Goal: Task Accomplishment & Management: Manage account settings

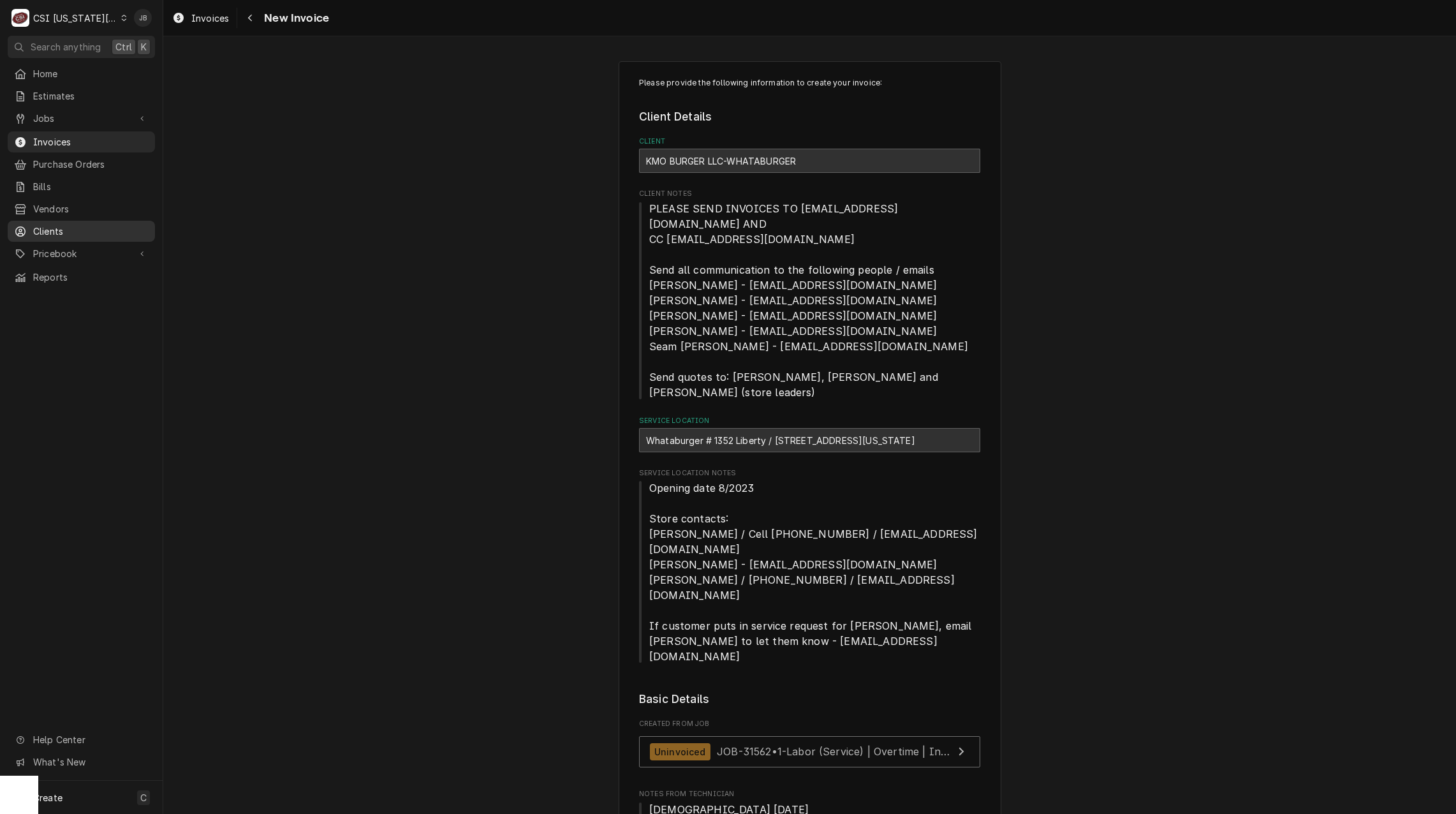
click at [73, 230] on span "Clients" at bounding box center [91, 231] width 115 height 13
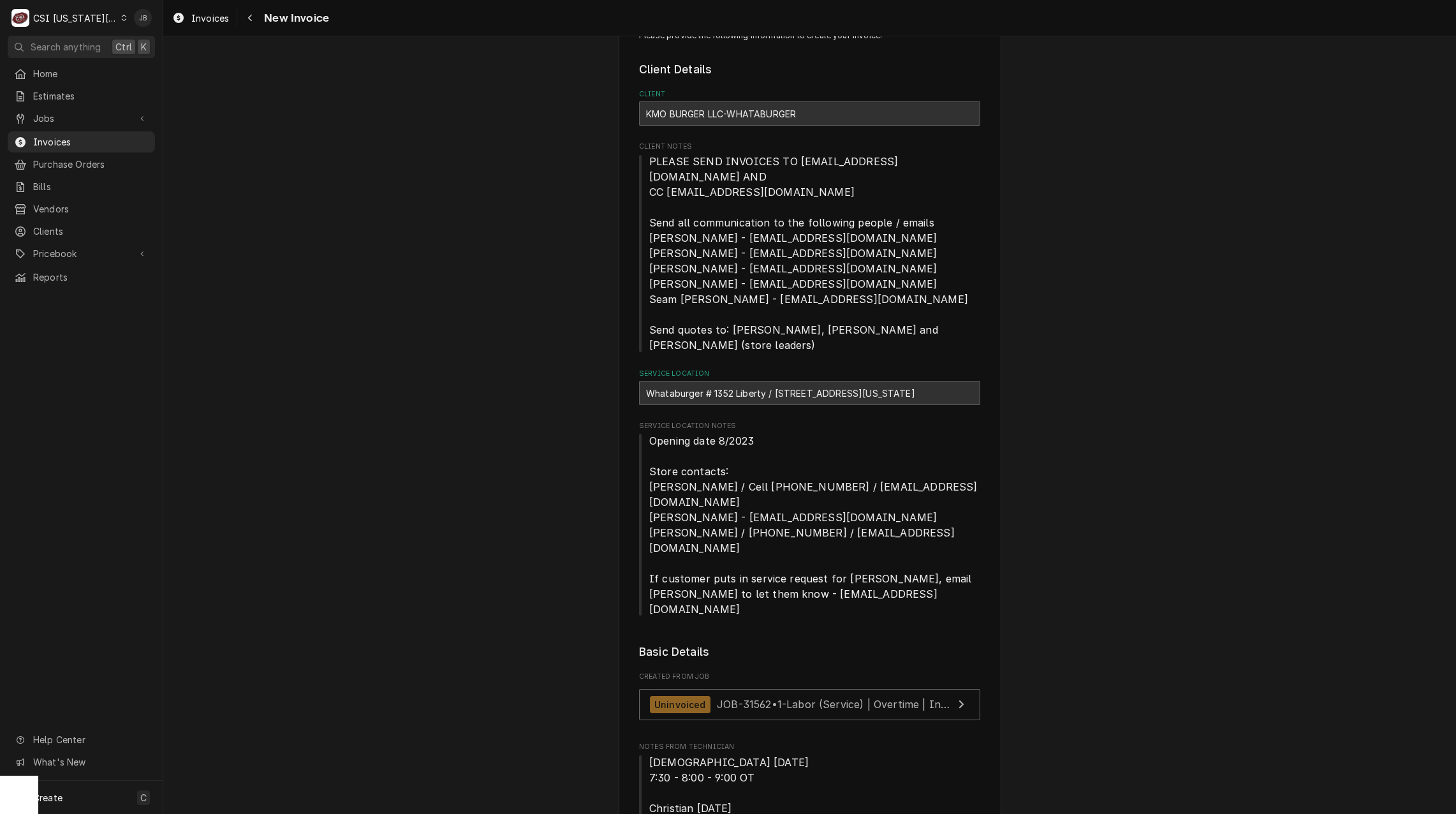
scroll to position [128, 0]
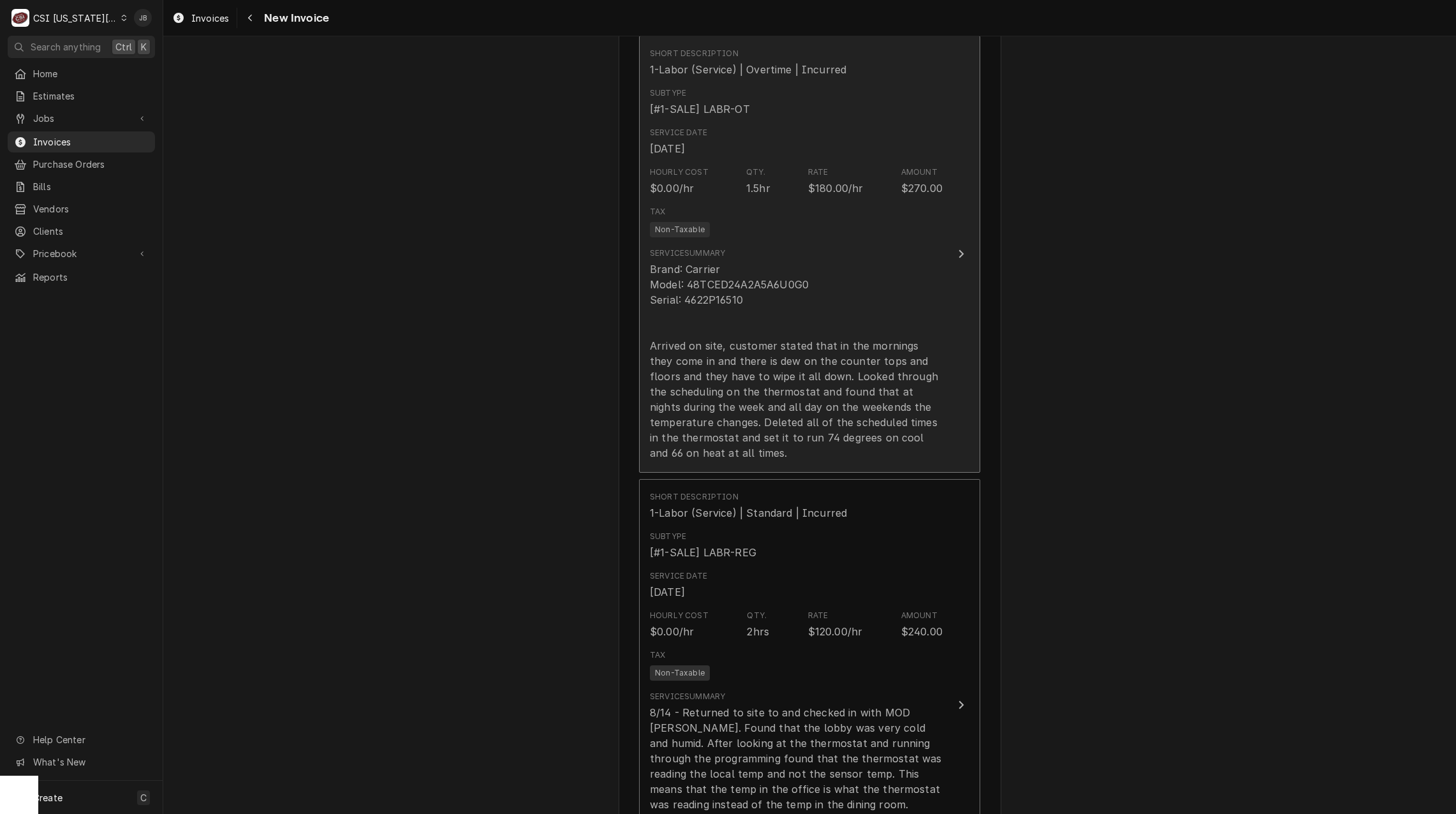
scroll to position [1658, 0]
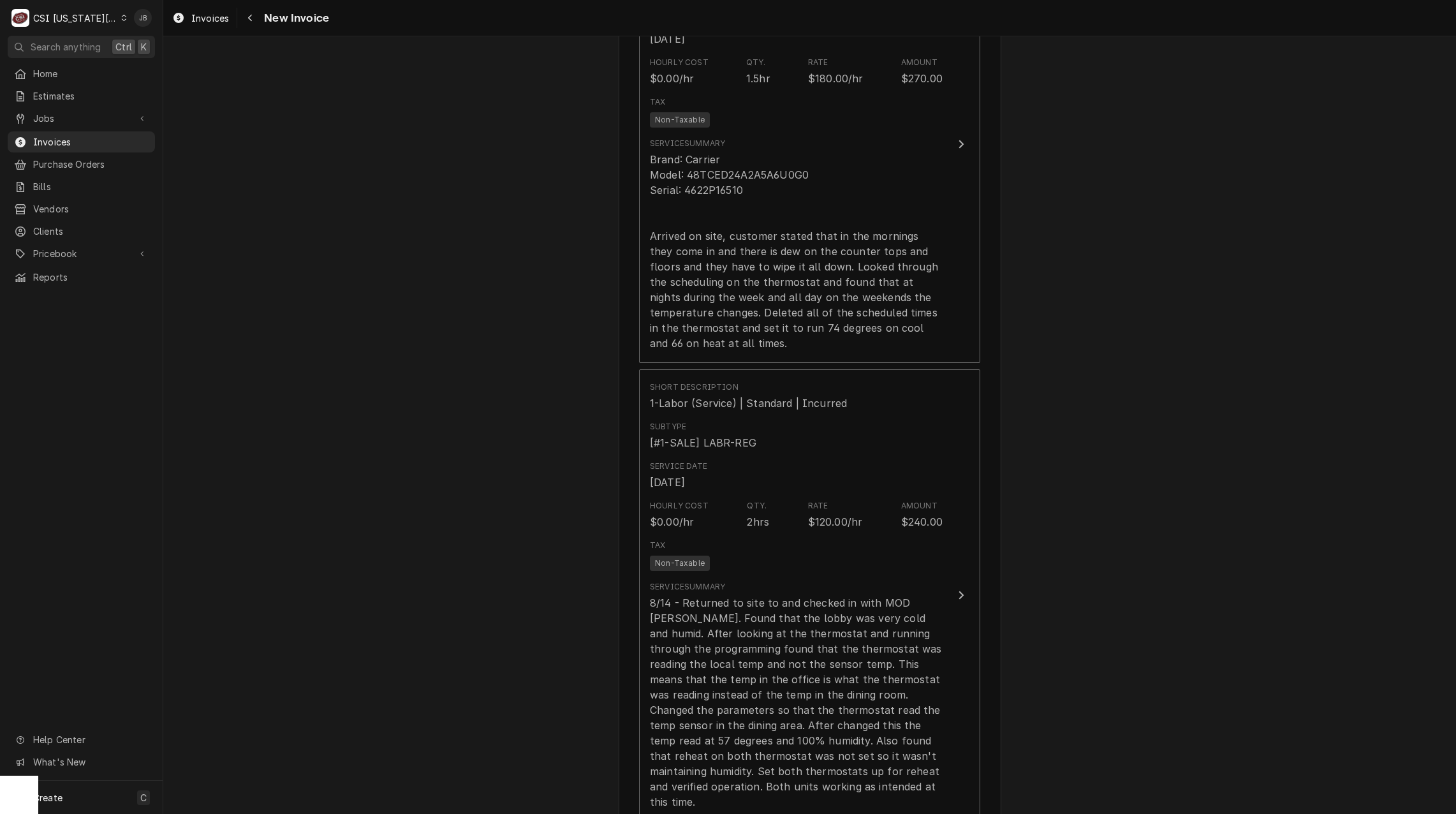
click at [1309, 631] on div "Please provide the following information to create your invoice: Client Details…" at bounding box center [810, 83] width 1293 height 3382
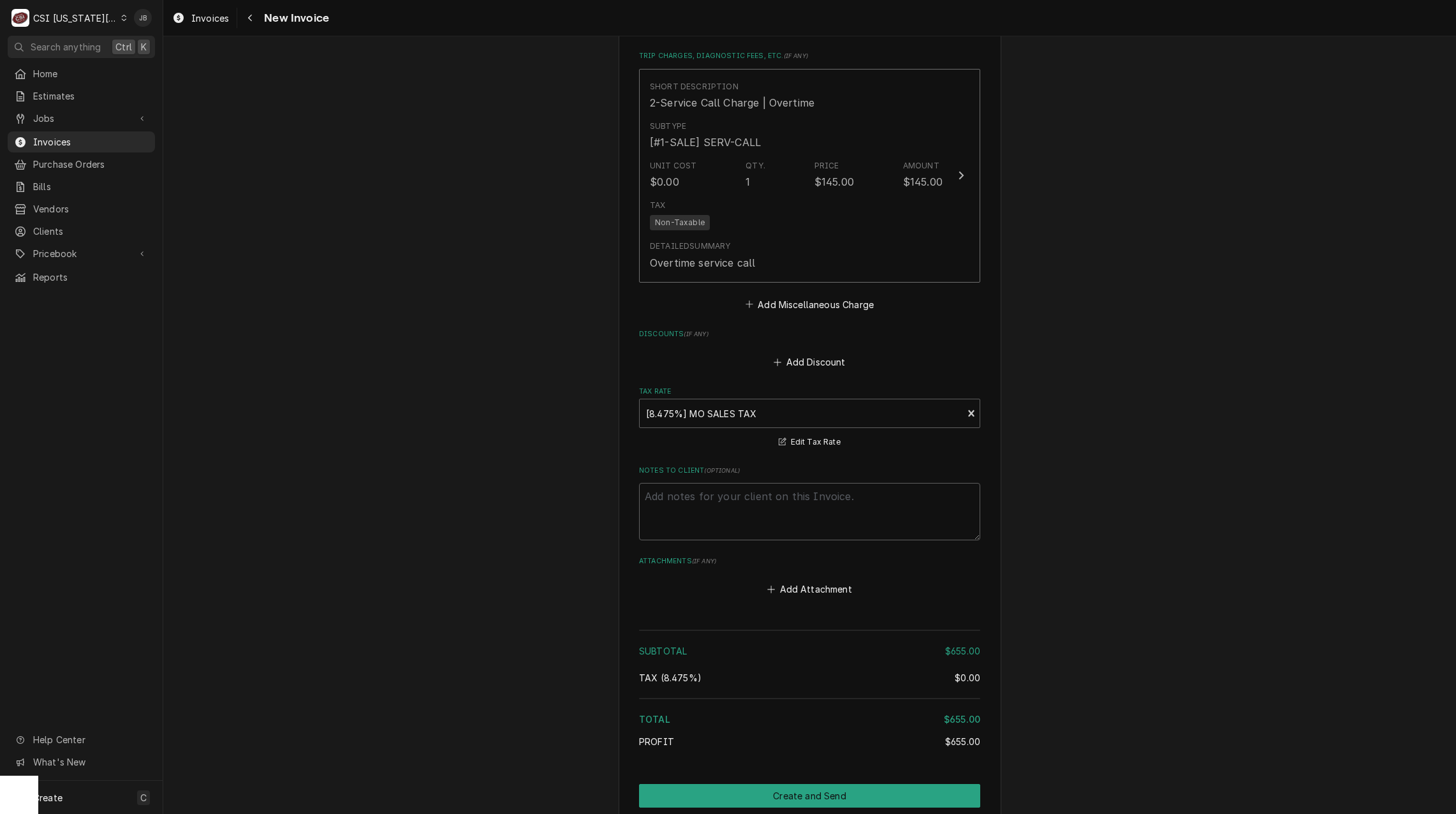
scroll to position [2602, 0]
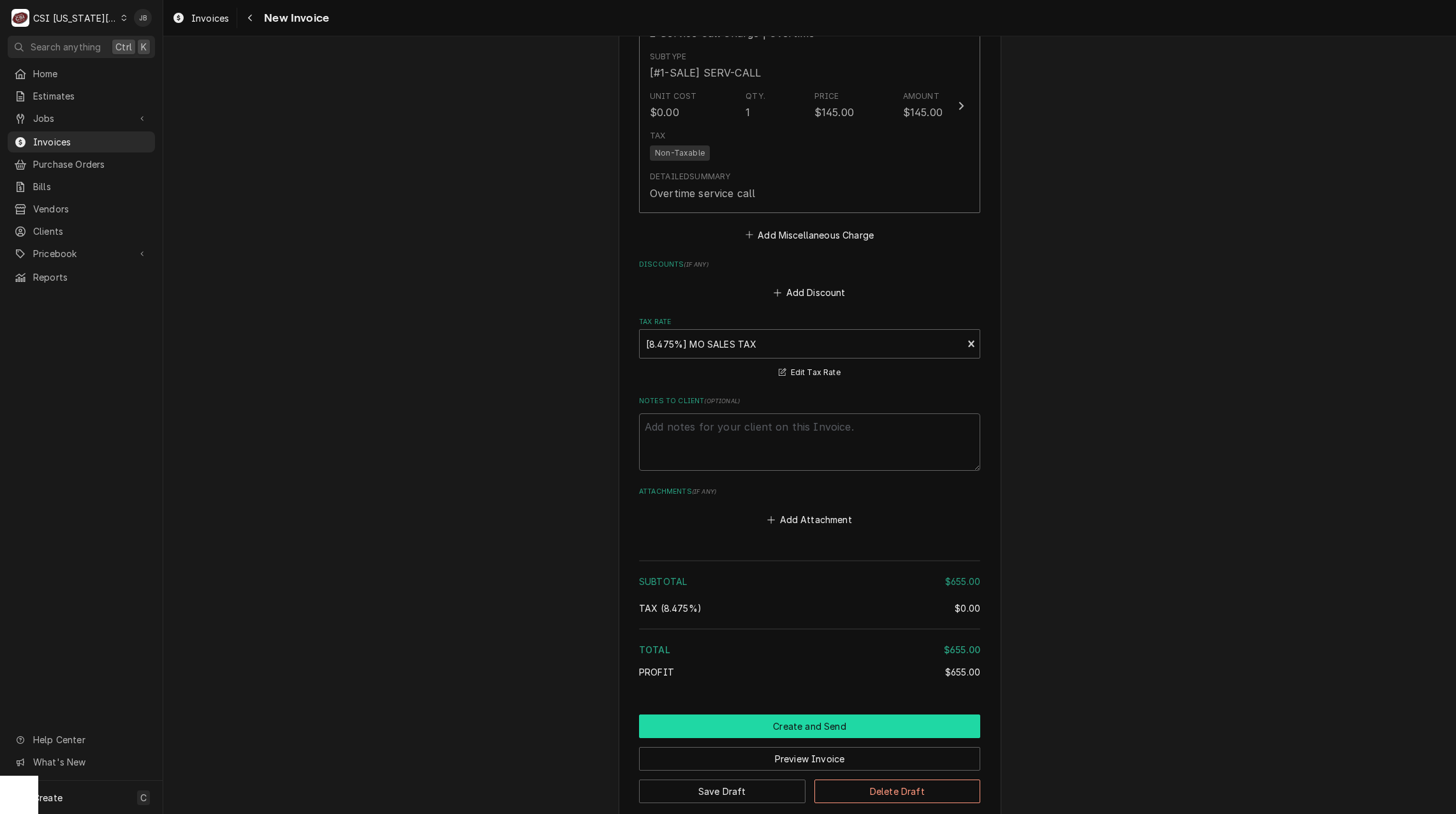
click at [773, 715] on button "Create and Send" at bounding box center [810, 726] width 341 height 24
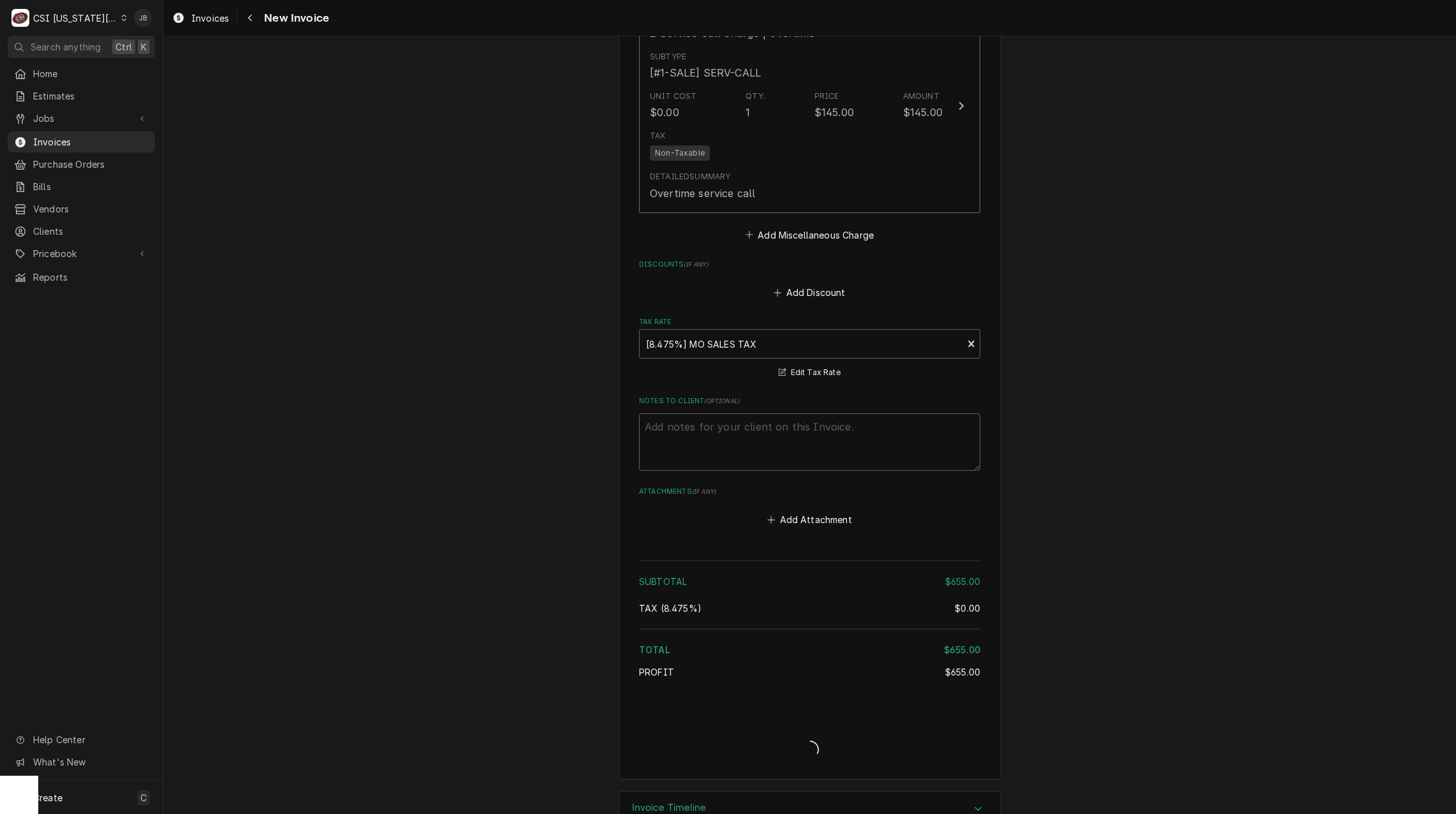
scroll to position [2562, 0]
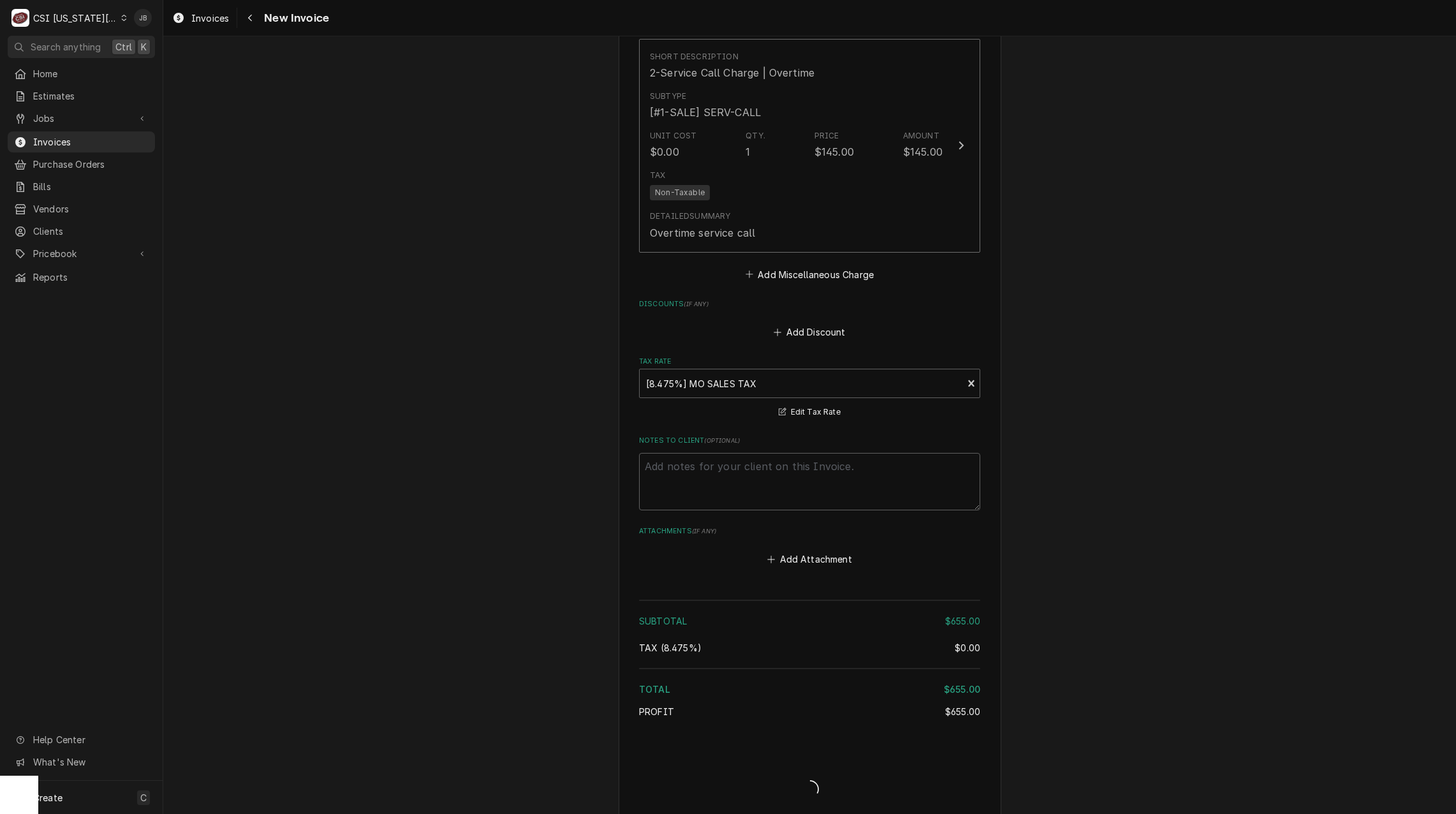
type textarea "x"
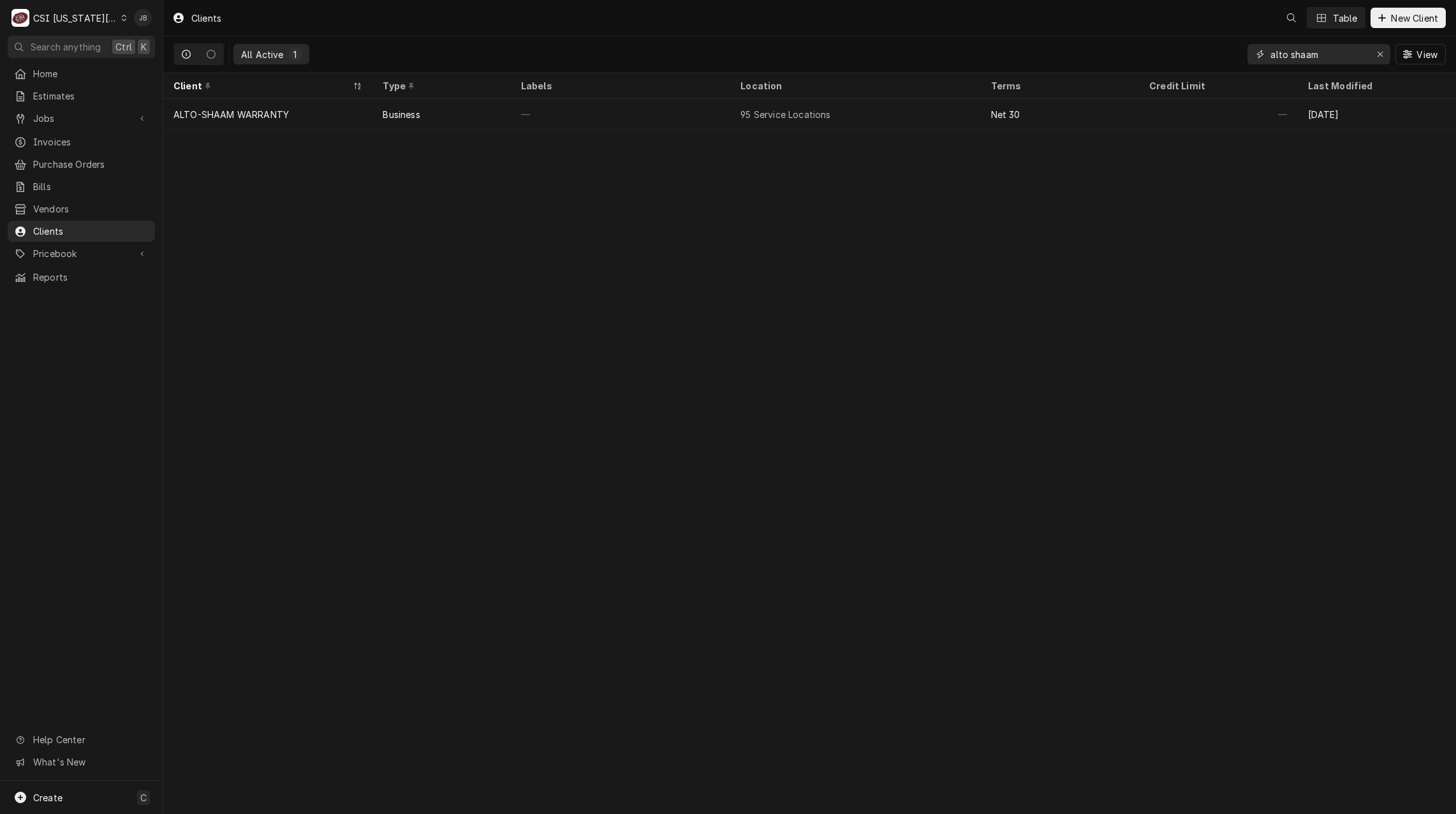
drag, startPoint x: 1315, startPoint y: 61, endPoint x: 1112, endPoint y: 71, distance: 203.2
click at [1122, 71] on div "All Active 1 alto shaam View" at bounding box center [809, 54] width 1272 height 36
click at [1292, 53] on input "golf ranch" at bounding box center [1318, 54] width 96 height 20
type input "golfranch"
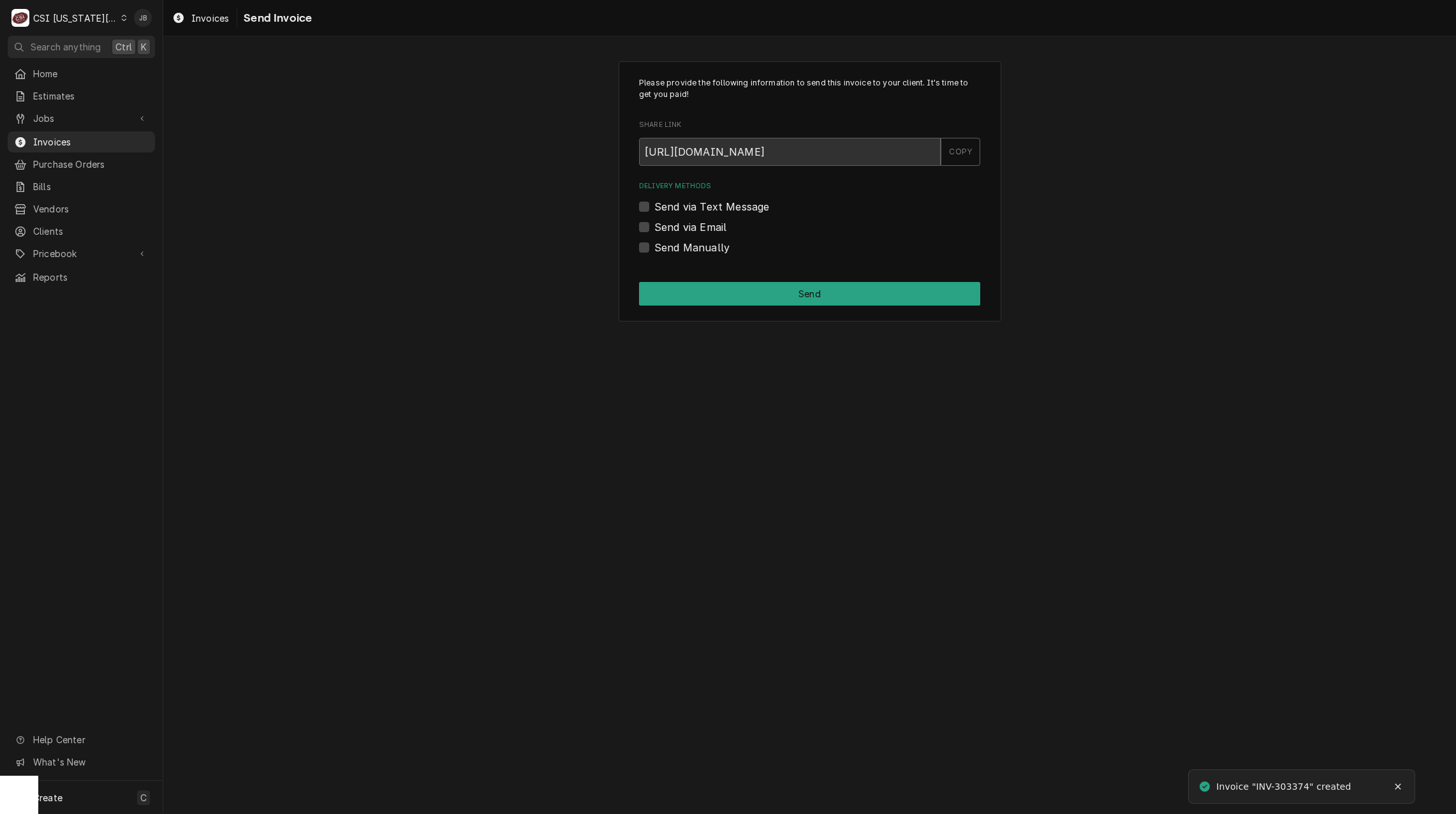
click at [661, 225] on label "Send via Email" at bounding box center [690, 226] width 72 height 15
click at [661, 225] on input "Send via Email" at bounding box center [825, 233] width 341 height 28
checkbox input "true"
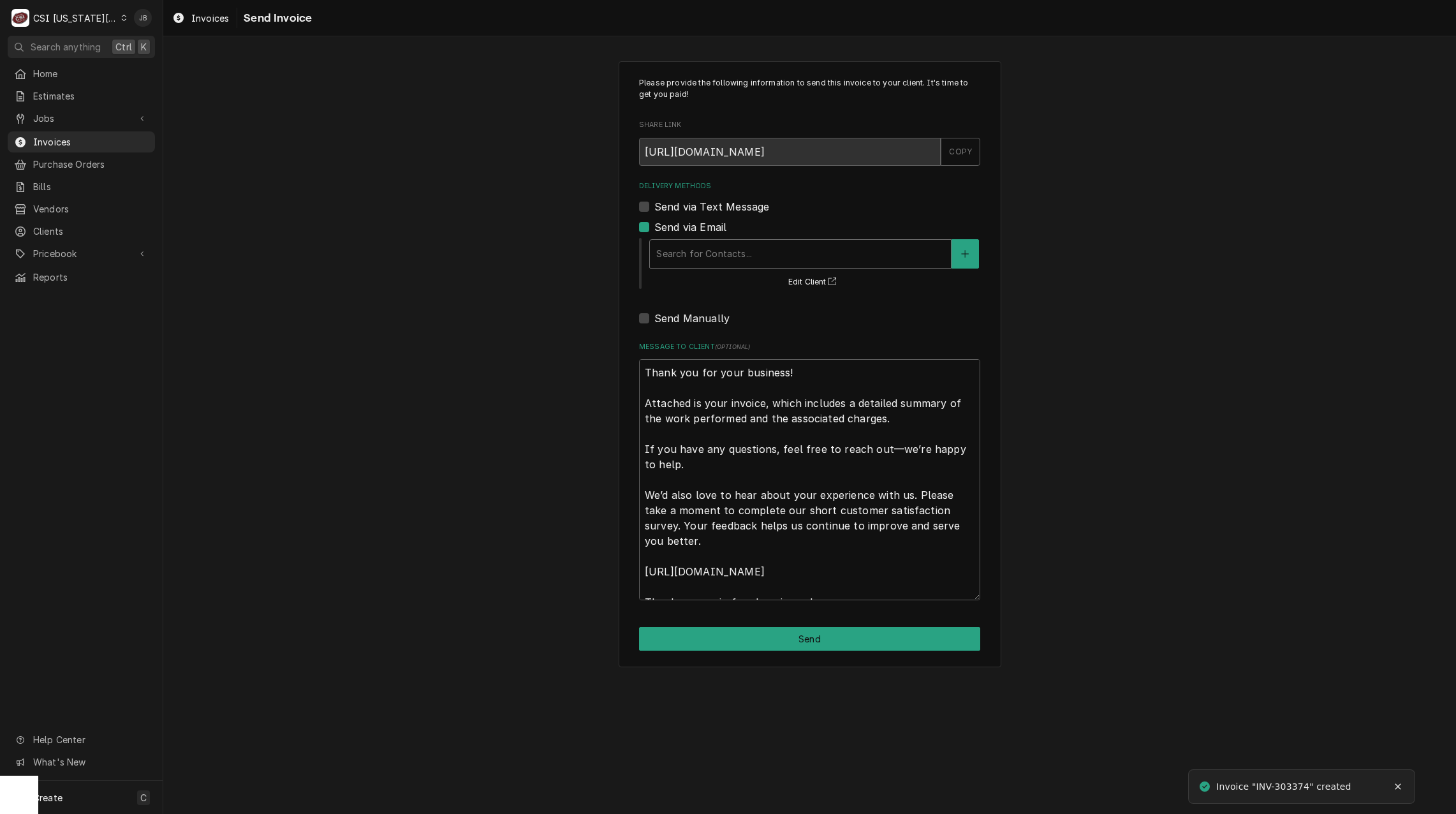
click at [751, 255] on div "Delivery Methods" at bounding box center [800, 254] width 289 height 23
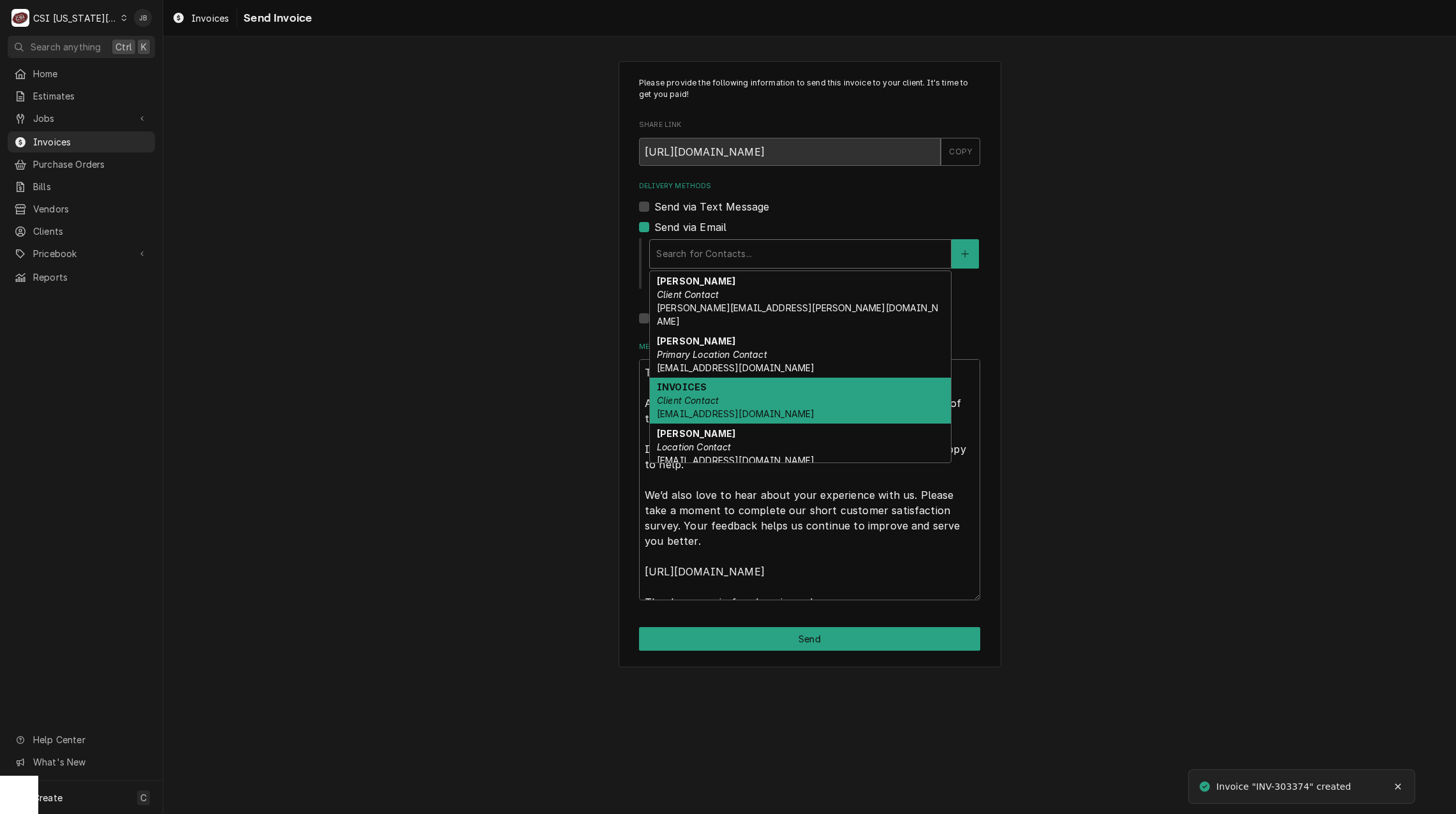
click at [736, 377] on div "INVOICES Client Contact ap@kmoburger.com" at bounding box center [800, 400] width 301 height 46
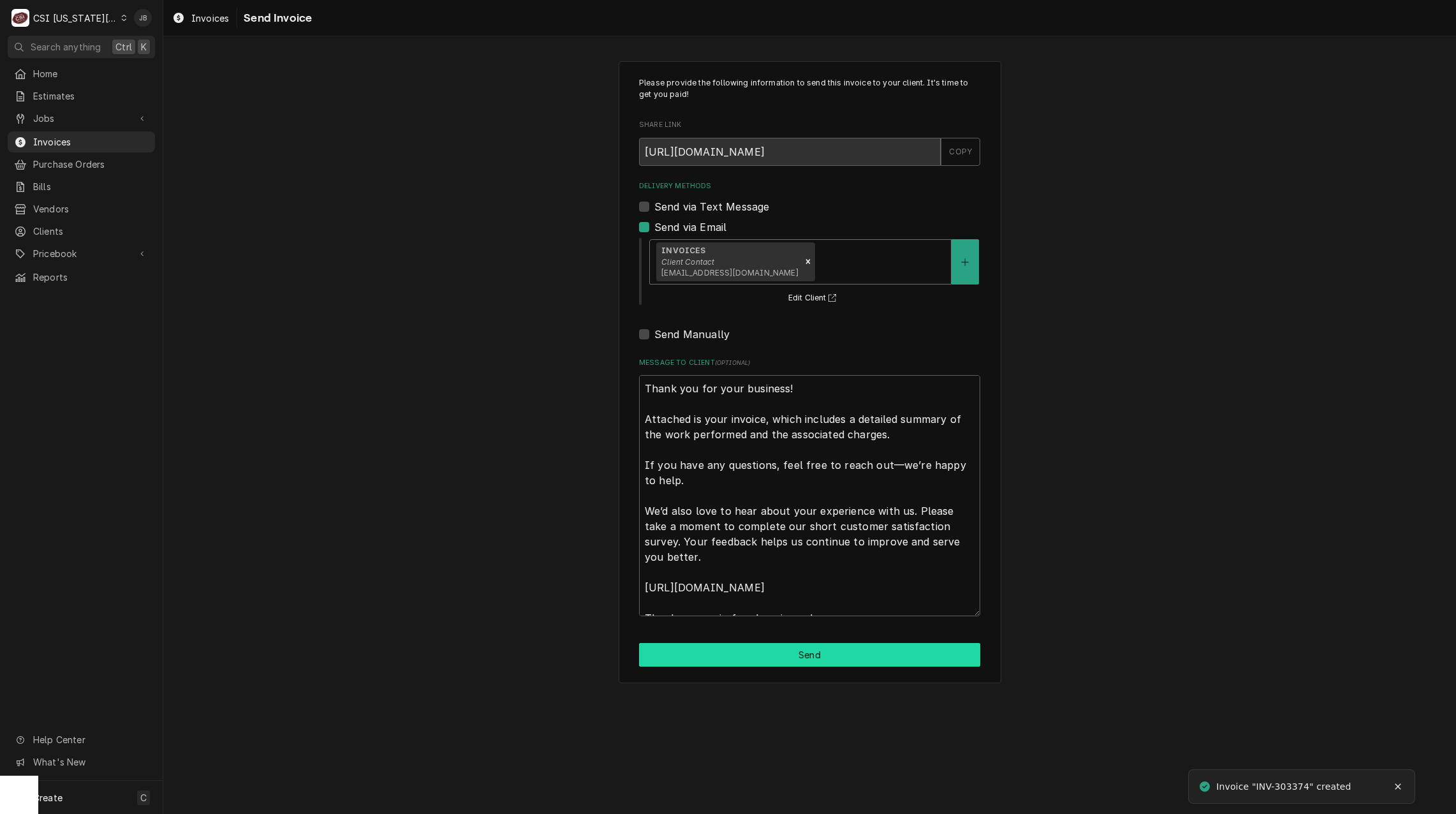
click at [769, 646] on button "Send" at bounding box center [810, 654] width 341 height 24
type textarea "x"
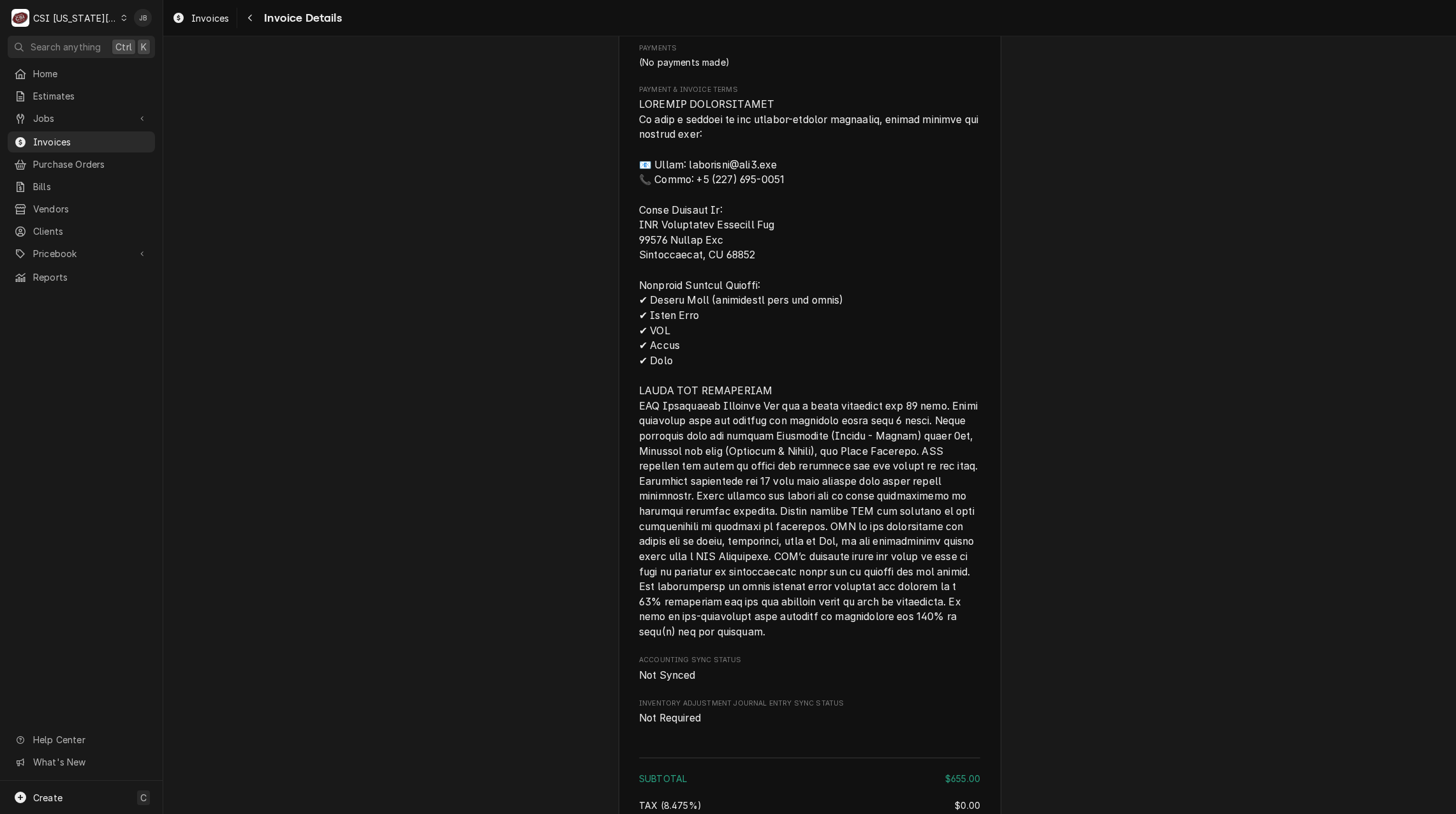
scroll to position [2221, 0]
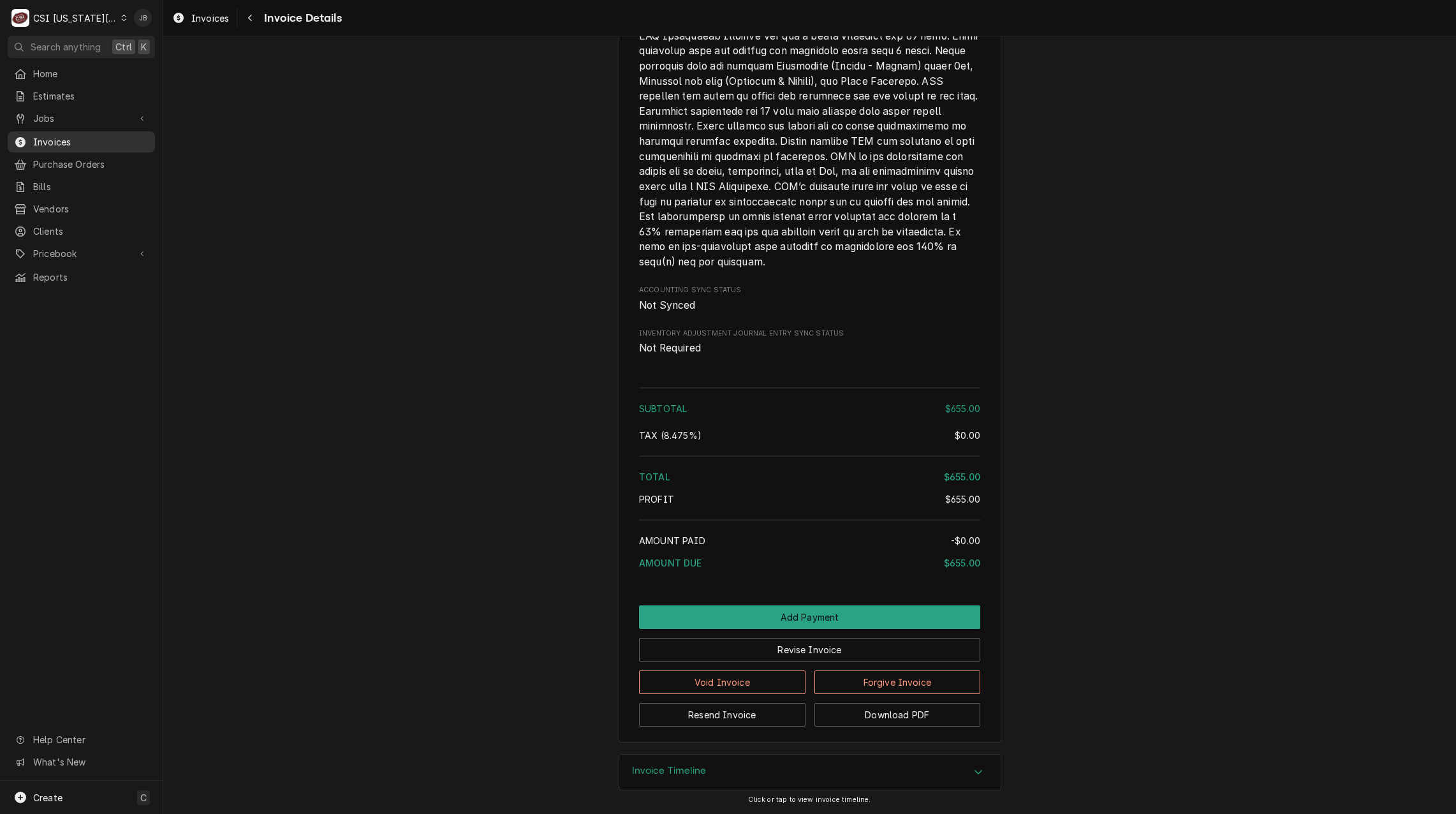
click at [111, 143] on span "Invoices" at bounding box center [91, 141] width 115 height 13
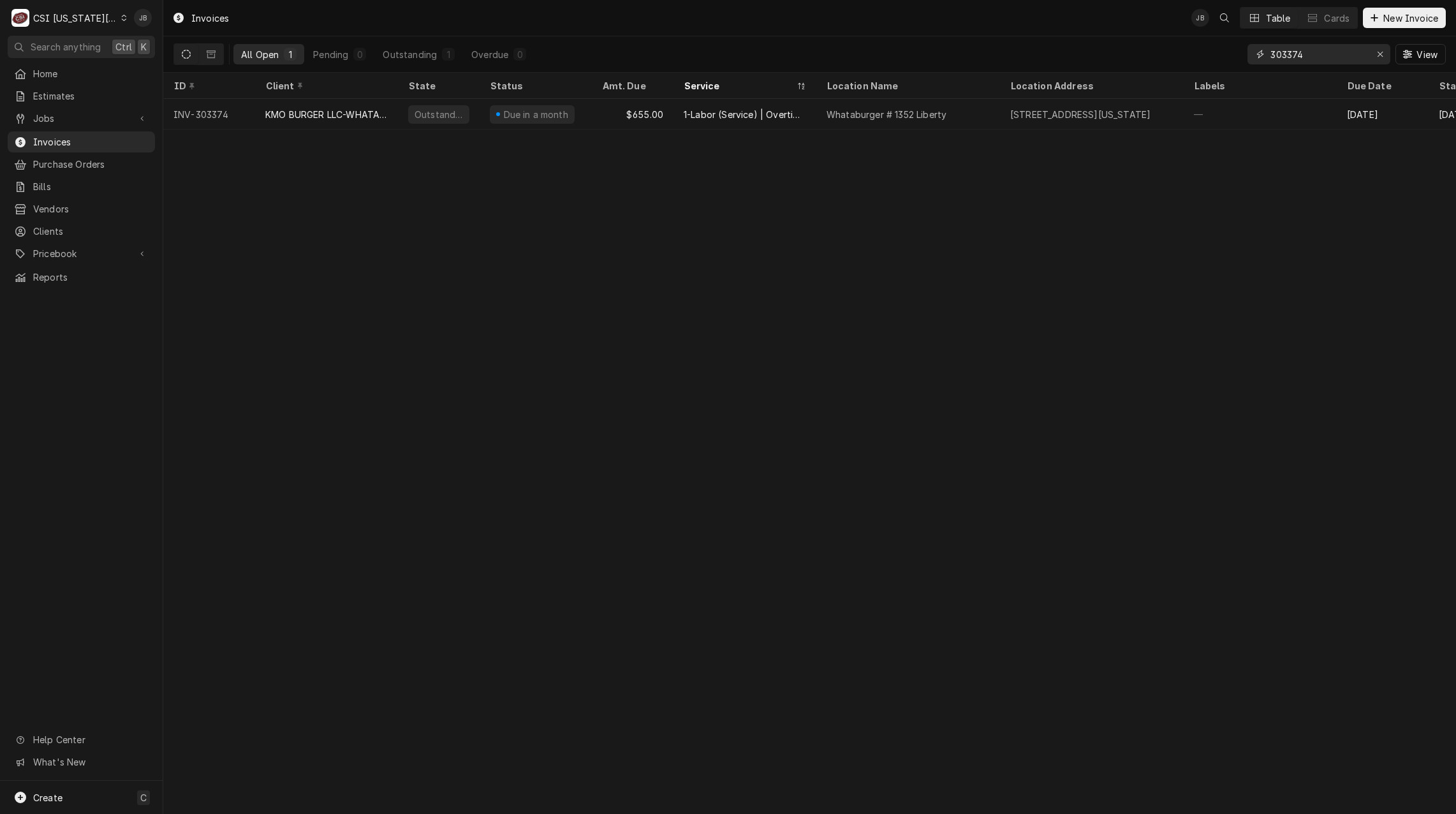
click at [1325, 63] on input "303374" at bounding box center [1318, 54] width 96 height 20
type input "303376"
click at [1312, 51] on input "303376" at bounding box center [1318, 54] width 96 height 20
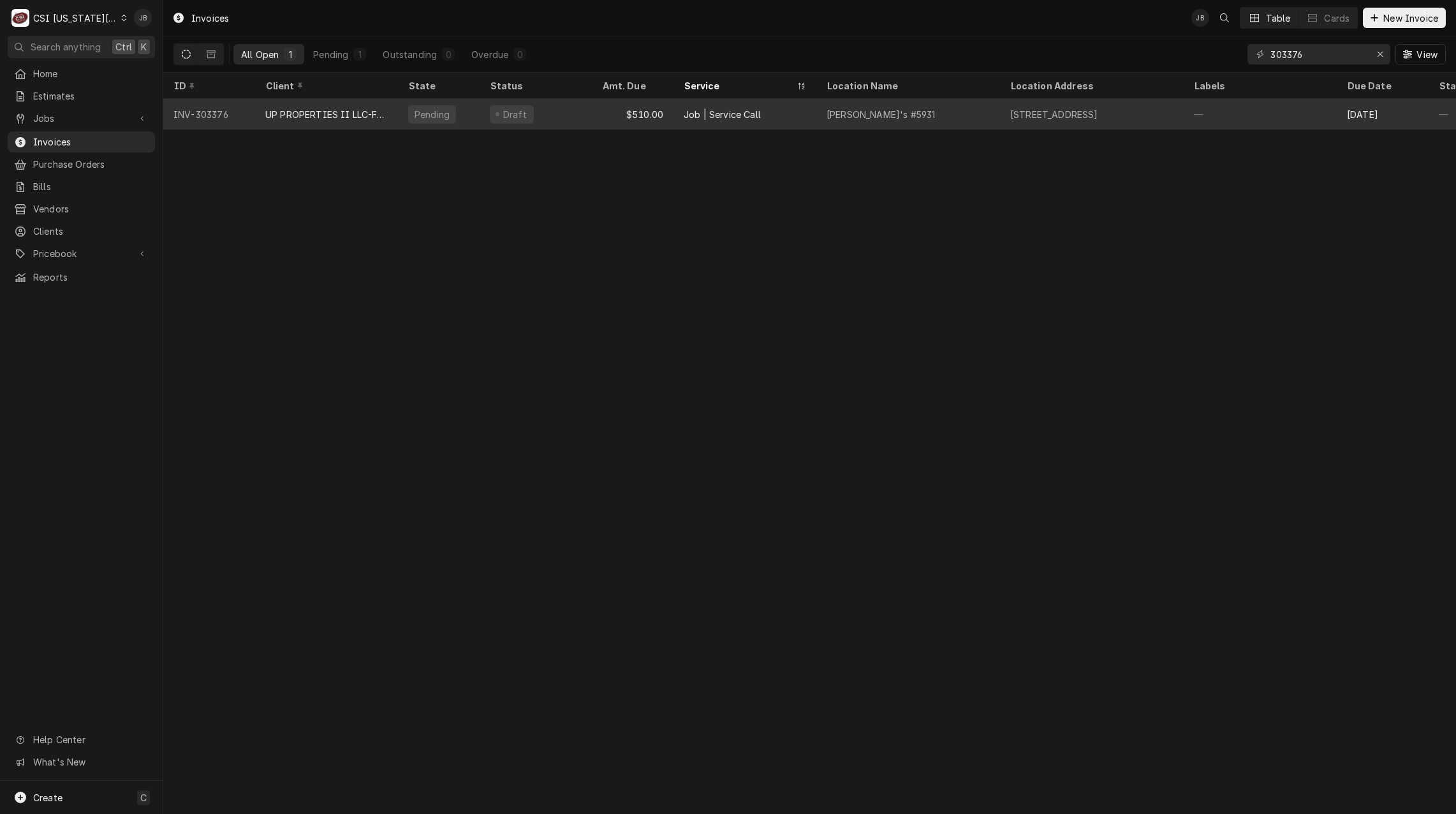
click at [939, 115] on div "Fazoli's #5931" at bounding box center [907, 114] width 184 height 30
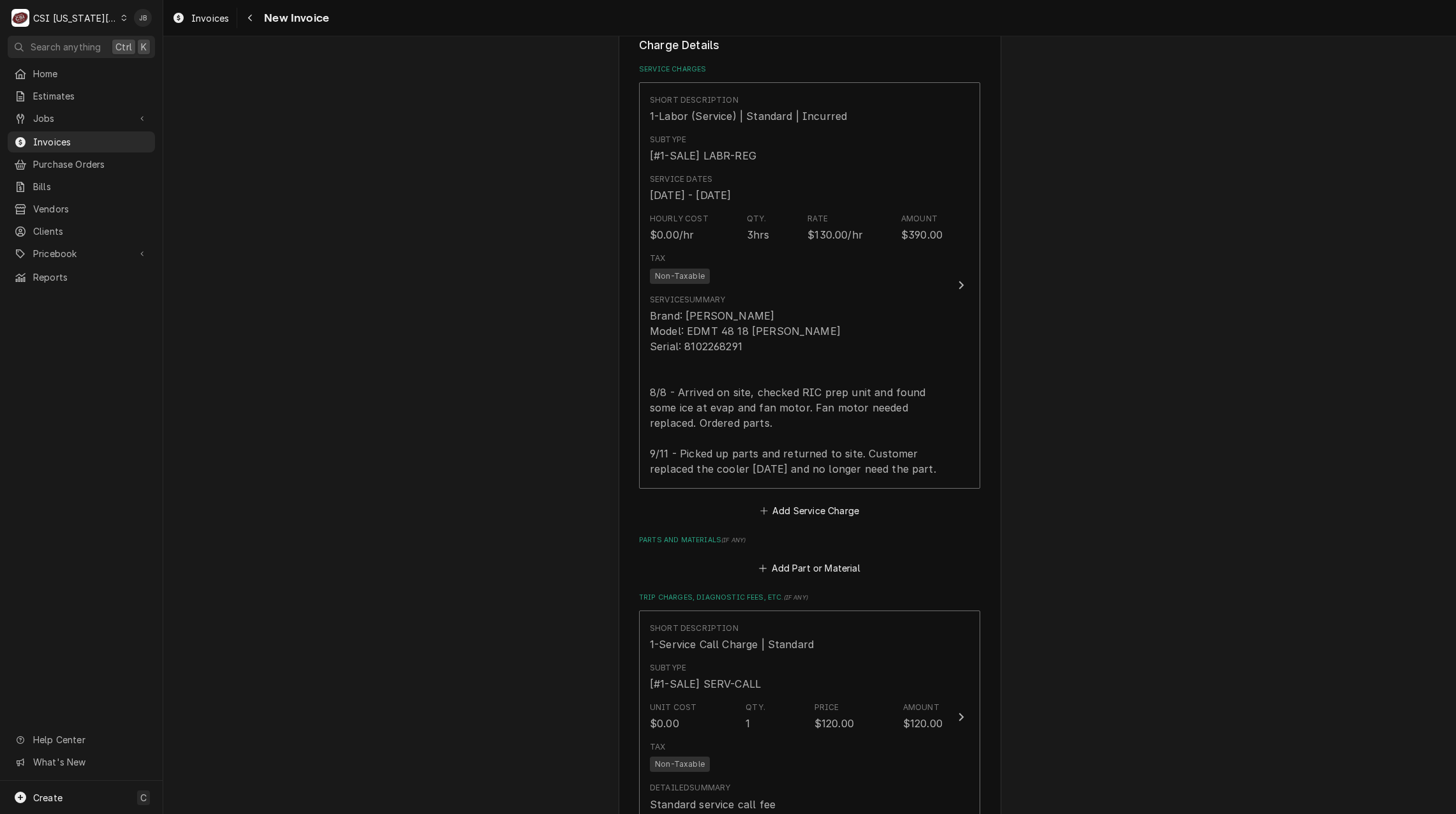
scroll to position [1212, 0]
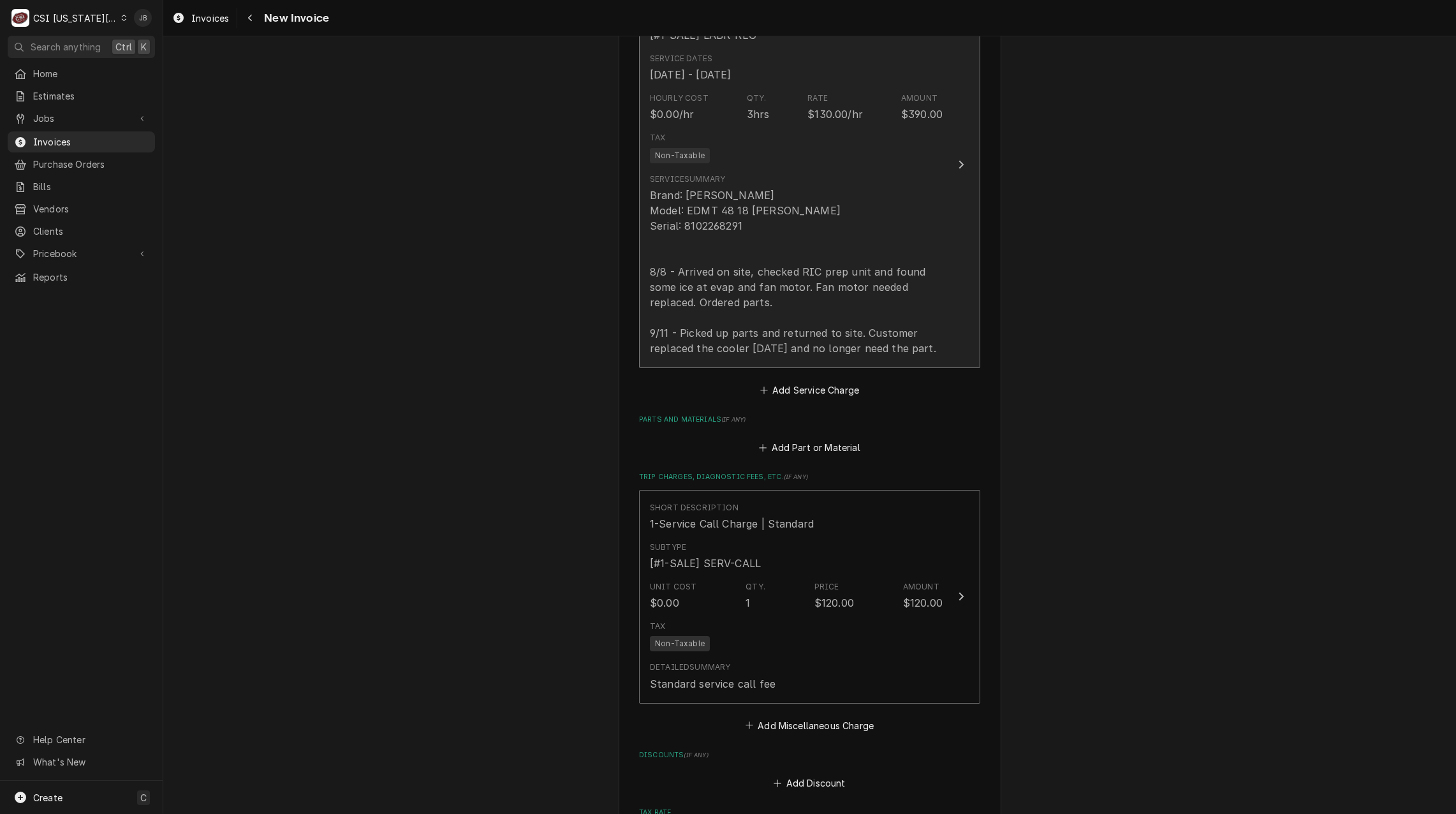
click at [776, 319] on div "Brand: [PERSON_NAME] Model: EDMT 48 18 [PERSON_NAME] Serial: 8102268291 8/8 - A…" at bounding box center [796, 272] width 293 height 169
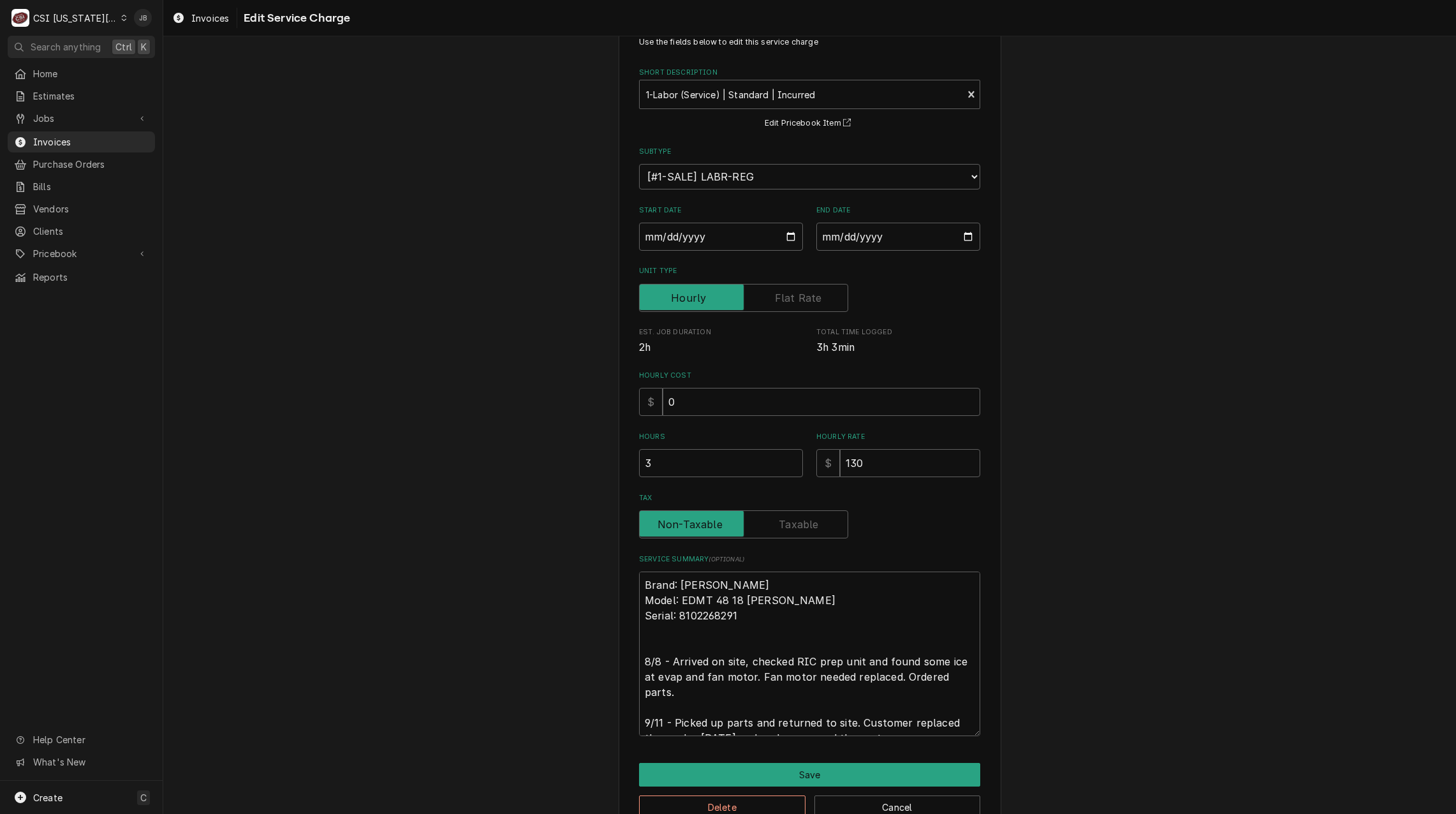
scroll to position [74, 0]
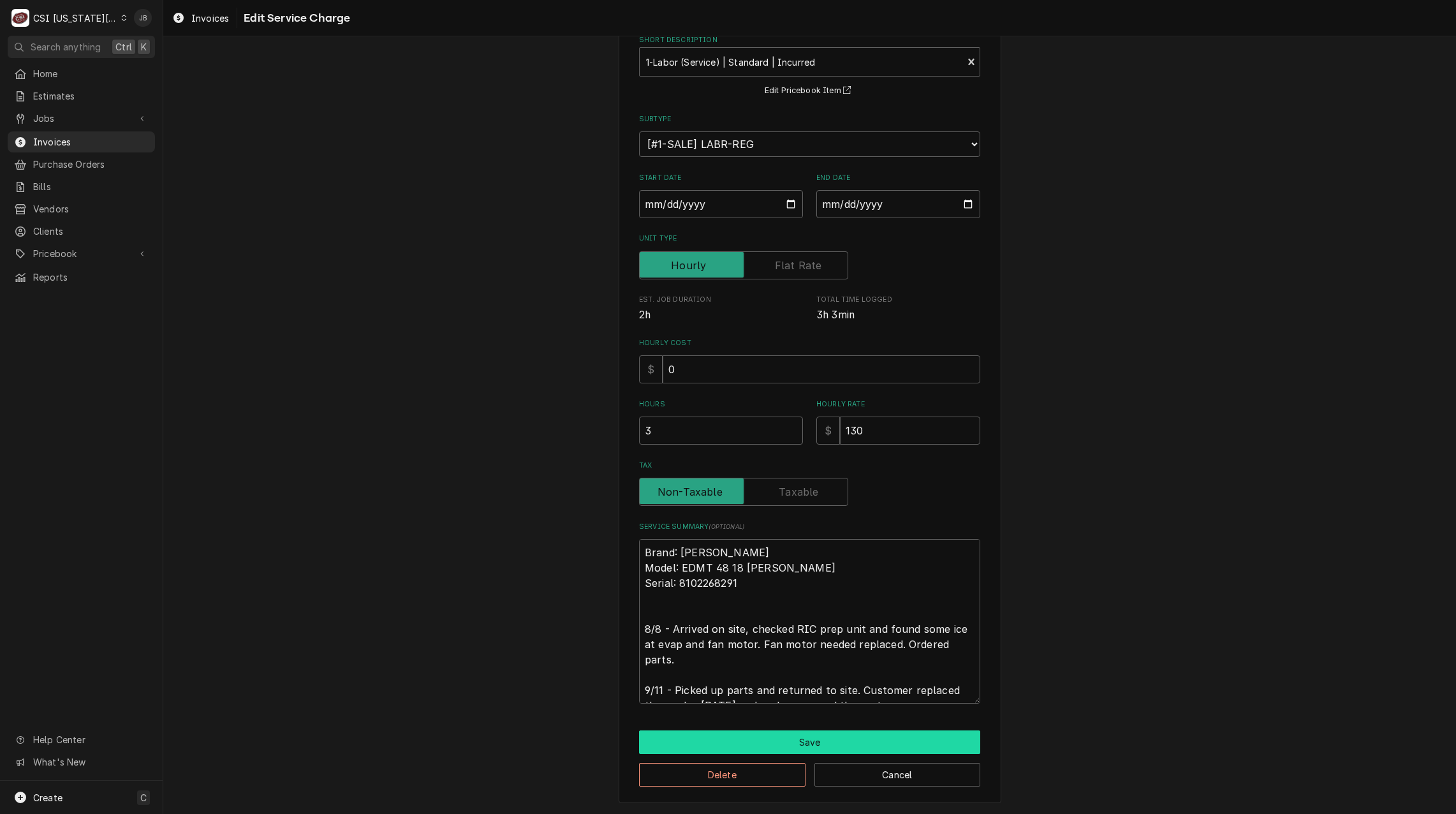
click at [773, 742] on button "Save" at bounding box center [810, 741] width 341 height 24
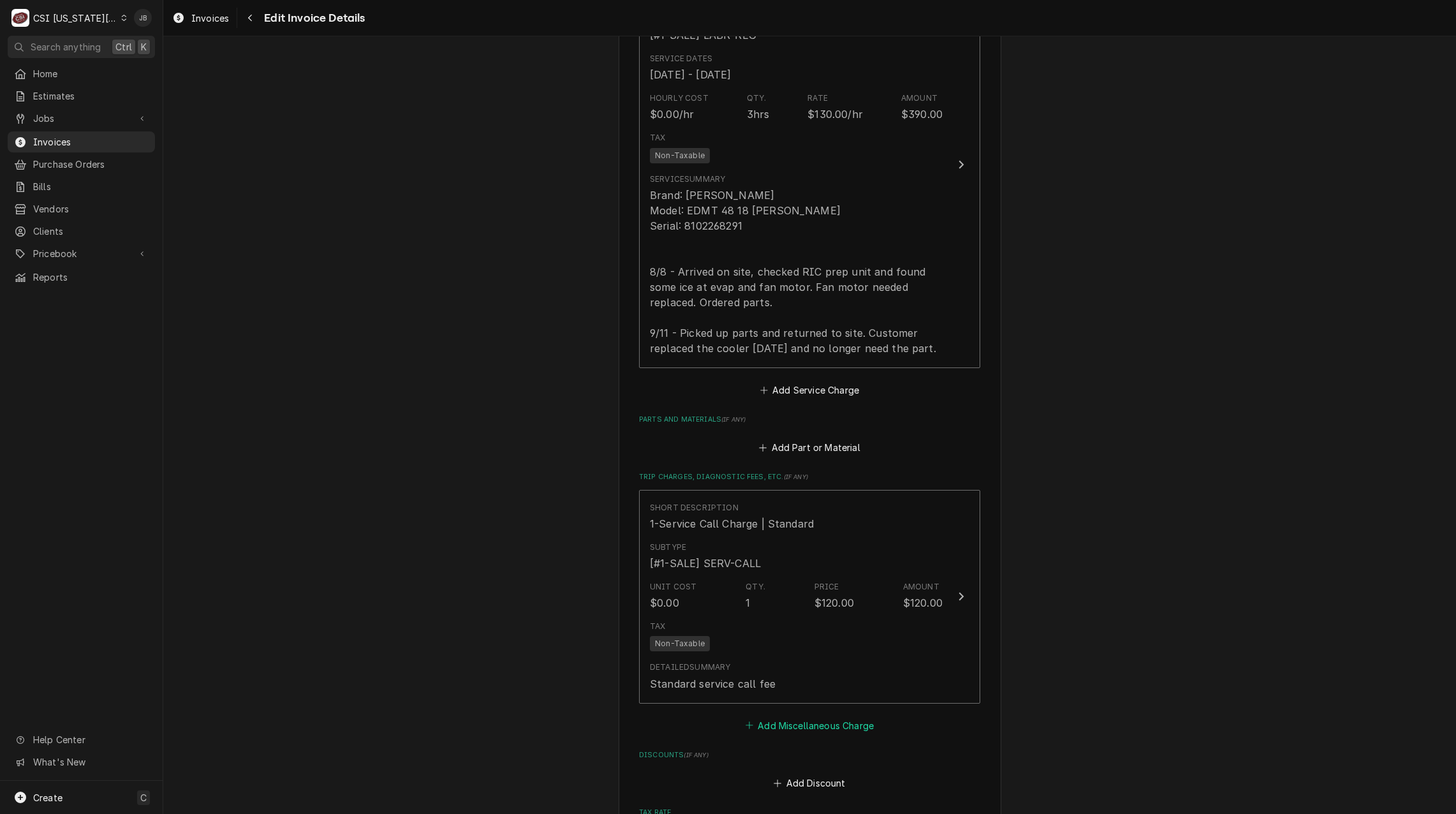
scroll to position [1236, 0]
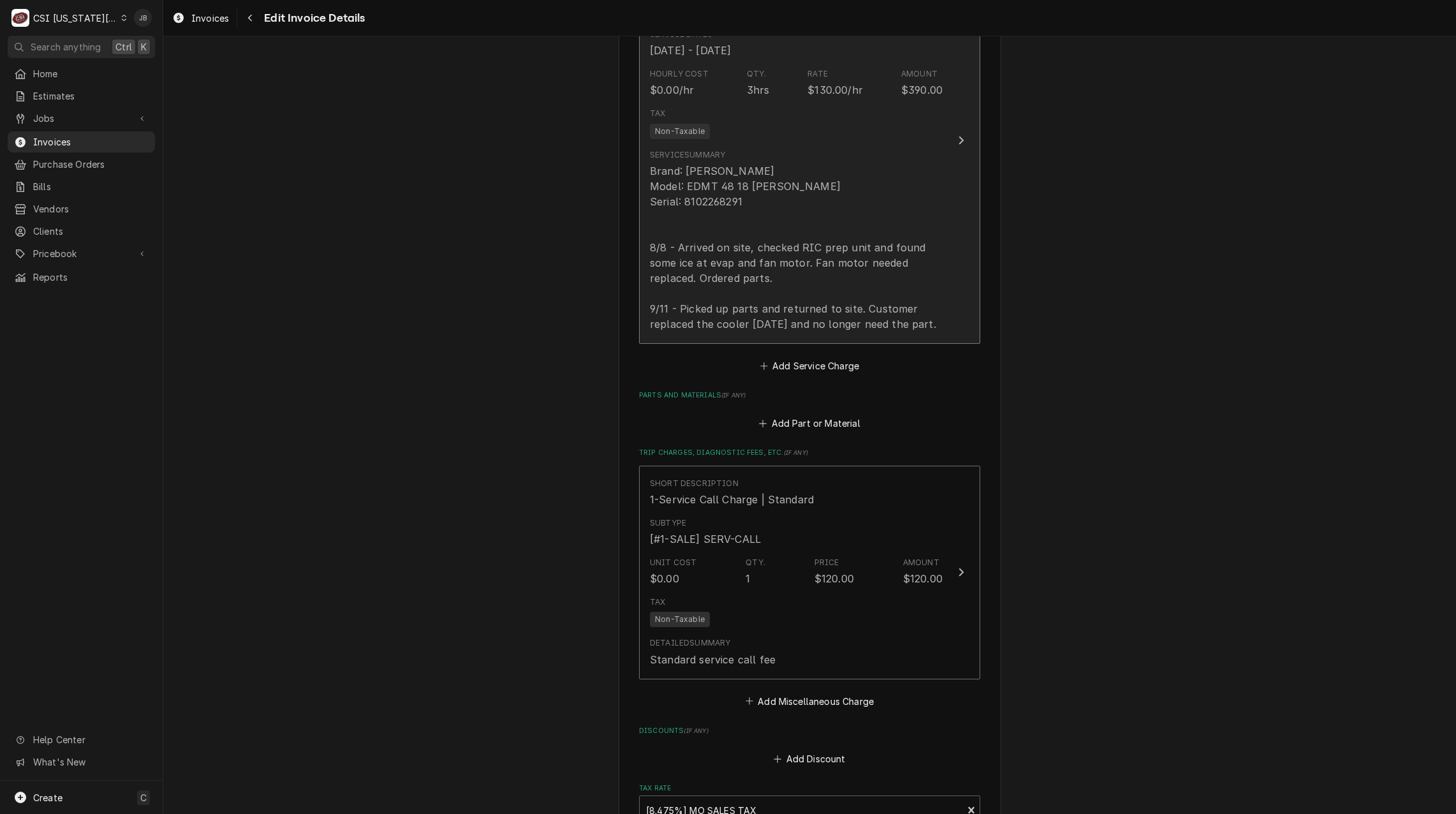
click at [785, 257] on div "Brand: [PERSON_NAME] Model: EDMT 48 18 [PERSON_NAME] Serial: 8102268291 8/8 - A…" at bounding box center [796, 248] width 293 height 169
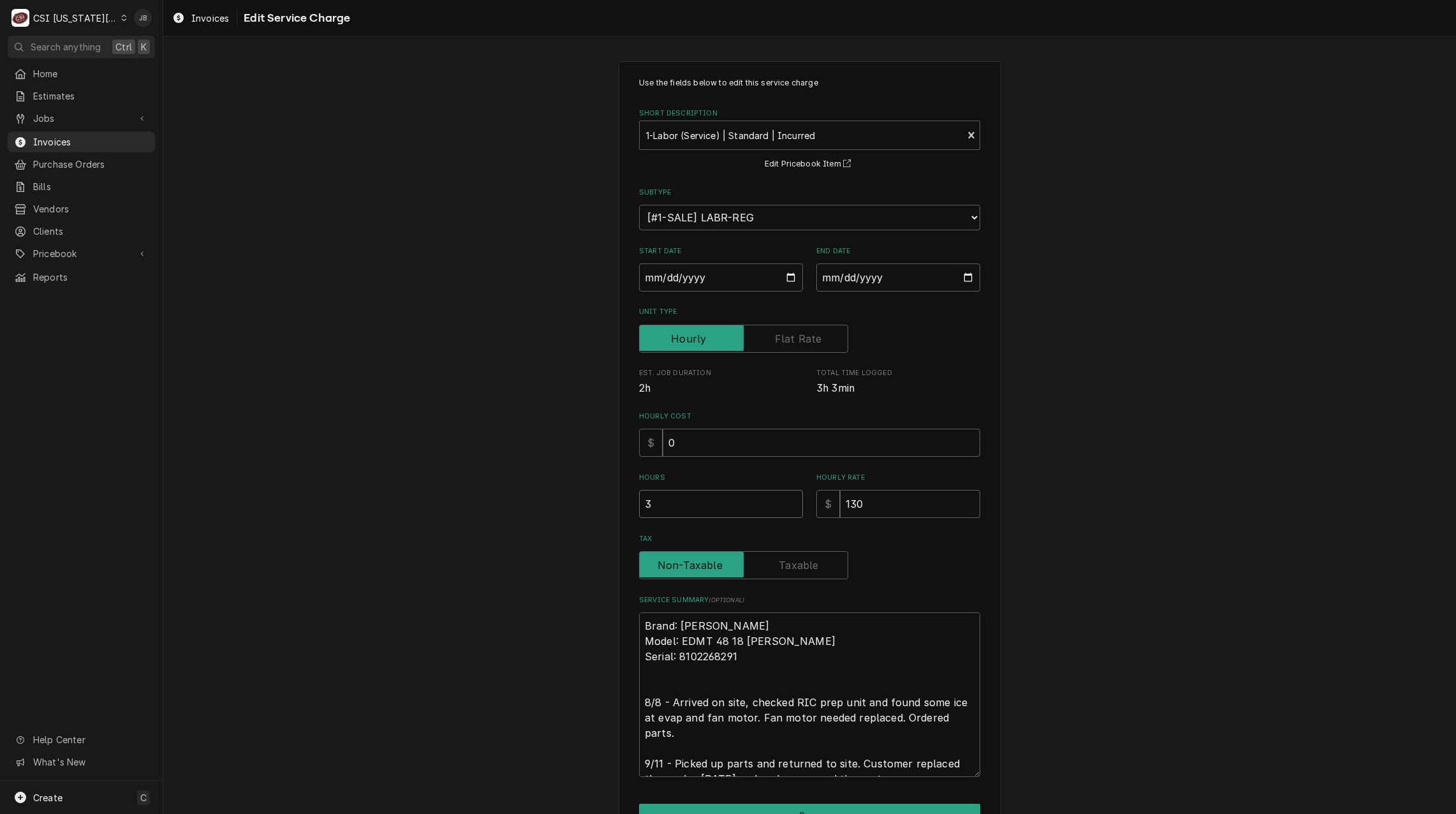
drag, startPoint x: 678, startPoint y: 516, endPoint x: 463, endPoint y: 493, distance: 216.2
click at [463, 494] on div "Use the fields below to edit this service charge Short Description 1-Labor (Ser…" at bounding box center [810, 468] width 1293 height 837
type textarea "x"
type input "2"
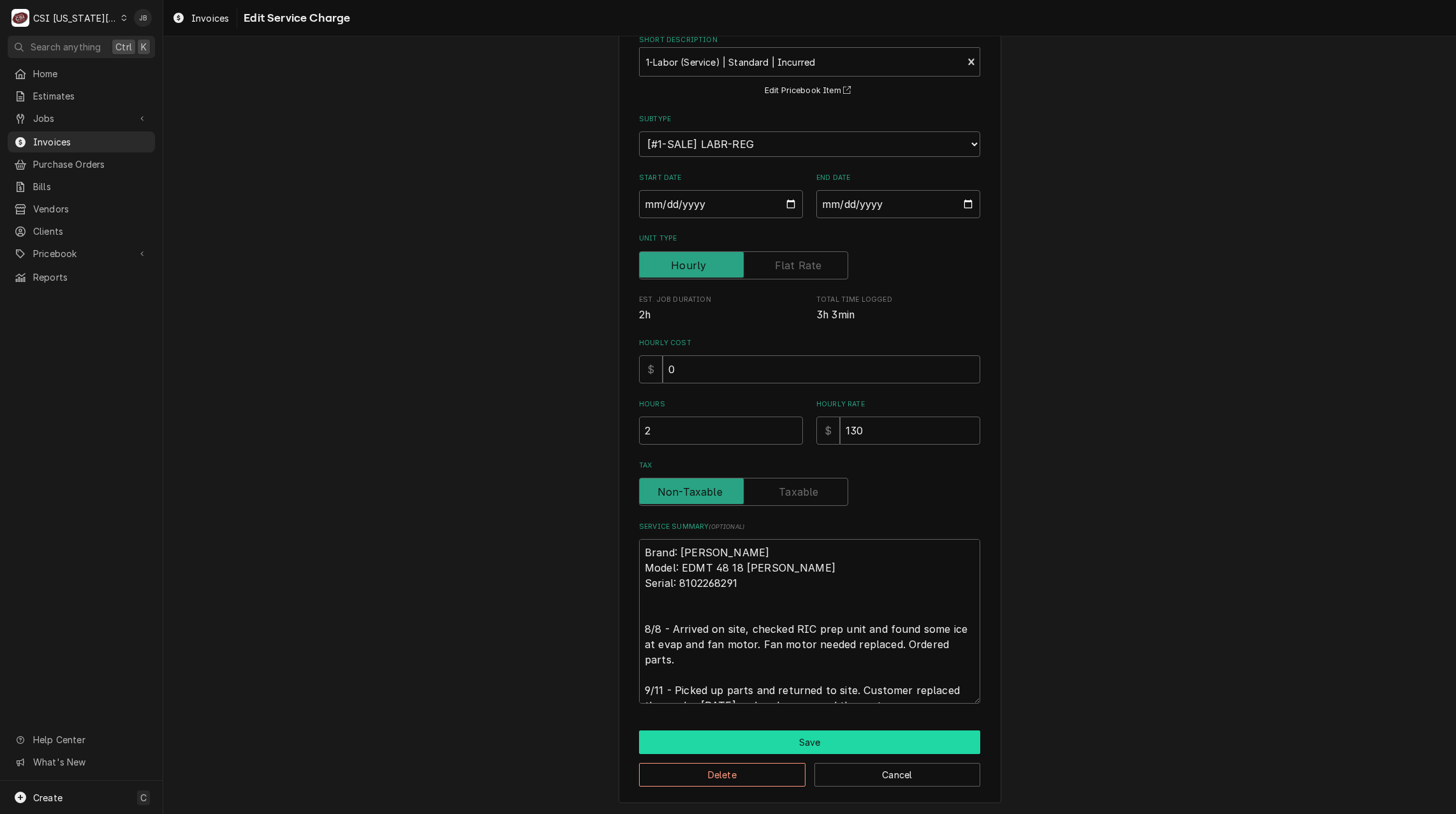
click at [710, 746] on button "Save" at bounding box center [810, 741] width 341 height 24
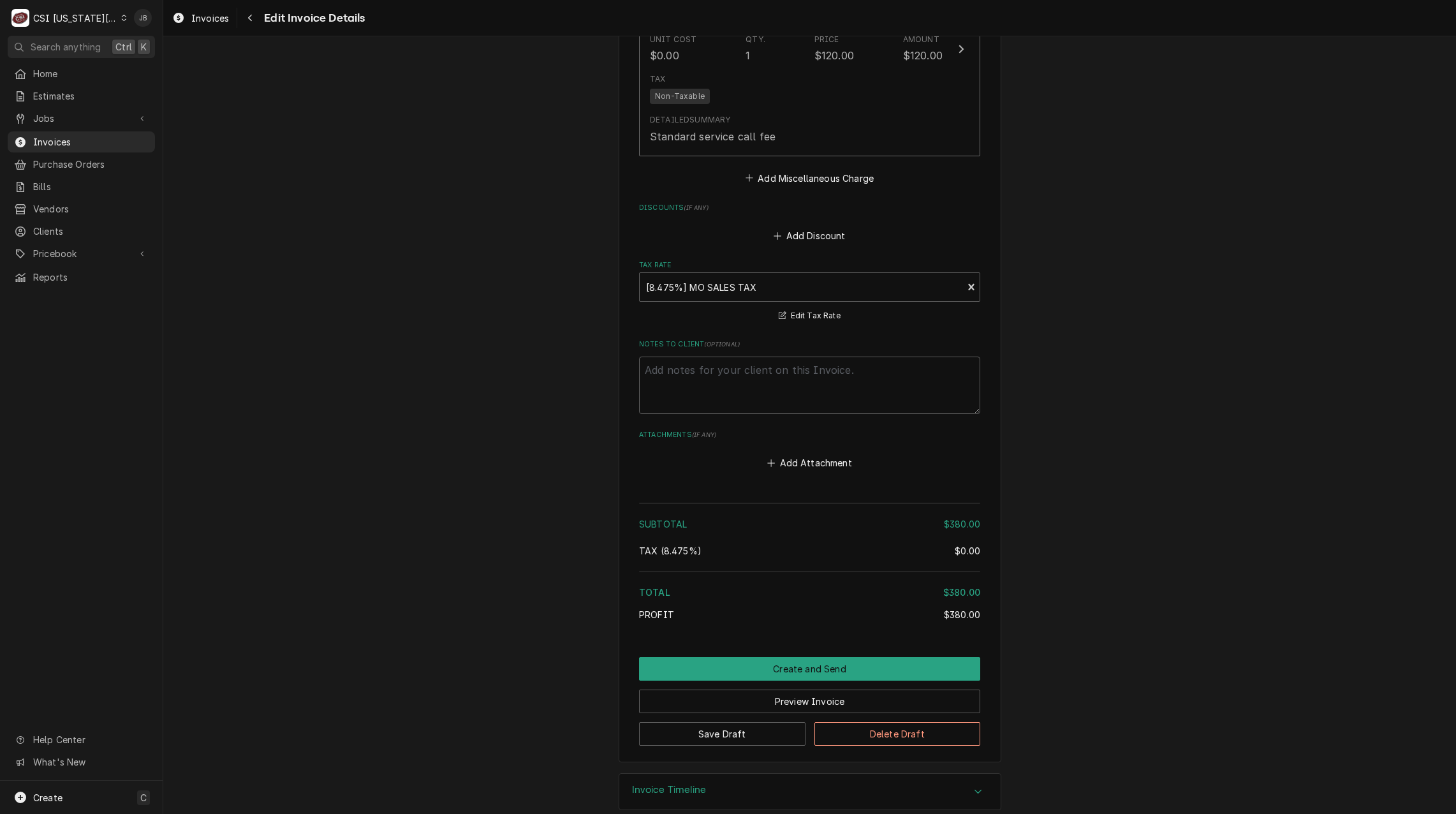
scroll to position [1794, 0]
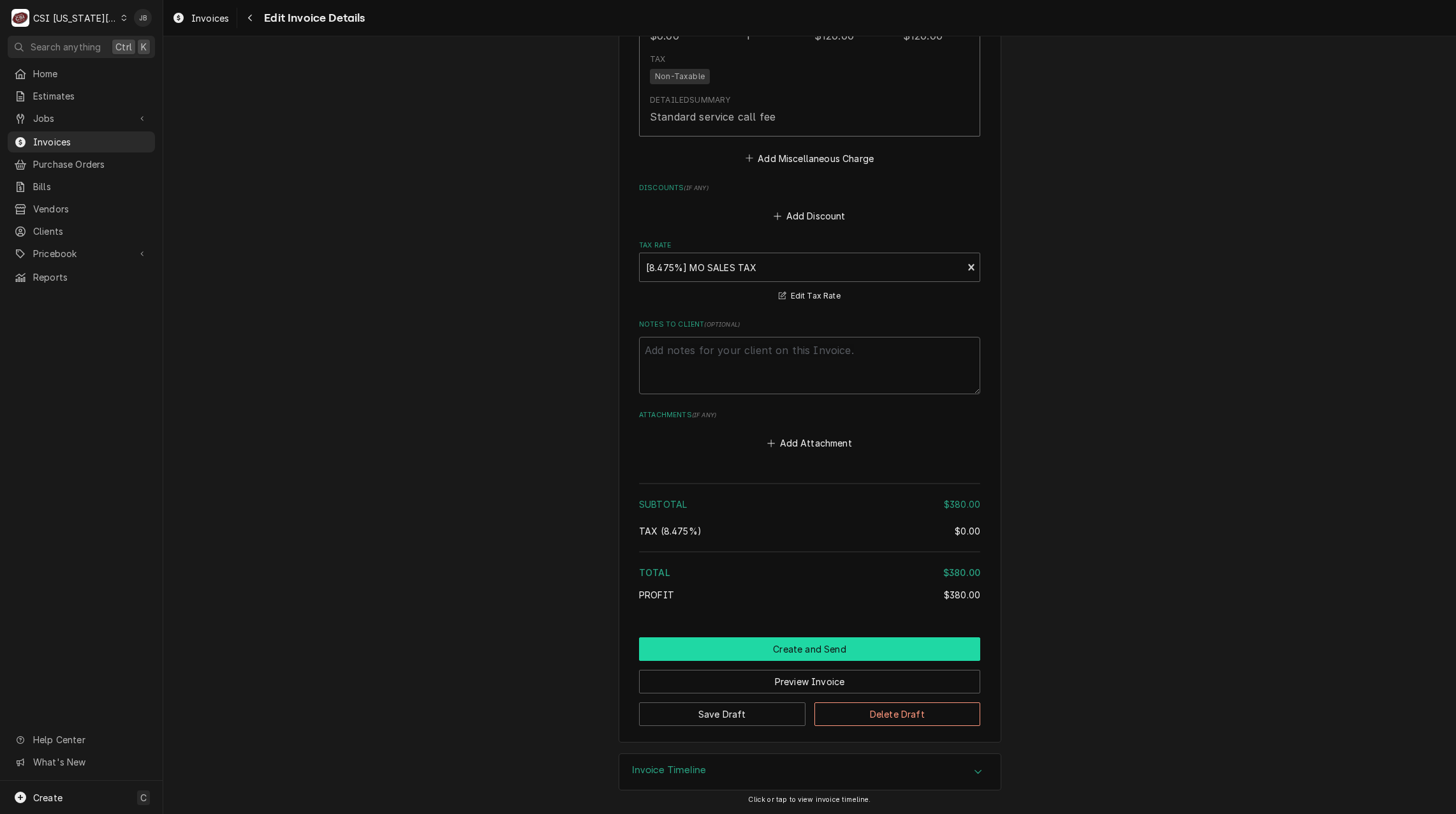
click at [768, 645] on button "Create and Send" at bounding box center [810, 649] width 341 height 24
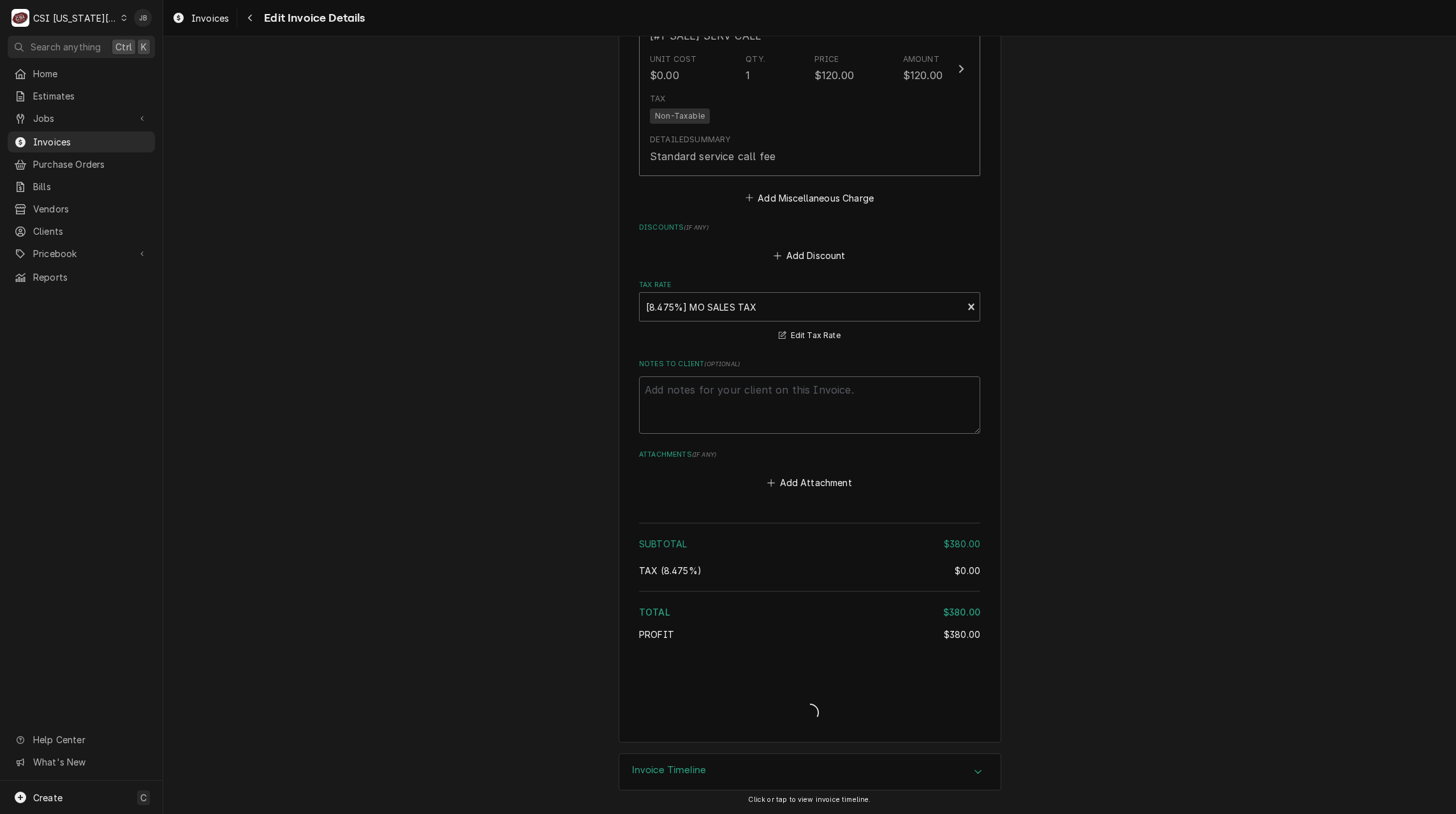
type textarea "x"
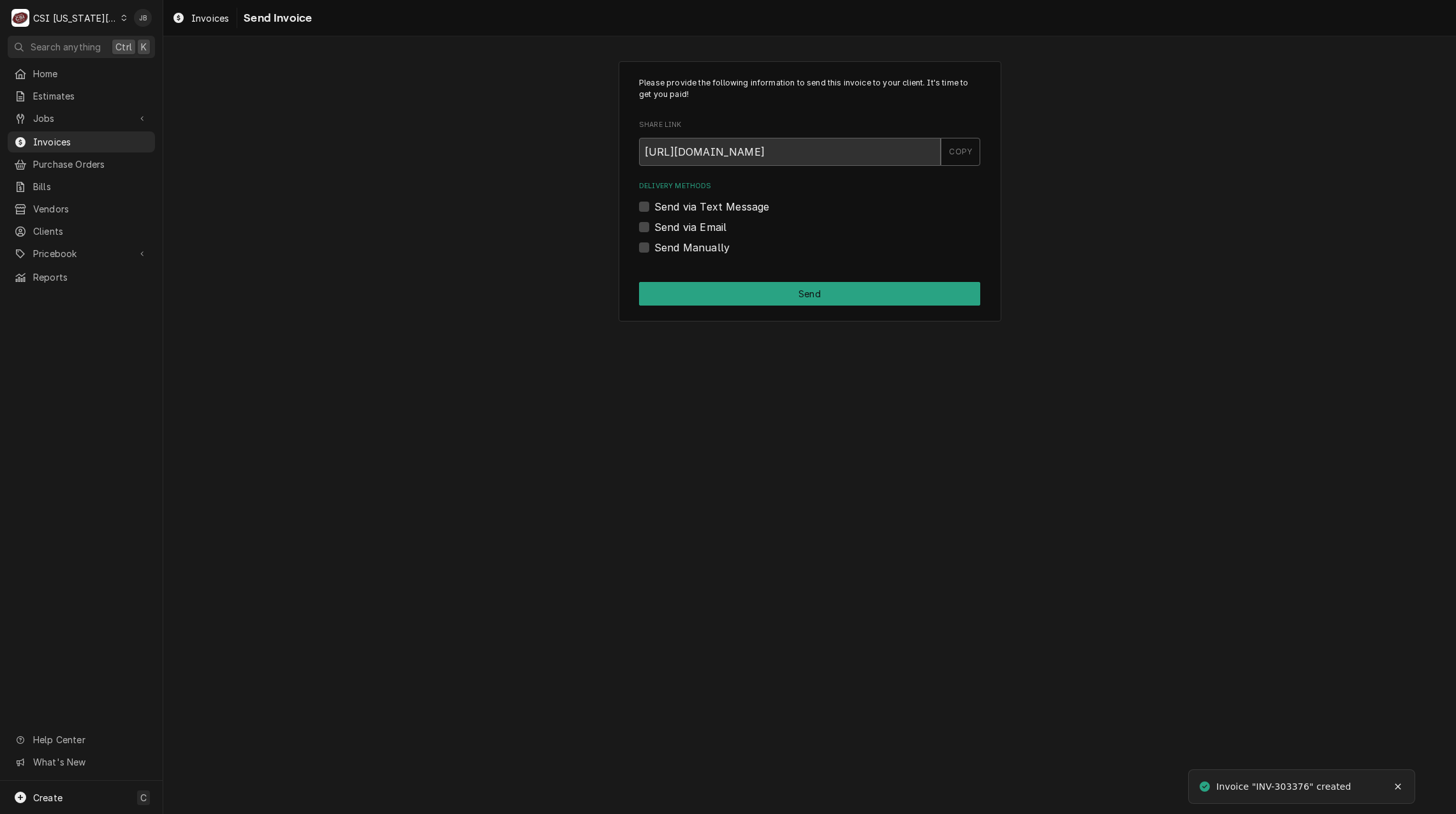
click at [660, 241] on label "Send Manually" at bounding box center [692, 247] width 75 height 15
click at [660, 241] on input "Send Manually" at bounding box center [825, 254] width 341 height 28
click at [687, 241] on label "Send Manually" at bounding box center [692, 247] width 75 height 15
click at [687, 241] on input "Send Manually" at bounding box center [825, 254] width 341 height 28
checkbox input "false"
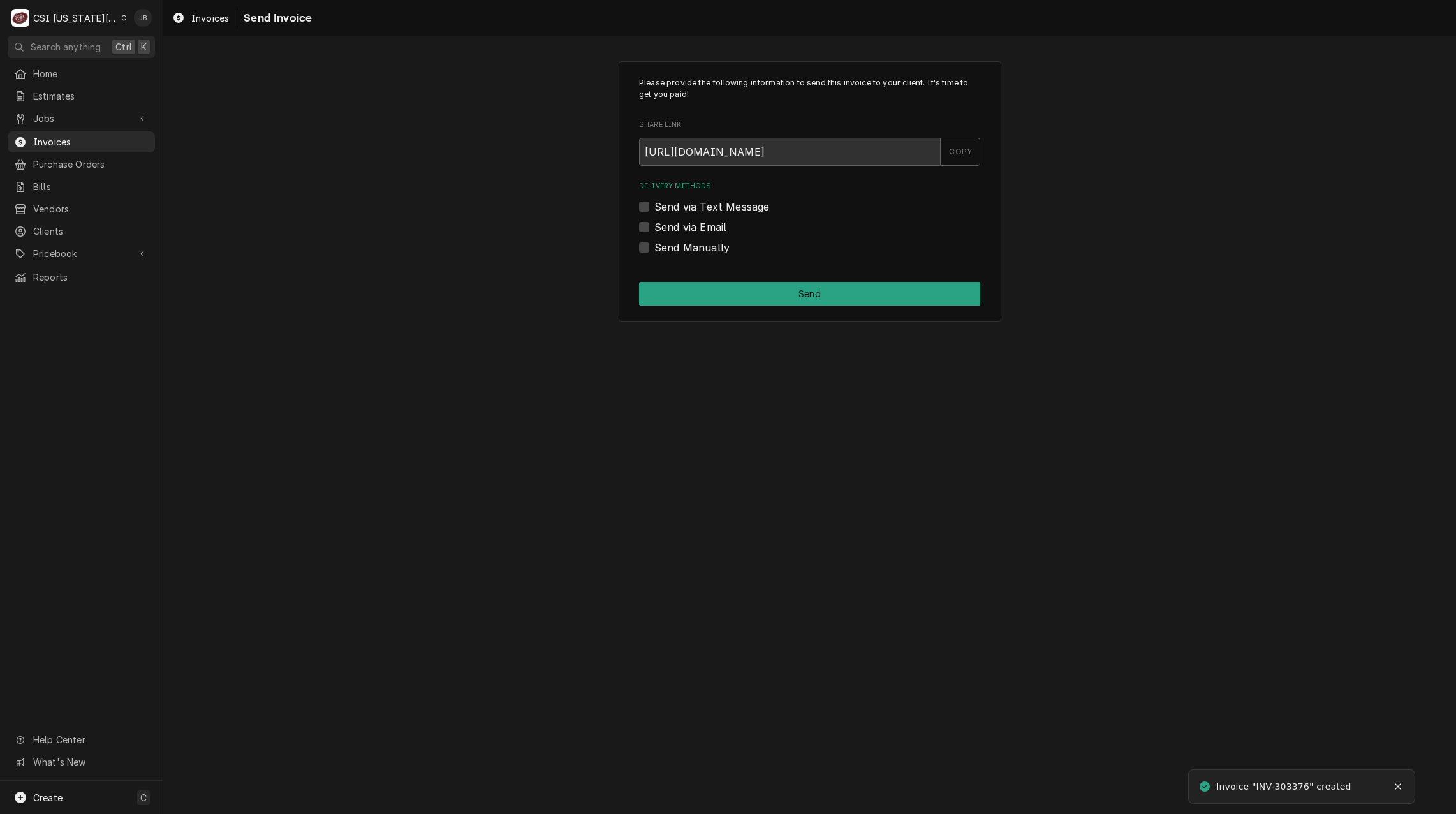
click at [692, 212] on label "Send via Text Message" at bounding box center [711, 206] width 115 height 15
click at [692, 212] on input "Send via Text Message" at bounding box center [825, 213] width 341 height 28
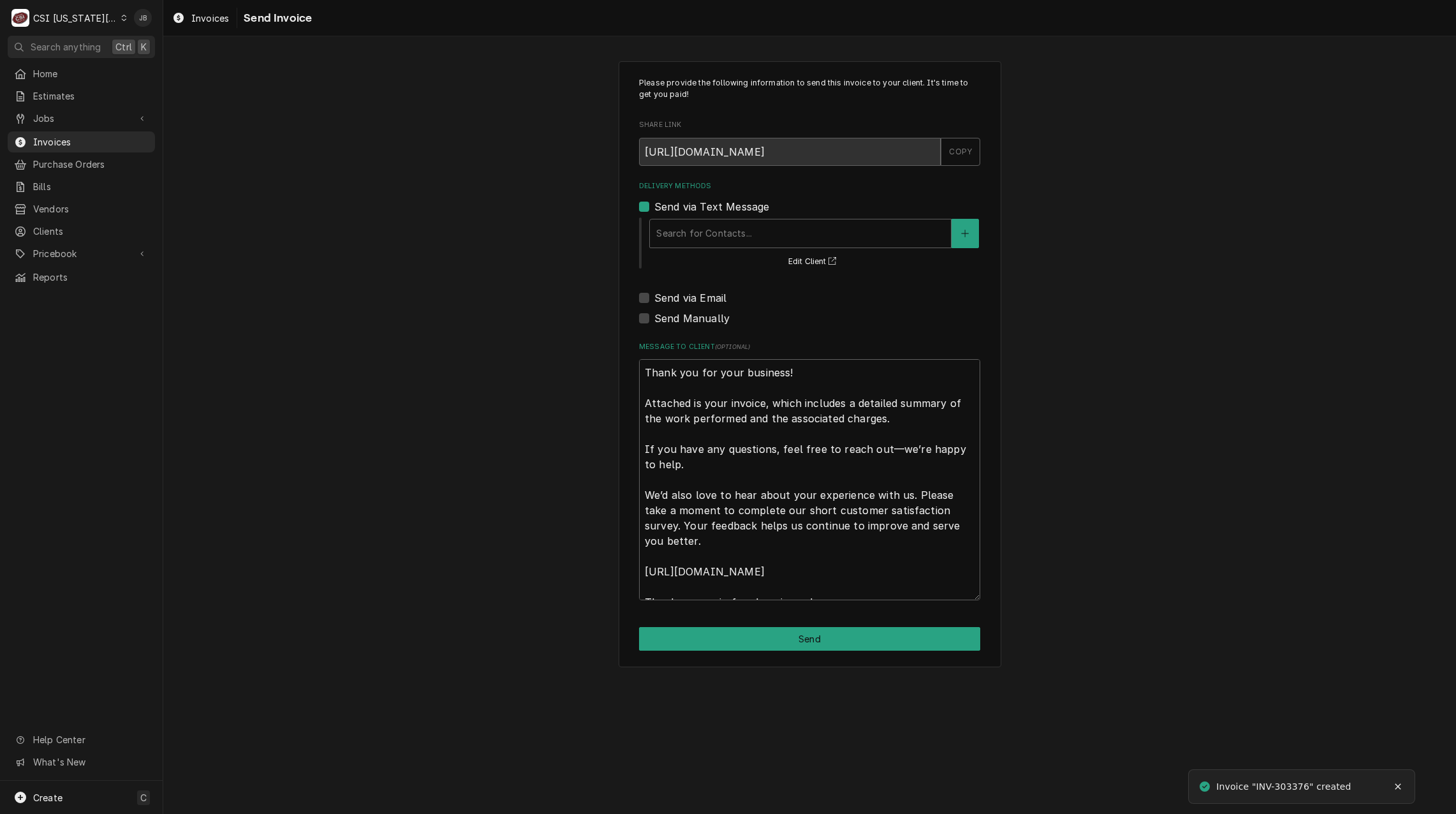
click at [685, 210] on label "Send via Text Message" at bounding box center [711, 206] width 115 height 15
drag, startPoint x: 685, startPoint y: 210, endPoint x: 683, endPoint y: 203, distance: 7.3
click at [683, 203] on label "Send via Text Message" at bounding box center [711, 206] width 115 height 15
click at [683, 203] on input "Send via Text Message" at bounding box center [825, 213] width 341 height 28
checkbox input "false"
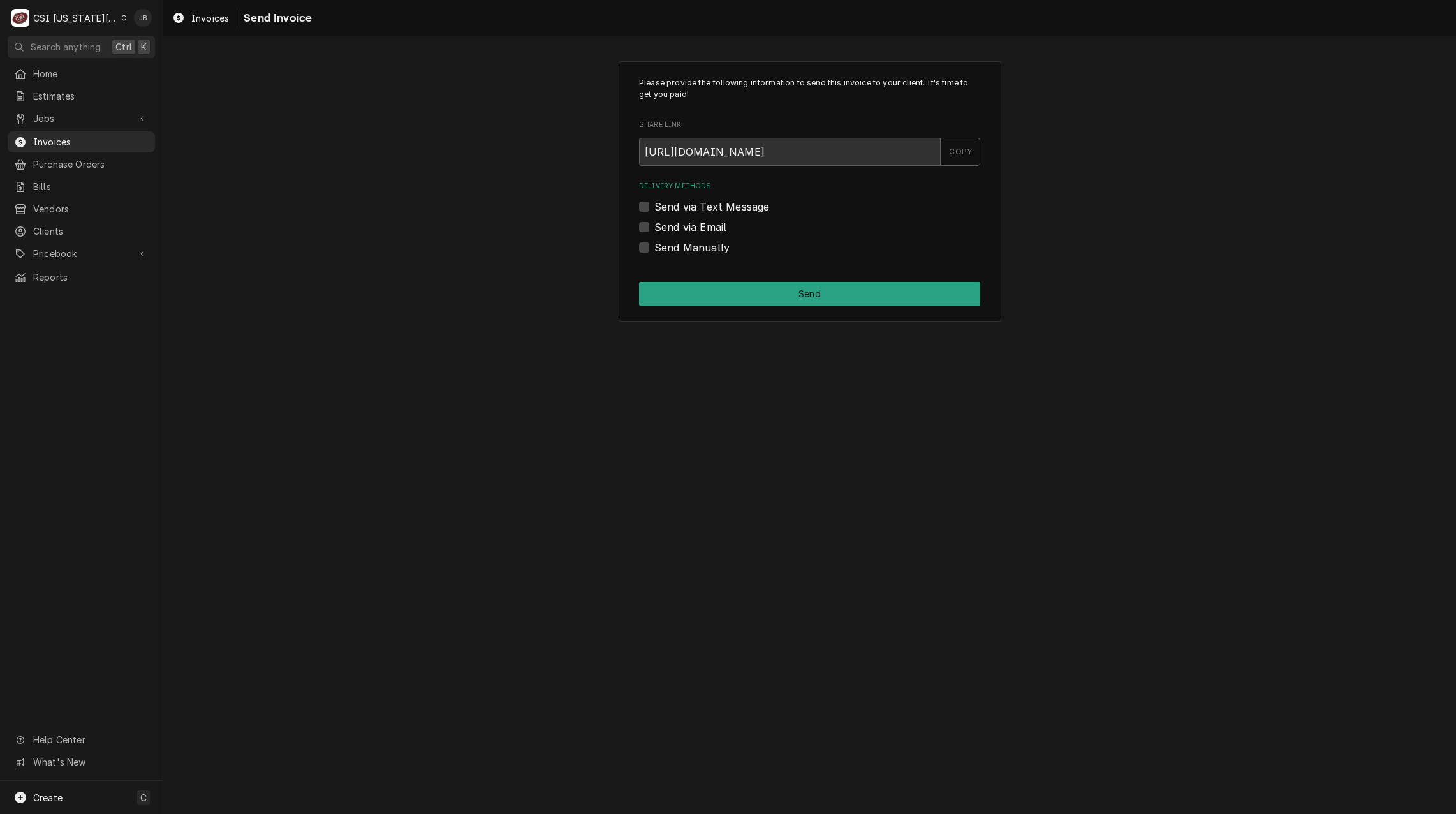
click at [677, 232] on label "Send via Email" at bounding box center [690, 226] width 72 height 15
click at [677, 232] on input "Send via Email" at bounding box center [825, 233] width 341 height 28
checkbox input "true"
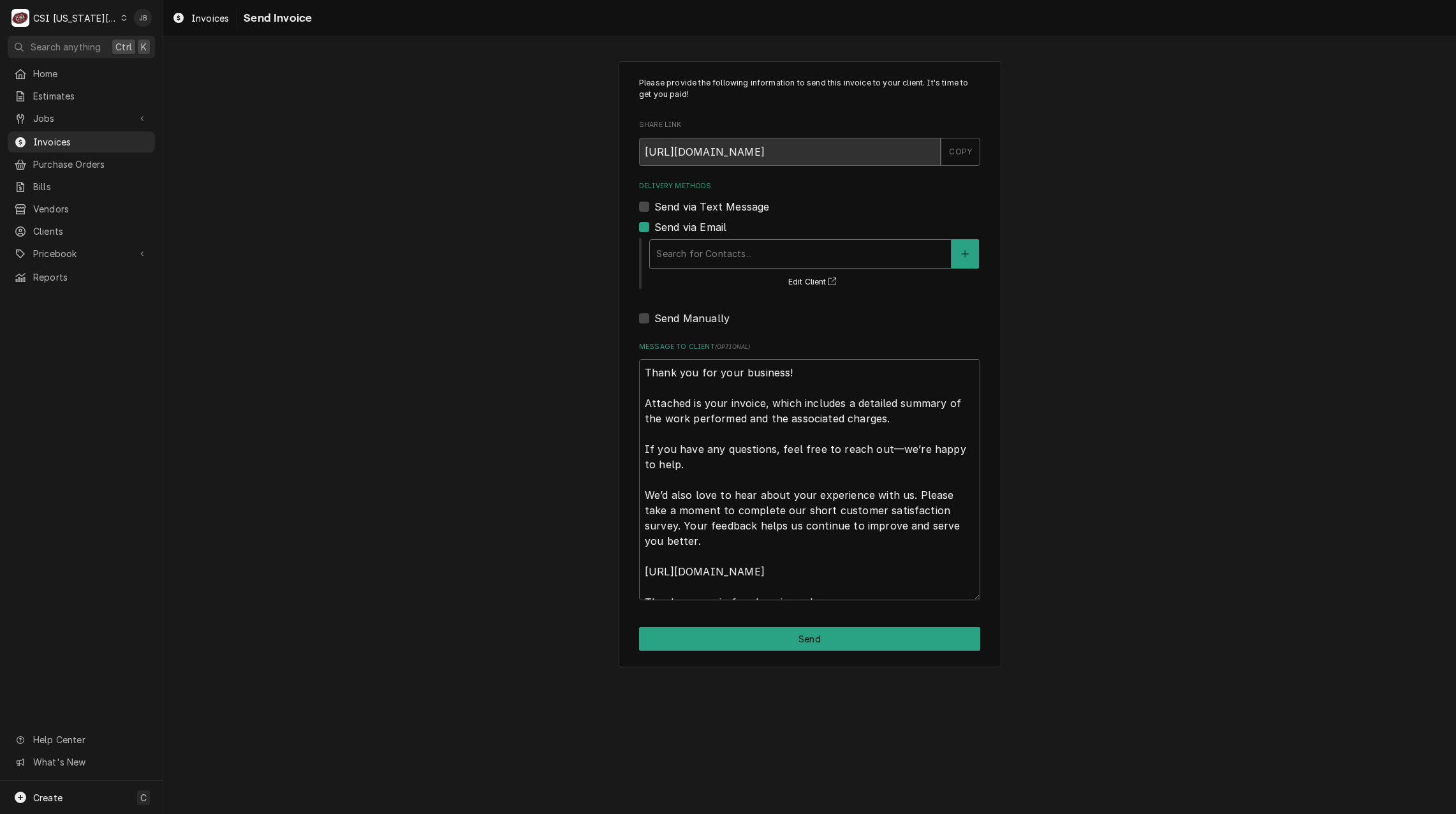
click at [690, 247] on div "Delivery Methods" at bounding box center [800, 254] width 289 height 23
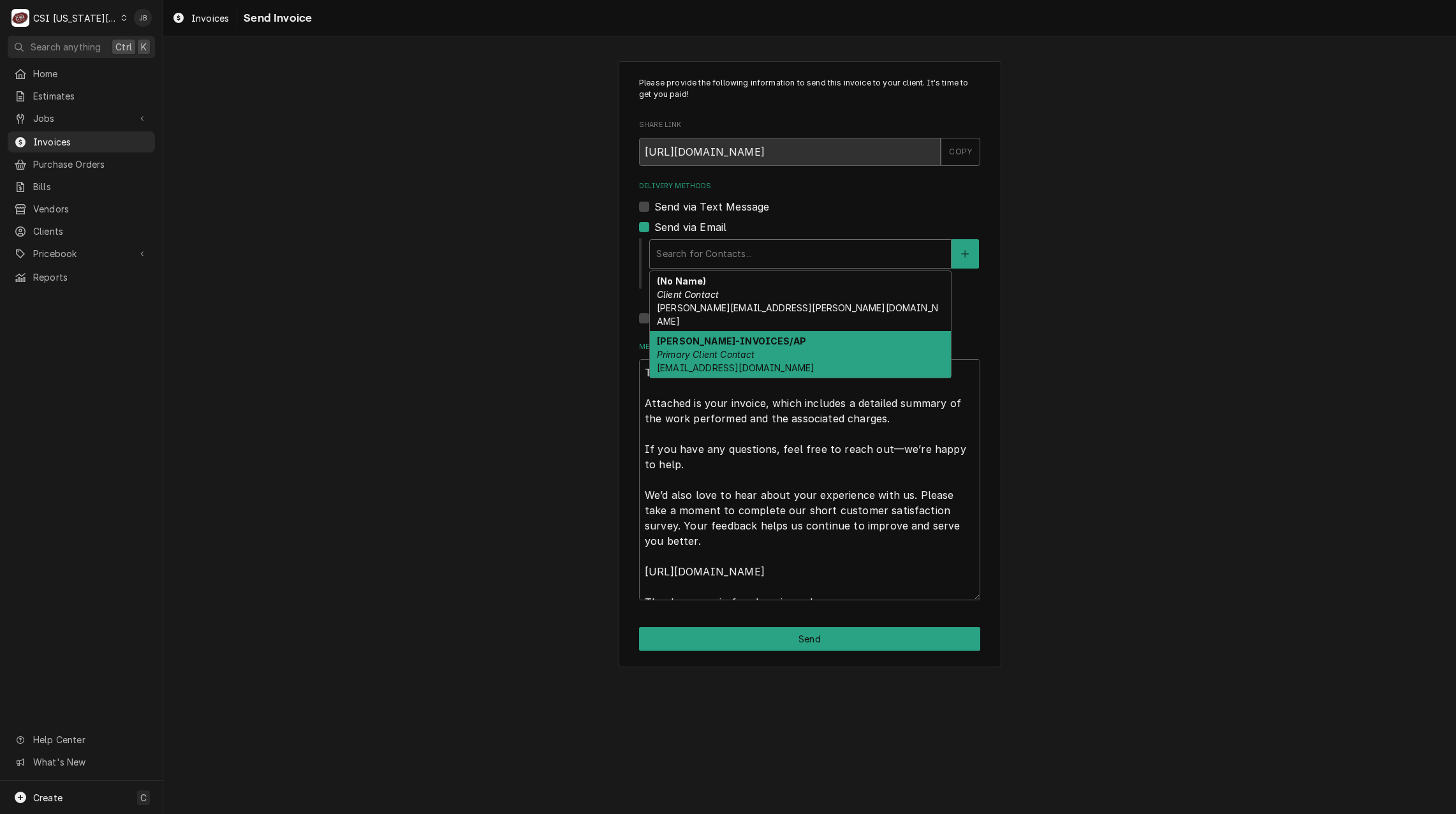
click at [759, 336] on div "PAM MATHUS-INVOICES/AP Primary Client Contact PMATHUS@BFCOMPANIES.COM" at bounding box center [800, 354] width 301 height 46
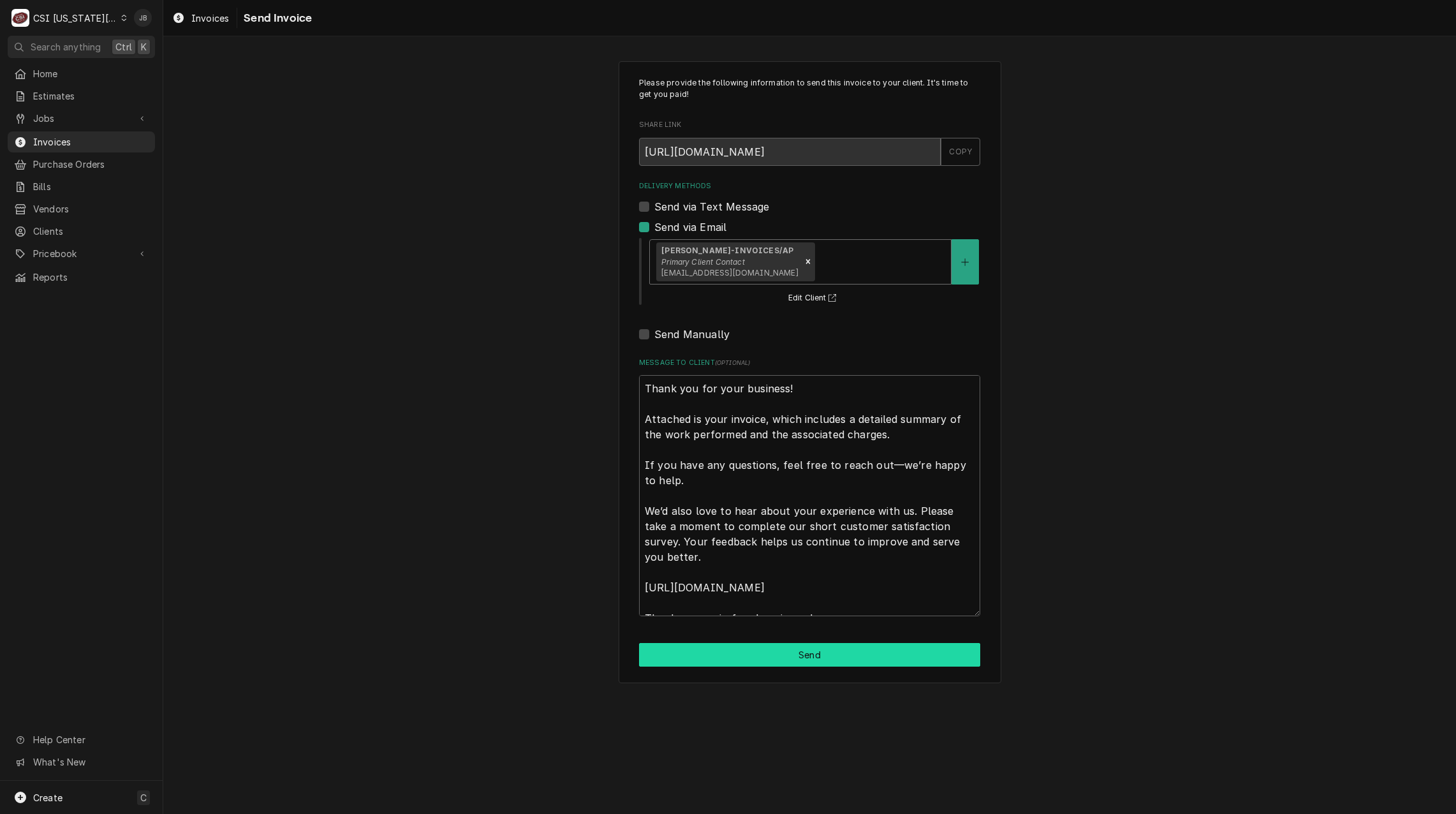
click at [778, 660] on button "Send" at bounding box center [810, 654] width 341 height 24
type textarea "x"
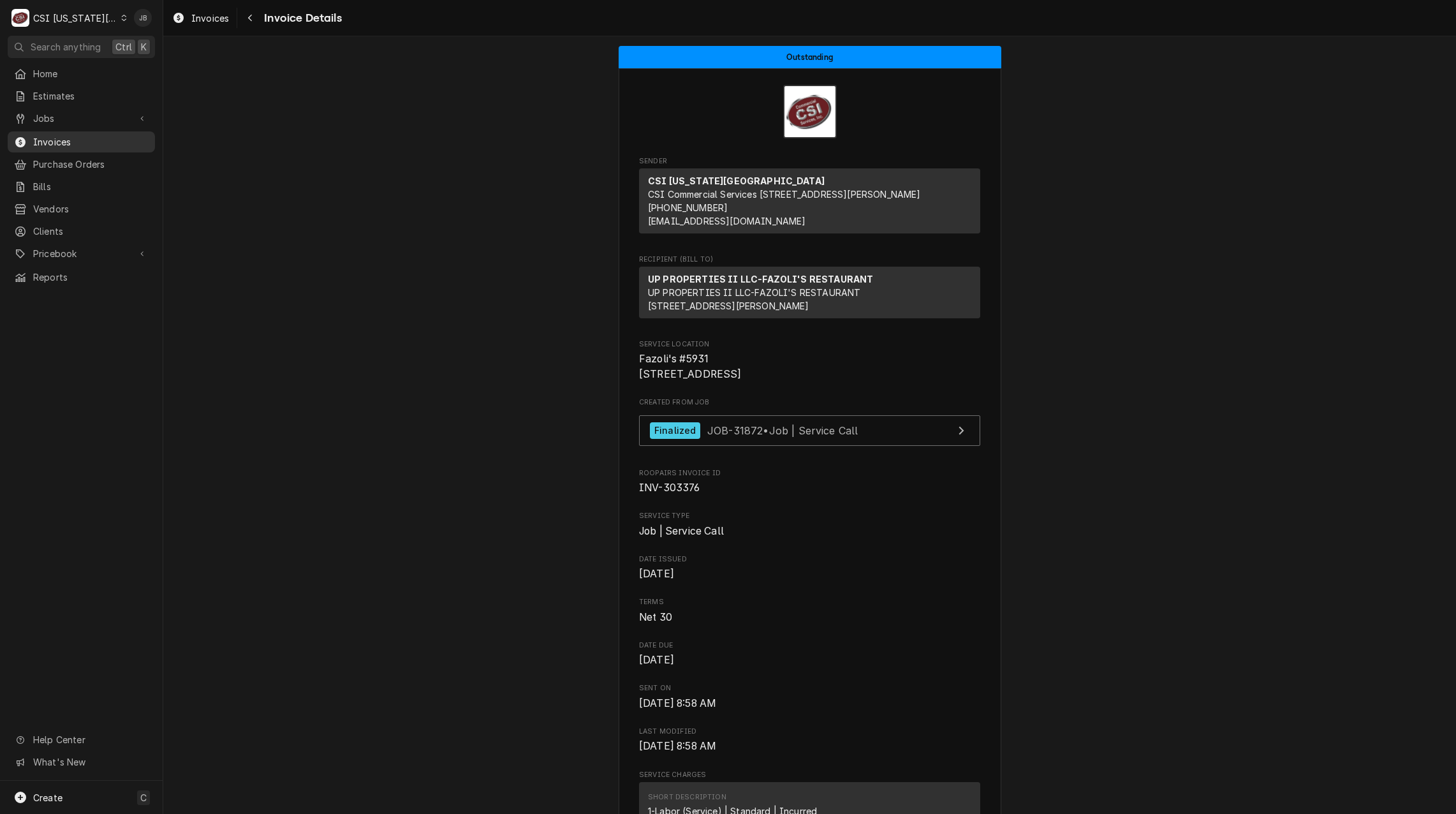
drag, startPoint x: 72, startPoint y: 136, endPoint x: 111, endPoint y: 139, distance: 39.1
click at [72, 136] on span "Invoices" at bounding box center [91, 141] width 115 height 13
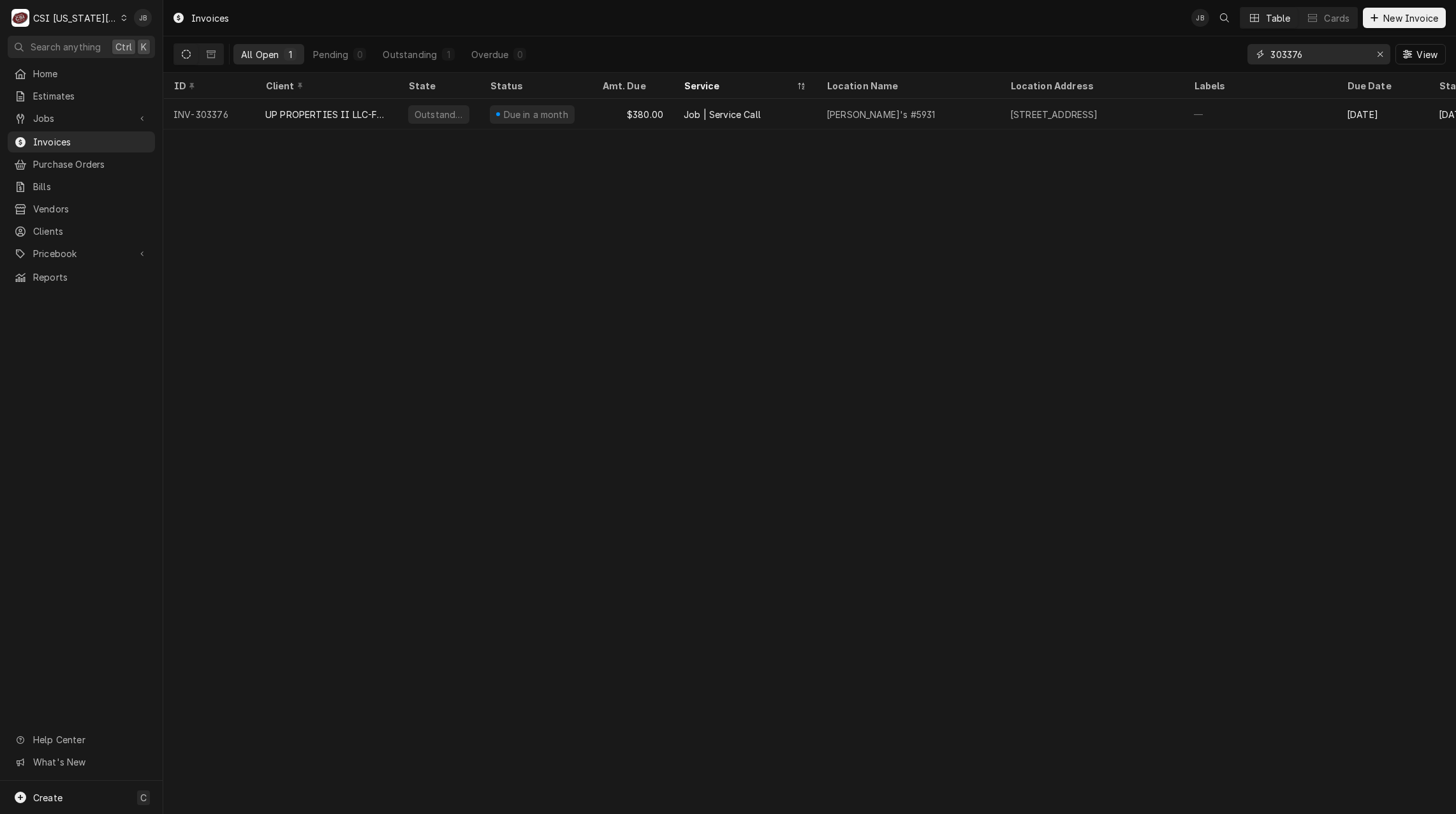
click at [1333, 52] on input "303376" at bounding box center [1318, 54] width 96 height 20
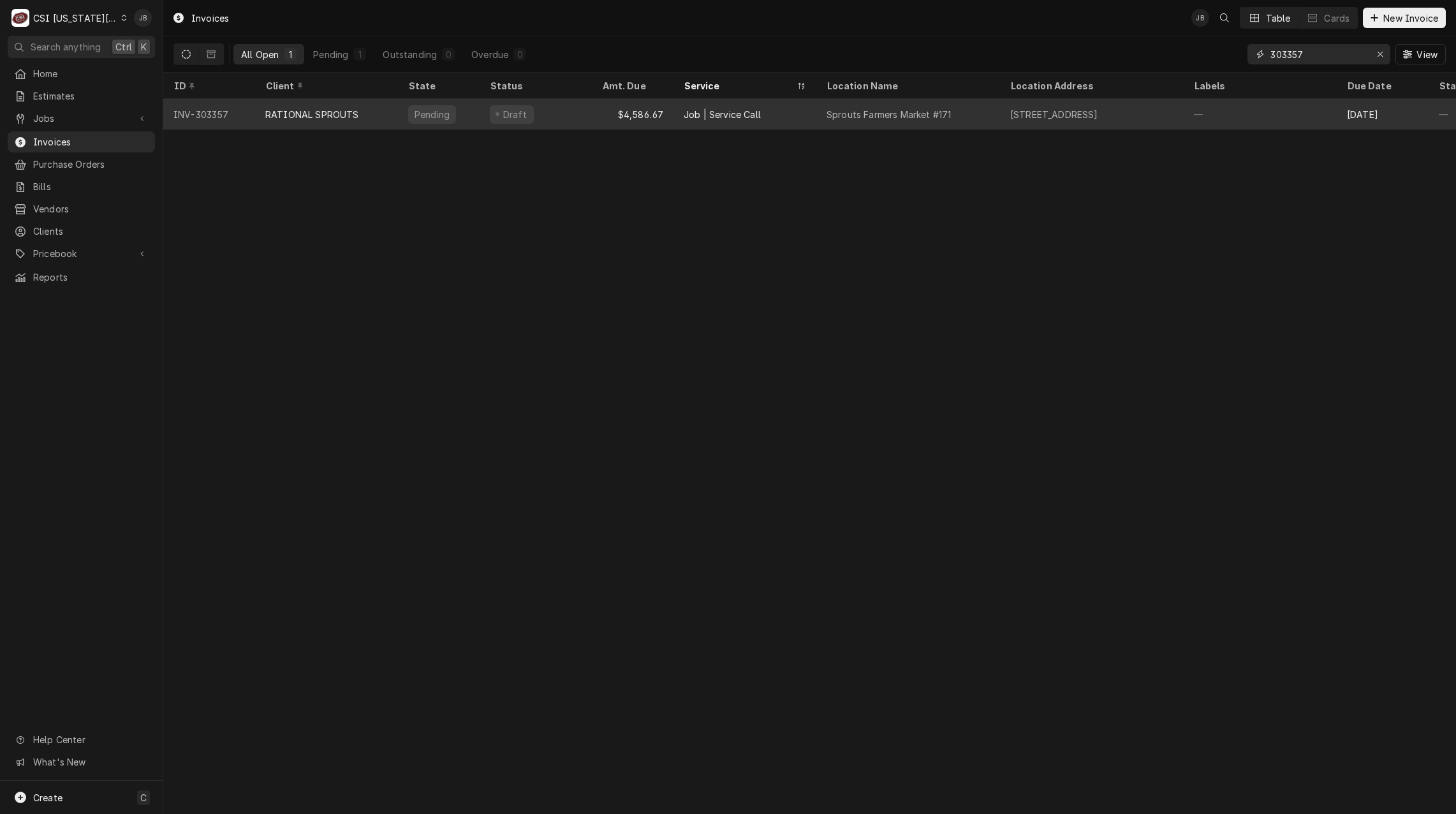
type input "303357"
click at [545, 113] on div "Draft" at bounding box center [535, 114] width 112 height 30
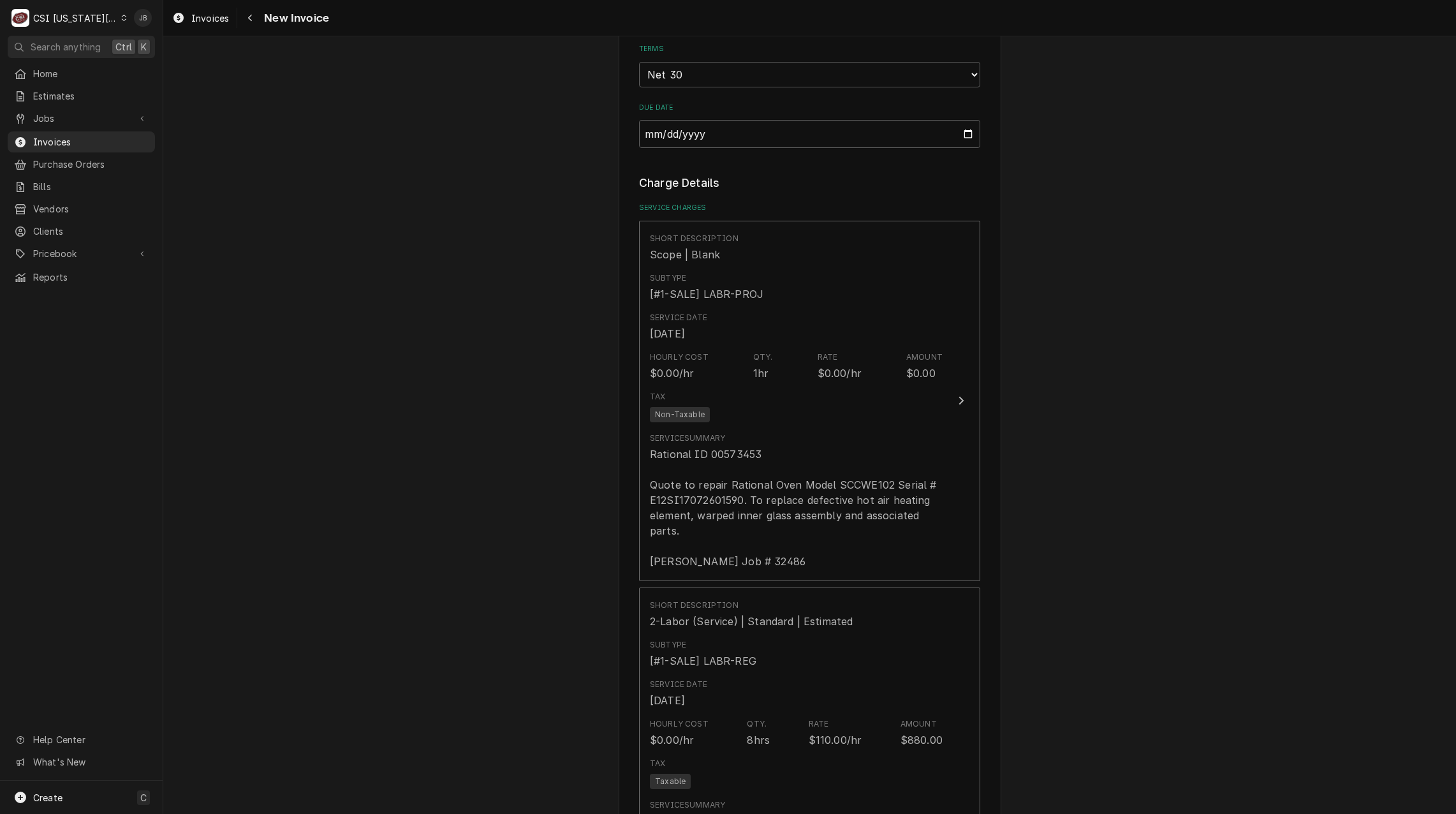
scroll to position [1594, 0]
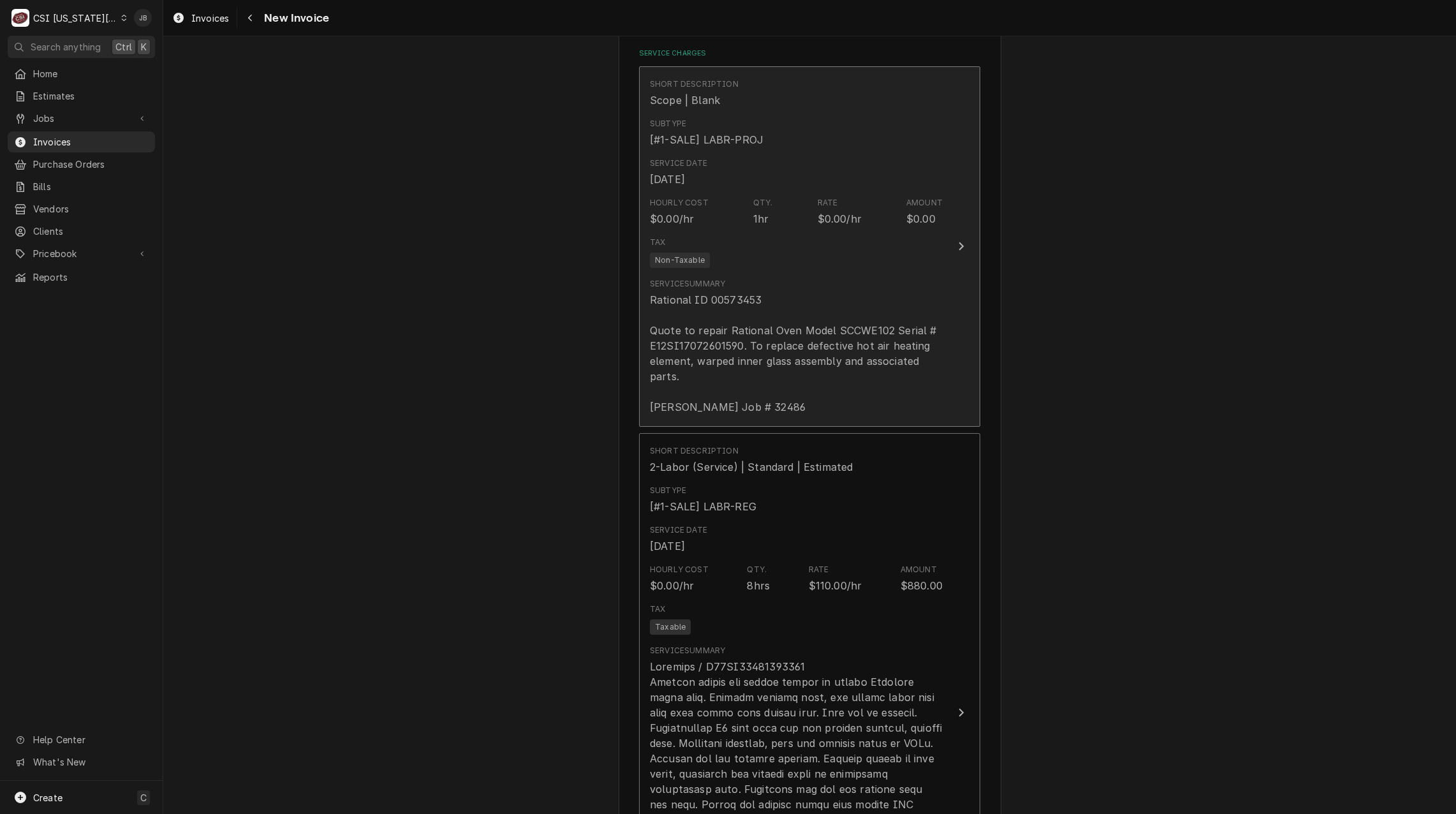
click at [843, 323] on div "Rational ID 00573453 Quote to repair Rational Oven Model SCCWE102 Serial # E12S…" at bounding box center [796, 353] width 293 height 122
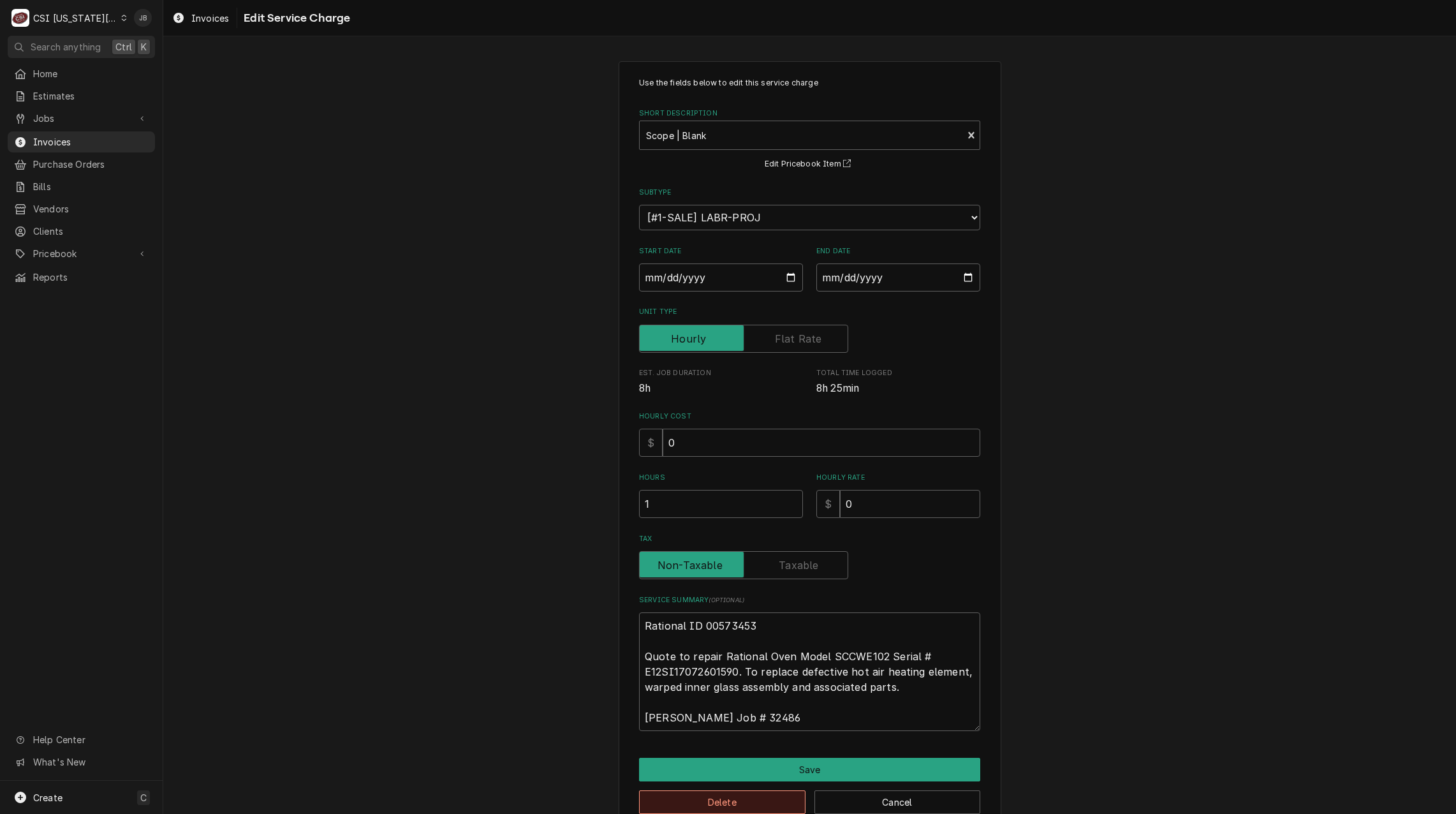
click at [737, 804] on button "Delete" at bounding box center [722, 802] width 166 height 24
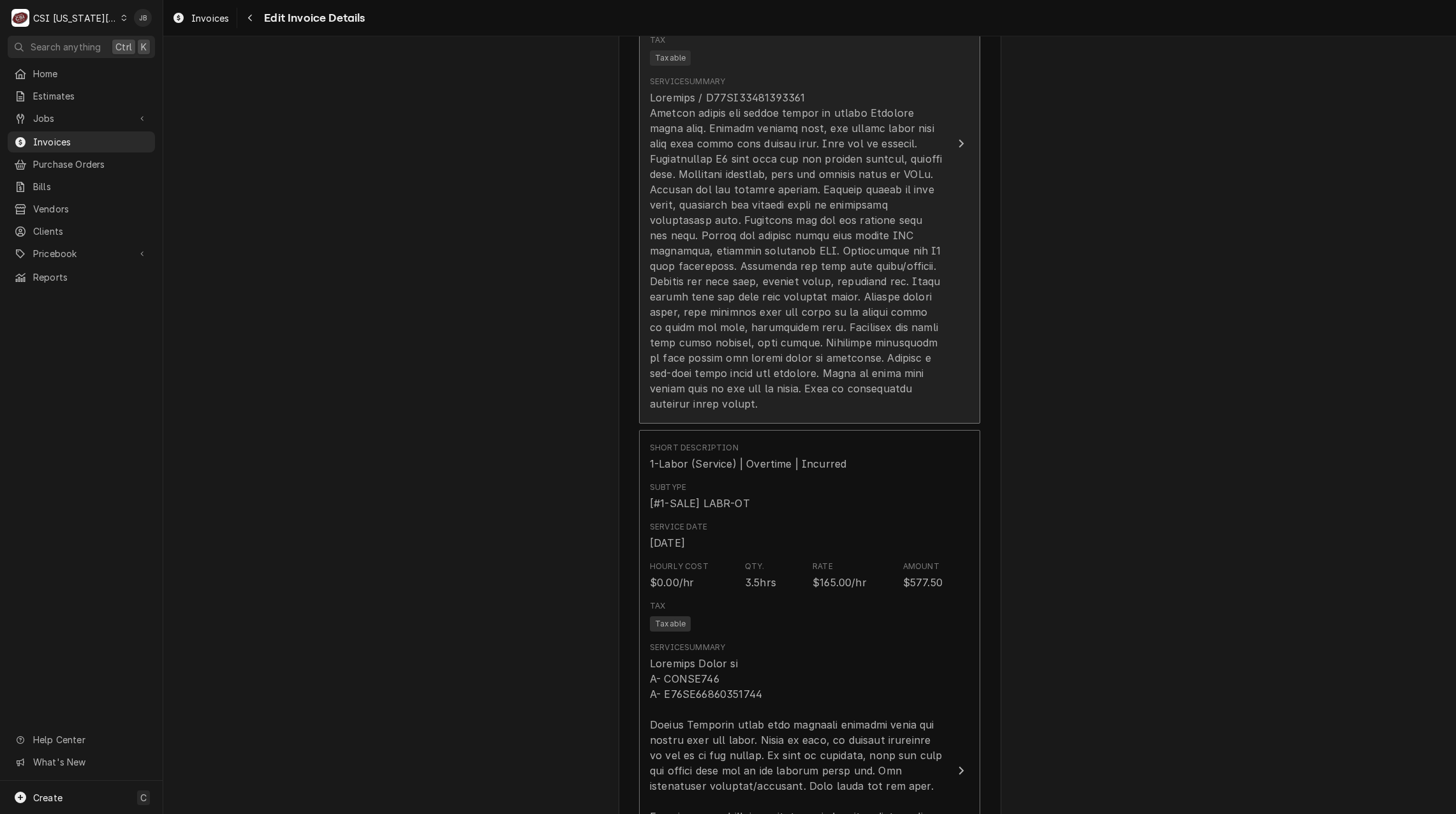
scroll to position [1579, 0]
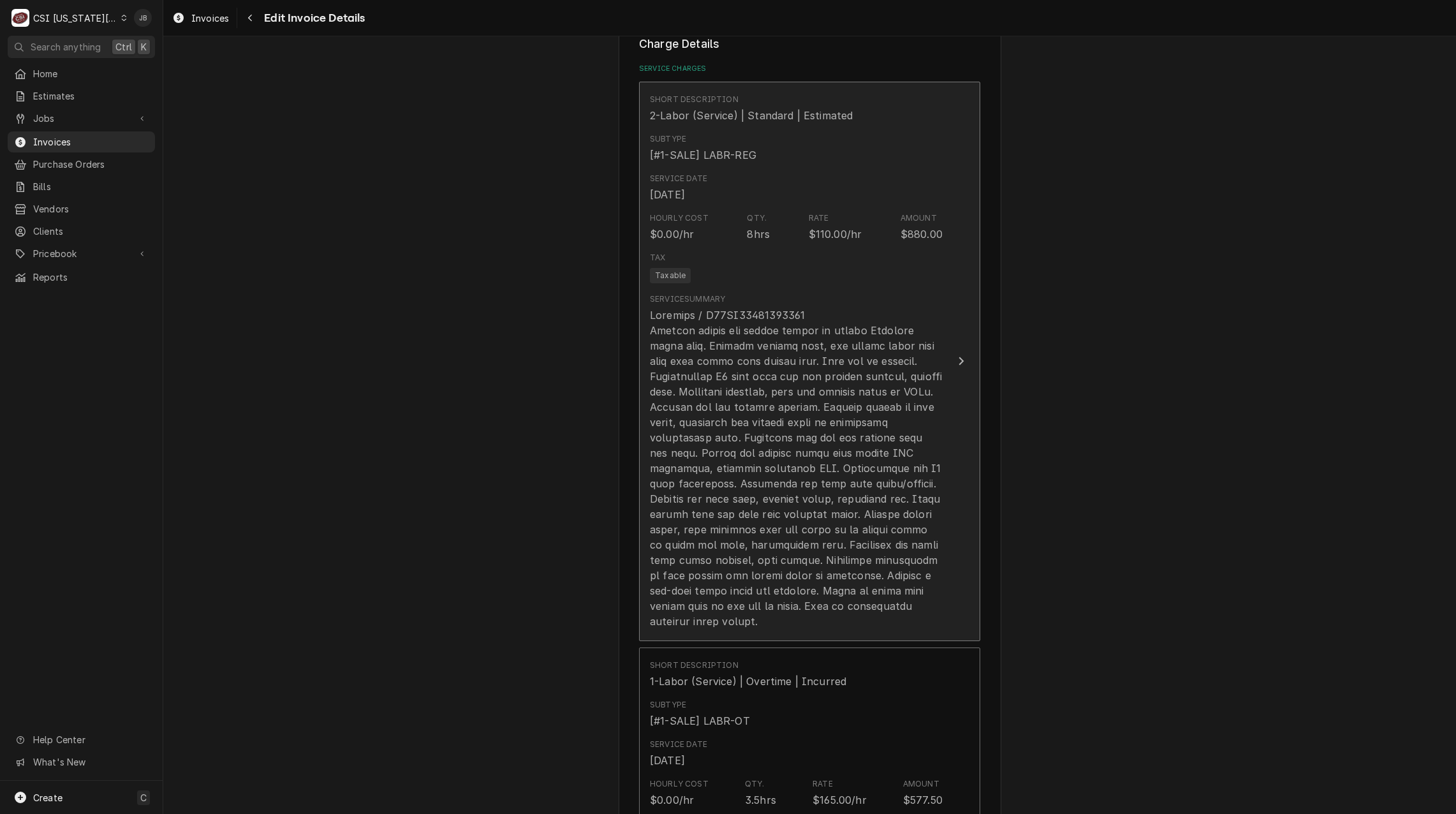
click at [706, 328] on div "Update Line Item" at bounding box center [796, 468] width 293 height 321
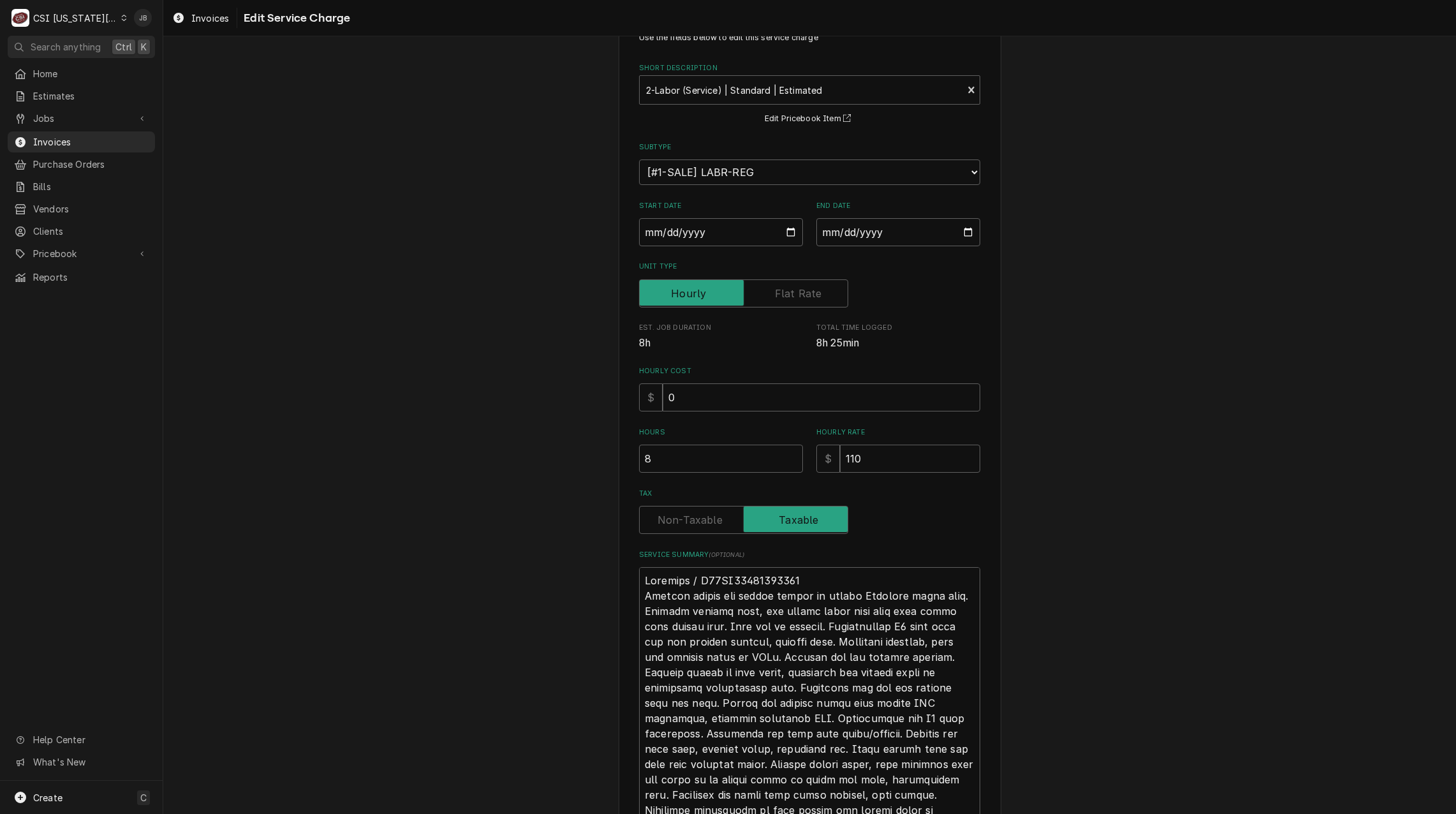
scroll to position [196, 0]
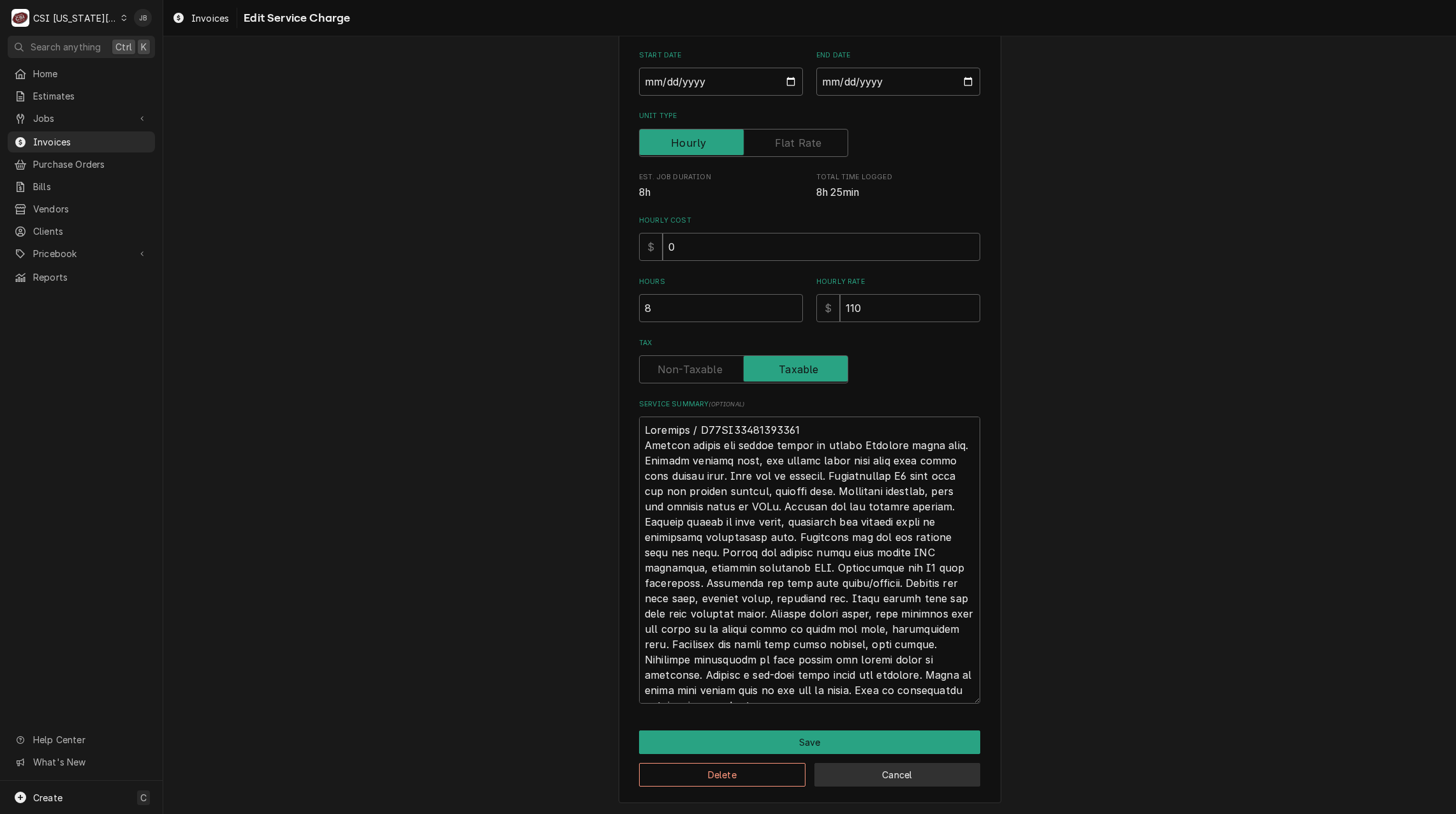
click at [906, 767] on button "Cancel" at bounding box center [897, 774] width 166 height 24
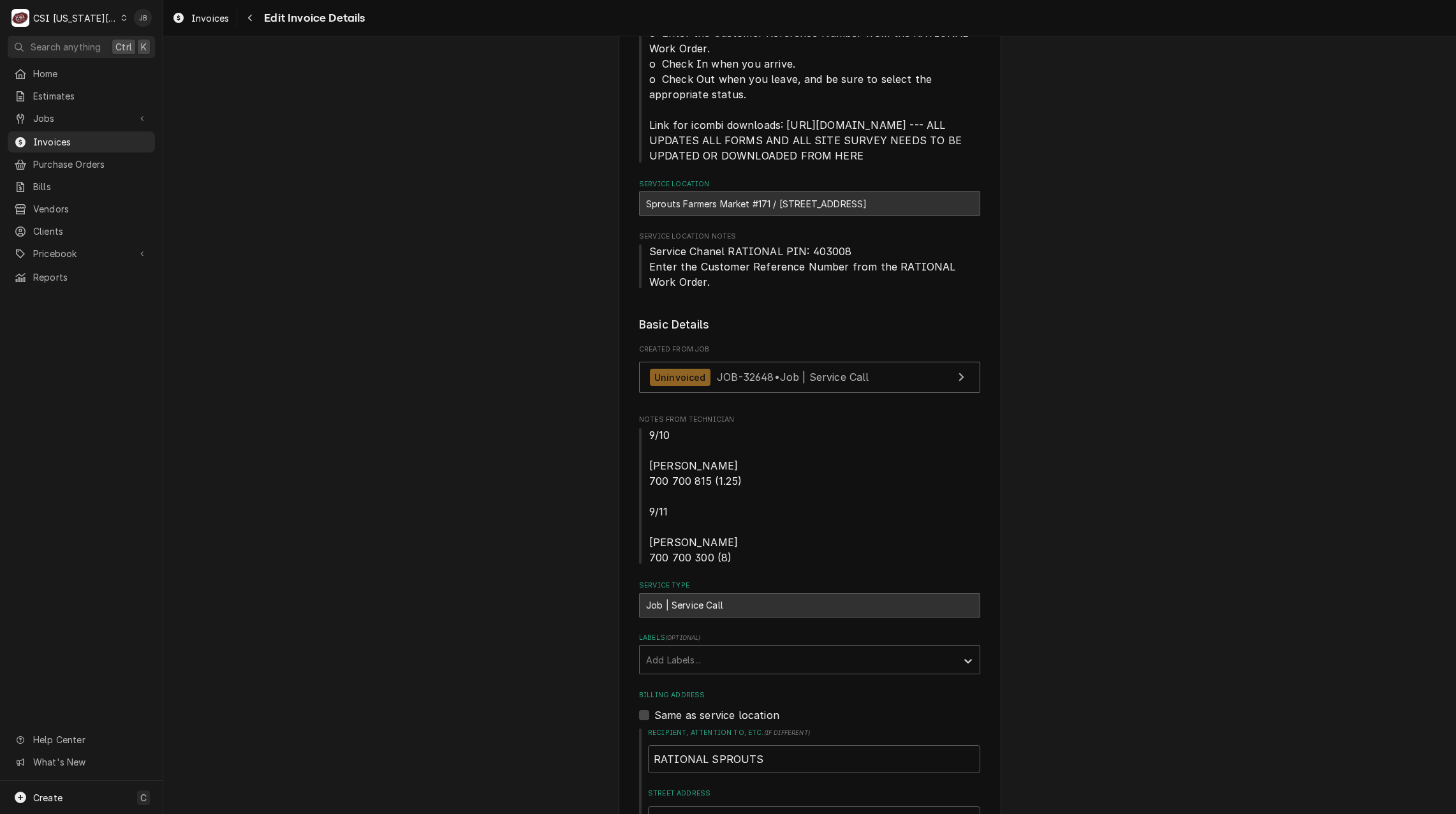
scroll to position [352, 0]
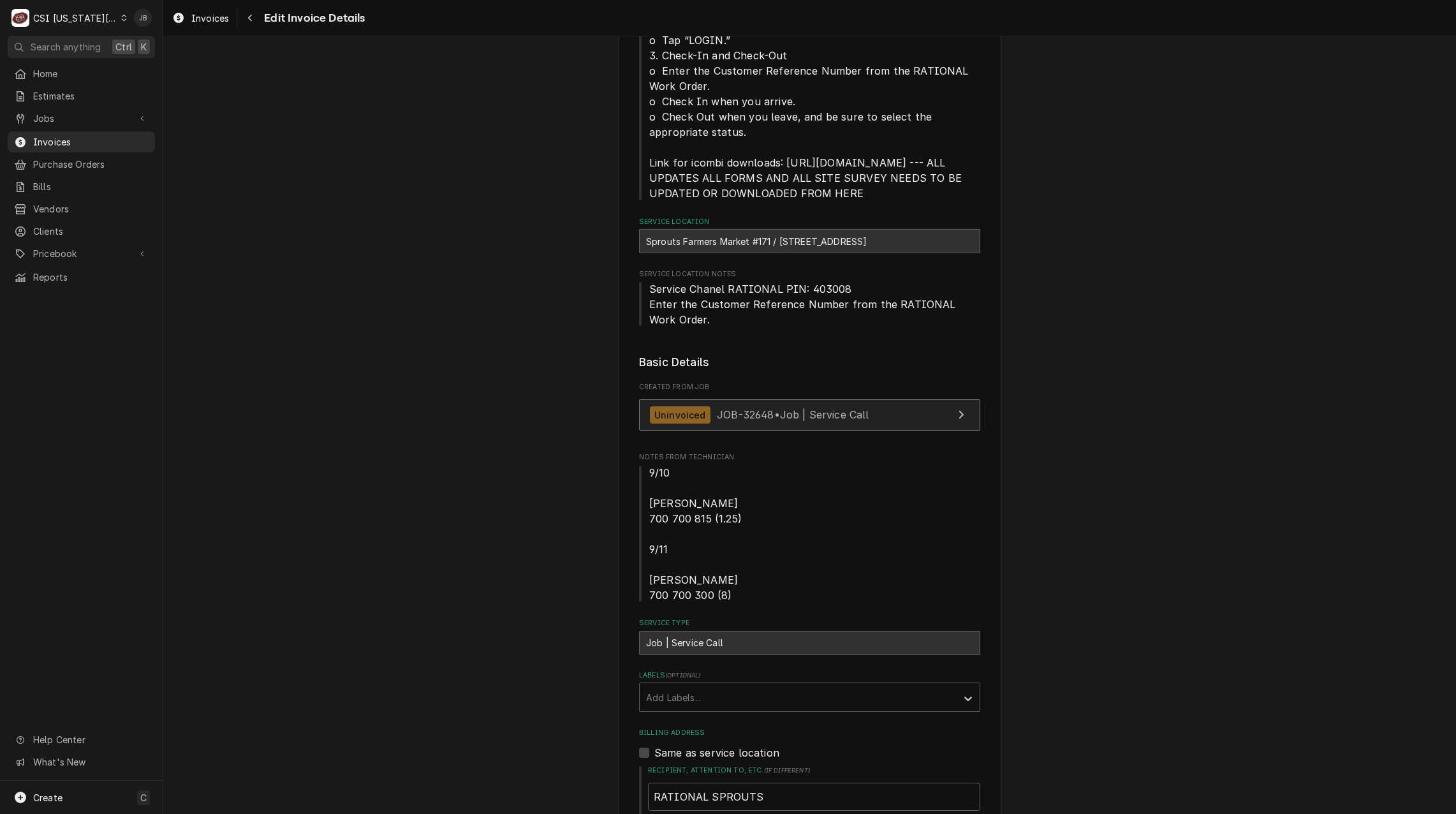
click at [735, 421] on span "JOB-32648 • Job | Service Call" at bounding box center [793, 415] width 153 height 12
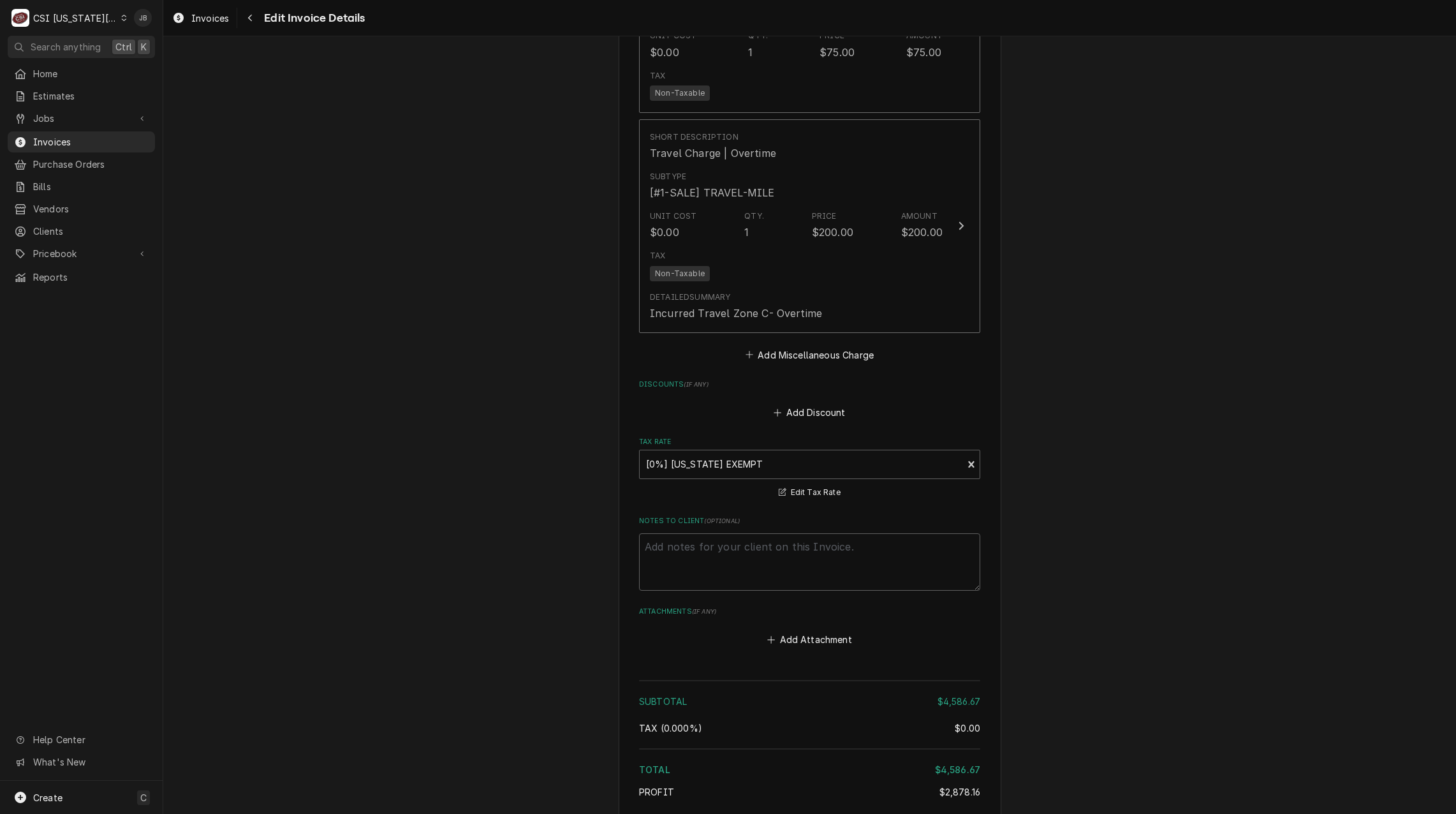
scroll to position [6346, 0]
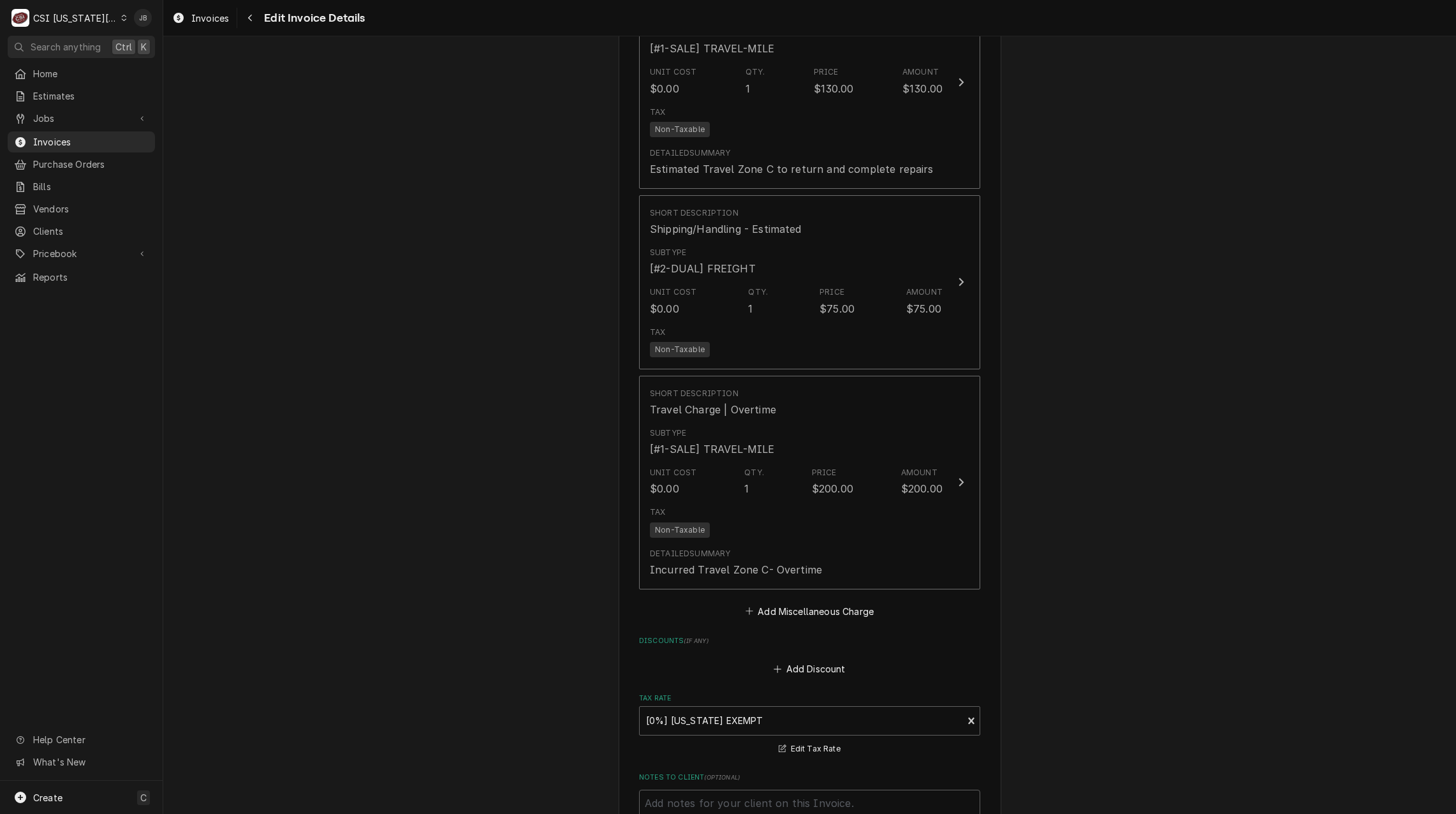
scroll to position [6282, 0]
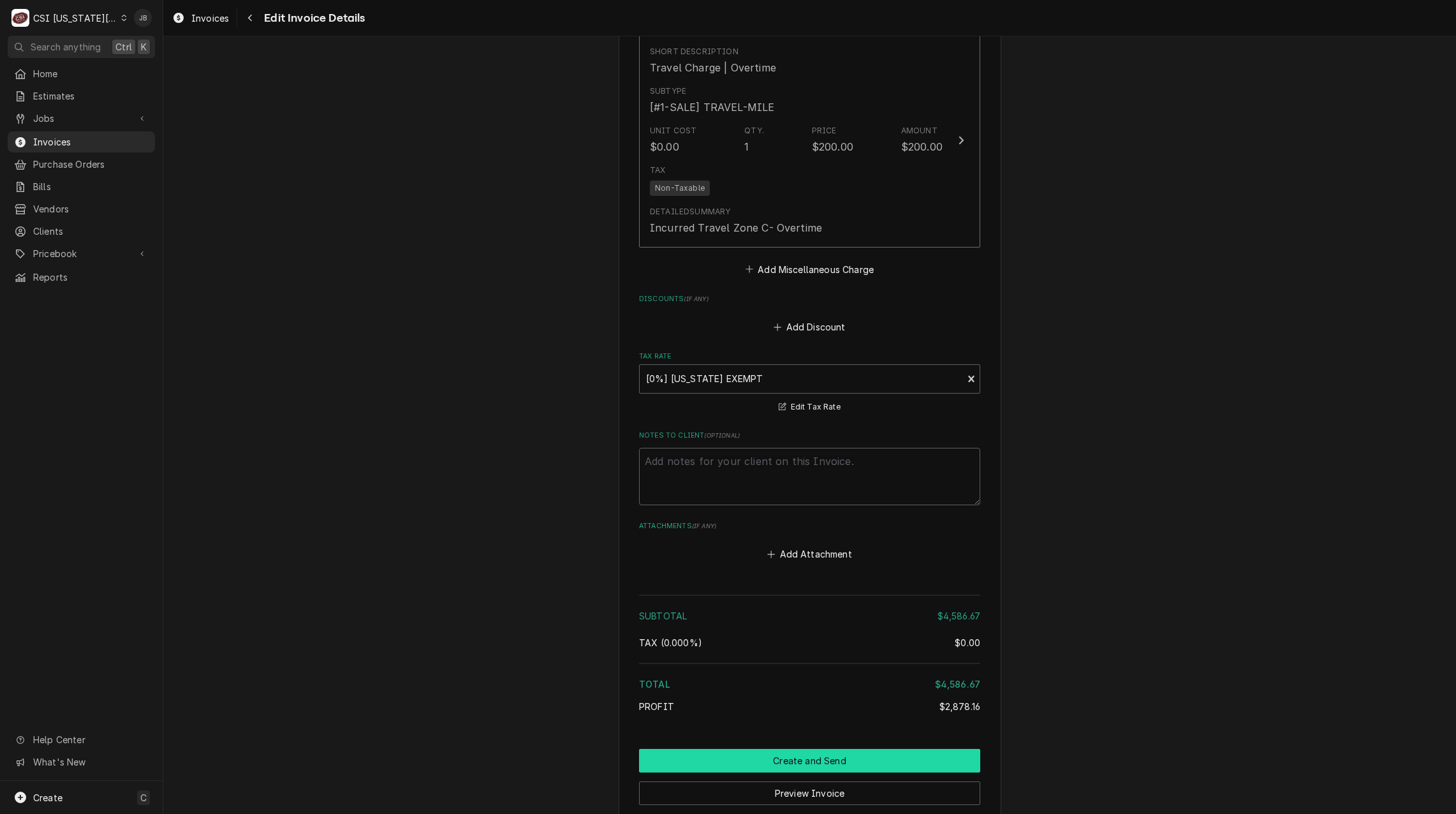
click at [764, 757] on button "Create and Send" at bounding box center [810, 760] width 341 height 24
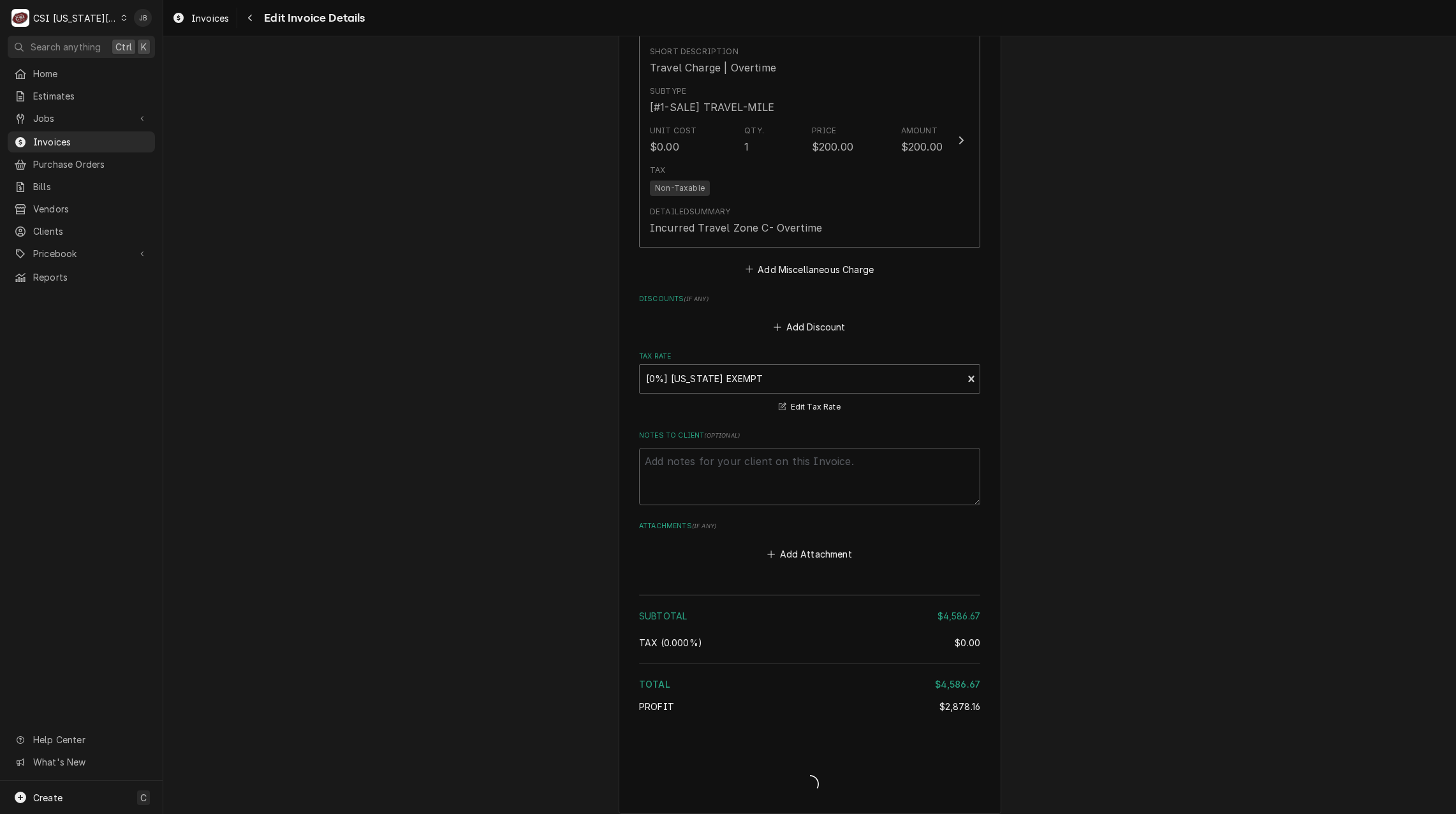
type textarea "x"
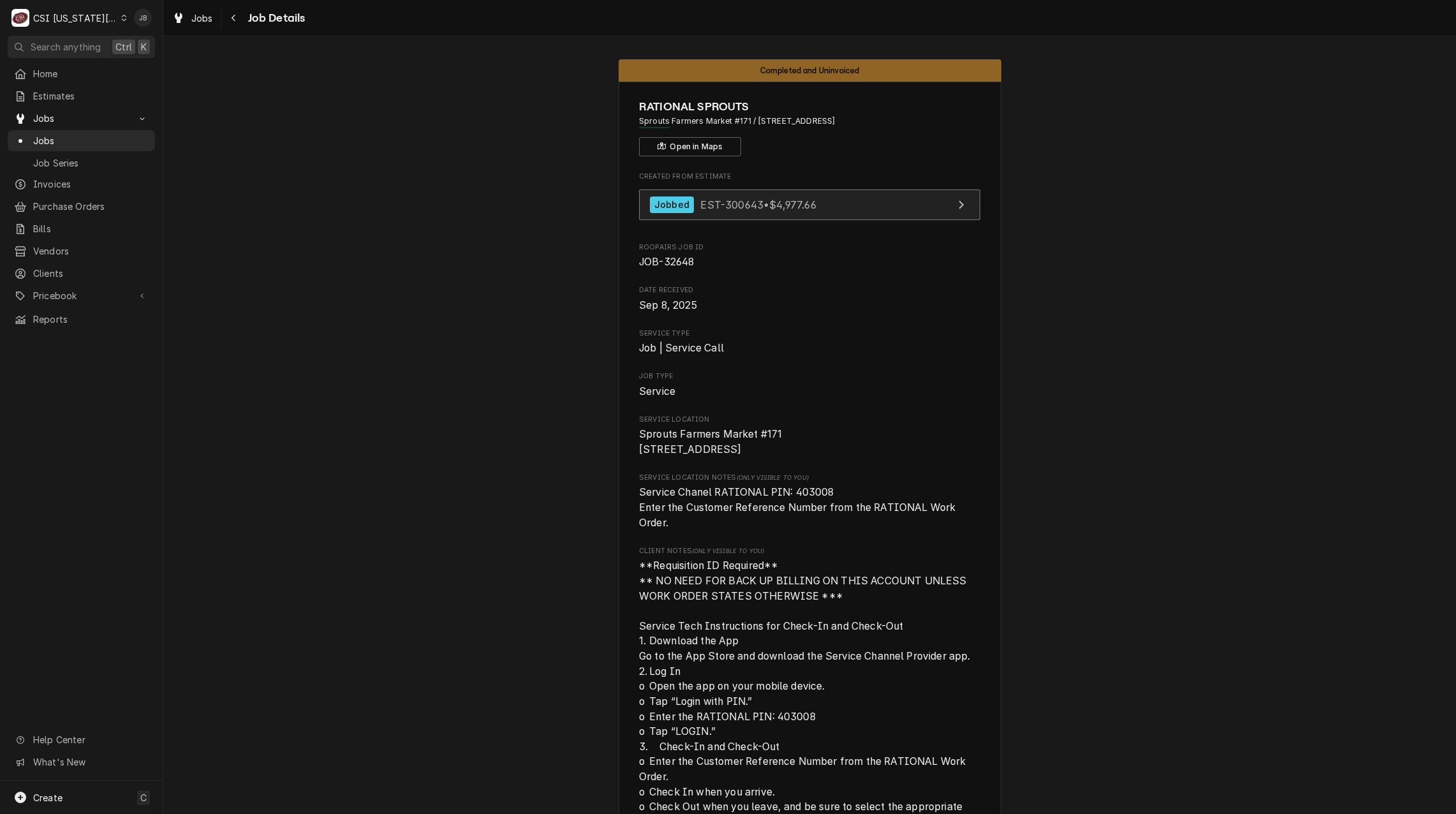
click at [769, 214] on link "Jobbed EST-300643 • $4,977.66" at bounding box center [810, 204] width 341 height 31
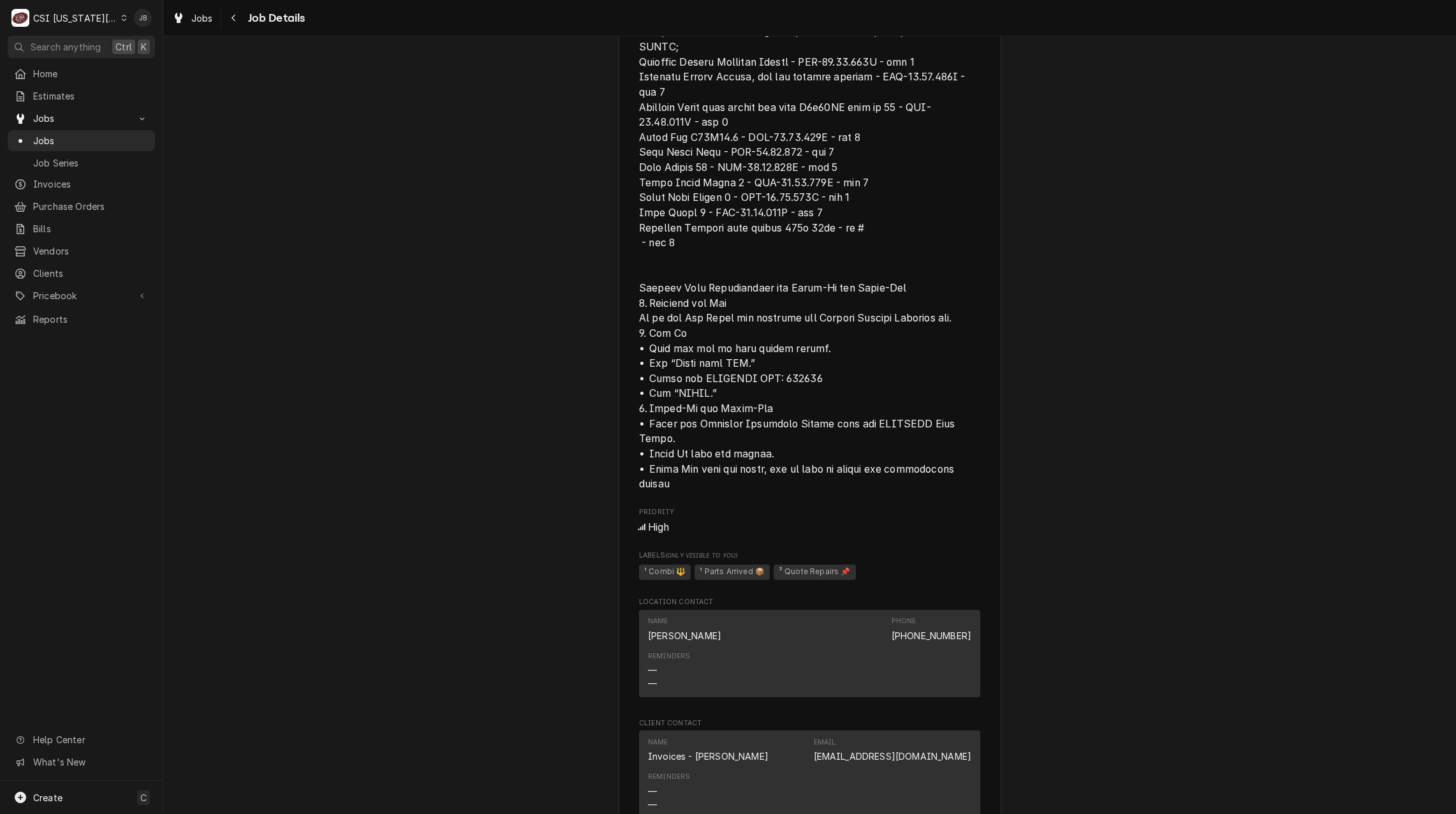
scroll to position [1151, 0]
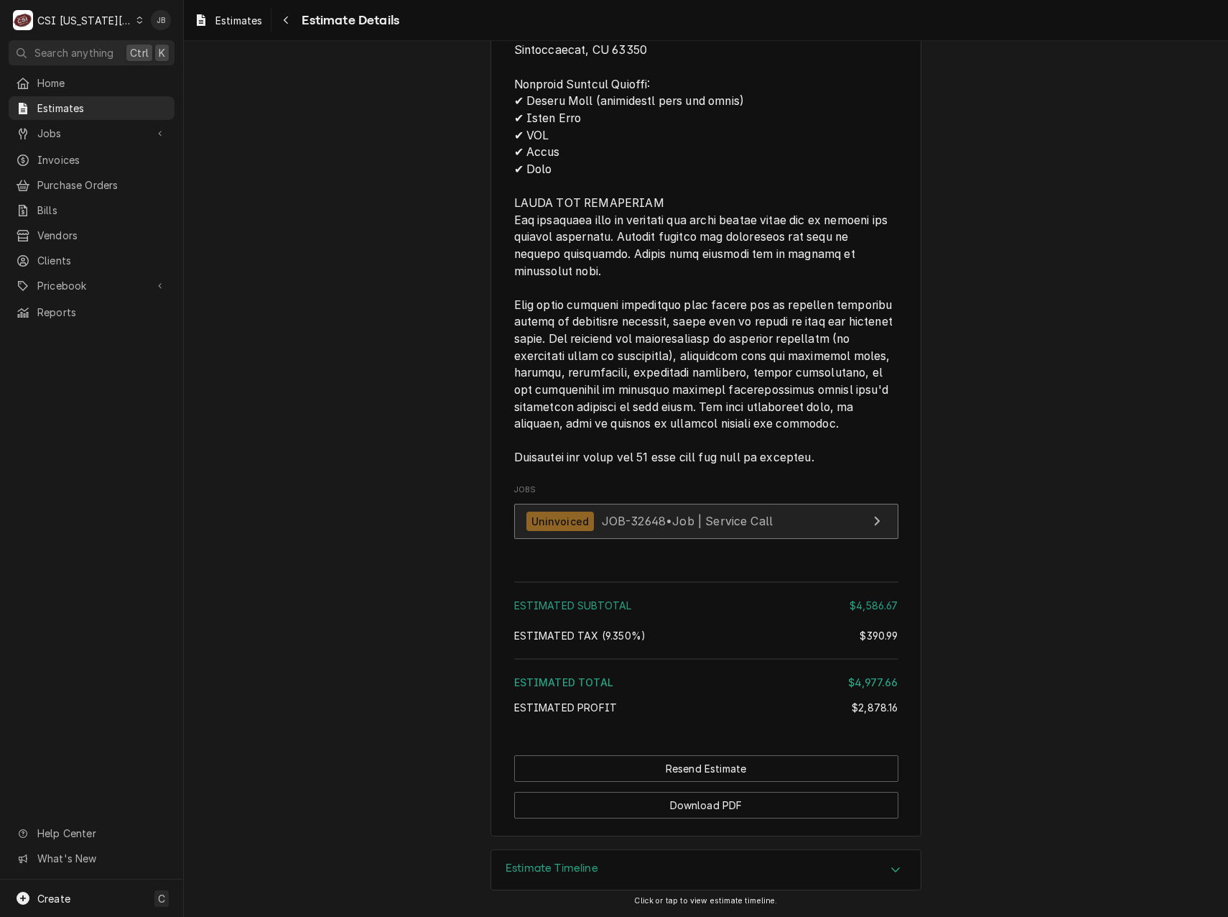
scroll to position [5420, 0]
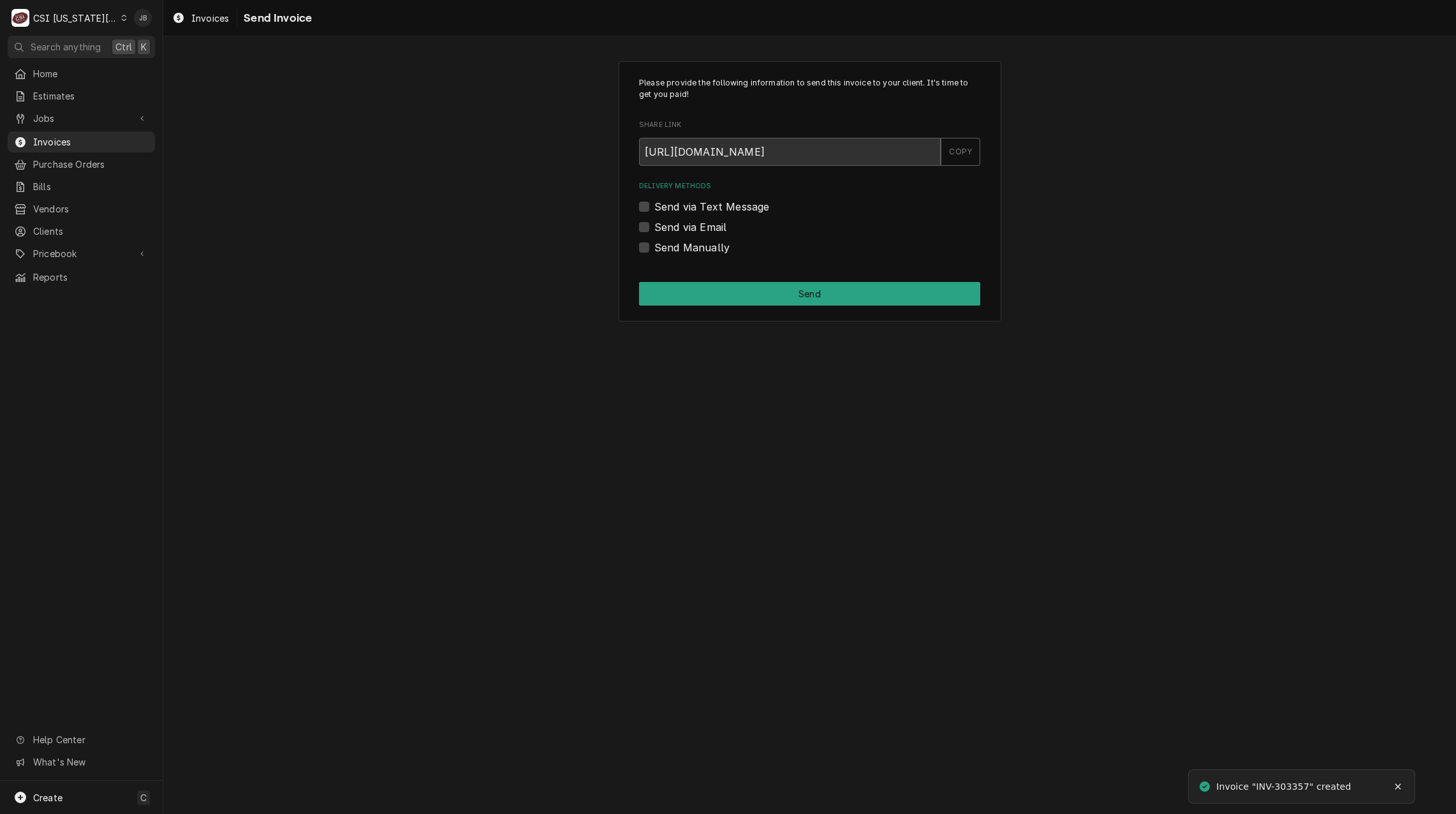
click at [713, 225] on label "Send via Email" at bounding box center [690, 226] width 72 height 15
click at [713, 225] on input "Send via Email" at bounding box center [825, 233] width 341 height 28
checkbox input "true"
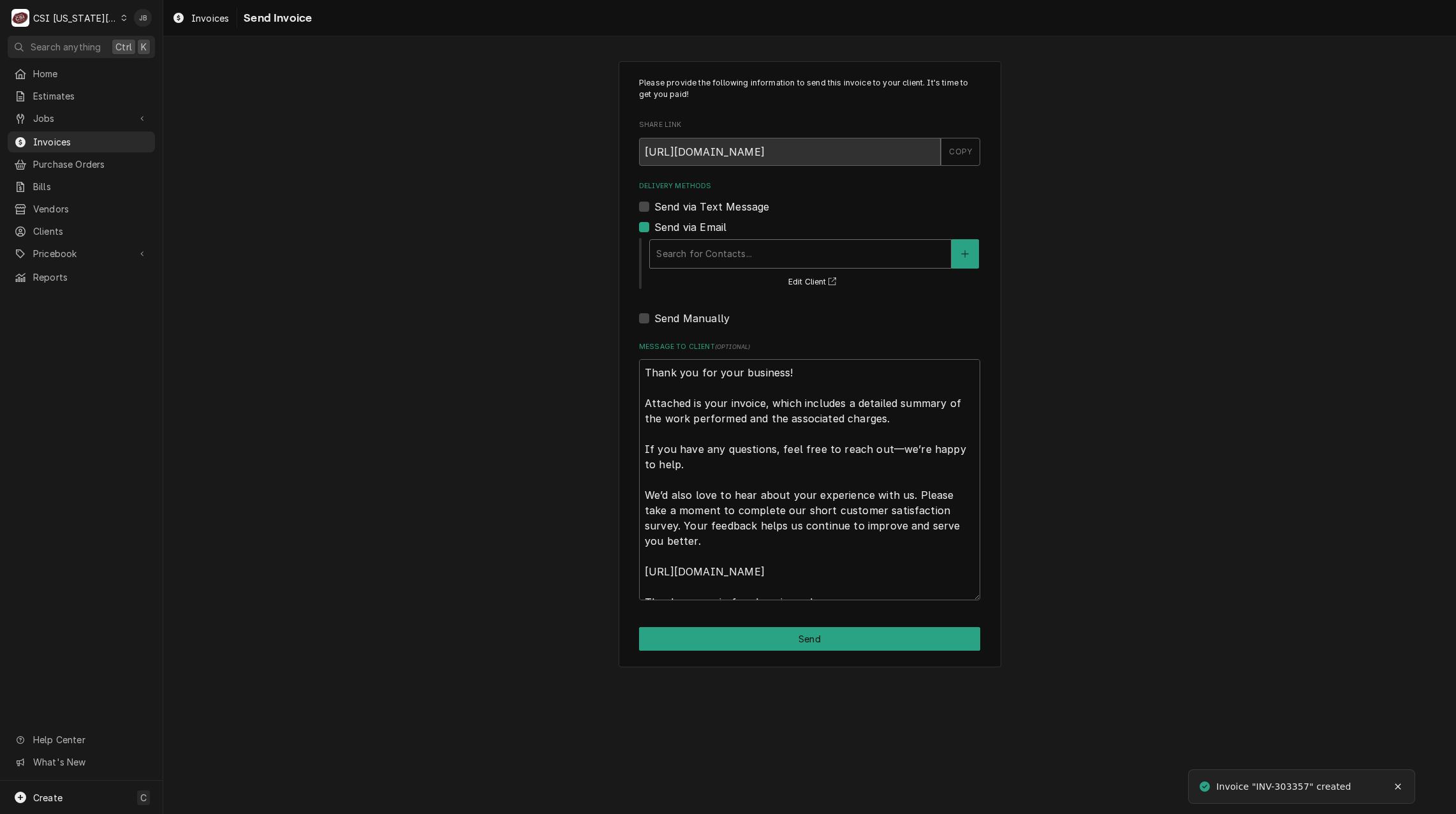
click at [716, 252] on div "Delivery Methods" at bounding box center [800, 254] width 289 height 23
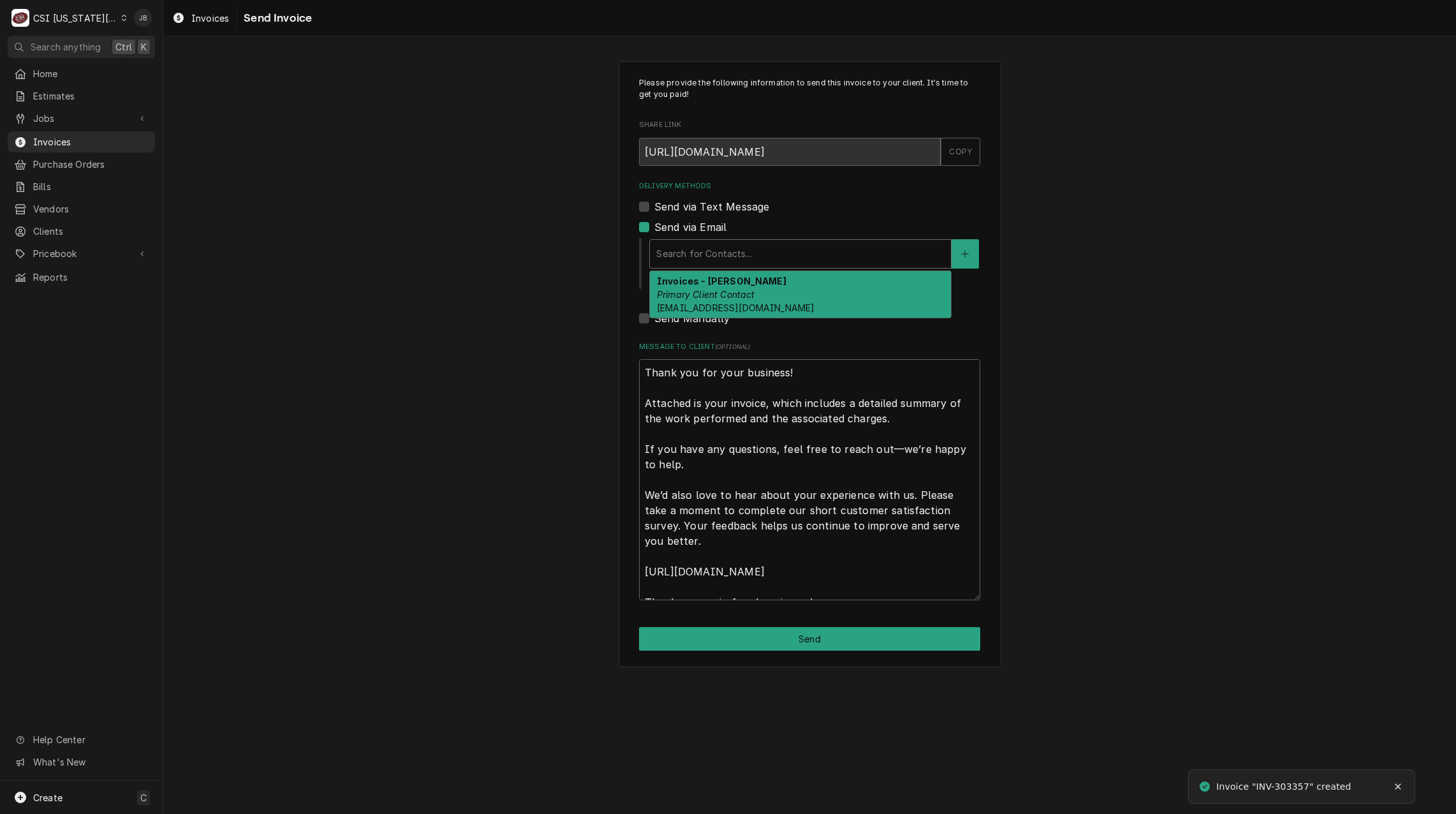
click at [732, 288] on div "Invoices - [PERSON_NAME] Primary Client Contact [EMAIL_ADDRESS][DOMAIN_NAME]" at bounding box center [800, 294] width 301 height 46
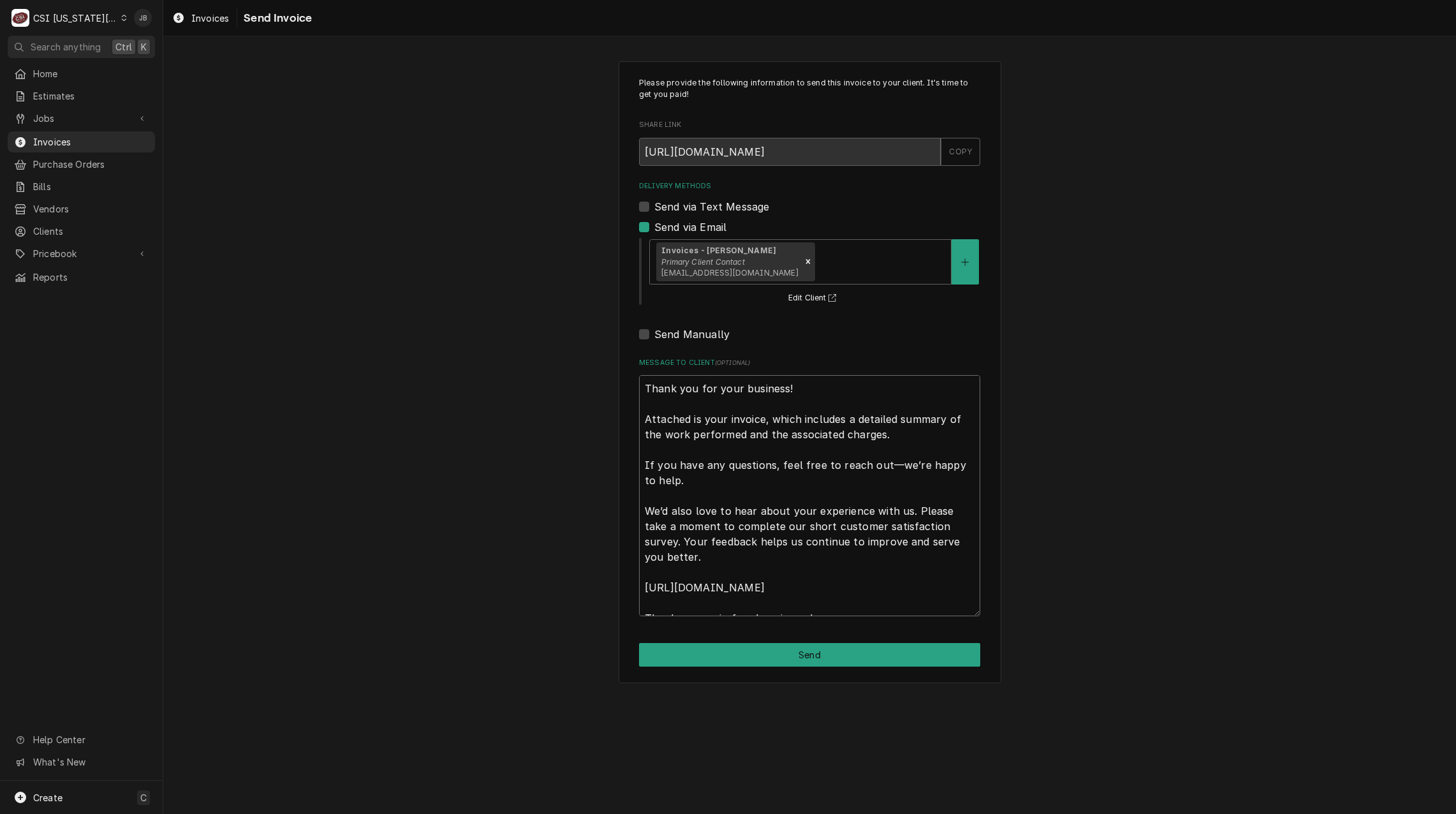
scroll to position [15, 0]
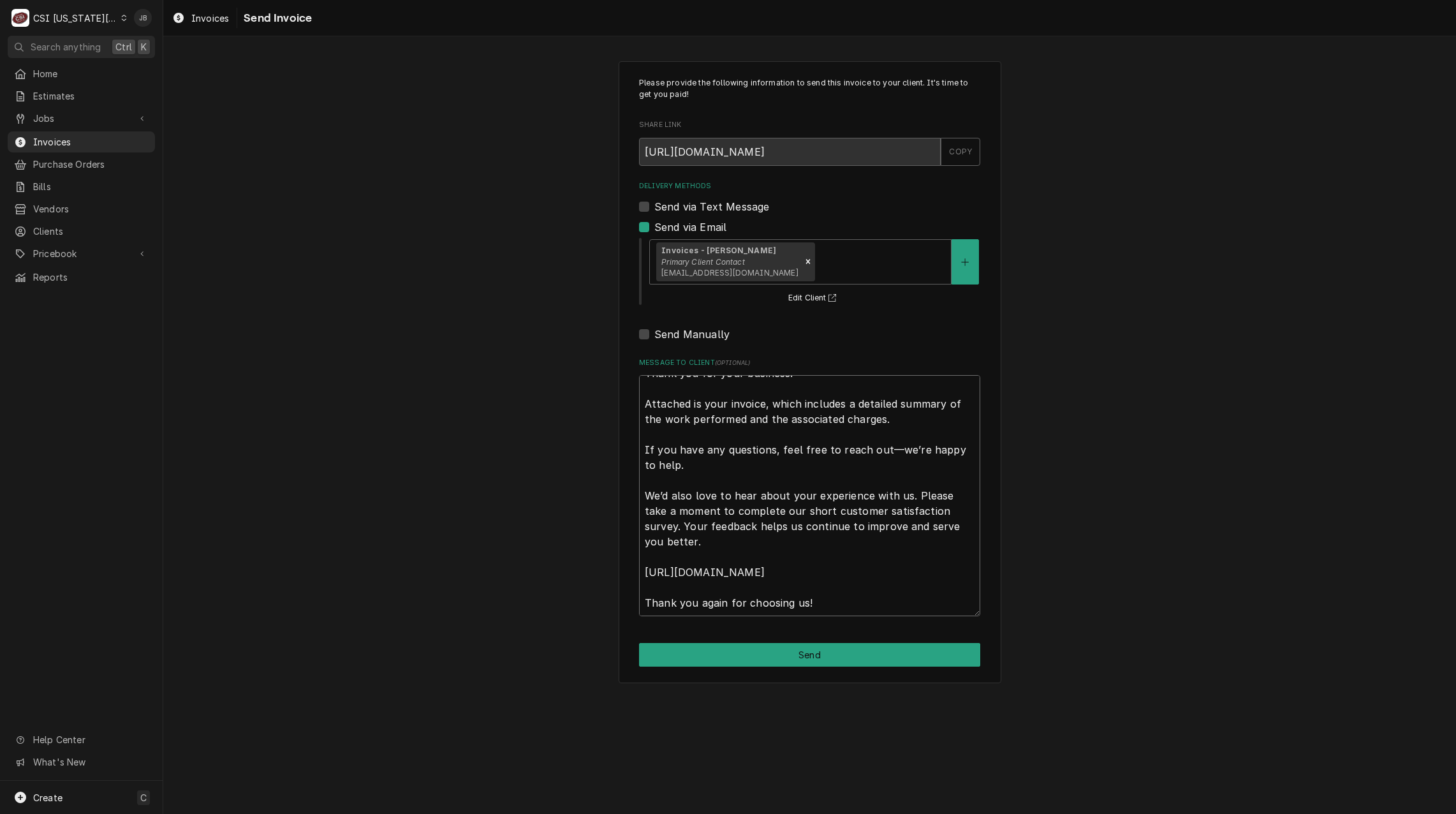
drag, startPoint x: 645, startPoint y: 390, endPoint x: 1303, endPoint y: 847, distance: 801.1
click at [1303, 813] on html "C CSI [US_STATE] City JB Search anything Ctrl K Home Estimates Jobs Jobs Job Se…" at bounding box center [728, 407] width 1456 height 814
type textarea "x"
type textarea "a"
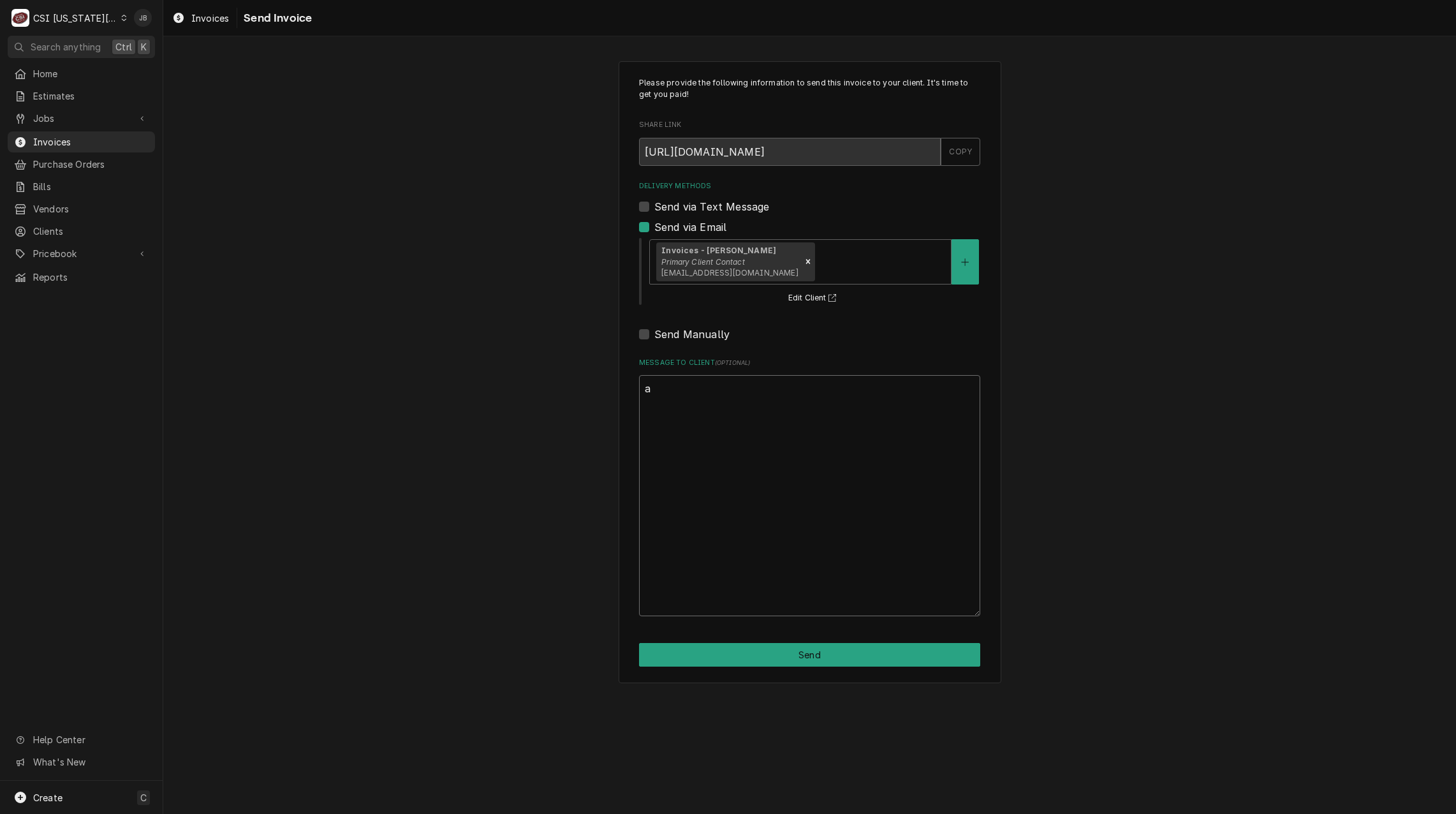
scroll to position [0, 0]
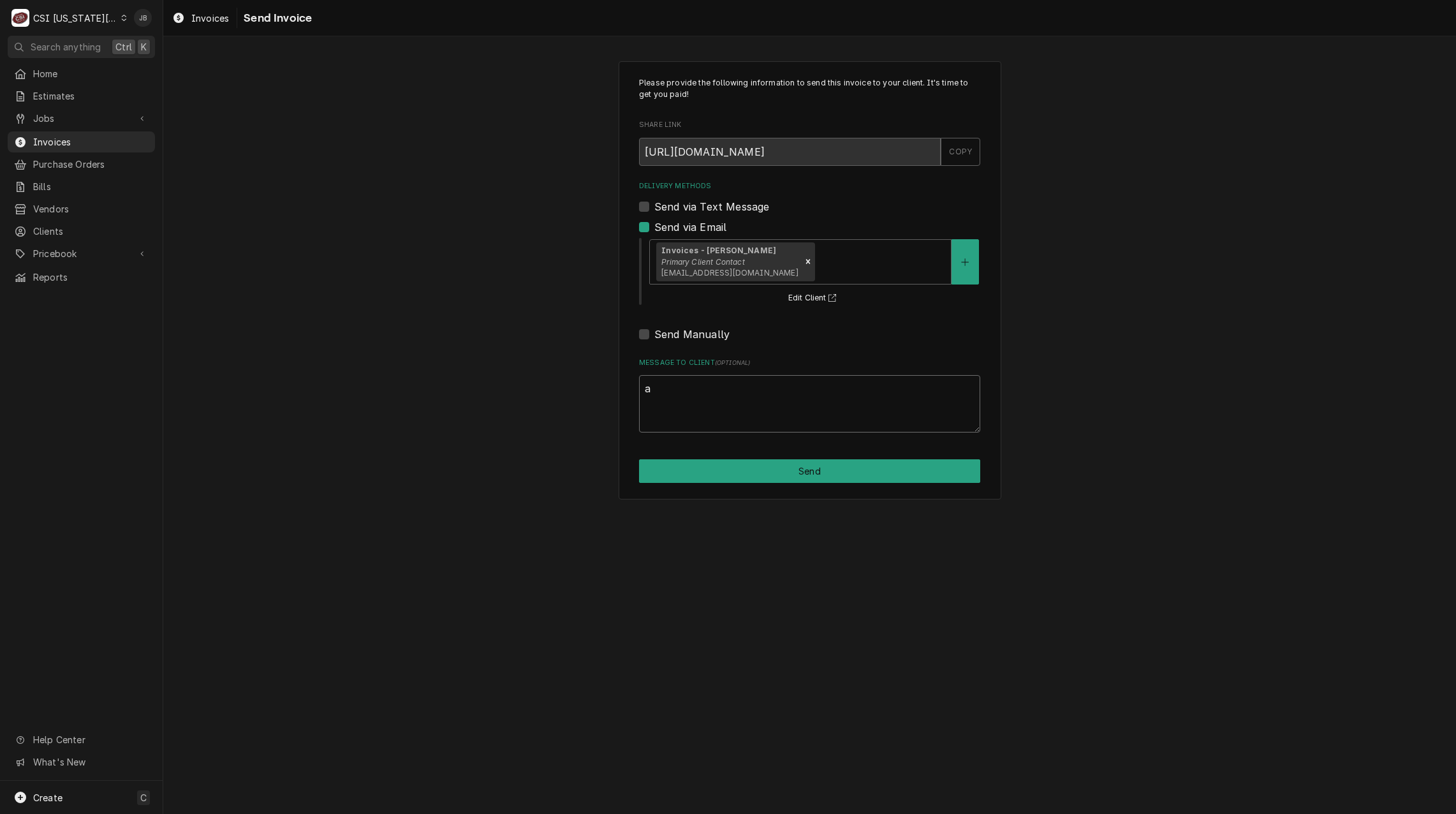
type textarea "x"
type textarea "ap"
type textarea "x"
type textarea "app"
type textarea "x"
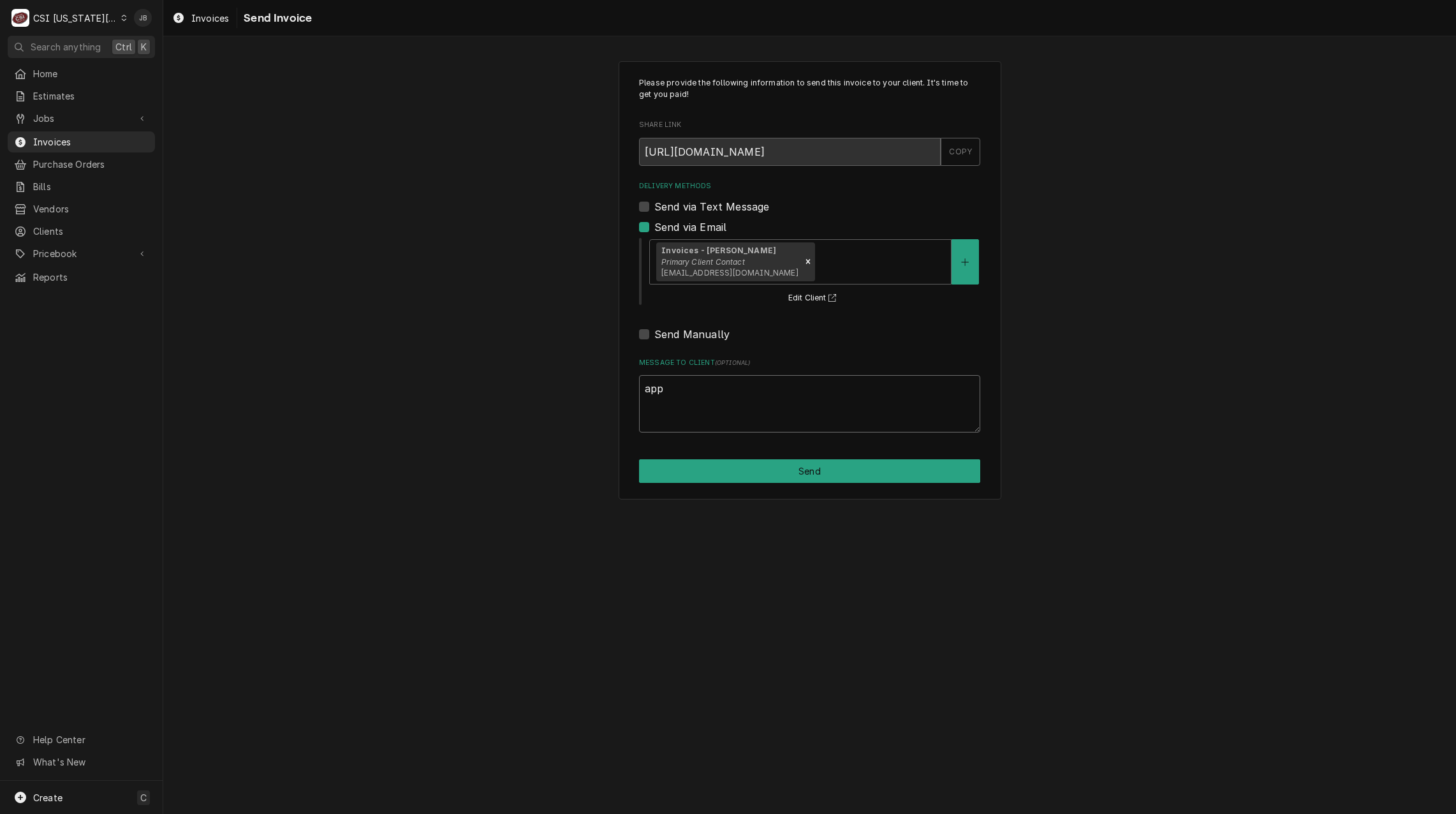
type textarea "appr"
type textarea "x"
type textarea "appro"
type textarea "x"
type textarea "approv"
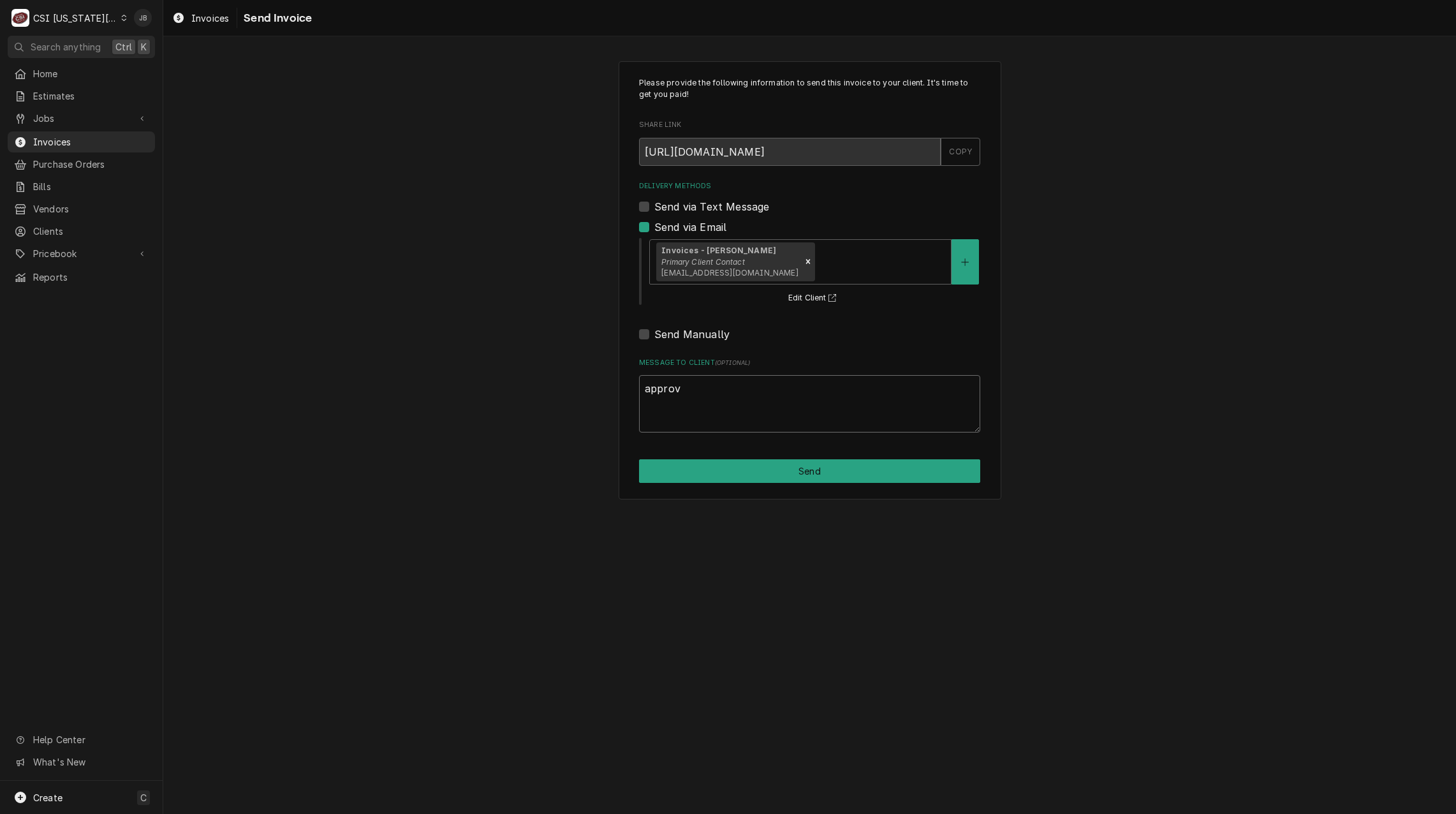
type textarea "x"
type textarea "approve"
type textarea "x"
type textarea "approved"
type textarea "x"
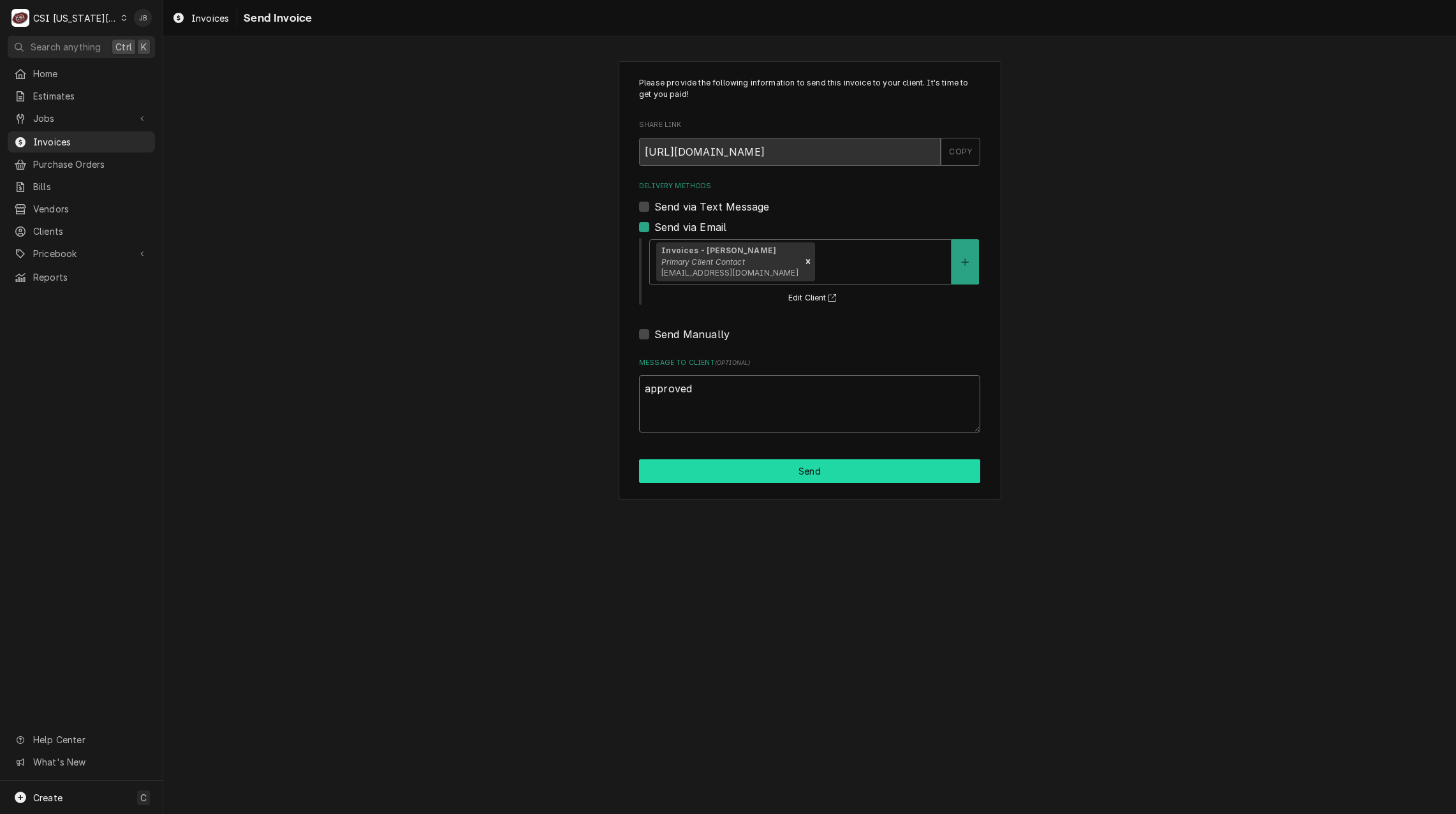
type textarea "approved"
click at [790, 466] on button "Send" at bounding box center [810, 470] width 341 height 24
type textarea "x"
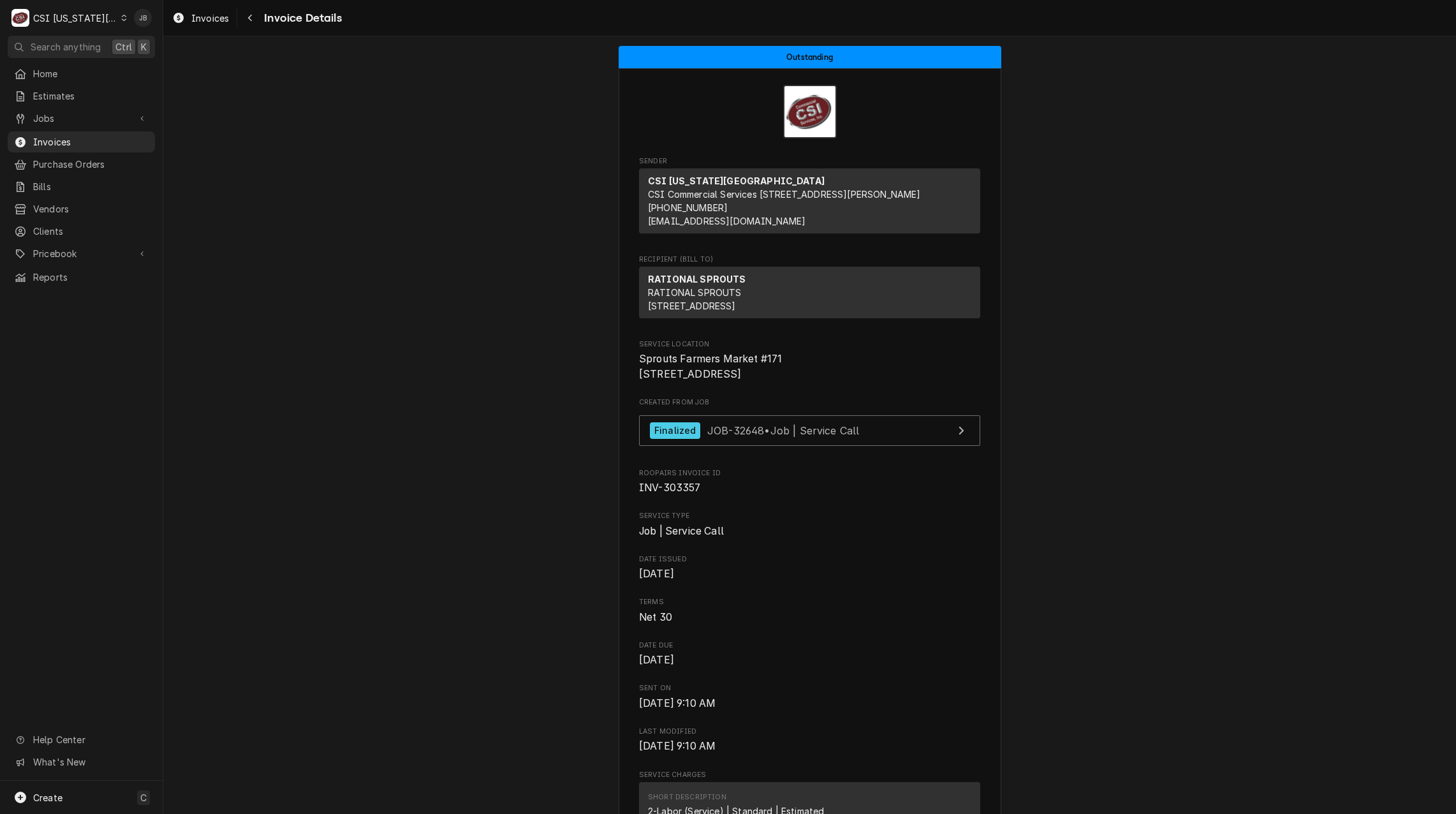
click at [94, 148] on div "Home Estimates Jobs Jobs Job Series Invoices Purchase Orders Bills Vendors Clie…" at bounding box center [81, 175] width 162 height 225
click at [75, 135] on span "Invoices" at bounding box center [91, 141] width 115 height 13
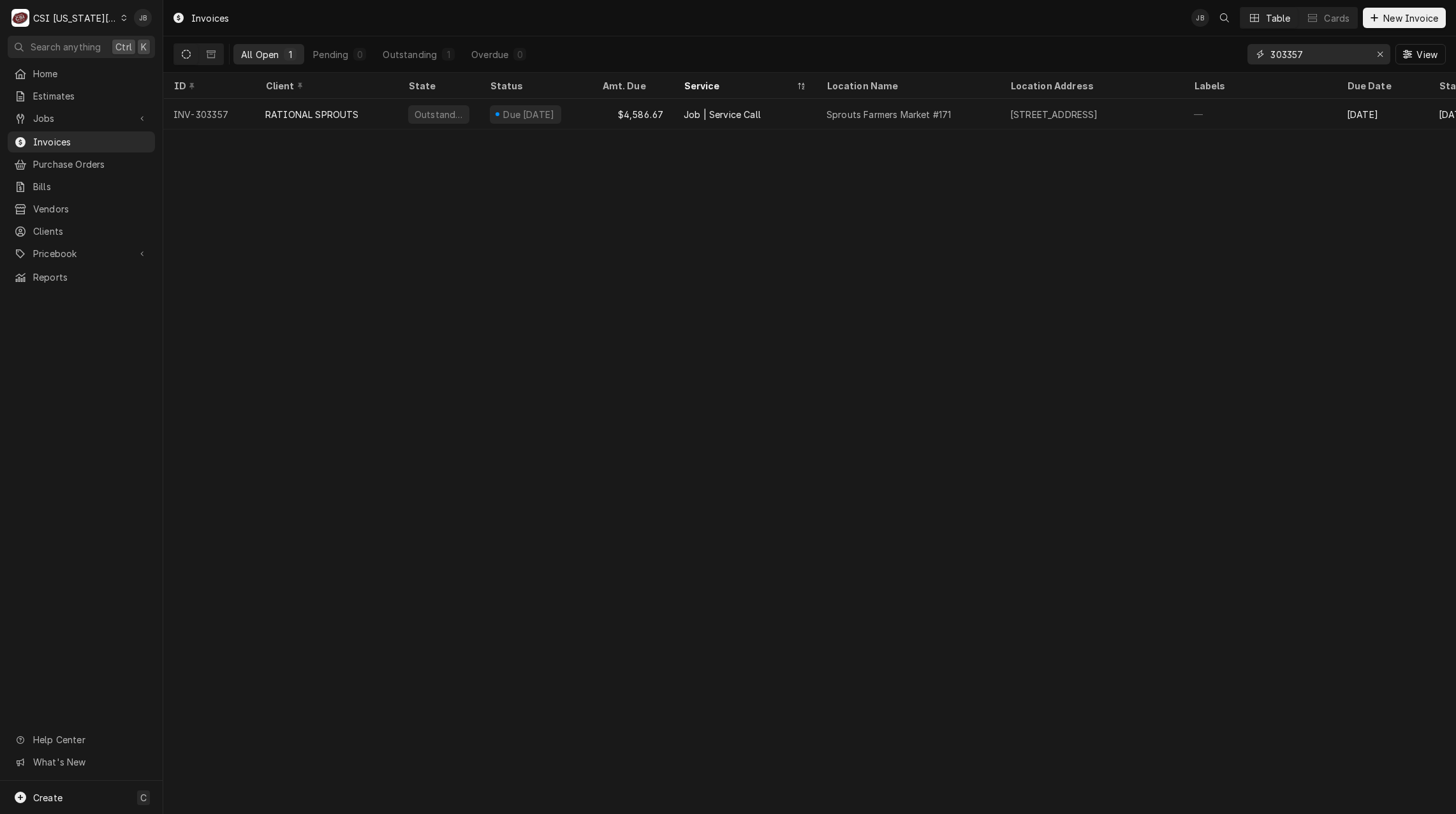
drag, startPoint x: 1334, startPoint y: 52, endPoint x: 1143, endPoint y: 58, distance: 191.1
click at [1151, 56] on div "All Open 1 Pending 0 Outstanding 1 Overdue 0 303357 View" at bounding box center [809, 54] width 1272 height 36
paste input "1355"
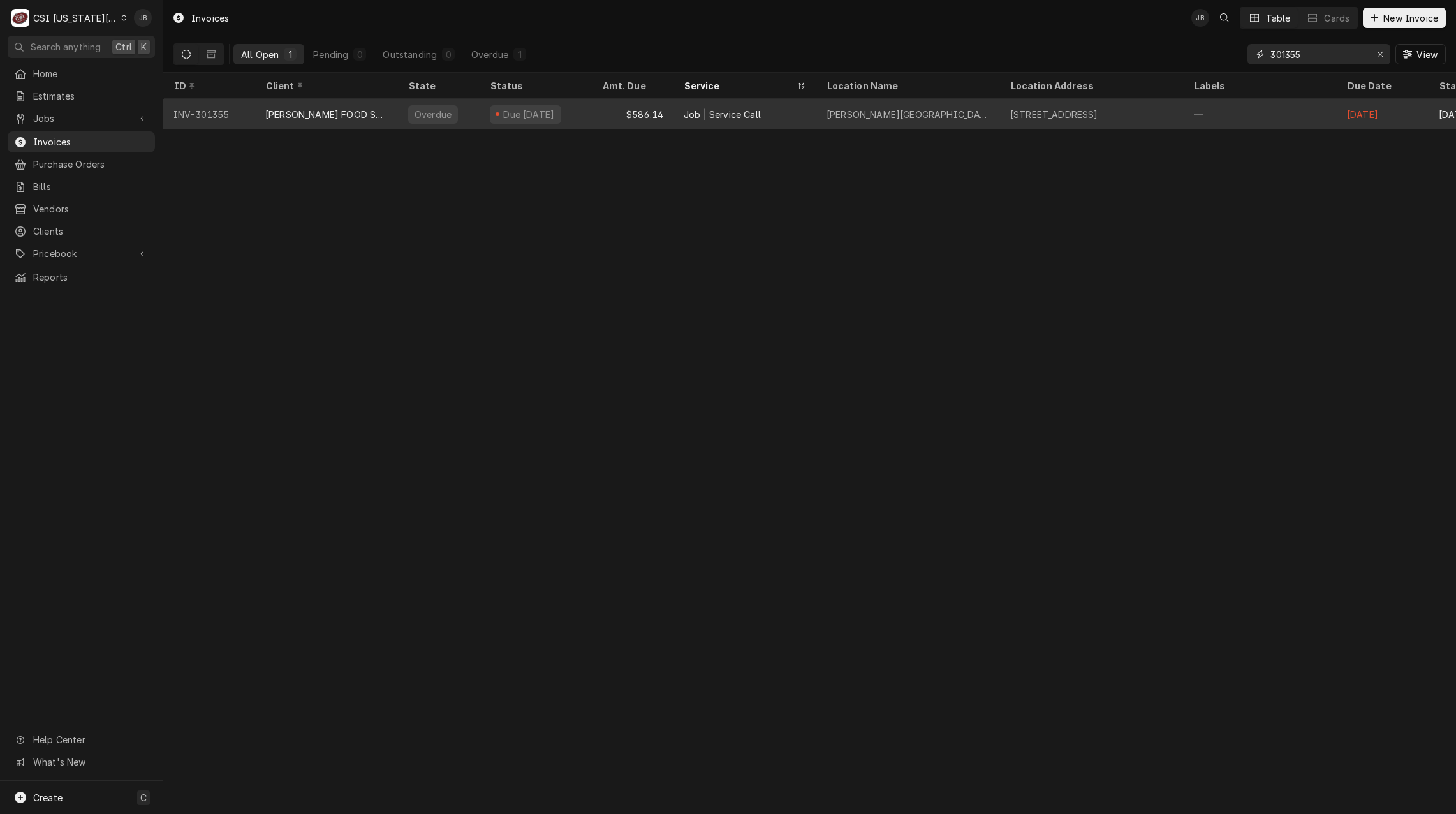
type input "301355"
click at [336, 115] on div "FELLERS FOOD SERVICE EQUIPMENT (1)" at bounding box center [327, 114] width 123 height 13
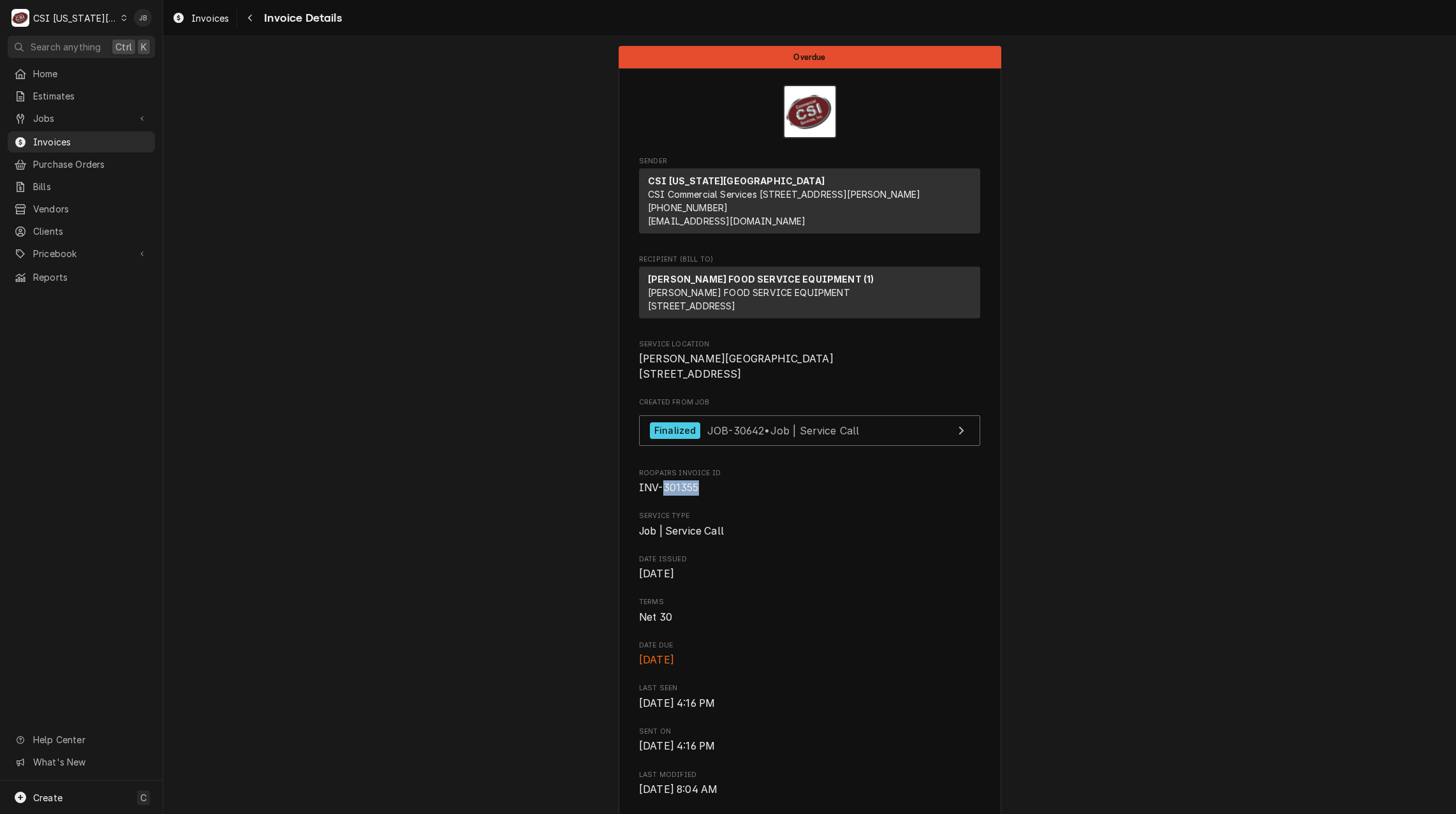
drag, startPoint x: 705, startPoint y: 527, endPoint x: 661, endPoint y: 531, distance: 44.2
click at [661, 495] on span "INV-301355" at bounding box center [810, 487] width 341 height 15
drag, startPoint x: 661, startPoint y: 531, endPoint x: 753, endPoint y: 535, distance: 92.1
click at [753, 495] on span "INV-301355" at bounding box center [810, 487] width 341 height 15
click at [750, 318] on div "[PERSON_NAME] FOOD SERVICE EQUIPMENT (1) [PERSON_NAME] FOOD SERVICE EQUIPMENT […" at bounding box center [810, 292] width 341 height 51
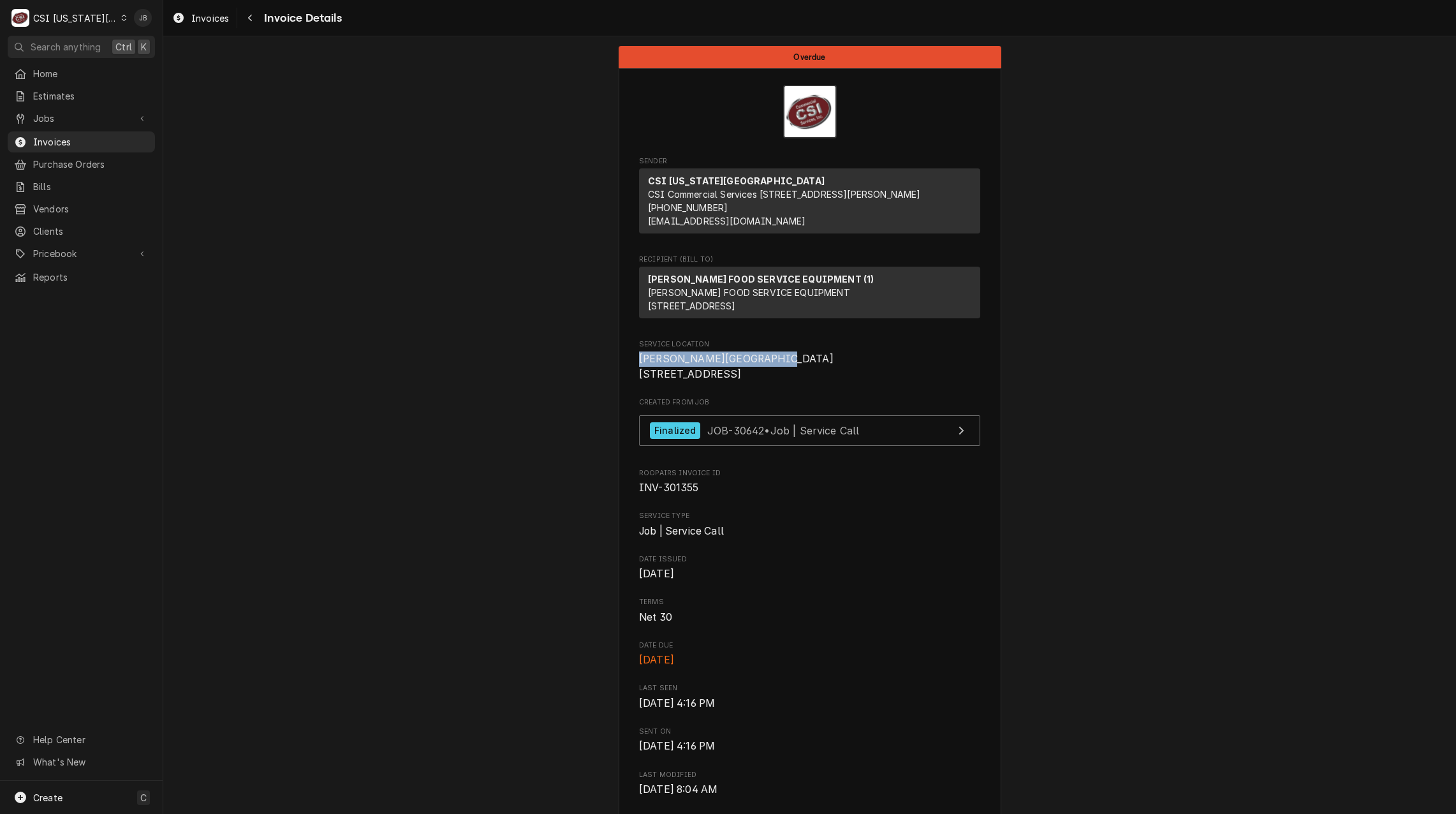
drag, startPoint x: 764, startPoint y: 389, endPoint x: 588, endPoint y: 391, distance: 176.0
copy span "[PERSON_NAME][GEOGRAPHIC_DATA]"
click at [698, 318] on div "[PERSON_NAME] FOOD SERVICE EQUIPMENT (1) [PERSON_NAME] FOOD SERVICE EQUIPMENT […" at bounding box center [810, 292] width 341 height 51
drag, startPoint x: 756, startPoint y: 401, endPoint x: 551, endPoint y: 399, distance: 205.0
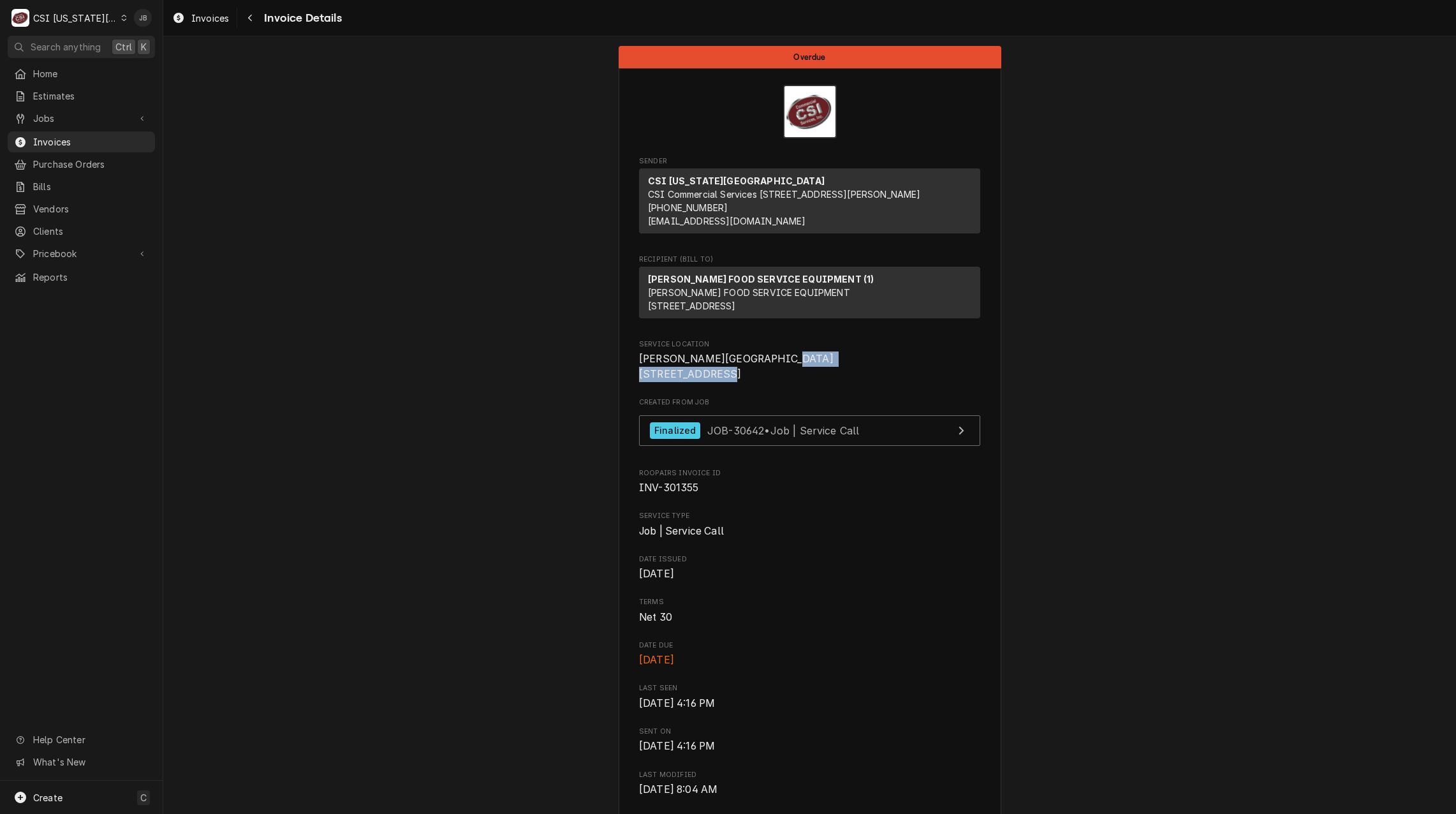
copy span "[STREET_ADDRESS]"
click at [77, 136] on span "Invoices" at bounding box center [91, 141] width 115 height 13
click at [66, 141] on span "Invoices" at bounding box center [91, 141] width 115 height 13
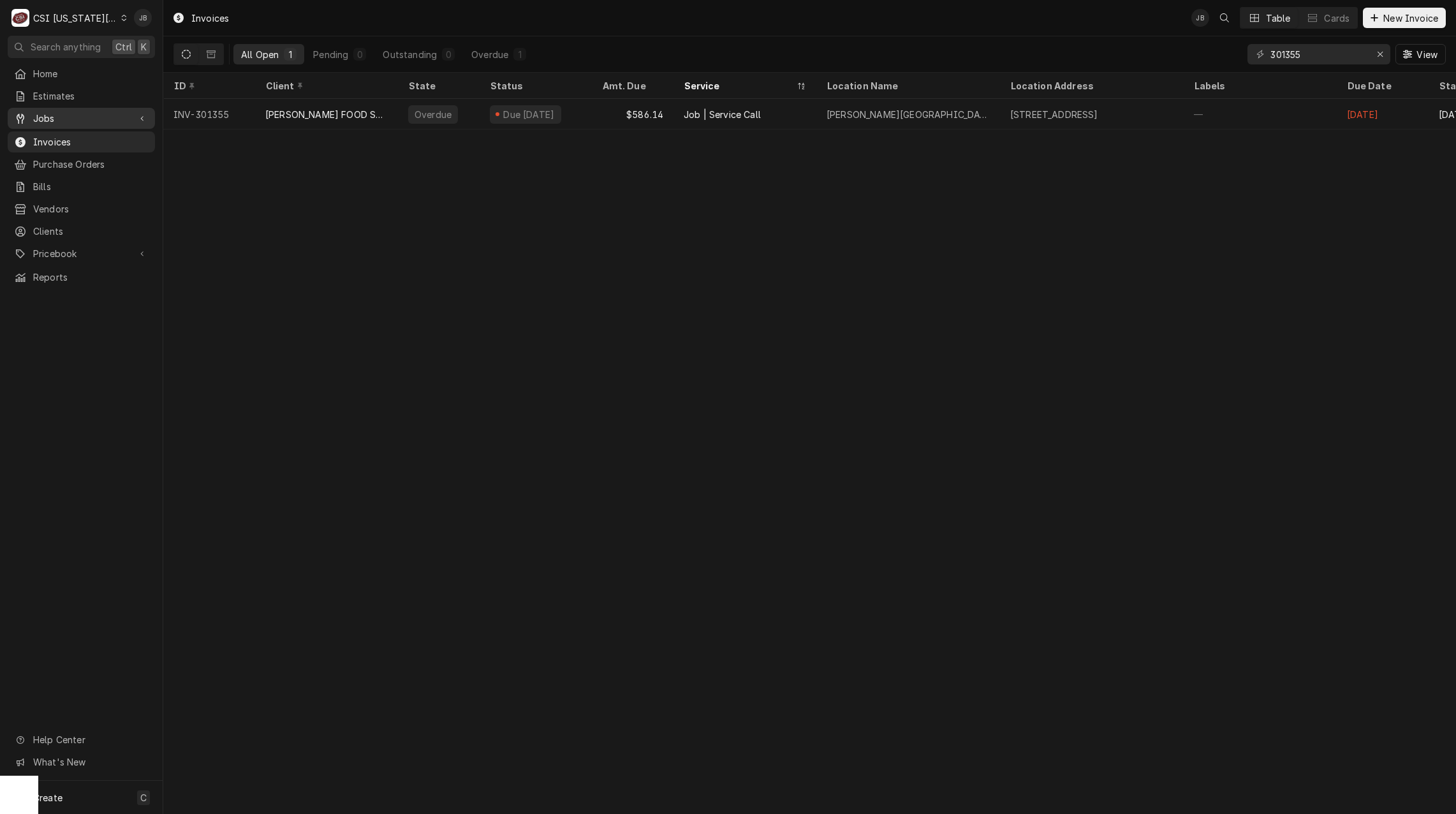
click at [99, 119] on span "Jobs" at bounding box center [81, 118] width 96 height 13
click at [91, 136] on span "Jobs" at bounding box center [91, 140] width 115 height 13
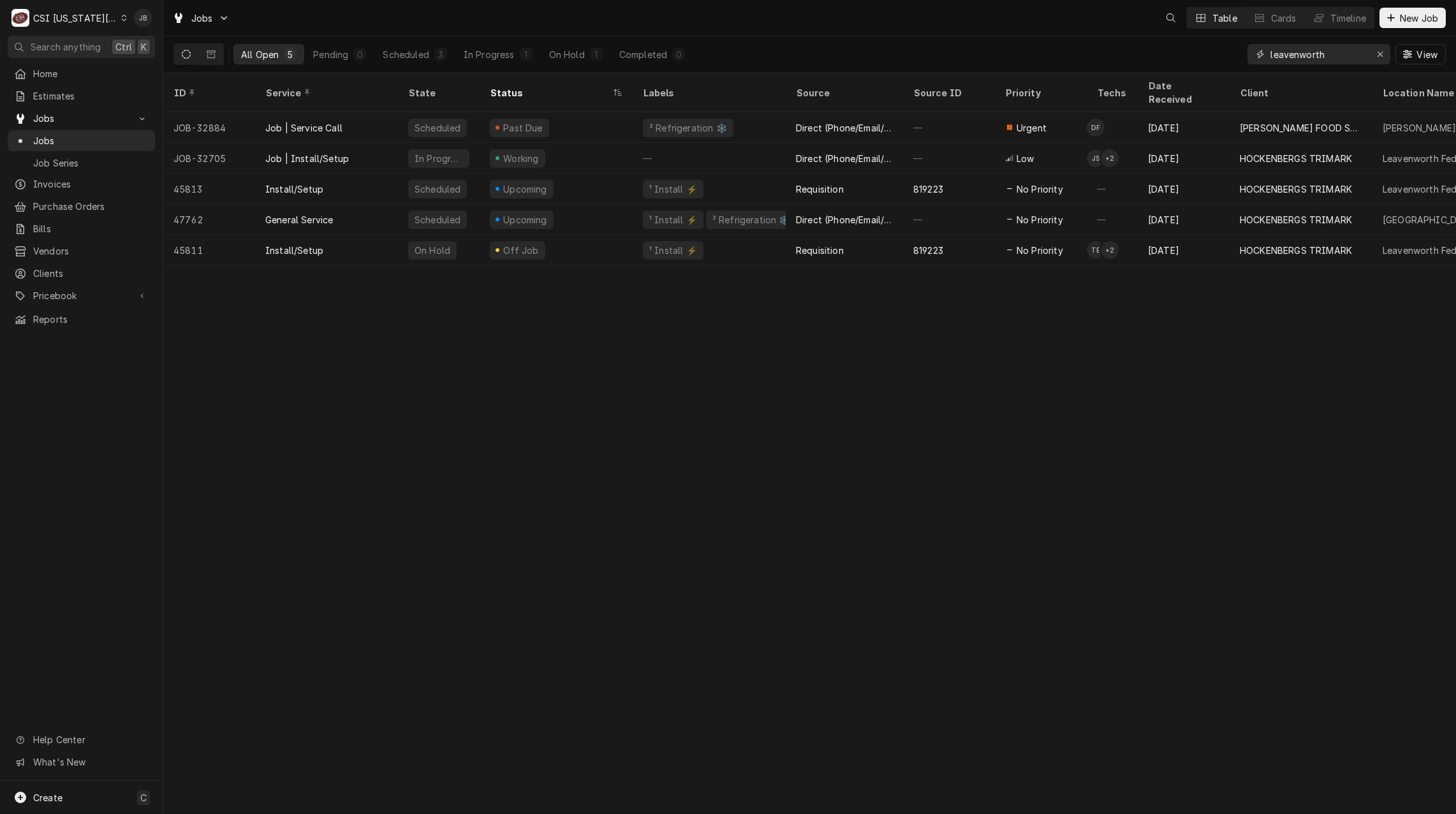
drag, startPoint x: 1350, startPoint y: 52, endPoint x: 1123, endPoint y: 53, distance: 227.0
click at [1132, 53] on div "All Open 5 Pending 0 Scheduled 3 In Progress 1 On Hold 1 Completed 0 leavenwort…" at bounding box center [809, 54] width 1272 height 36
paste input "501 Leavenworth Avenue"
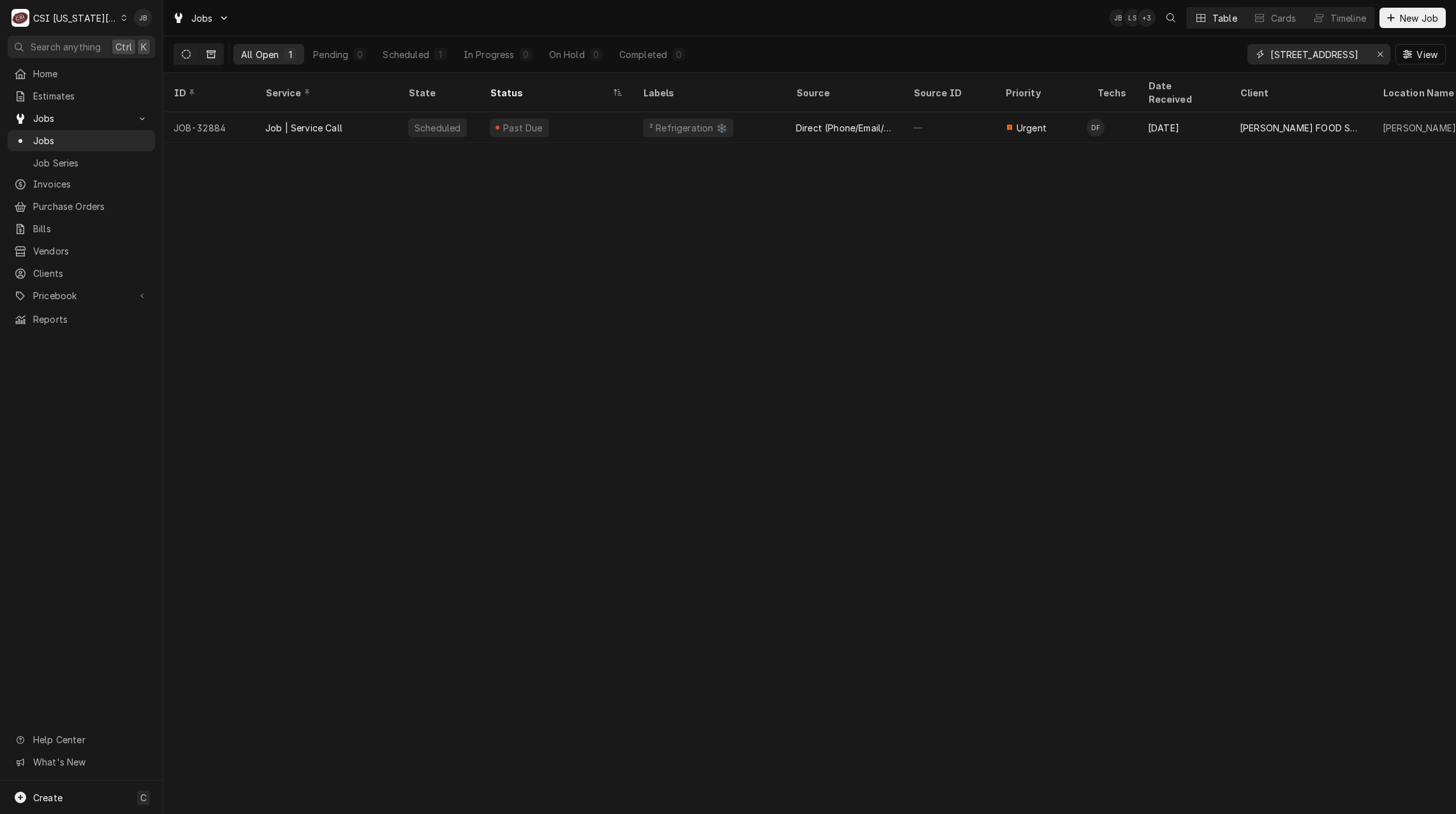
type input "501 Leavenworth Avenue"
click at [213, 57] on icon "Dynamic Content Wrapper" at bounding box center [211, 54] width 9 height 9
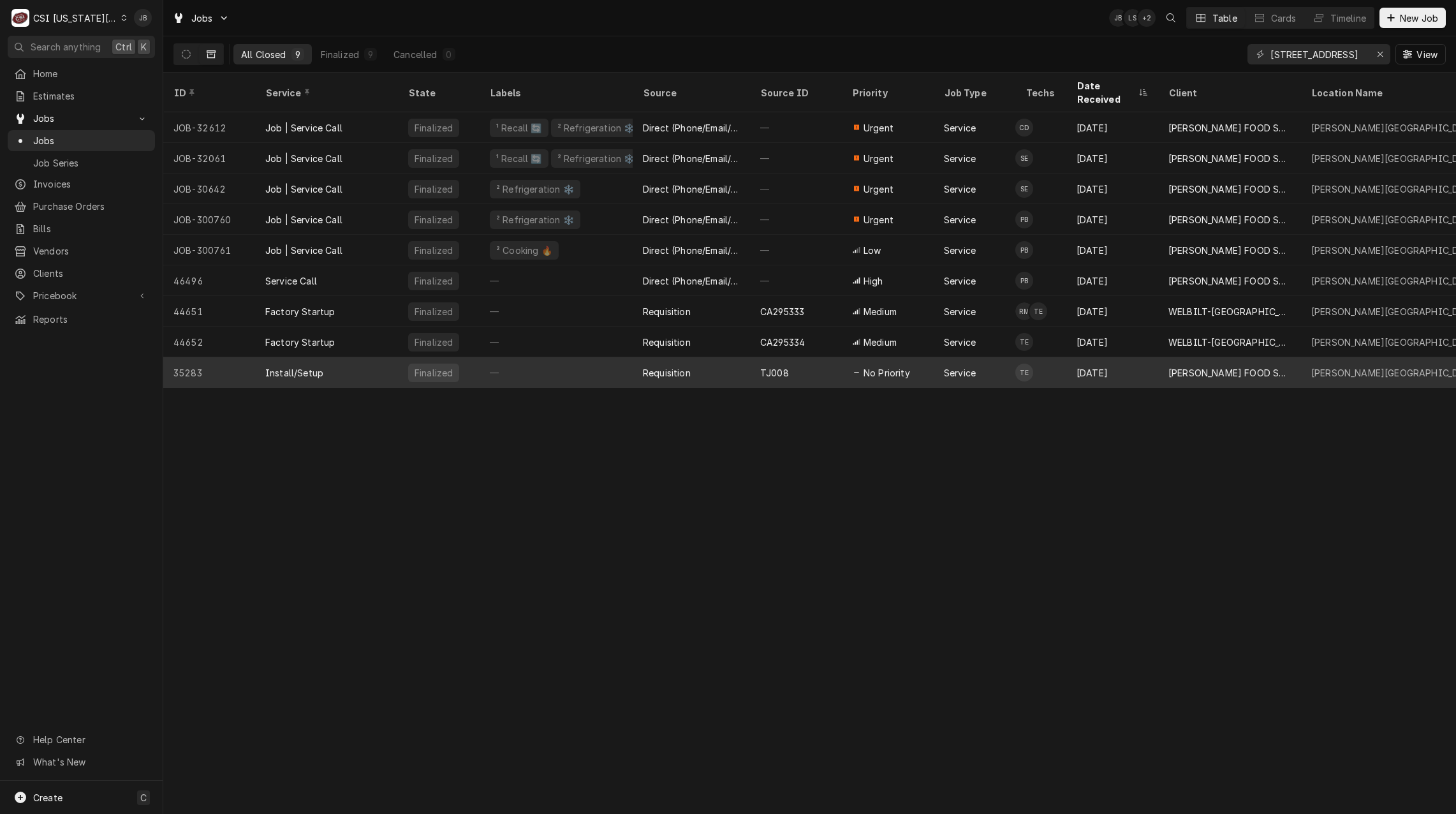
click at [911, 360] on div "No Priority" at bounding box center [887, 372] width 91 height 30
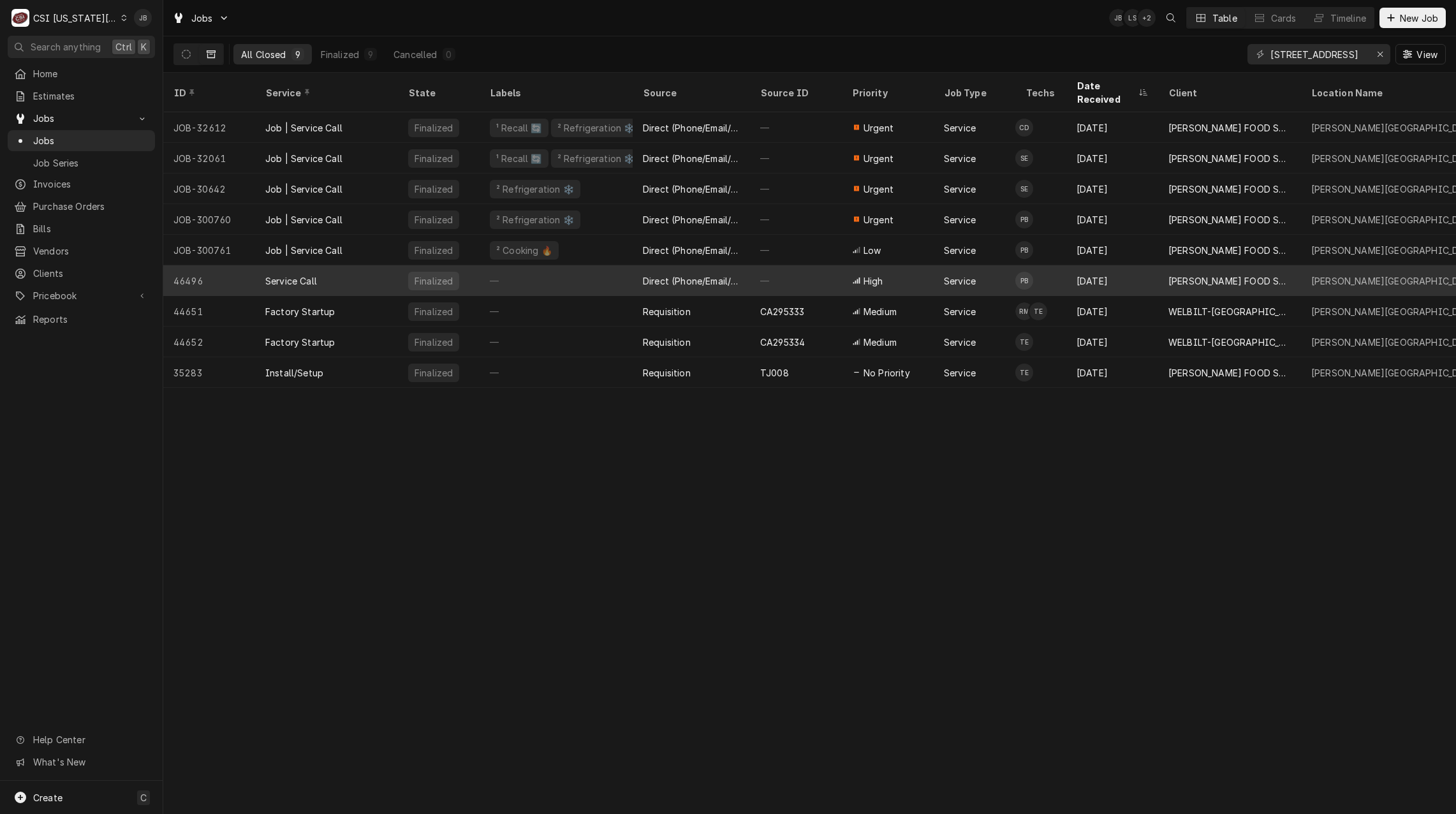
click at [374, 266] on div "Service Call" at bounding box center [326, 281] width 143 height 30
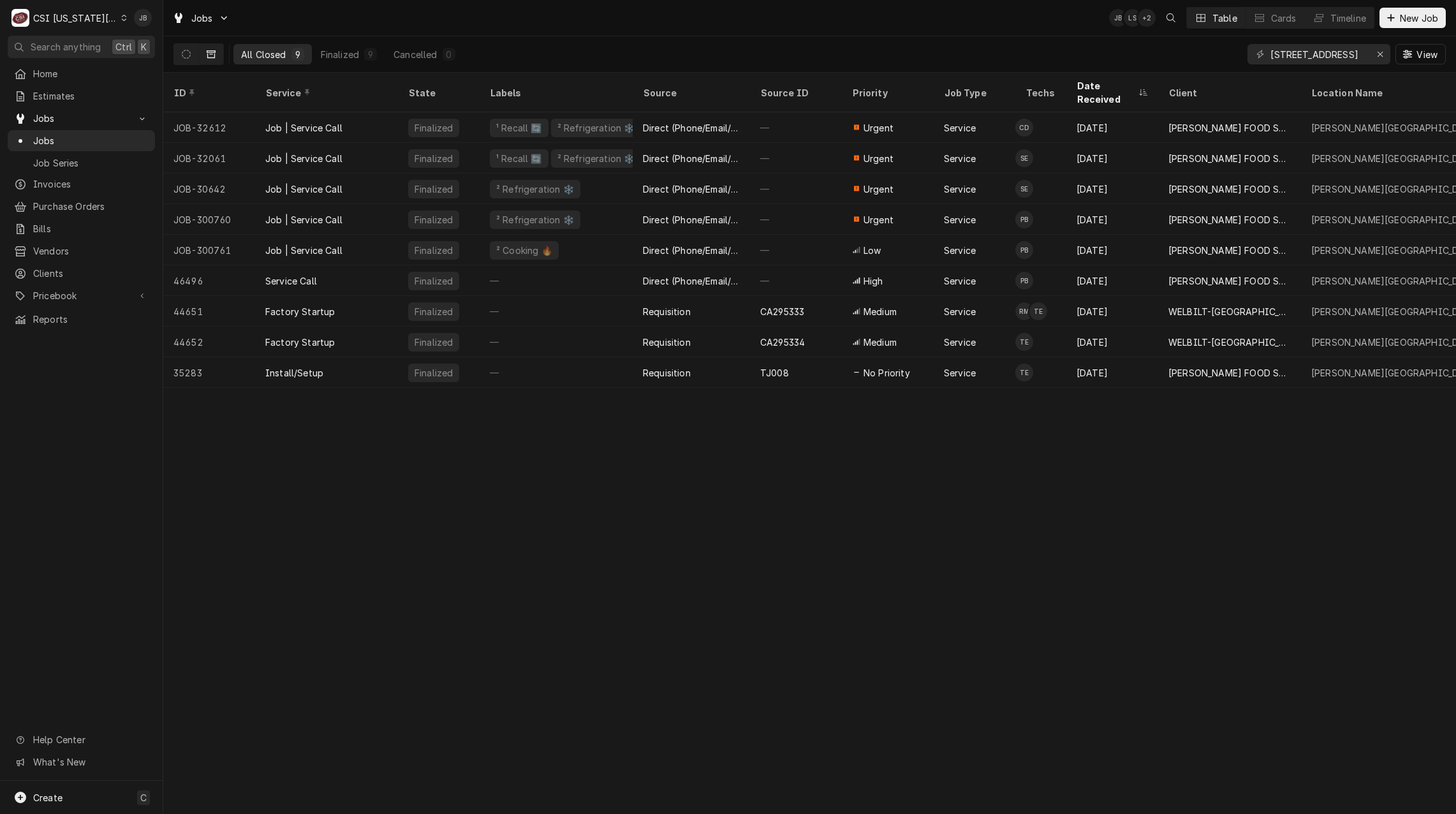
click at [368, 497] on div "ID Service State Labels Source Source ID Priority Job Type Techs Date Received …" at bounding box center [810, 443] width 1293 height 741
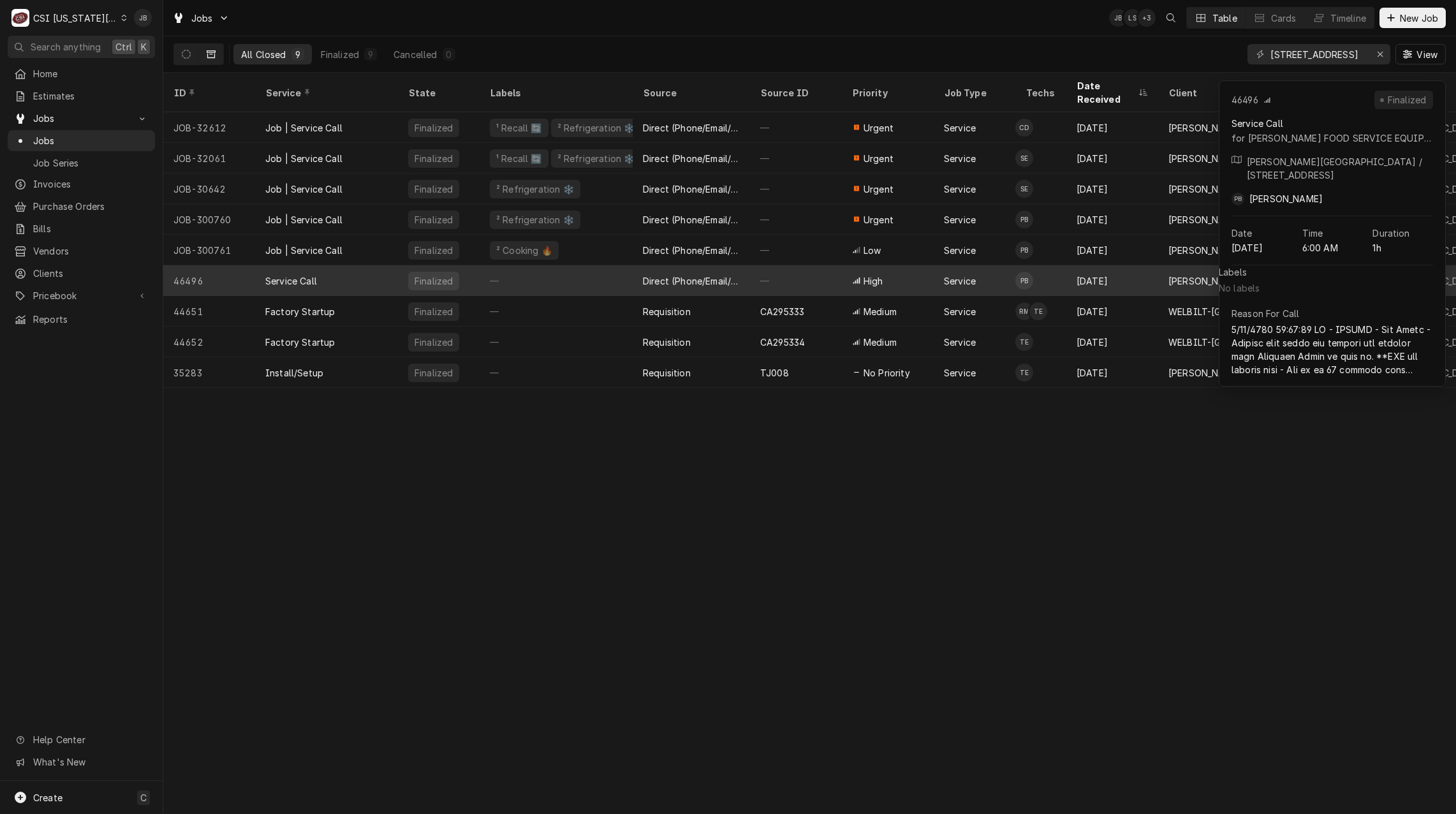
click at [327, 275] on div "Service Call" at bounding box center [326, 281] width 143 height 30
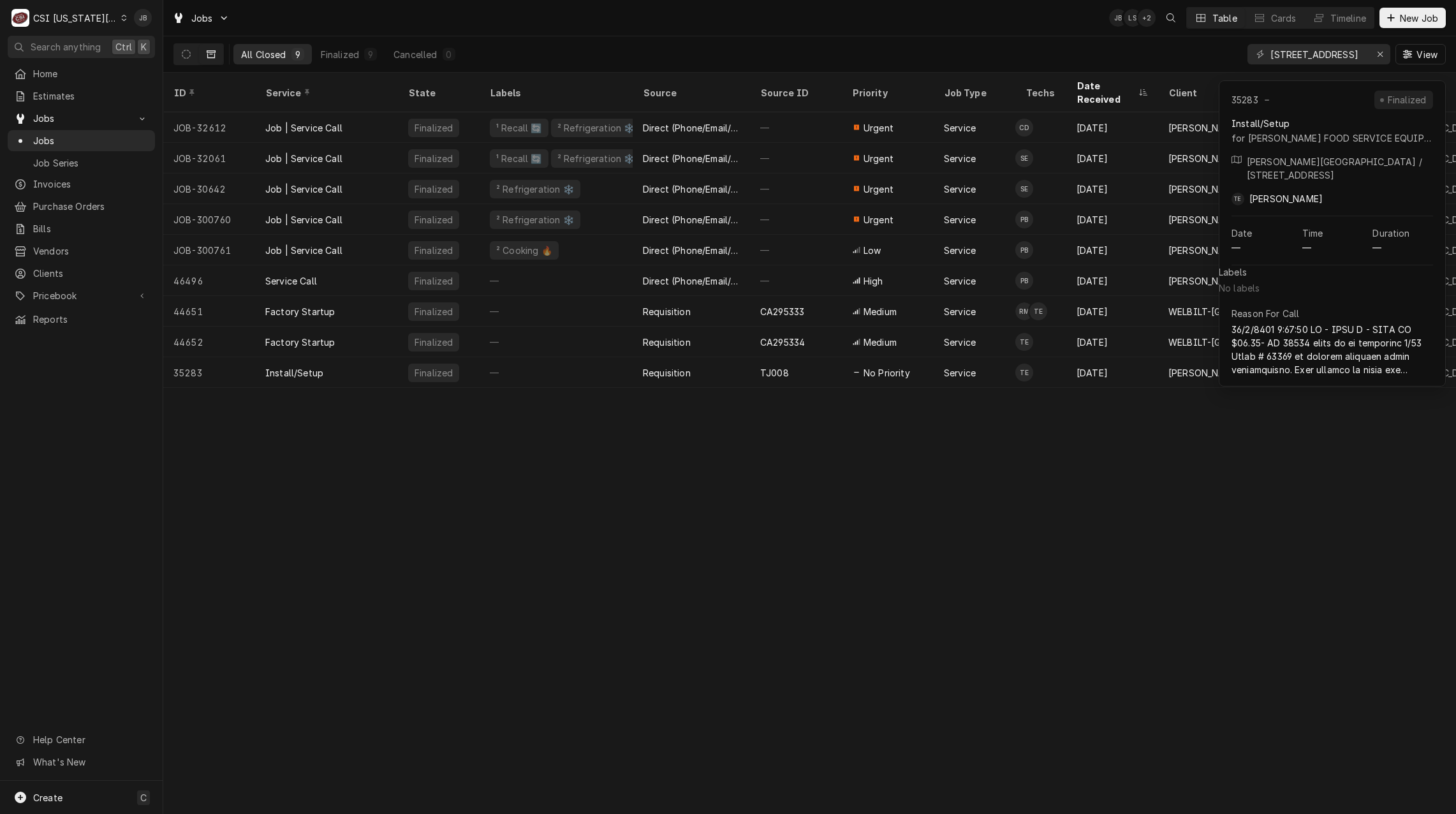
click at [862, 563] on div "ID Service State Labels Source Source ID Priority Job Type Techs Date Received …" at bounding box center [810, 443] width 1293 height 741
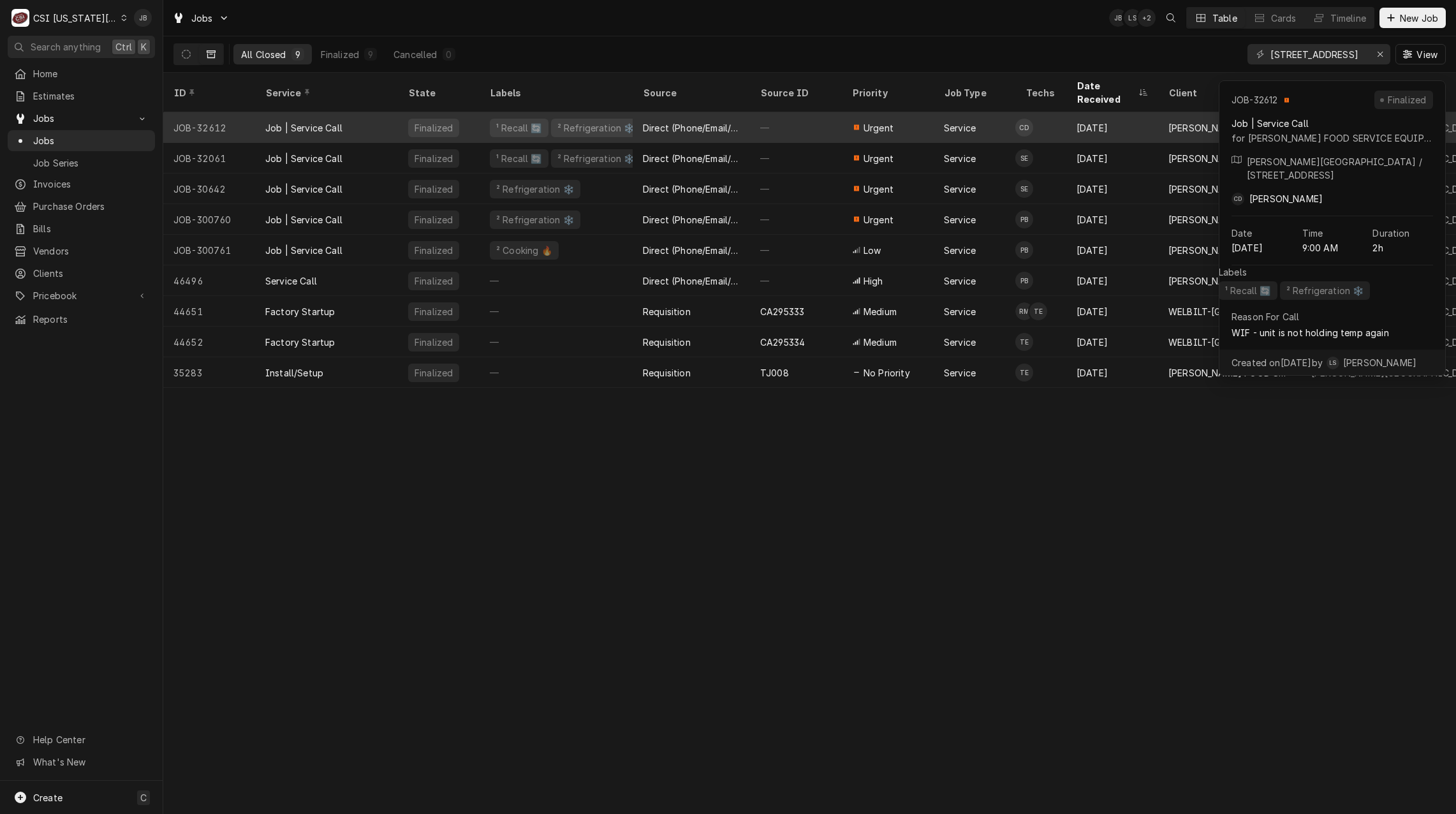
click at [711, 121] on div "Direct (Phone/Email/etc.)" at bounding box center [691, 127] width 97 height 13
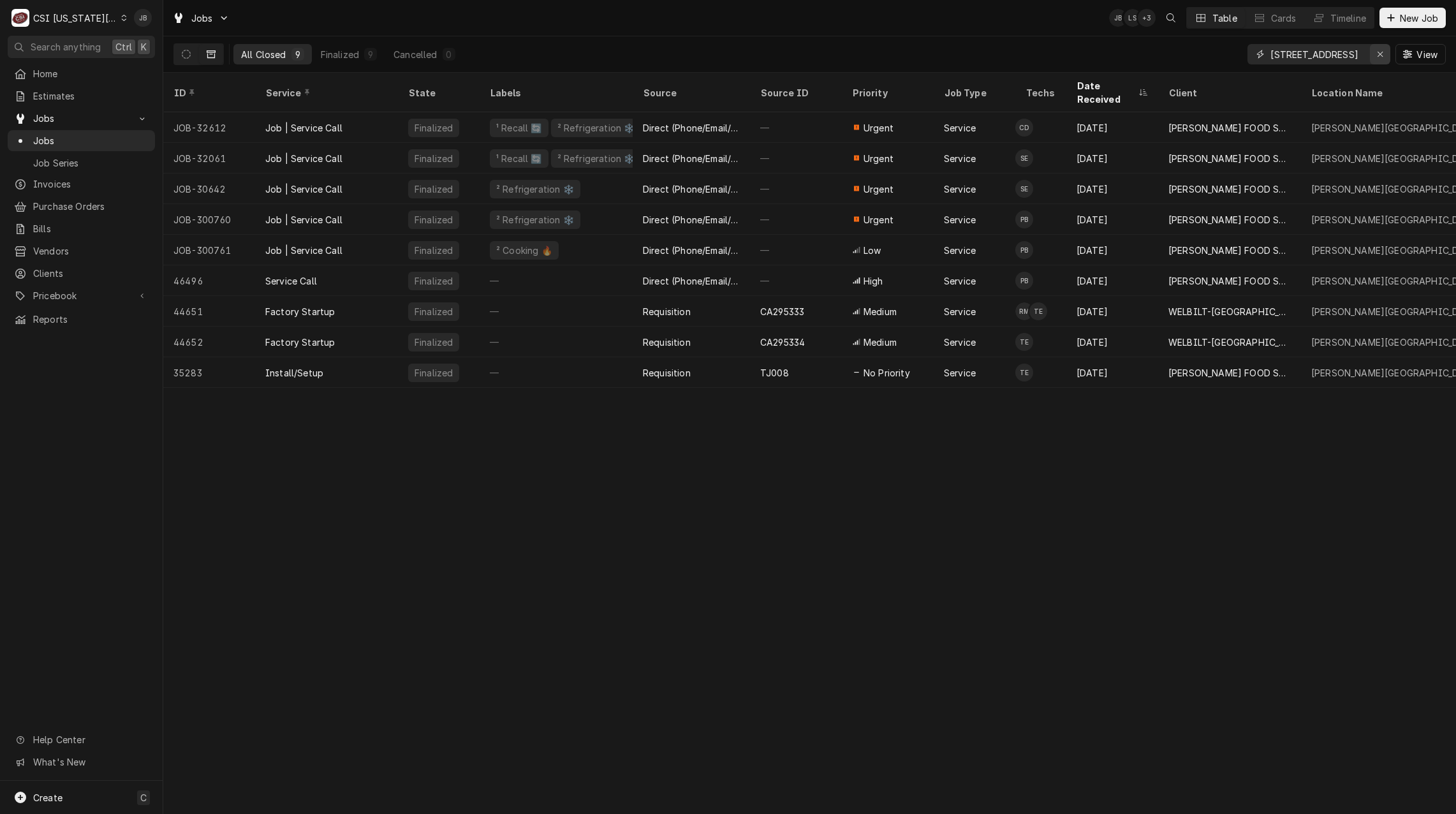
click at [1381, 53] on icon "Erase input" at bounding box center [1381, 54] width 7 height 9
click at [1318, 53] on input "Dynamic Content Wrapper" at bounding box center [1330, 54] width 120 height 20
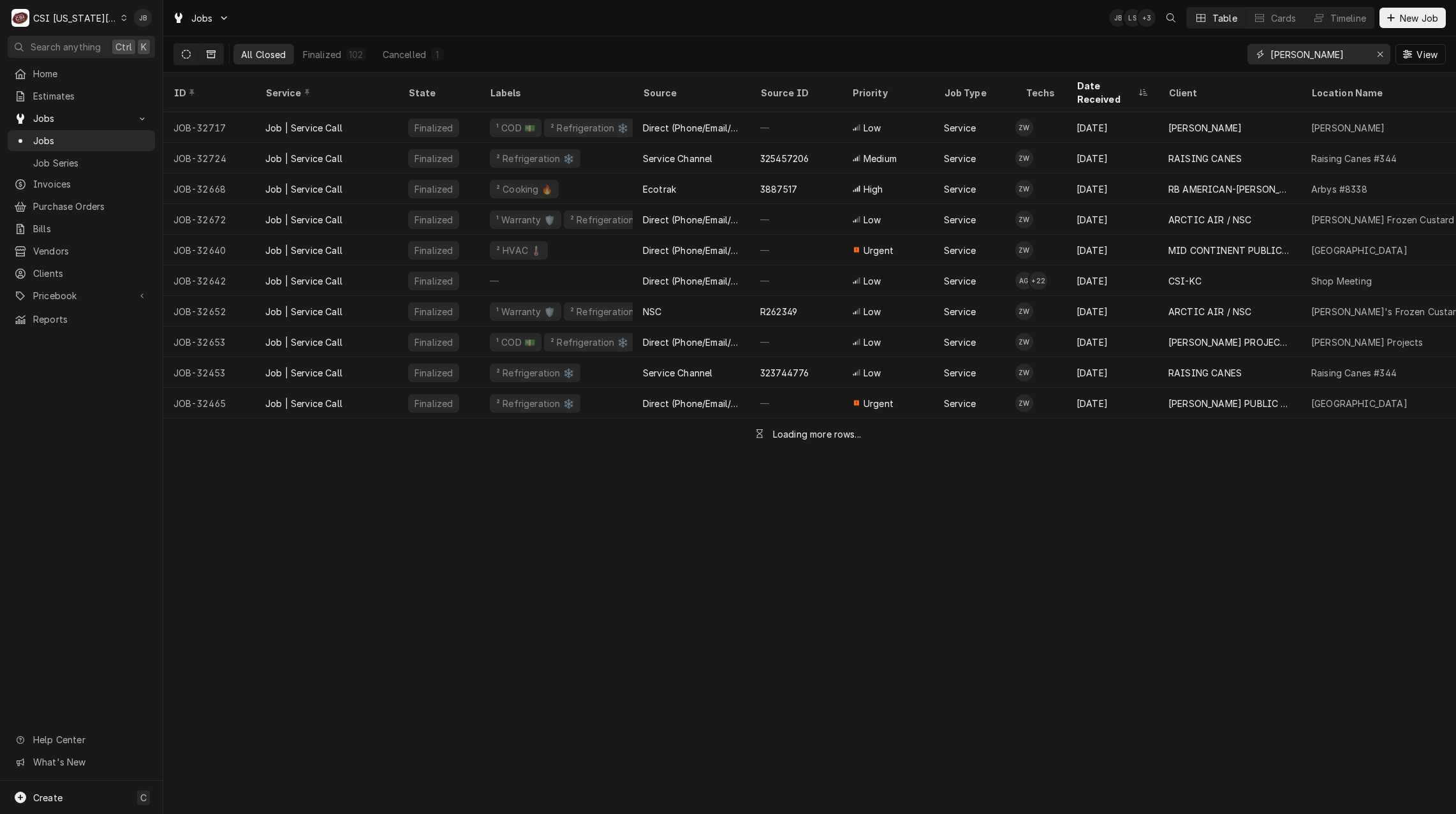
type input "zach wilson"
click at [185, 53] on icon "Dynamic Content Wrapper" at bounding box center [186, 54] width 9 height 9
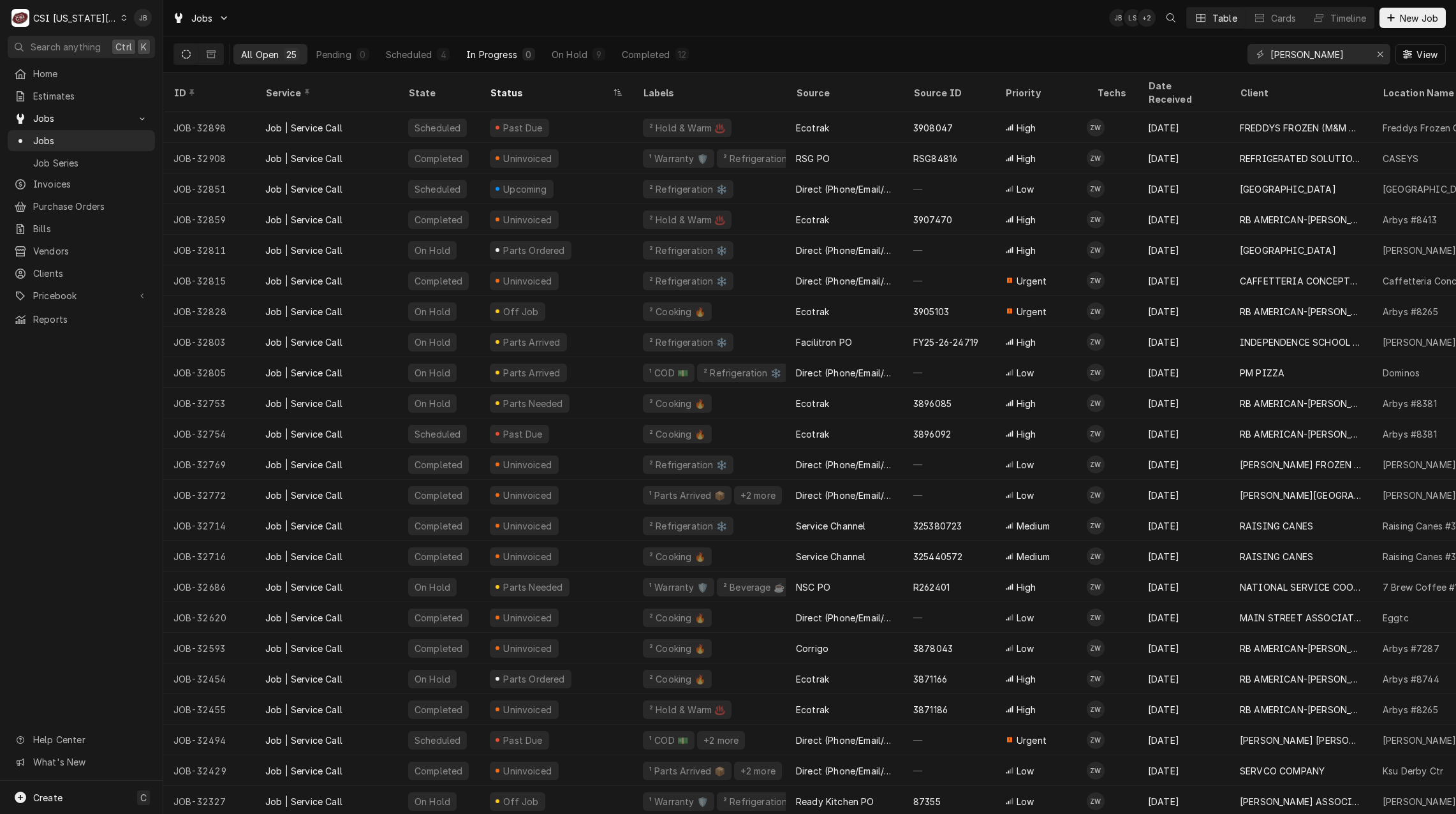
click at [522, 64] on button "In Progress 0" at bounding box center [500, 54] width 84 height 20
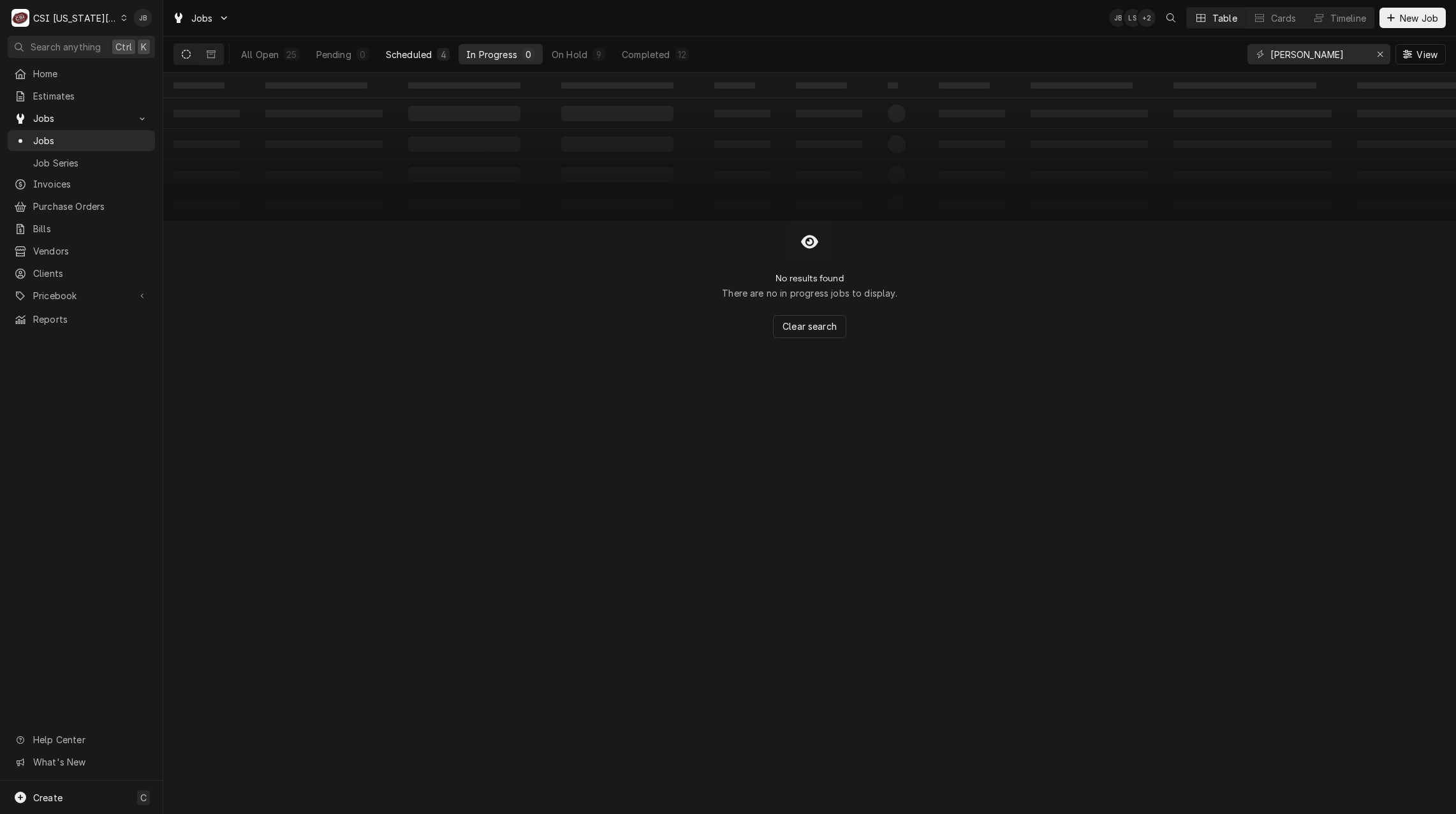
click at [417, 60] on button "Scheduled 4" at bounding box center [417, 54] width 79 height 20
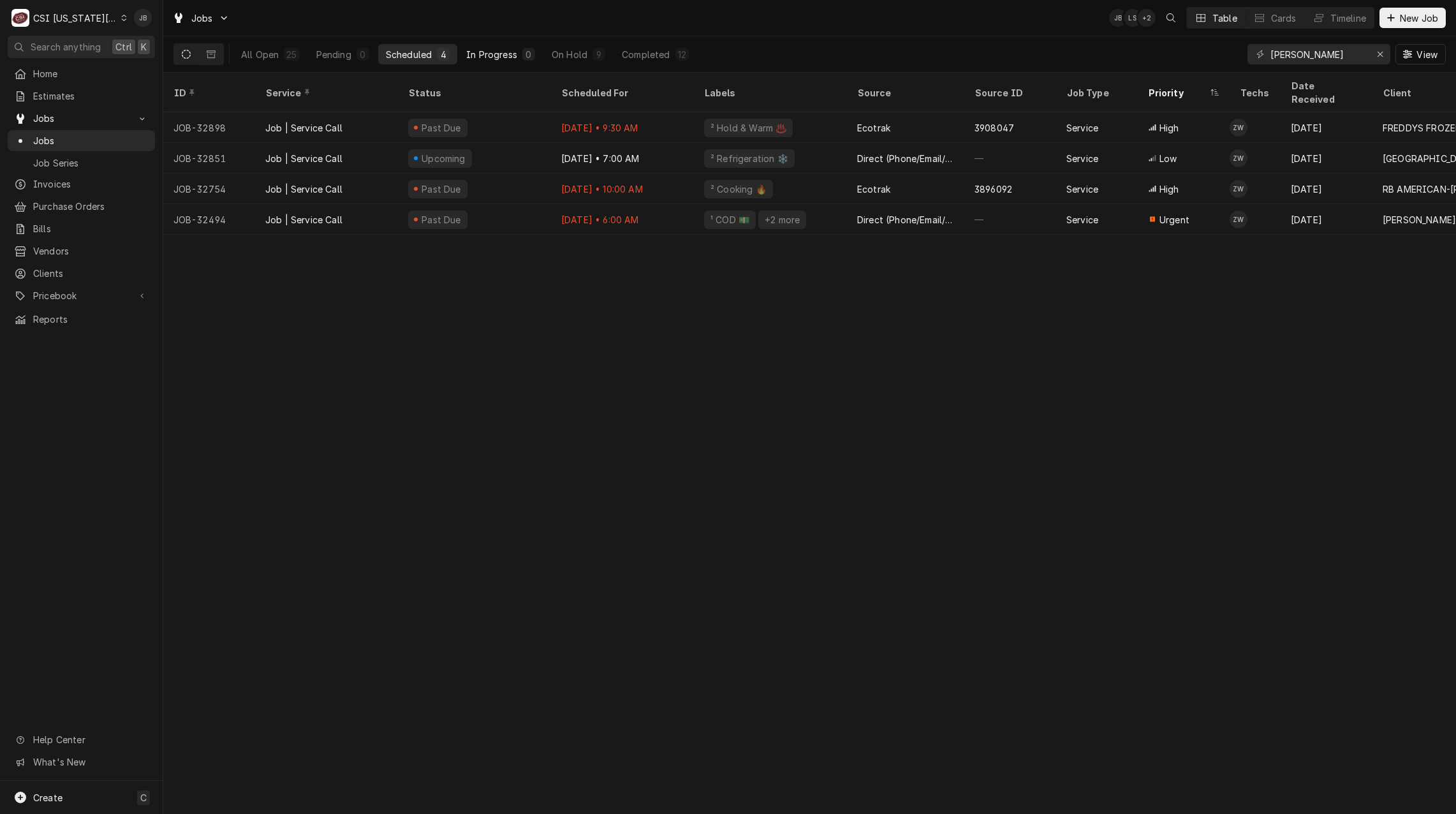
click at [491, 59] on div "In Progress" at bounding box center [491, 54] width 51 height 13
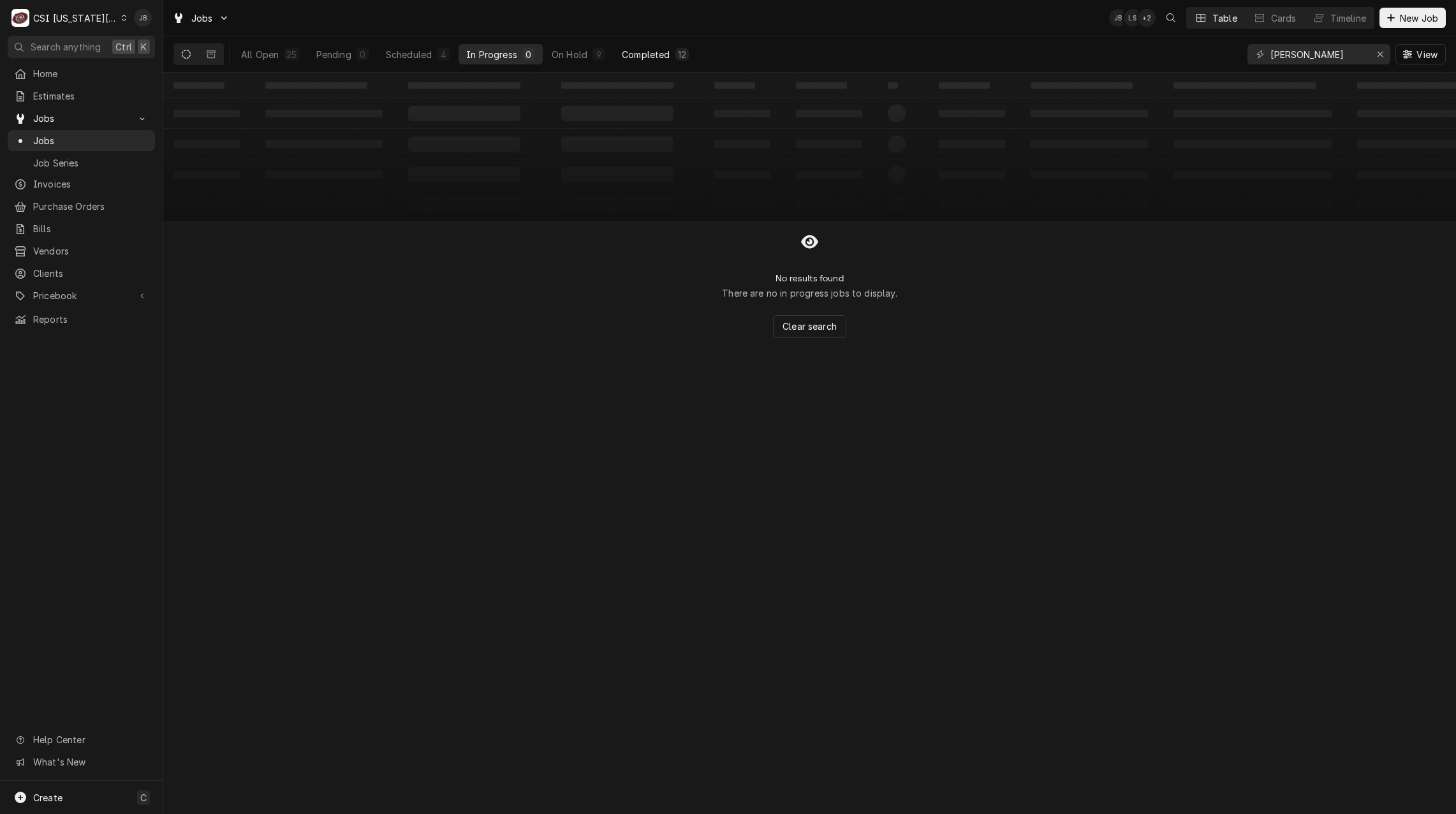
click at [662, 53] on div "Completed" at bounding box center [645, 54] width 48 height 13
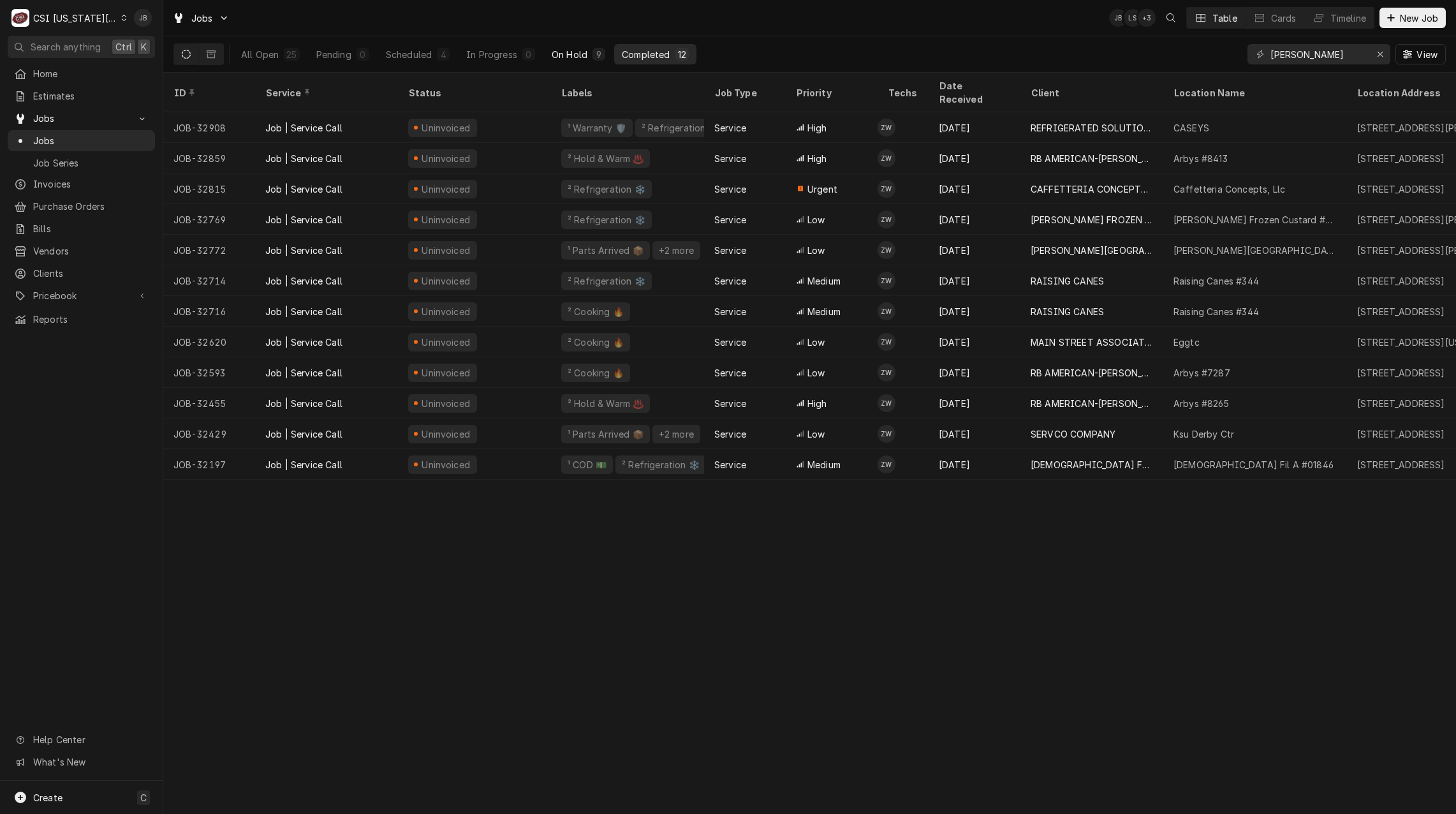
click at [585, 52] on div "On Hold" at bounding box center [569, 54] width 36 height 13
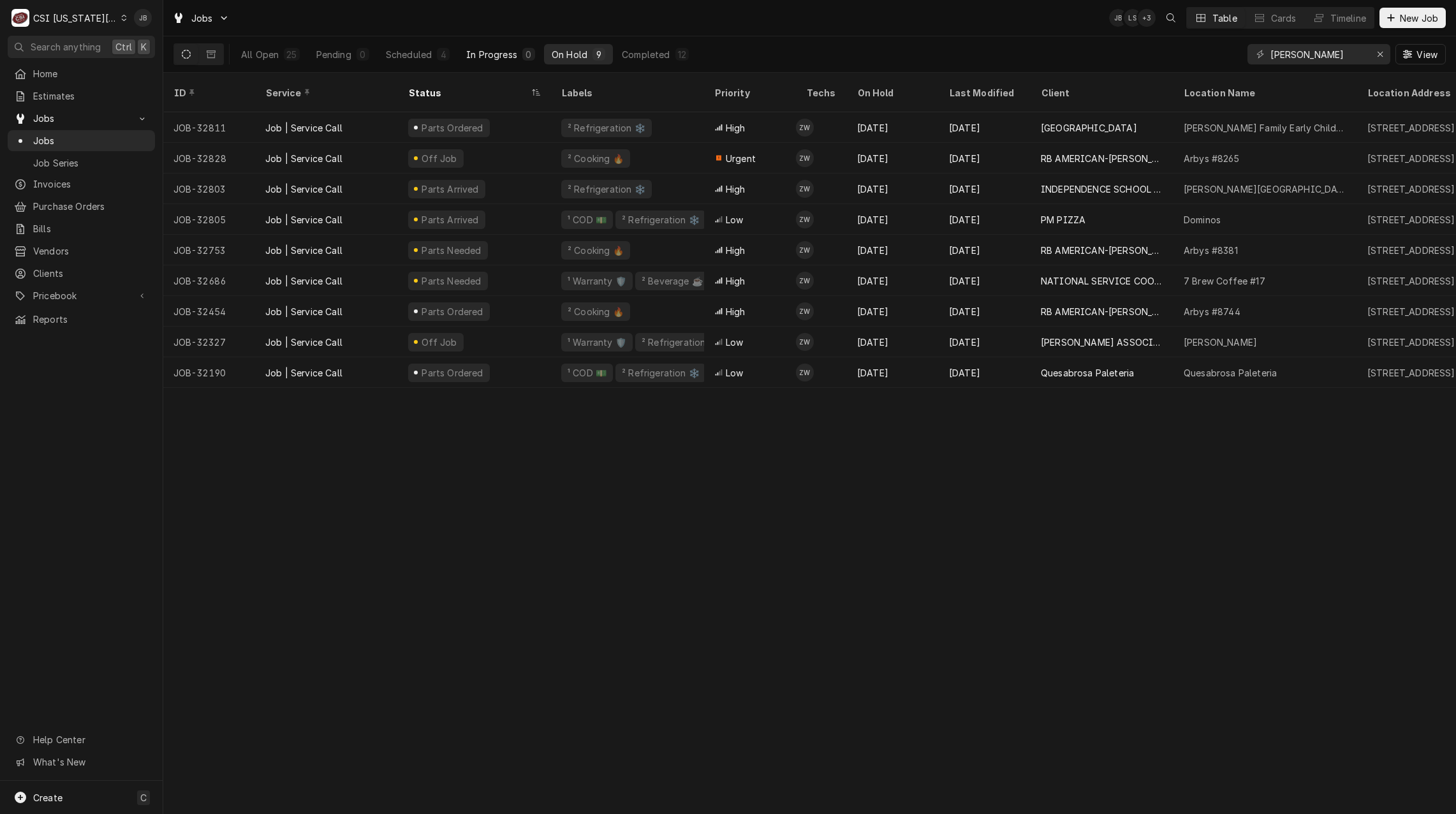
click at [467, 53] on div "In Progress" at bounding box center [491, 54] width 51 height 13
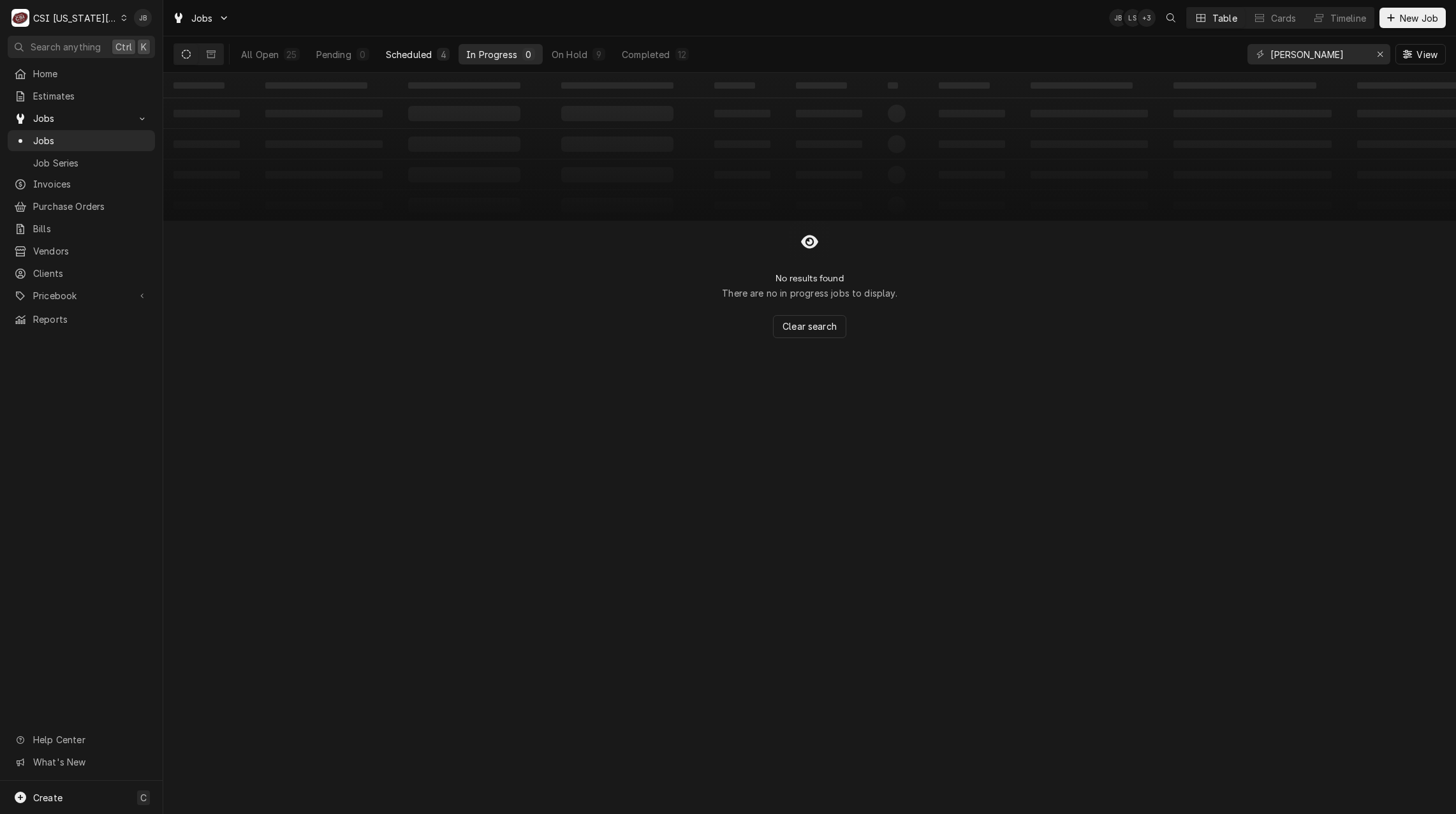
click at [416, 58] on div "Scheduled" at bounding box center [409, 54] width 46 height 13
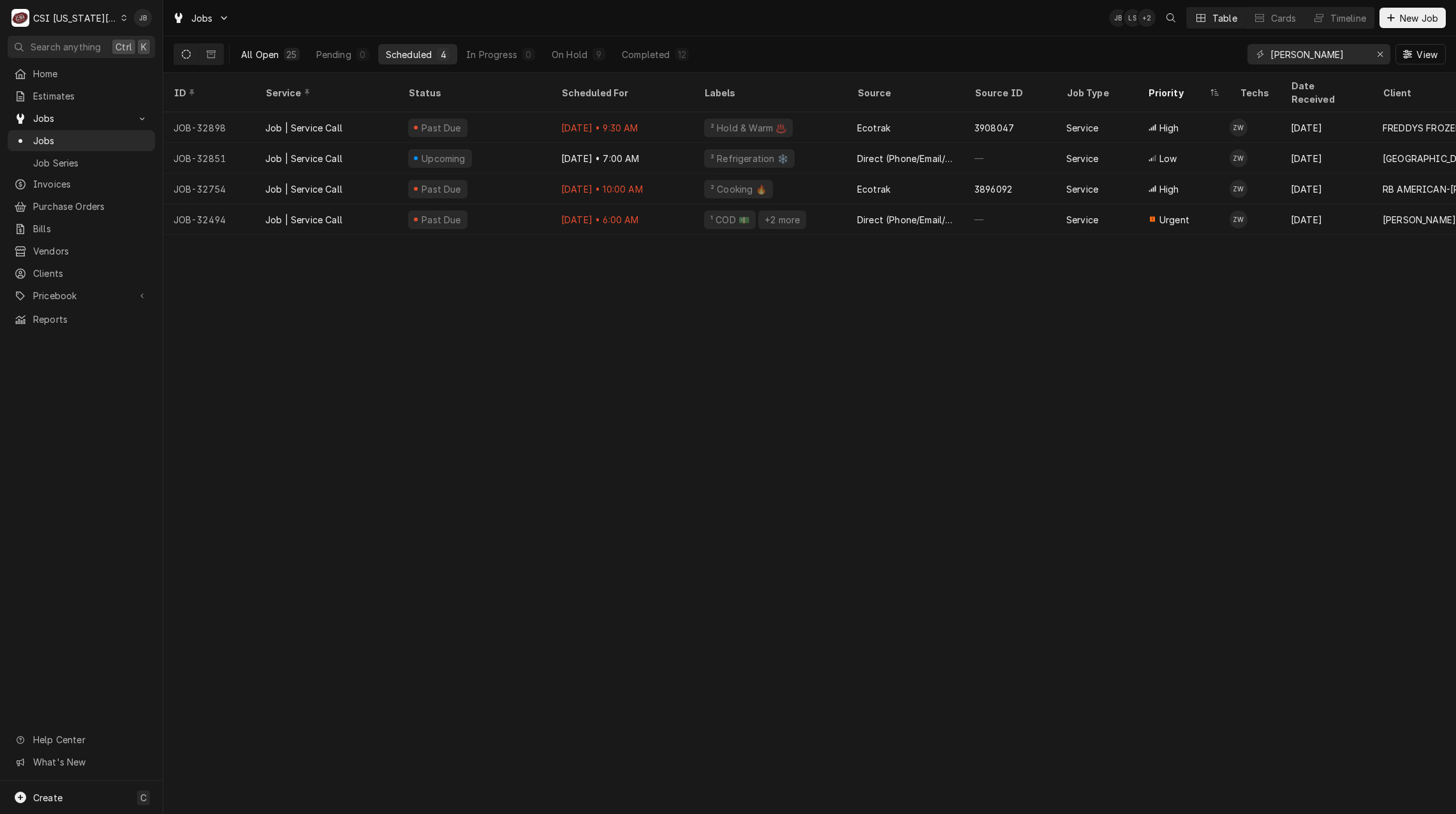
click at [281, 49] on button "All Open 25" at bounding box center [270, 54] width 74 height 20
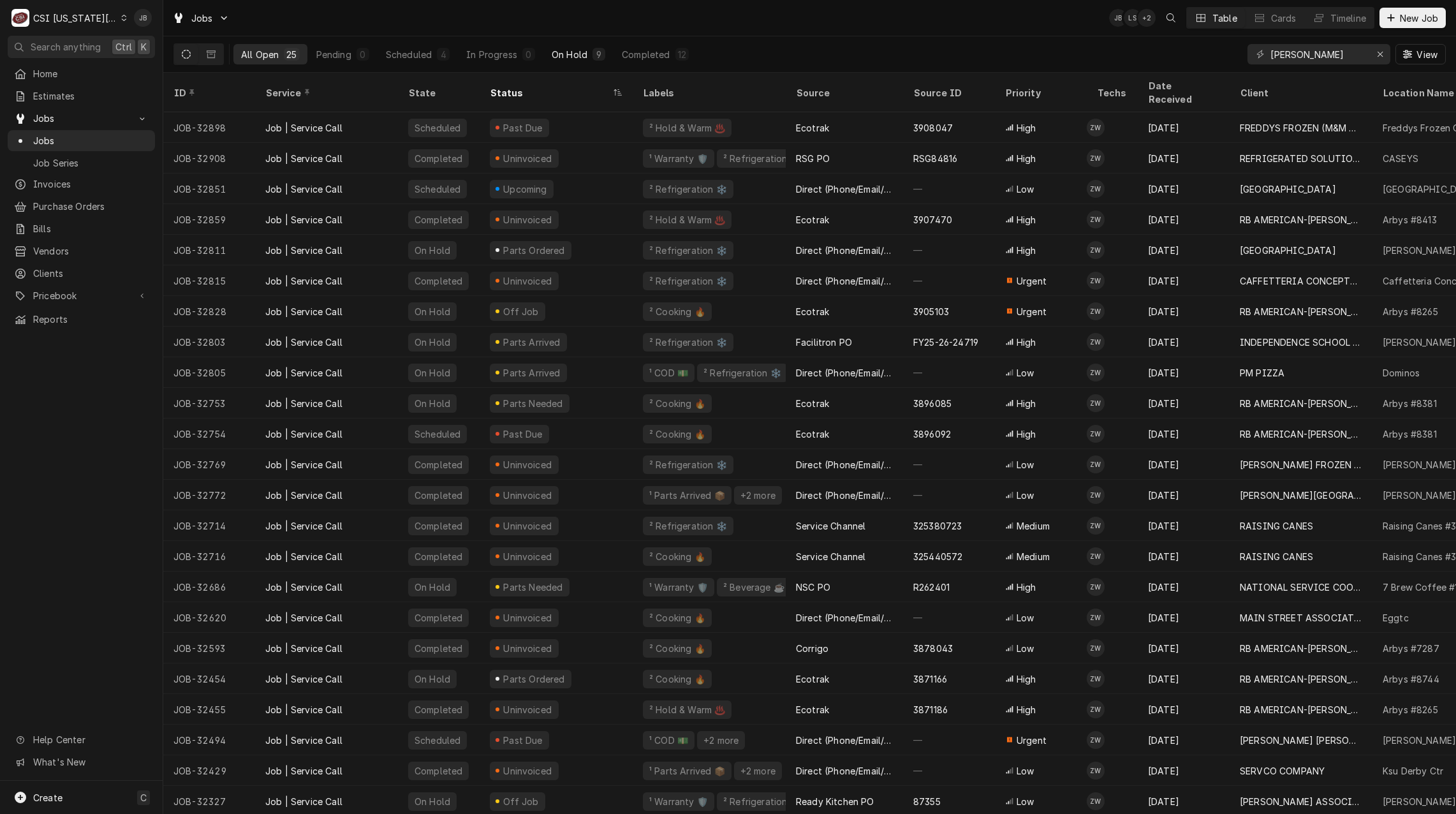
click at [576, 51] on div "On Hold" at bounding box center [569, 54] width 36 height 13
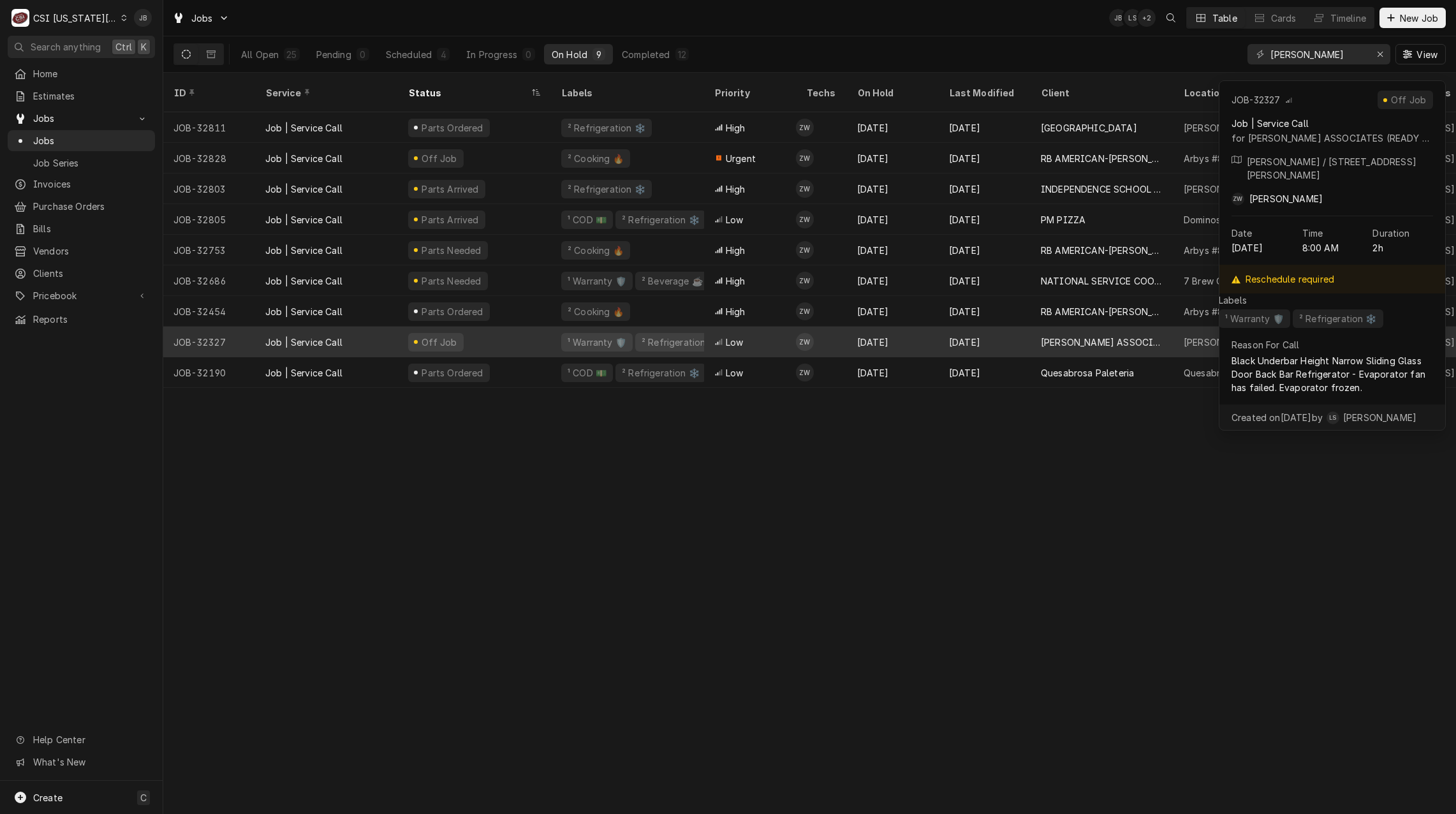
click at [663, 333] on div "² Refrigeration ❄️" at bounding box center [680, 342] width 91 height 19
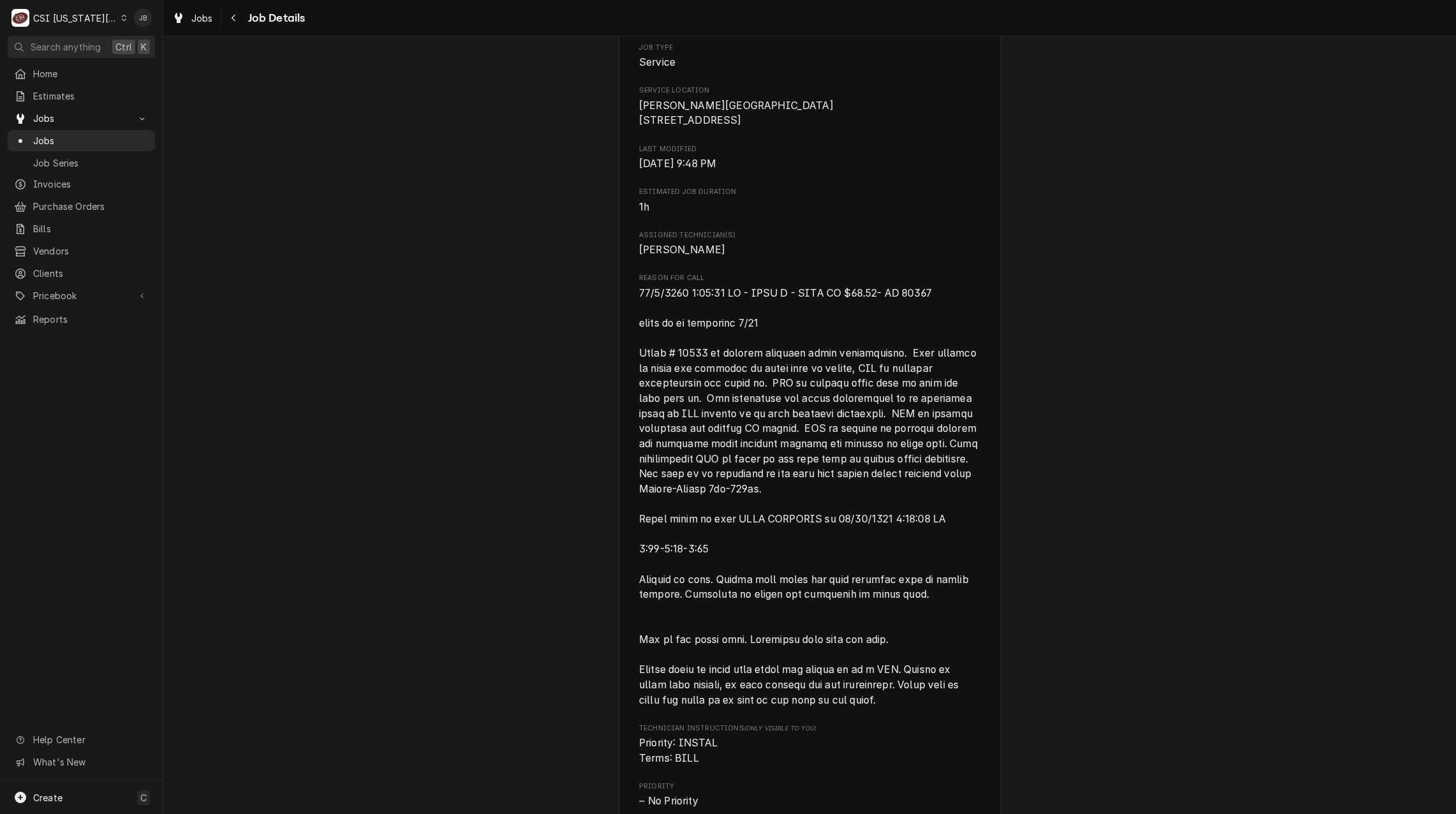
scroll to position [64, 0]
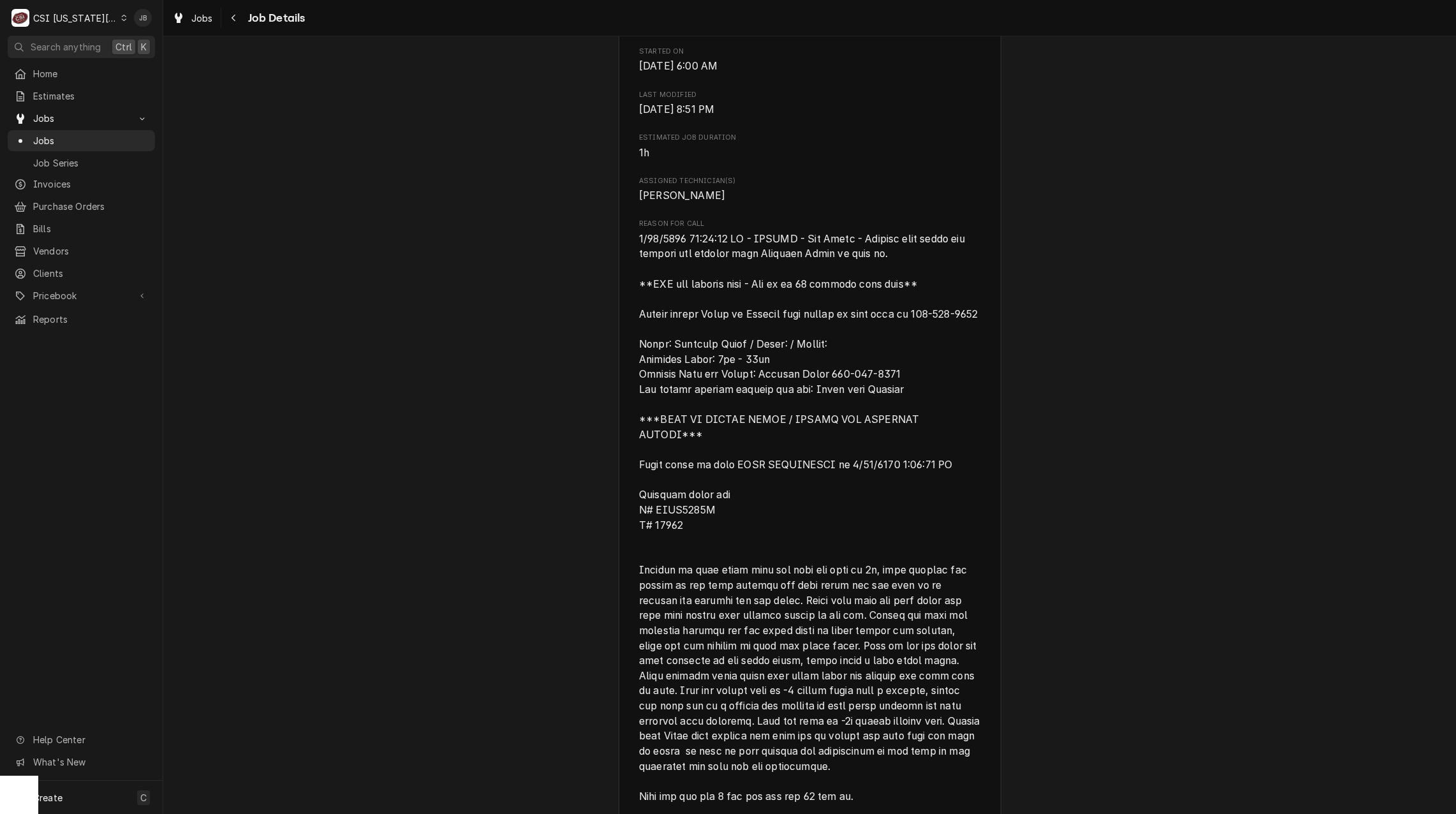
scroll to position [510, 0]
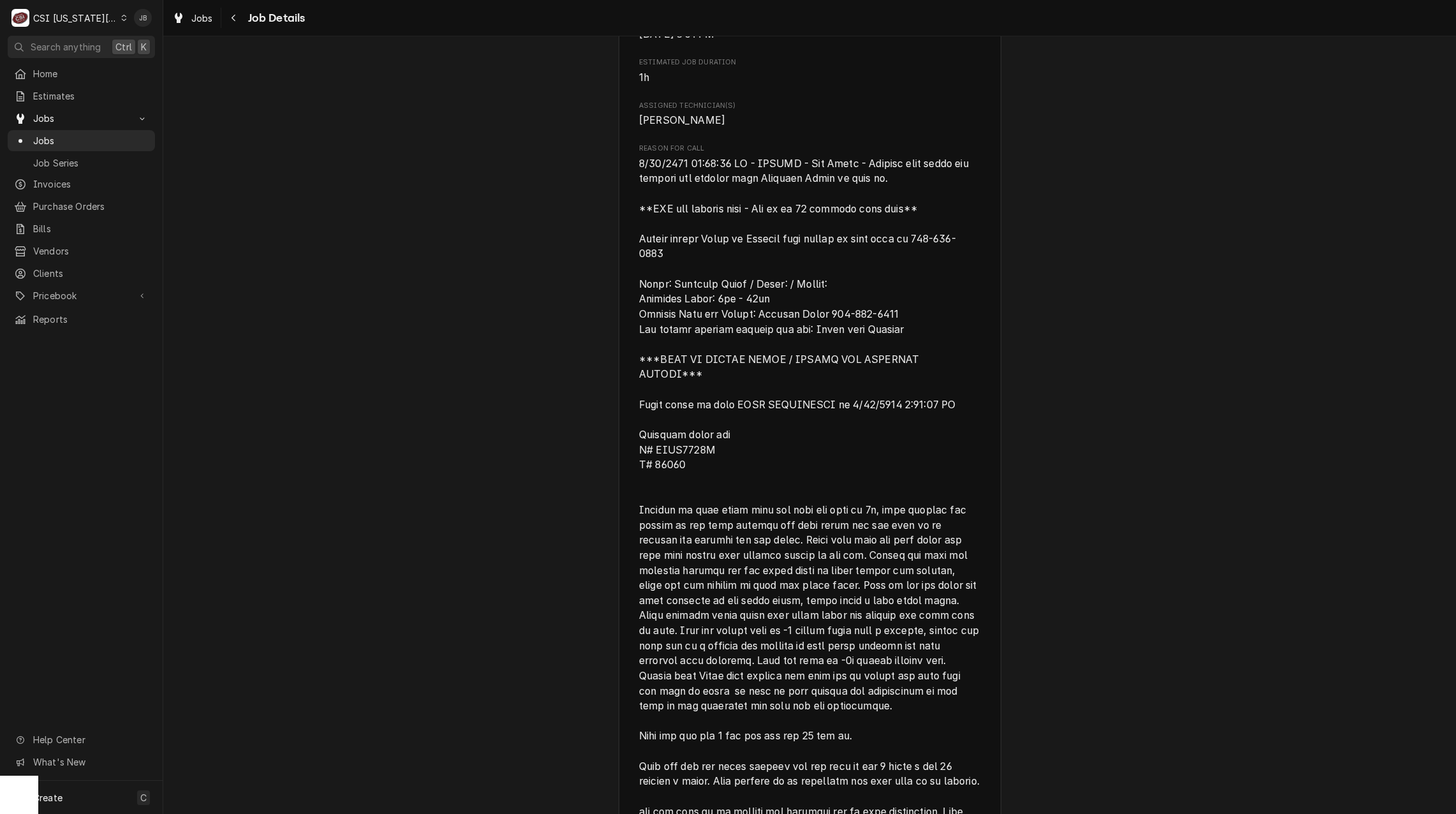
scroll to position [510, 0]
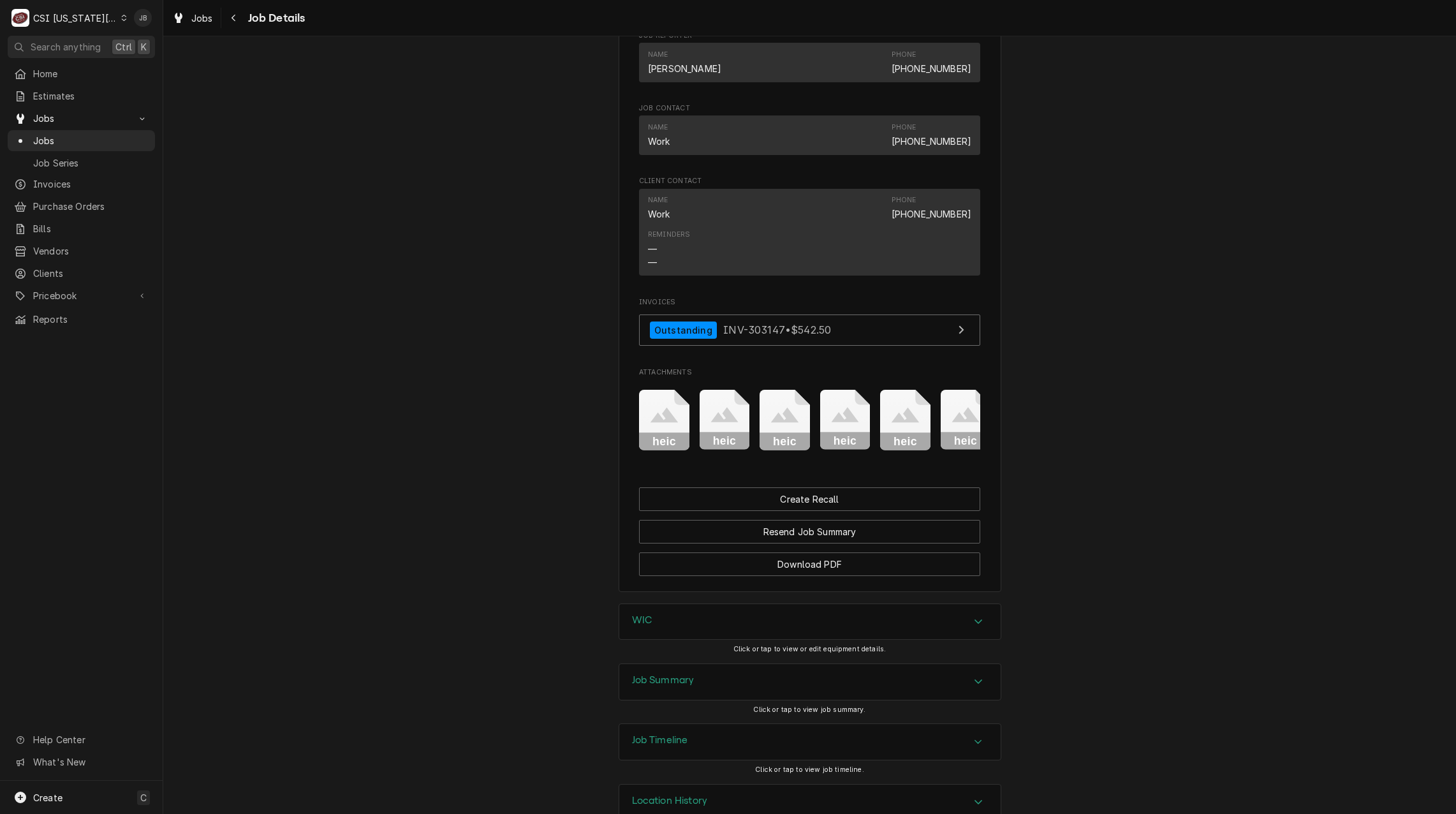
scroll to position [861, 0]
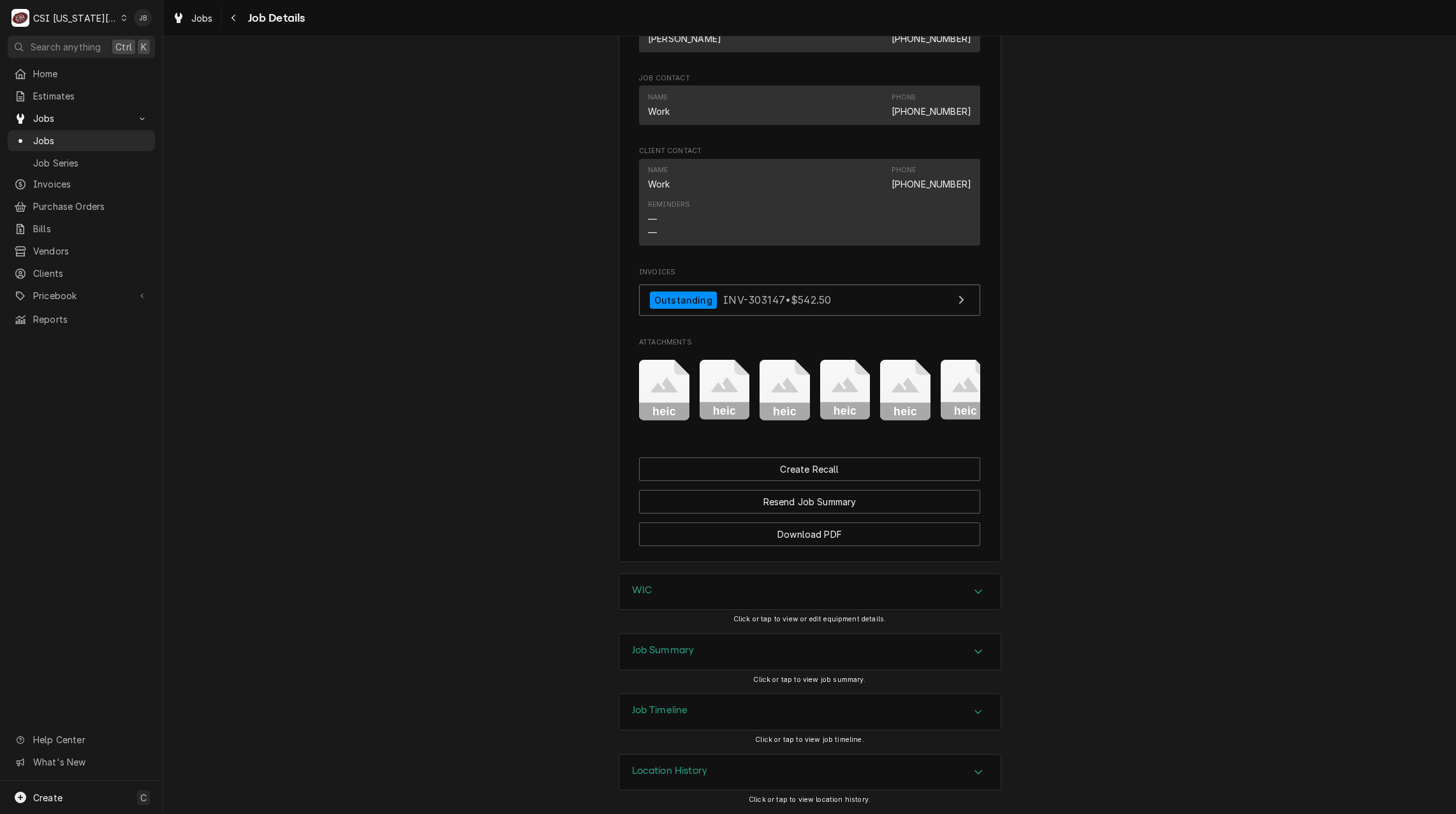
click at [699, 658] on div "Job Summary" at bounding box center [810, 652] width 382 height 36
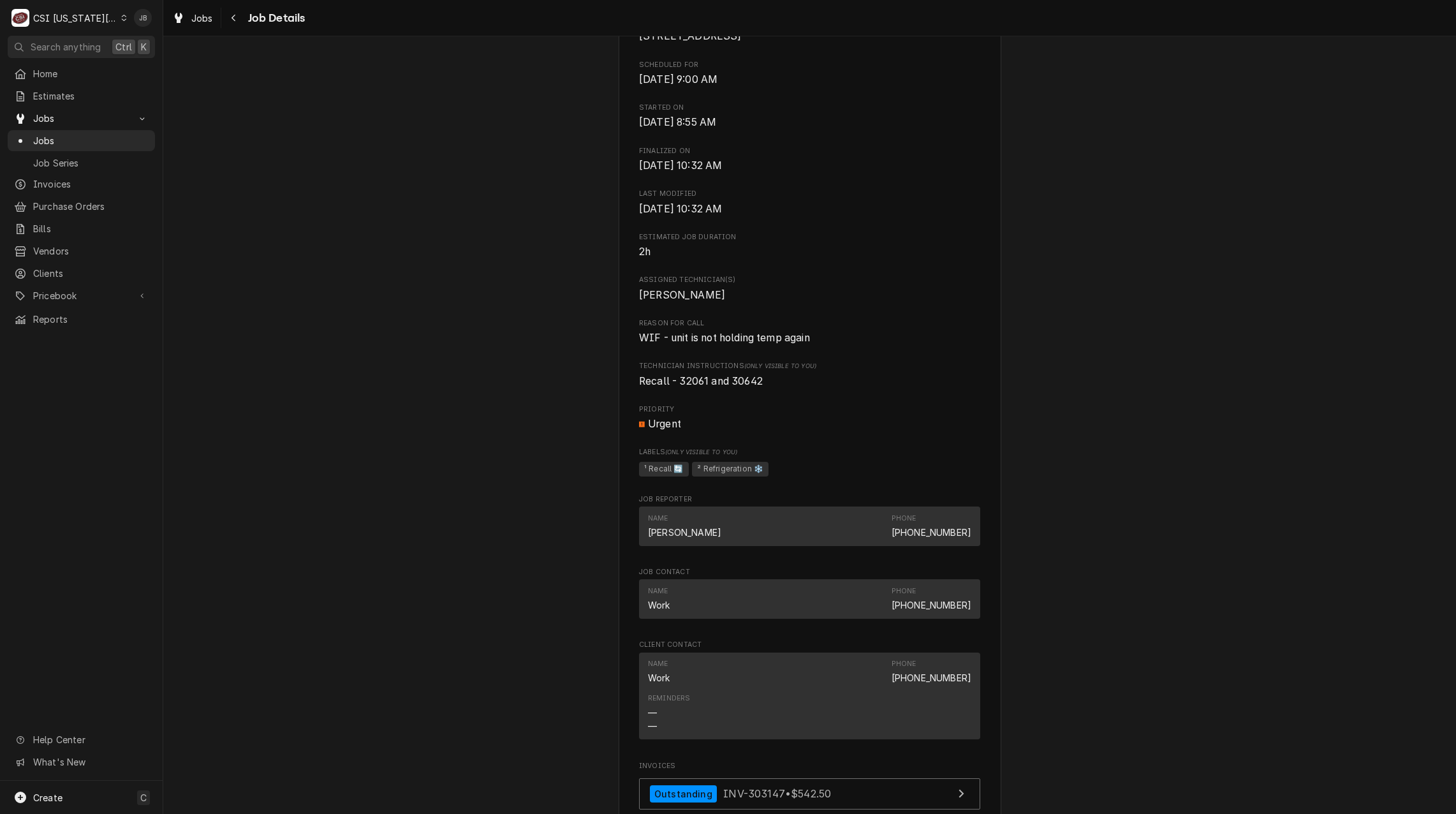
scroll to position [287, 0]
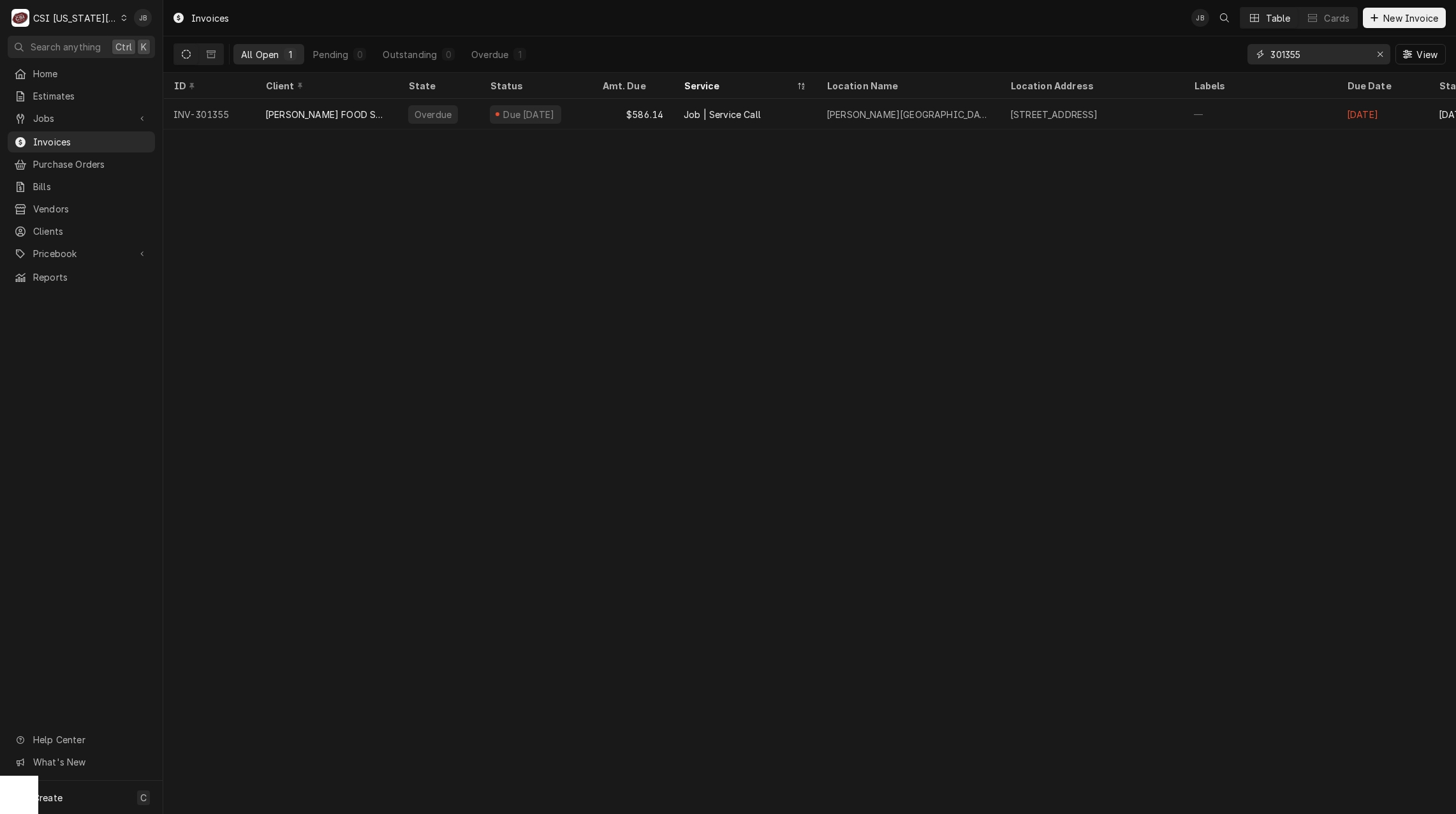
drag, startPoint x: 1318, startPoint y: 53, endPoint x: 1172, endPoint y: 51, distance: 146.0
click at [1174, 54] on div "All Open 1 Pending 0 Outstanding 0 Overdue 1 301355 View" at bounding box center [809, 54] width 1272 height 36
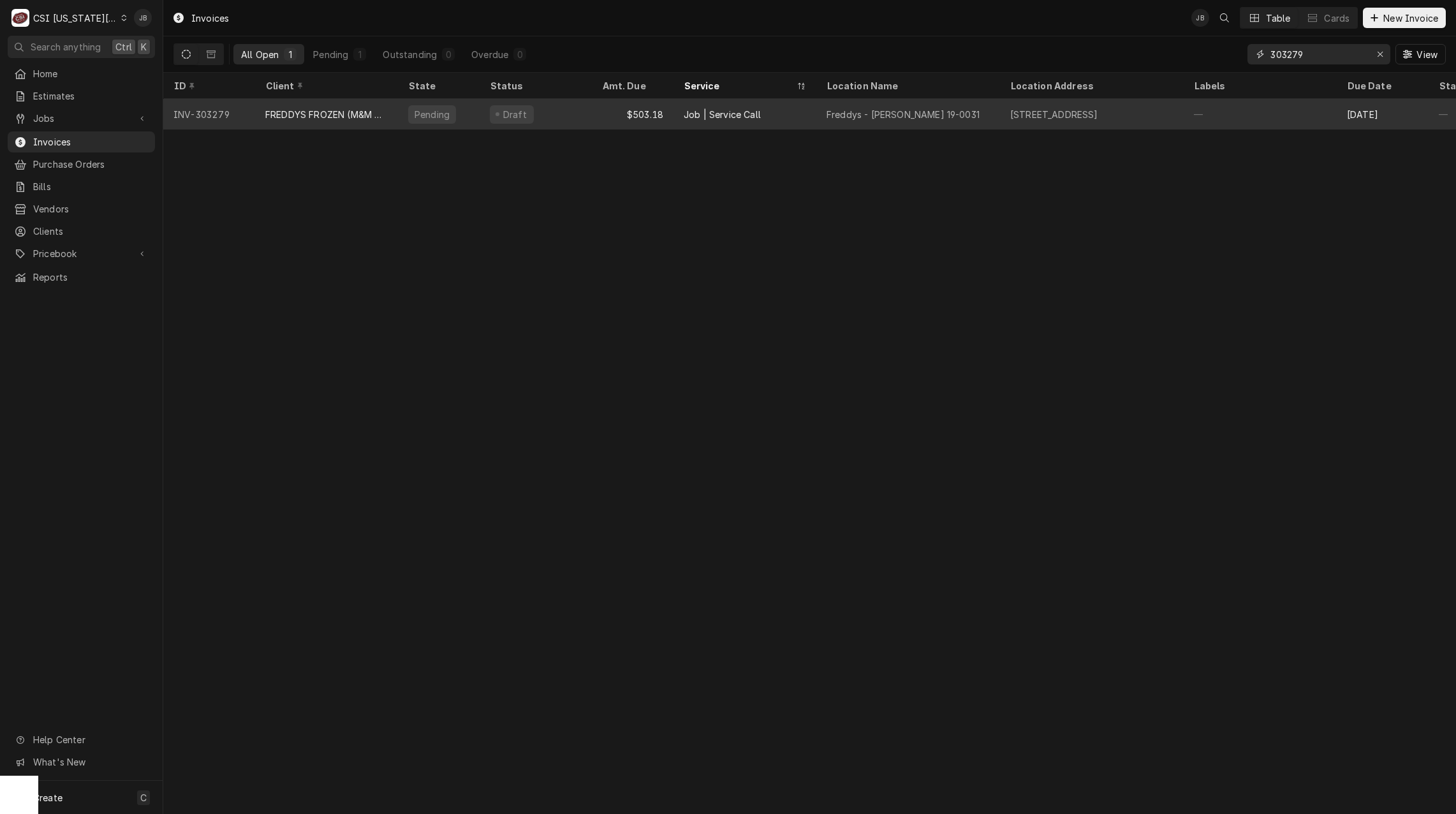
type input "303279"
click at [569, 117] on div "Draft" at bounding box center [535, 114] width 112 height 30
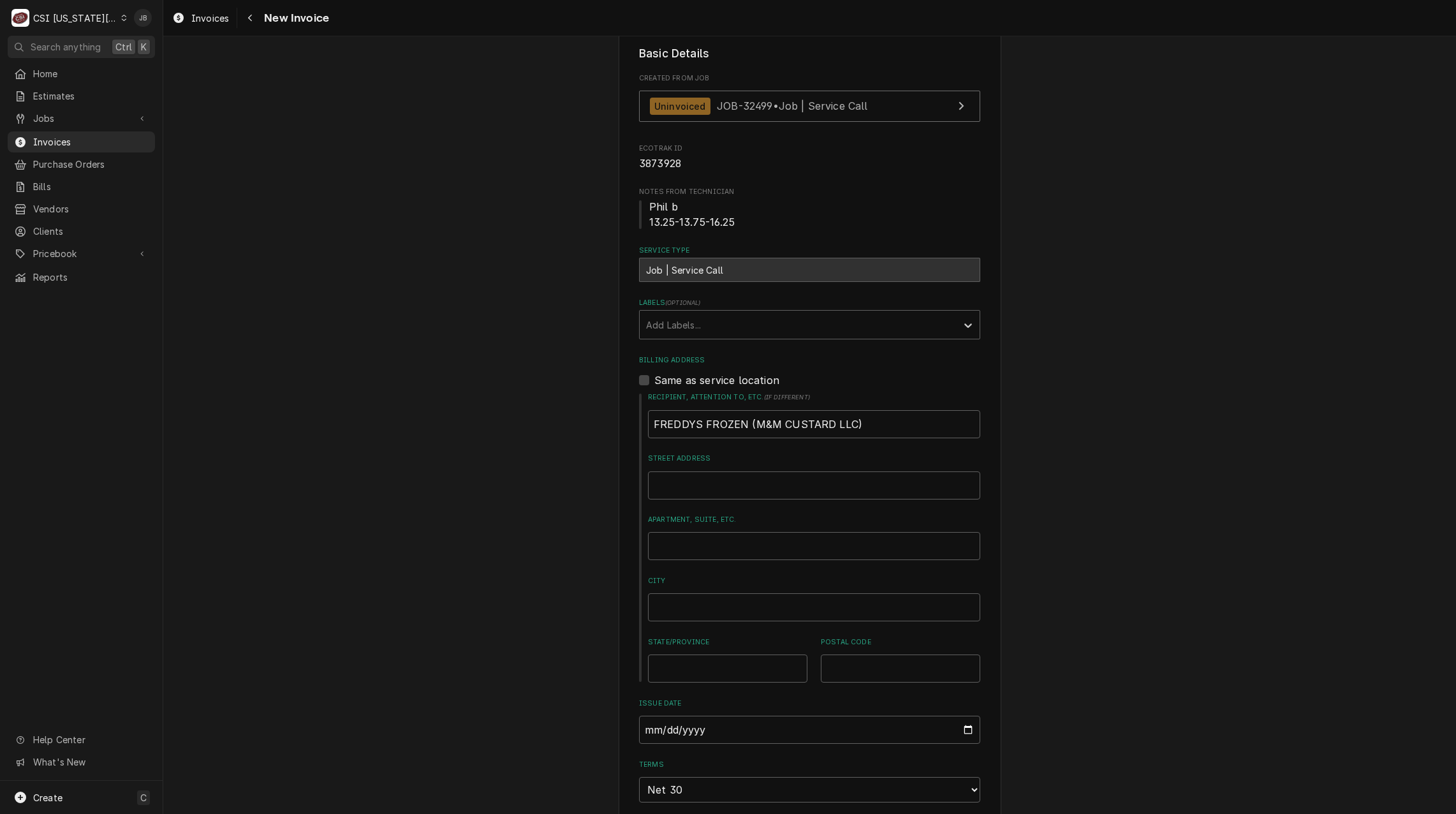
scroll to position [383, 0]
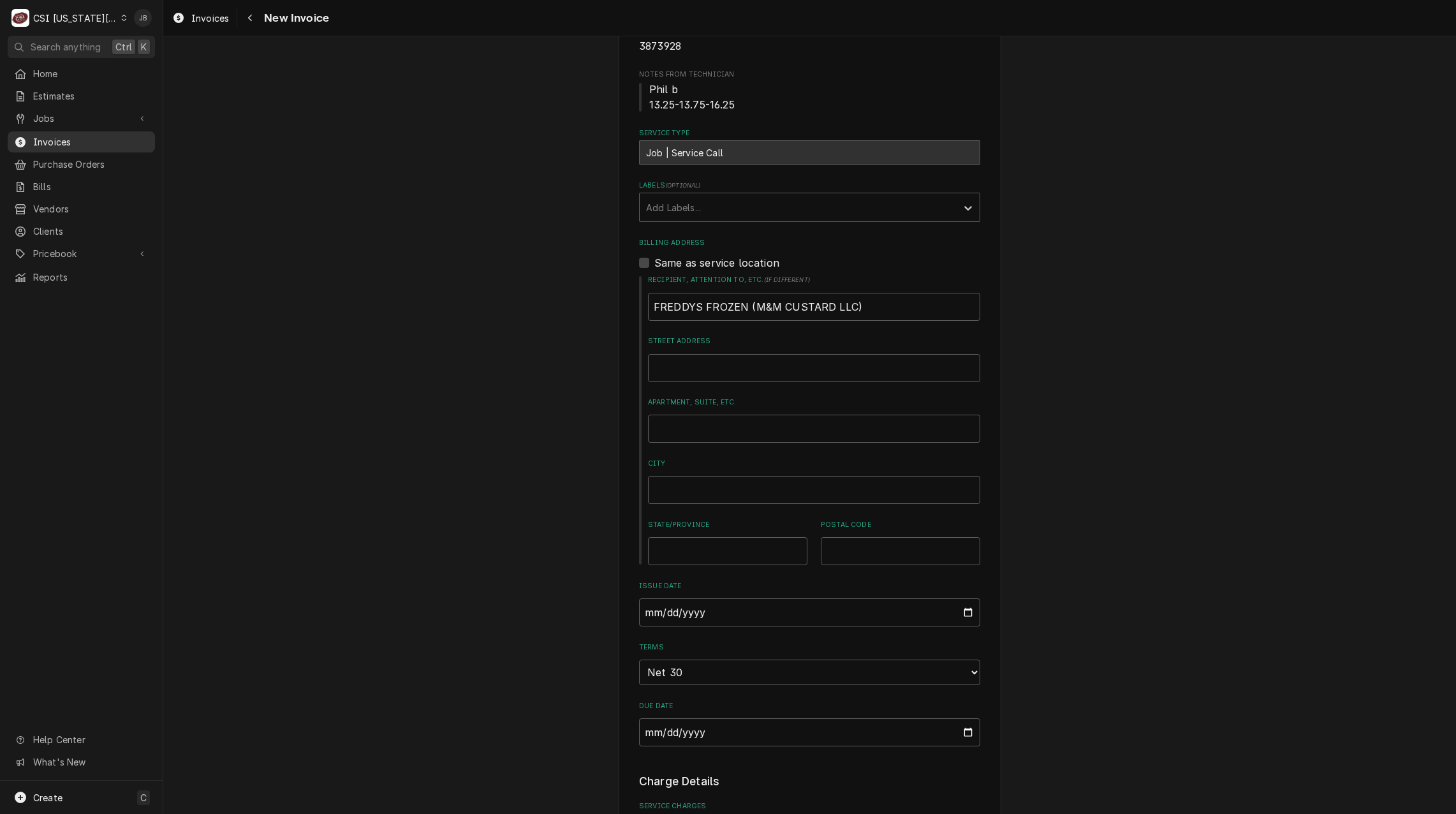
click at [85, 140] on span "Invoices" at bounding box center [91, 141] width 115 height 13
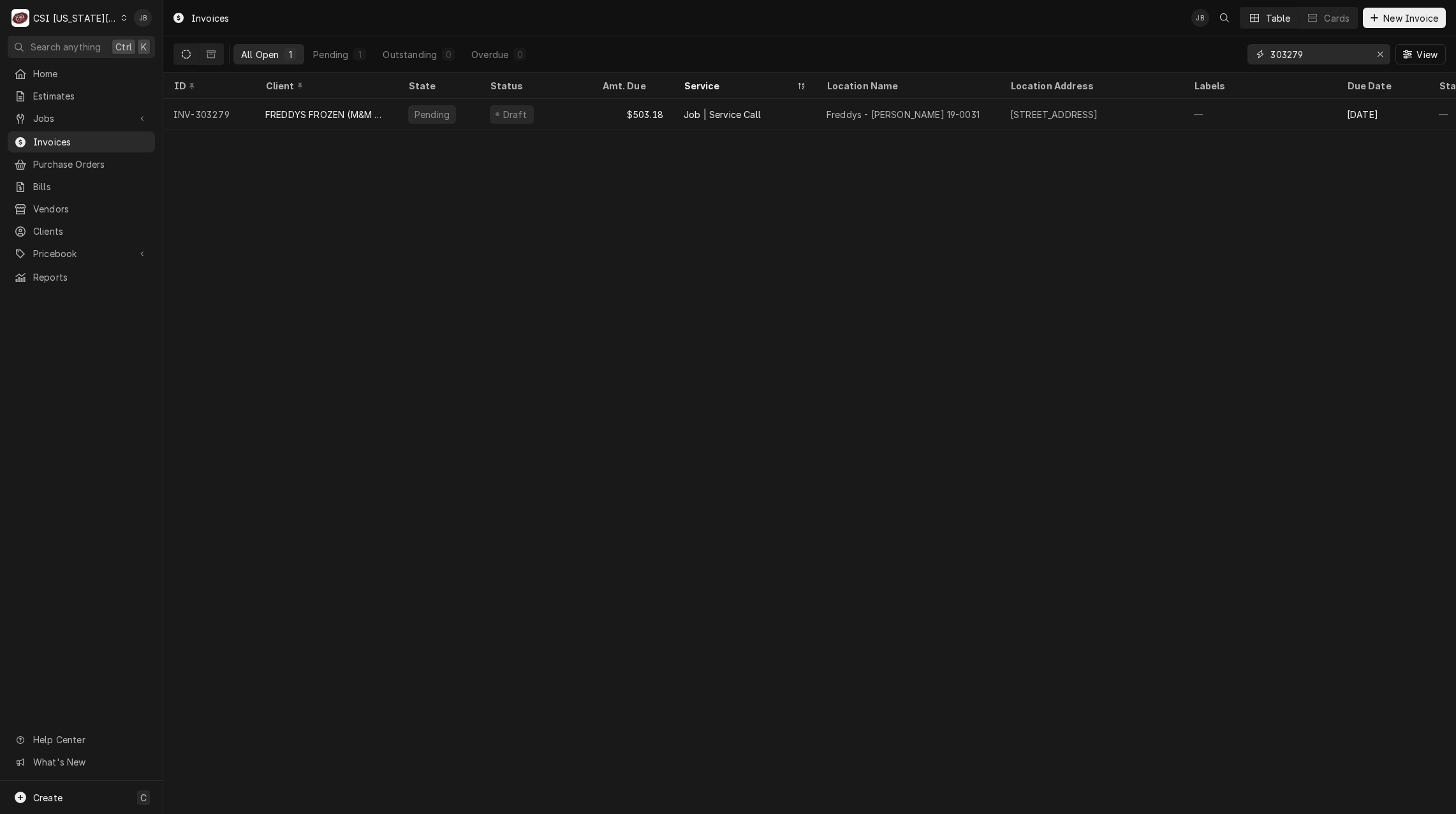
click at [1306, 55] on input "303279" at bounding box center [1318, 54] width 96 height 20
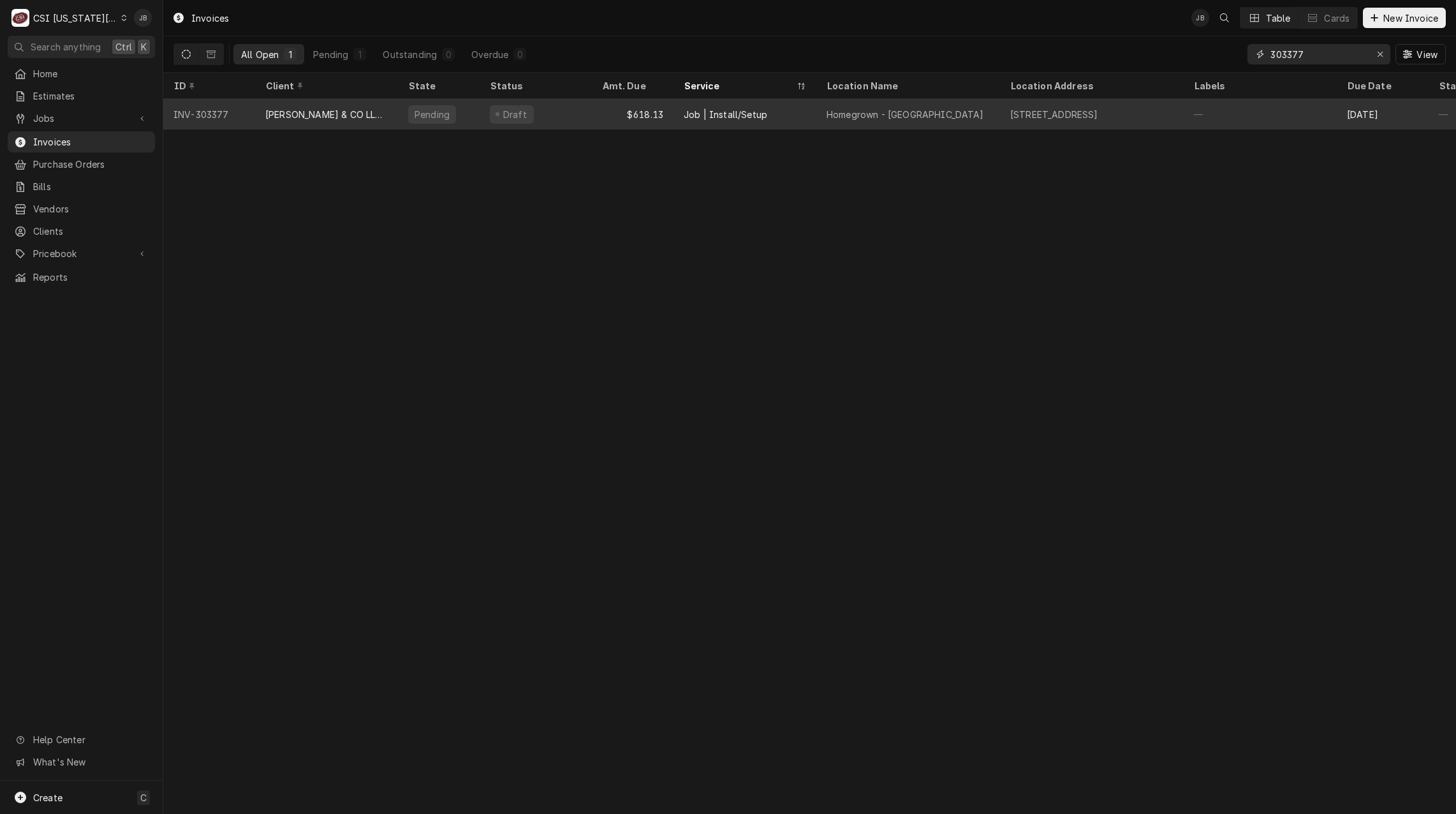
type input "303377"
click at [286, 115] on div "[PERSON_NAME] & CO LLC-GOEBEL MITTS CONST" at bounding box center [327, 114] width 123 height 13
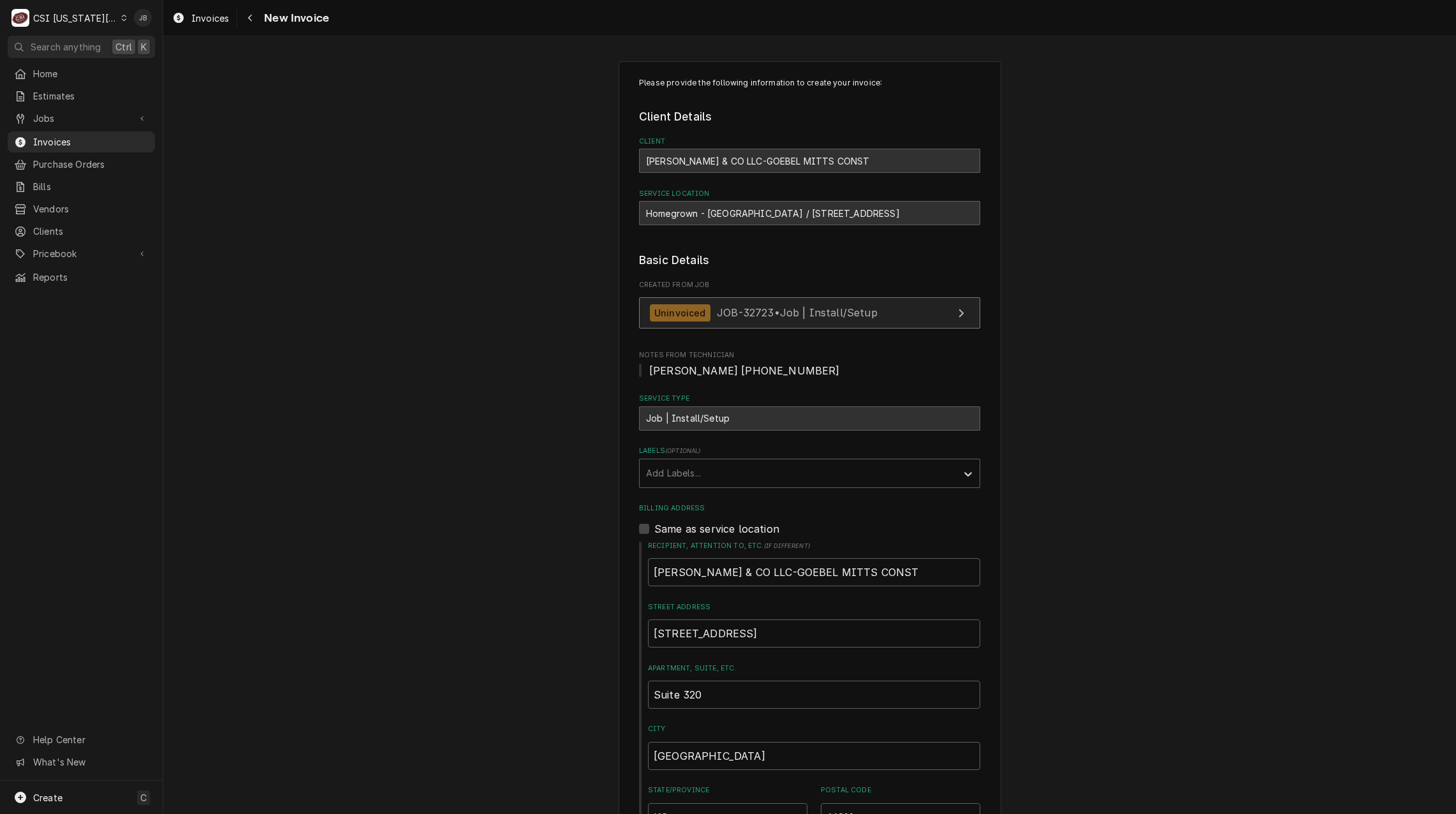
click at [755, 312] on span "JOB-32723 • Job | Install/Setup" at bounding box center [796, 312] width 161 height 12
click at [125, 141] on span "Invoices" at bounding box center [91, 141] width 115 height 13
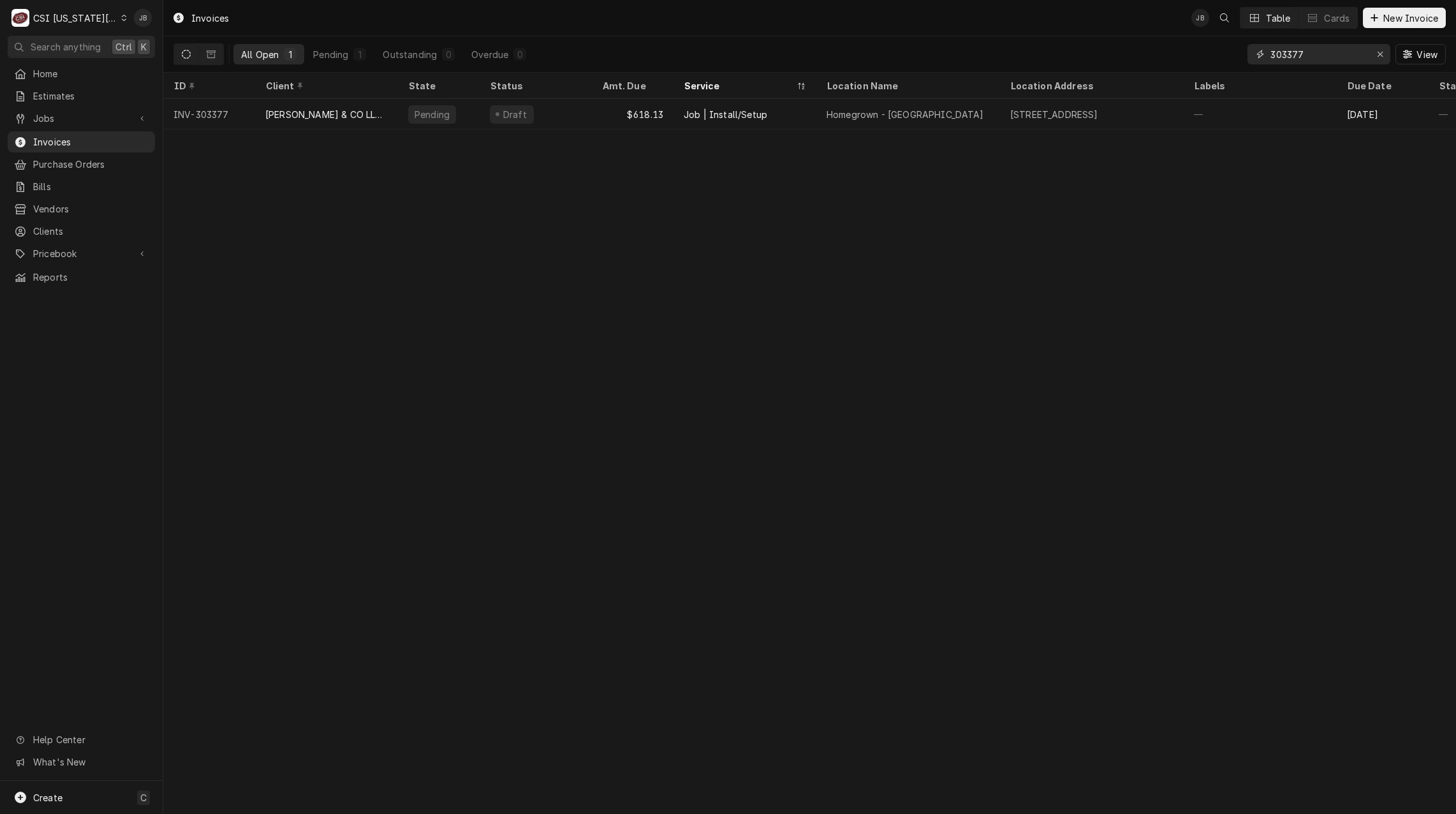
click at [1333, 50] on input "303377" at bounding box center [1318, 54] width 96 height 20
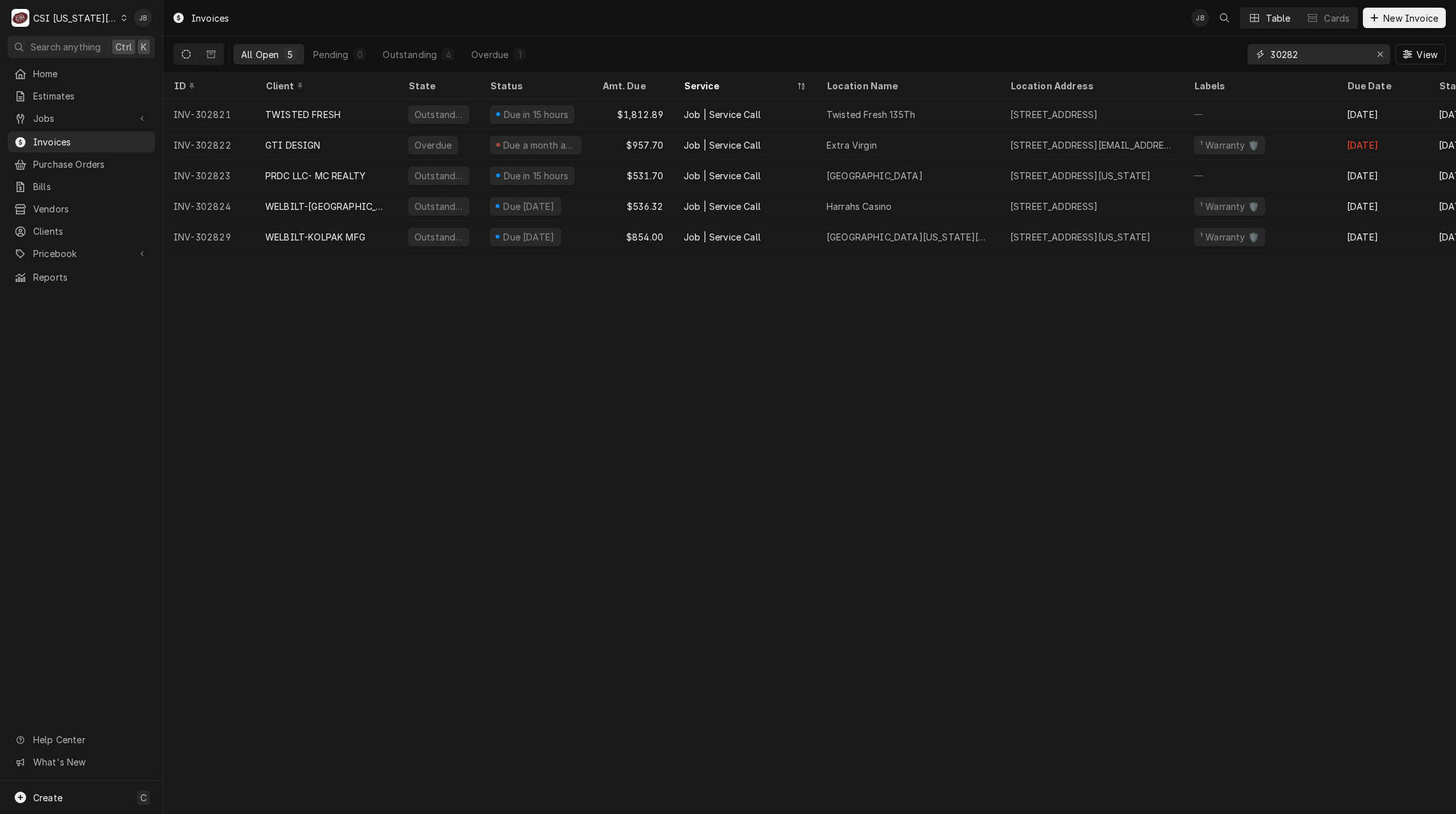
click at [1281, 55] on input "30282" at bounding box center [1318, 54] width 96 height 20
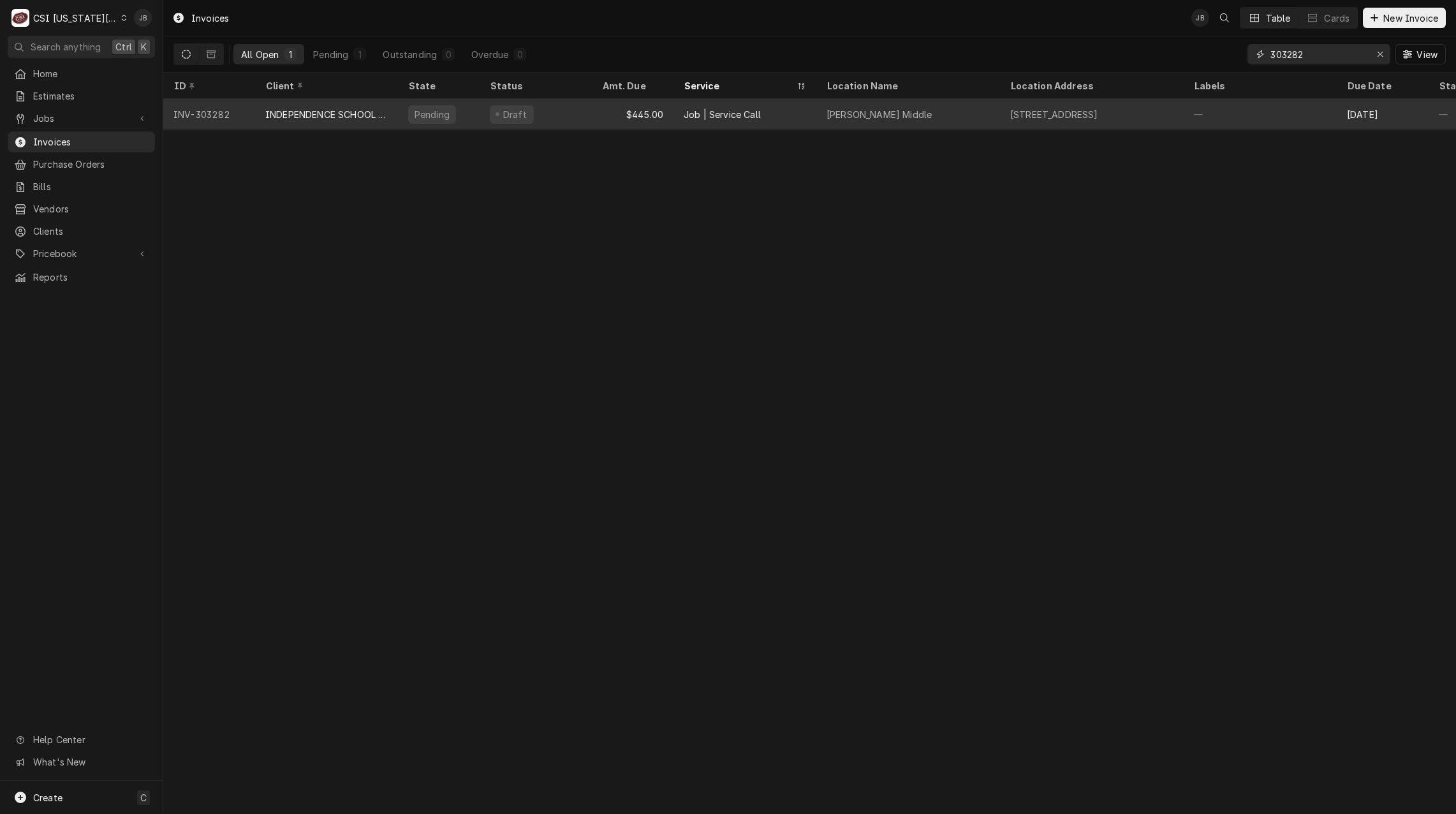
type input "303282"
click at [312, 115] on div "INDEPENDENCE SCHOOL DIST/NUTRITION" at bounding box center [327, 114] width 123 height 13
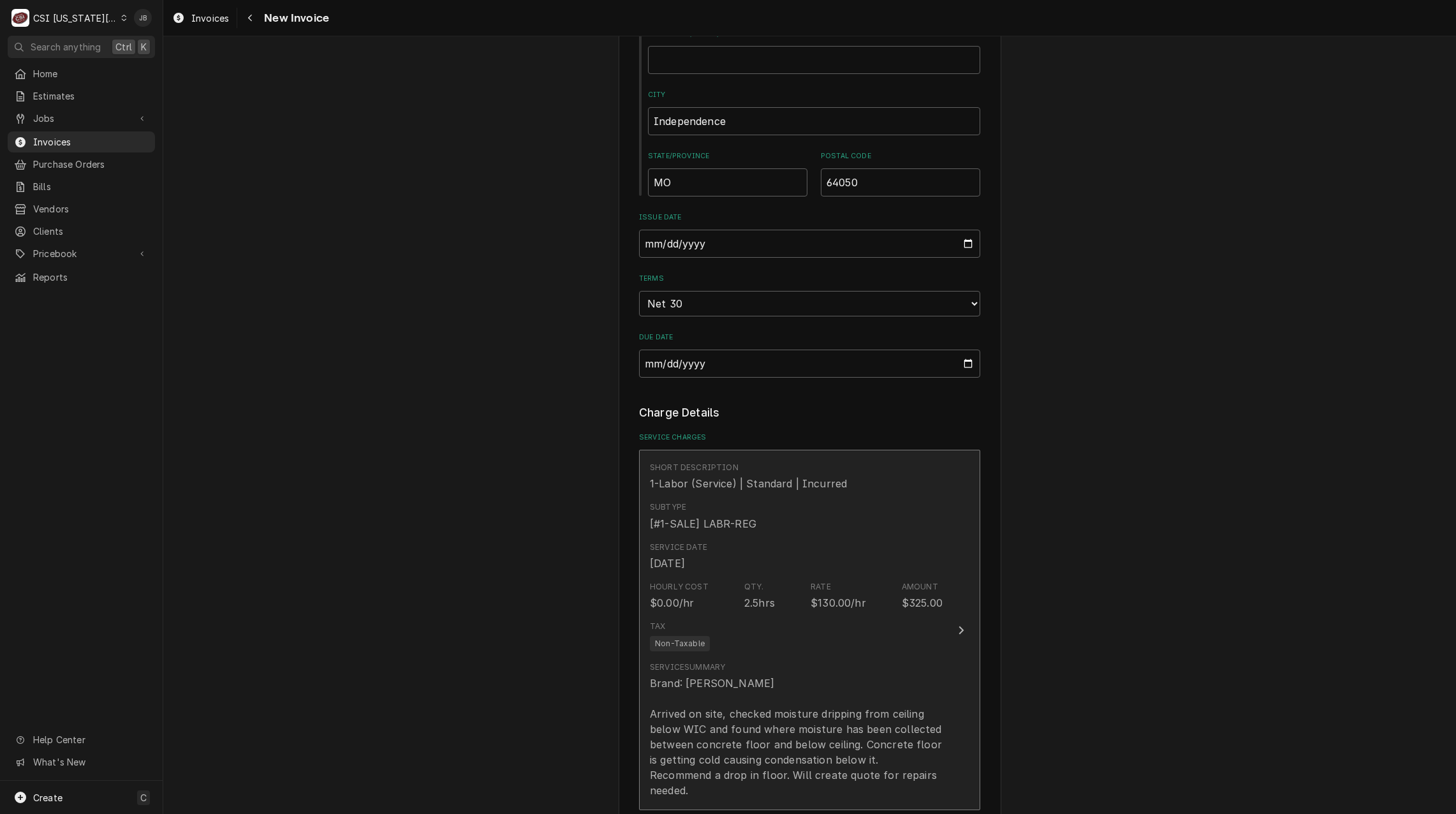
scroll to position [1148, 0]
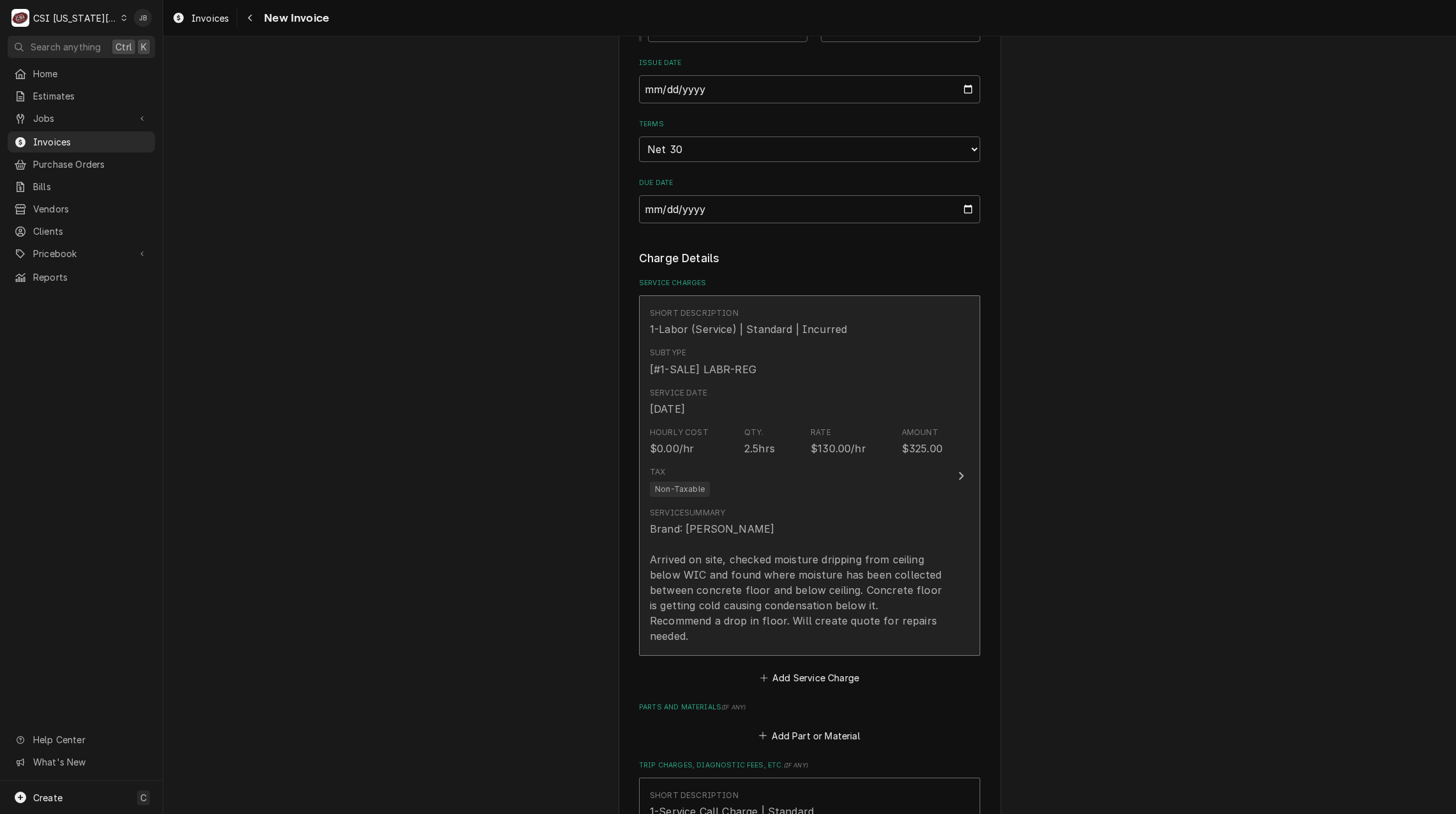
click at [843, 502] on div "Service Summary Brand: [PERSON_NAME] Arrived on site, checked moisture dripping…" at bounding box center [796, 574] width 293 height 146
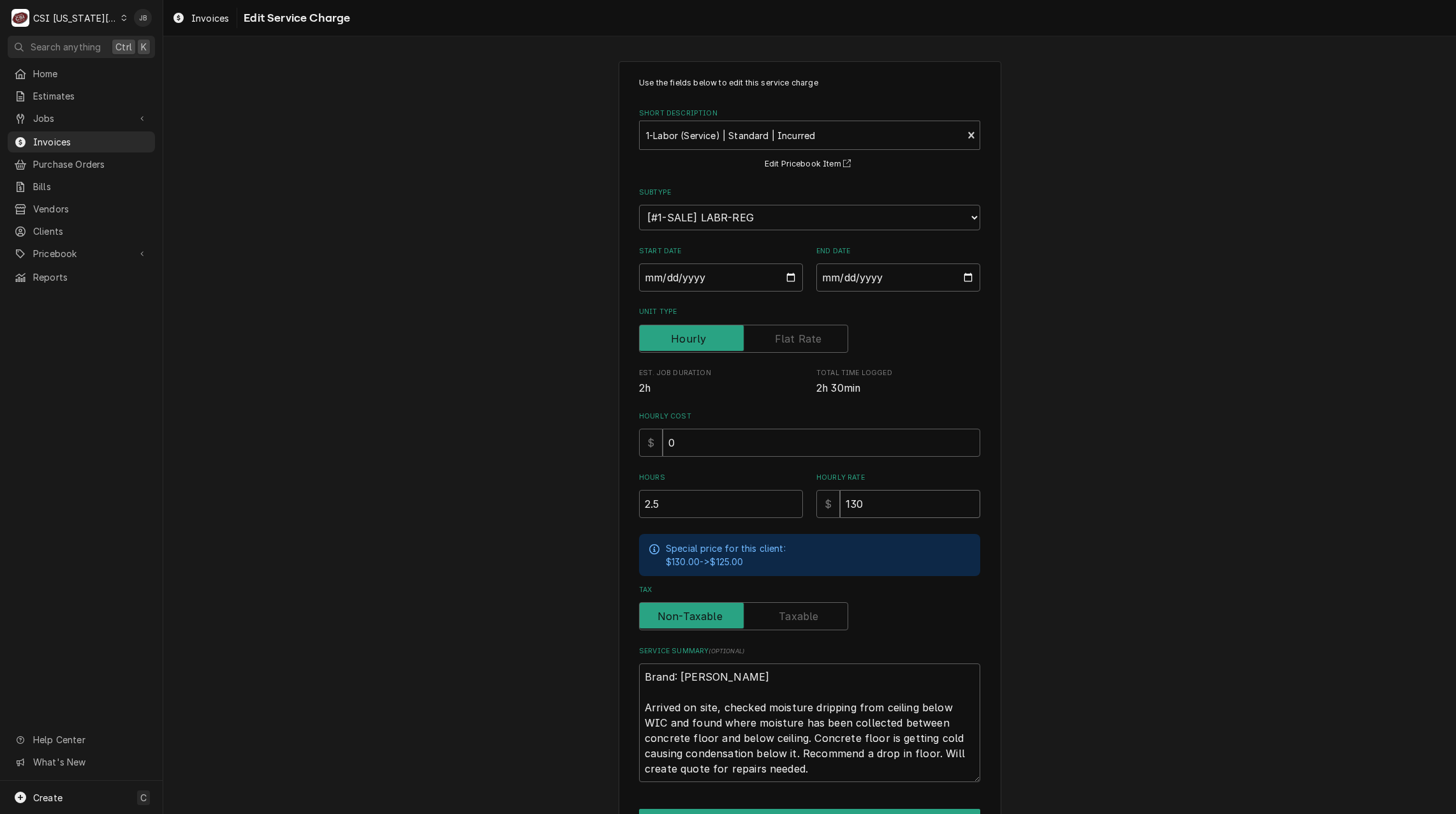
drag, startPoint x: 861, startPoint y: 499, endPoint x: 745, endPoint y: 497, distance: 116.0
click at [746, 497] on div "Hours 2.5 Hourly Rate $ 130" at bounding box center [810, 494] width 341 height 45
type textarea "x"
type input "1"
type textarea "x"
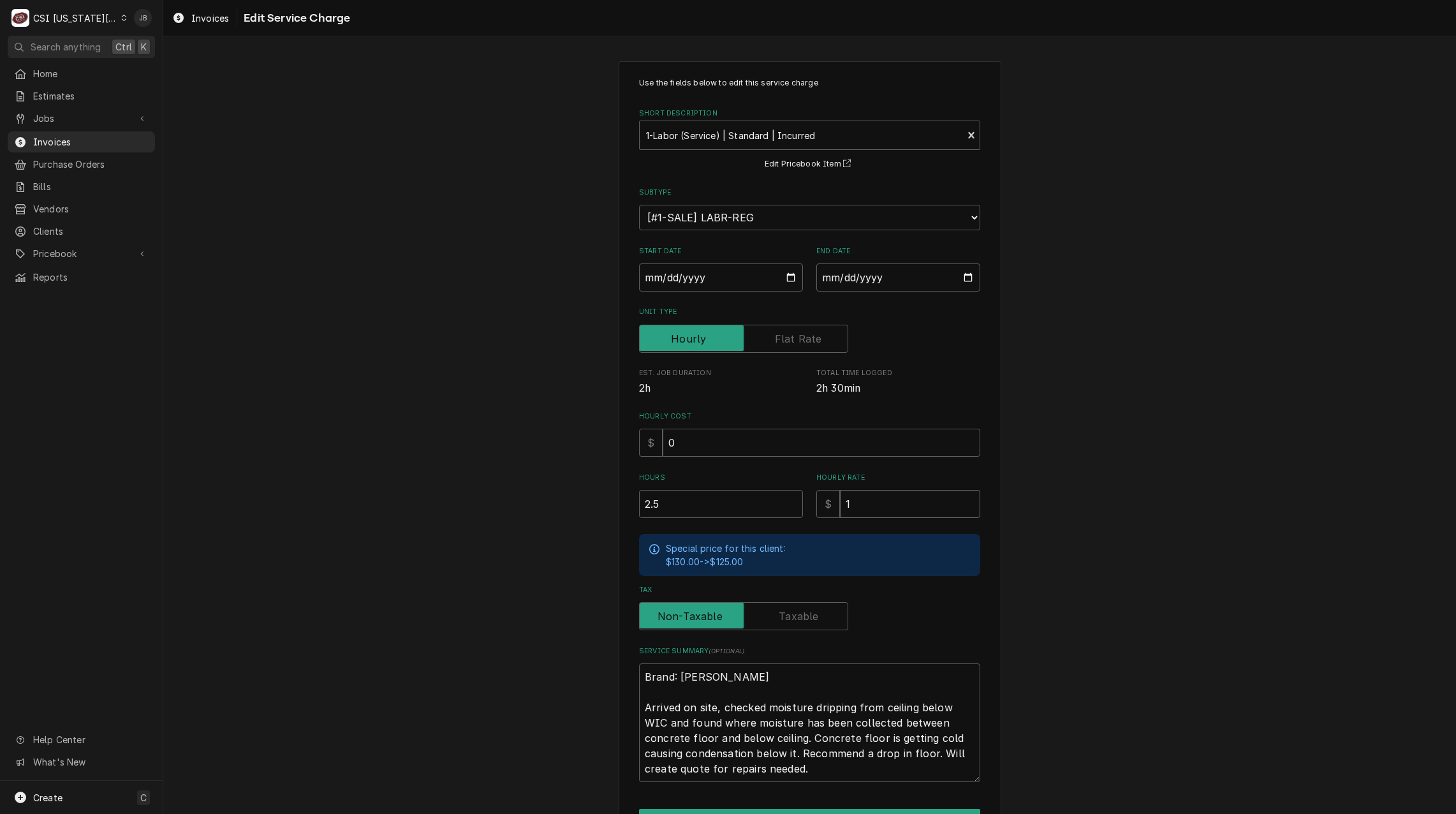
type input "12"
type textarea "x"
type input "125"
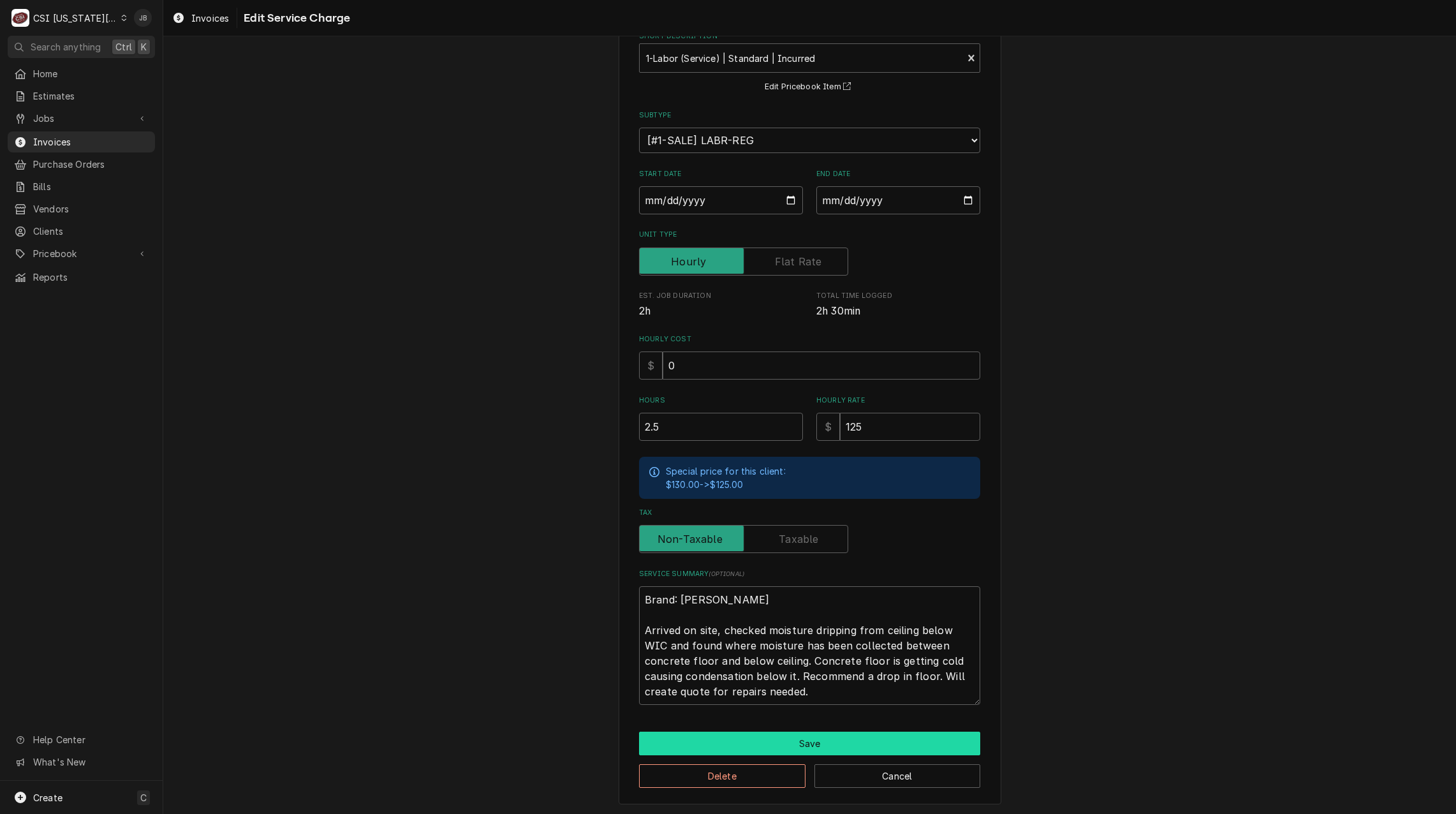
click at [748, 743] on button "Save" at bounding box center [810, 743] width 341 height 24
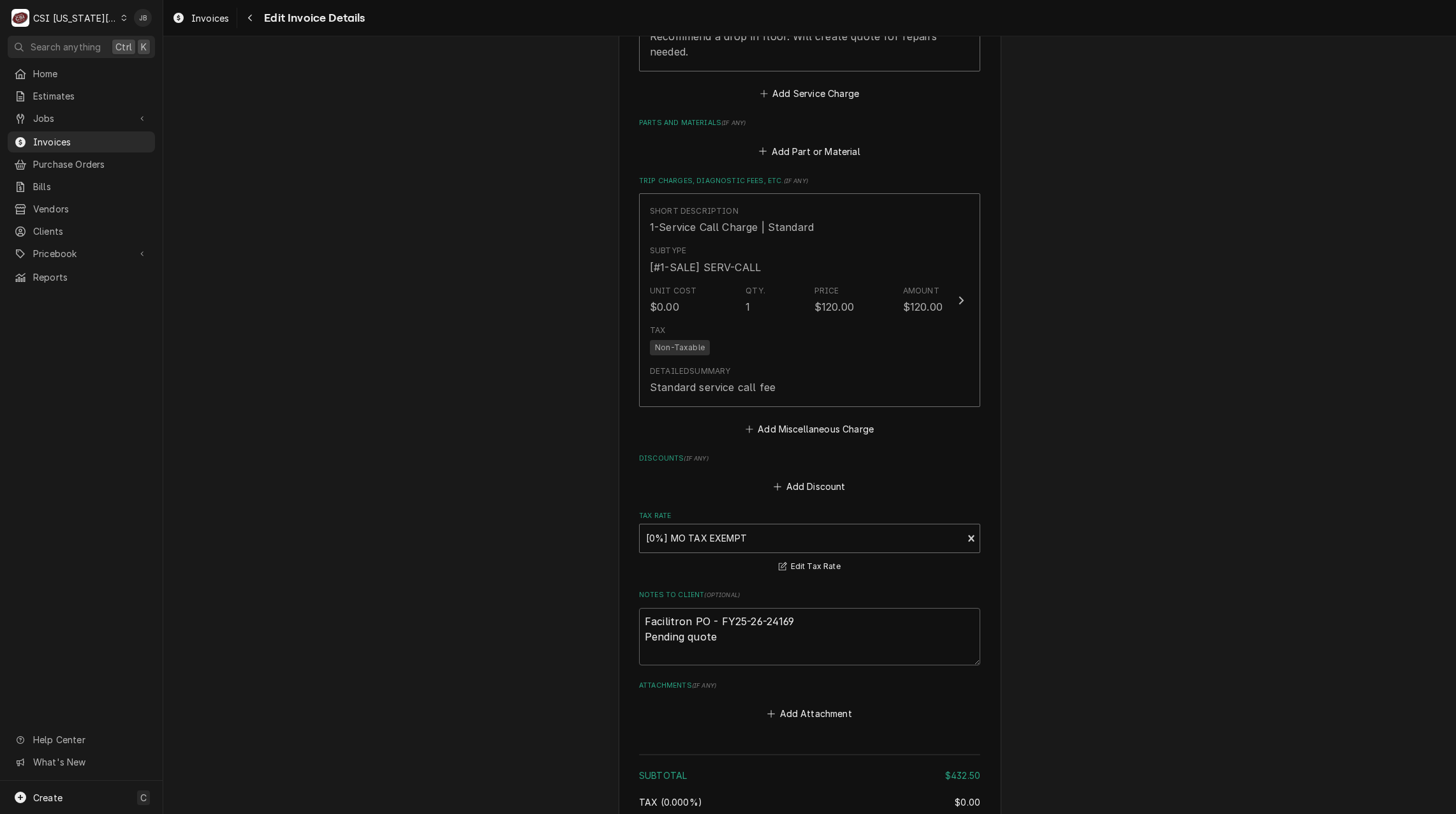
scroll to position [1956, 0]
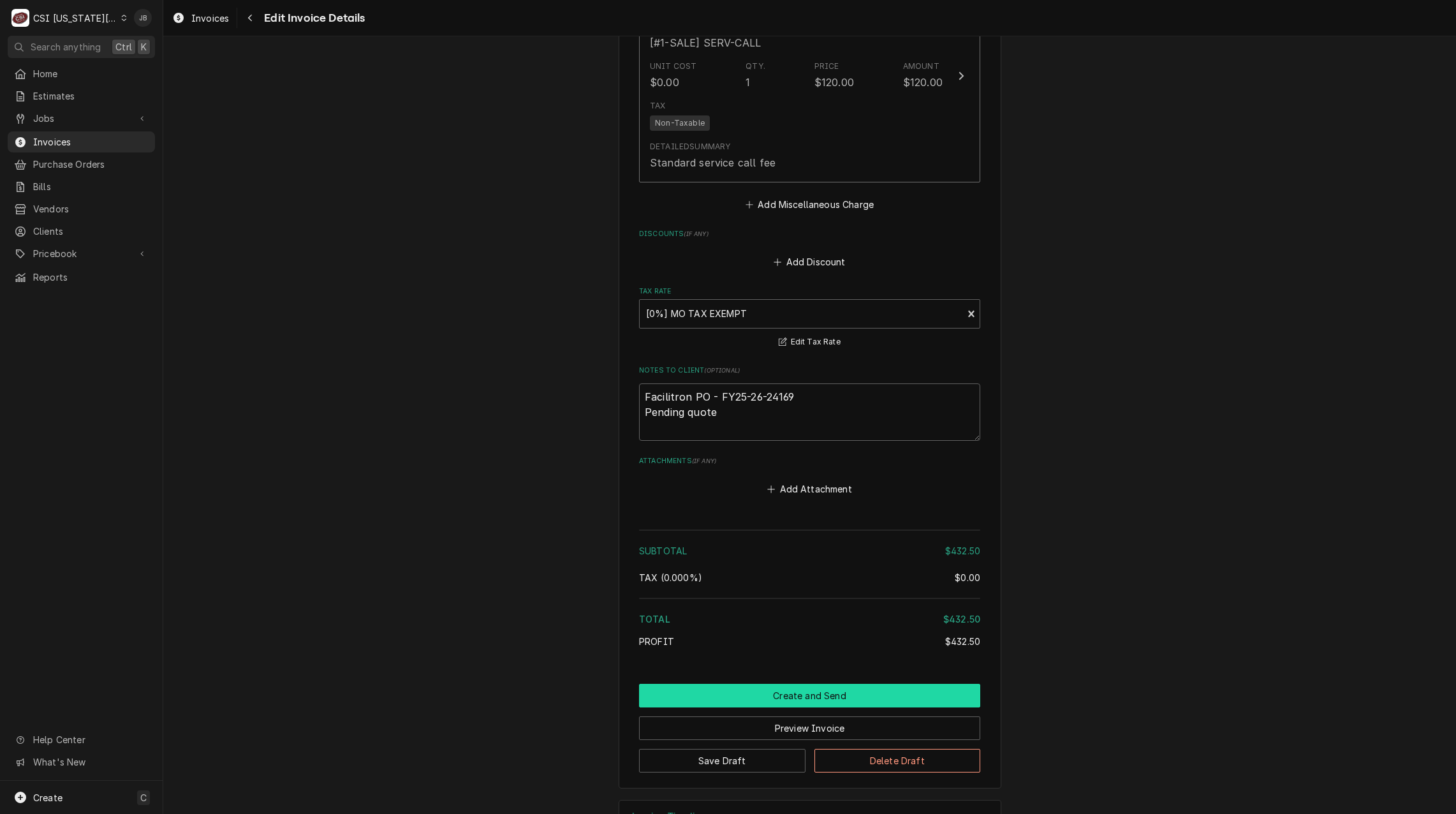
click at [779, 684] on button "Create and Send" at bounding box center [810, 695] width 341 height 24
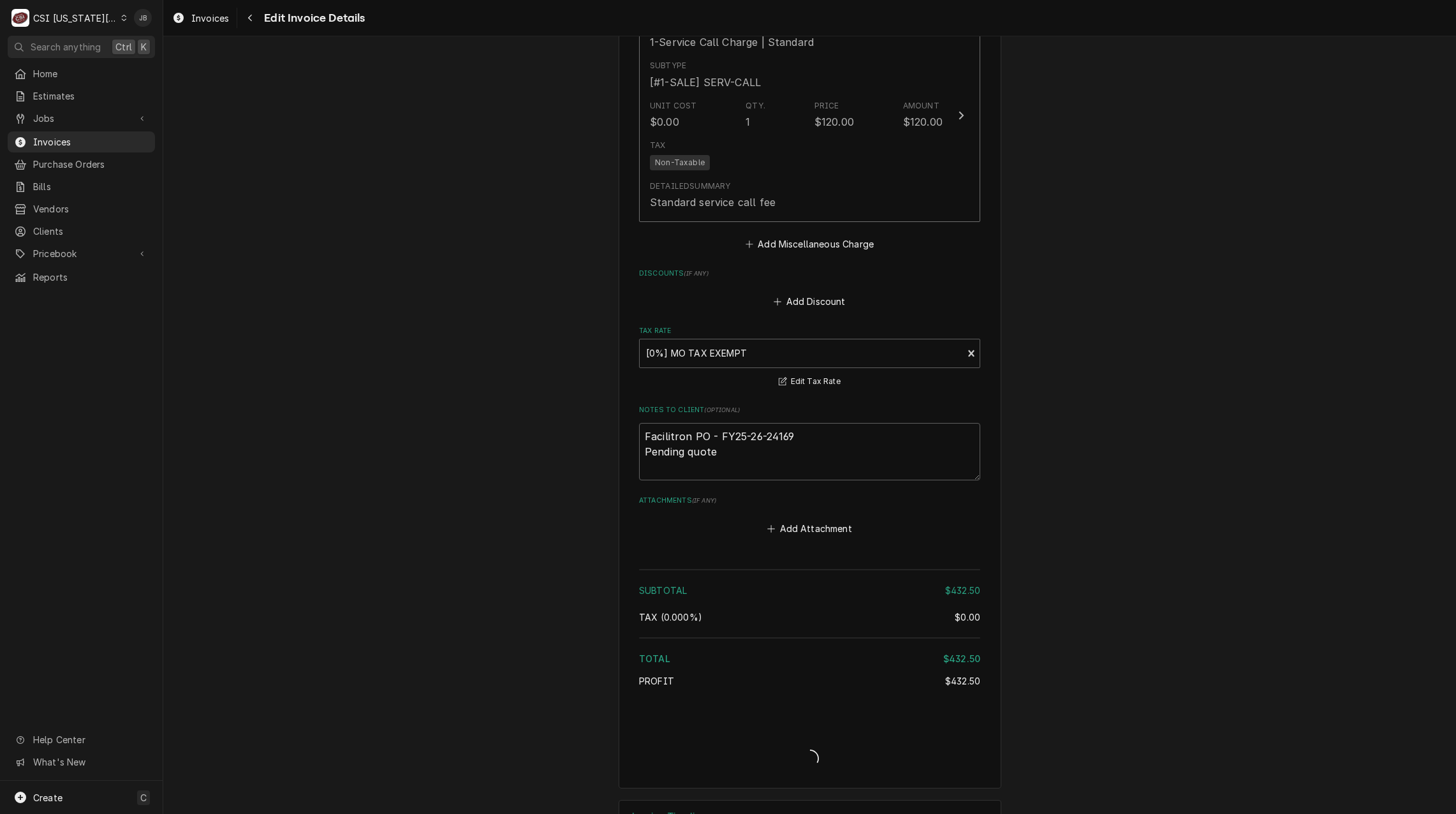
type textarea "x"
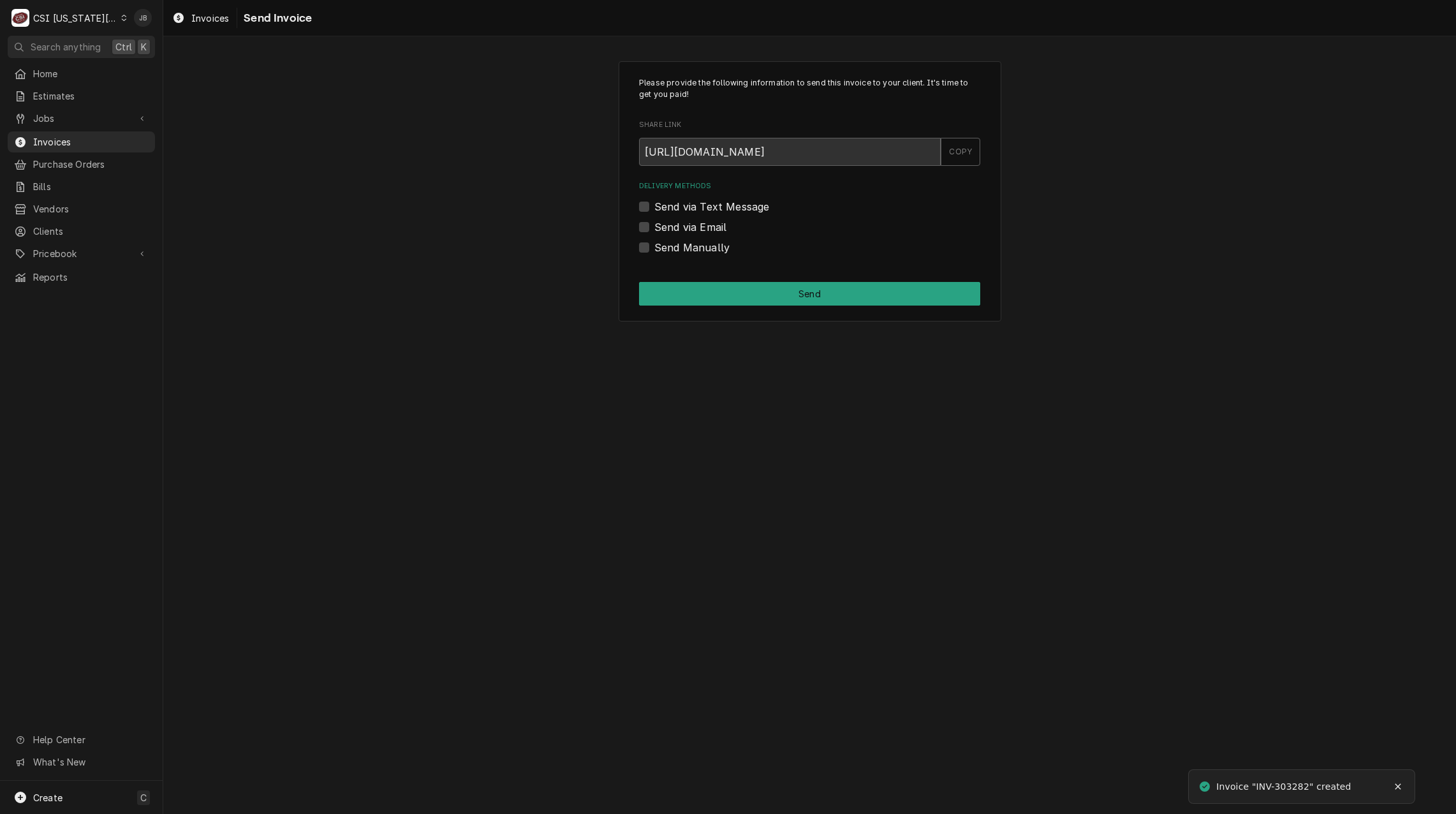
click at [687, 230] on label "Send via Email" at bounding box center [690, 226] width 72 height 15
click at [687, 230] on input "Send via Email" at bounding box center [825, 233] width 341 height 28
checkbox input "true"
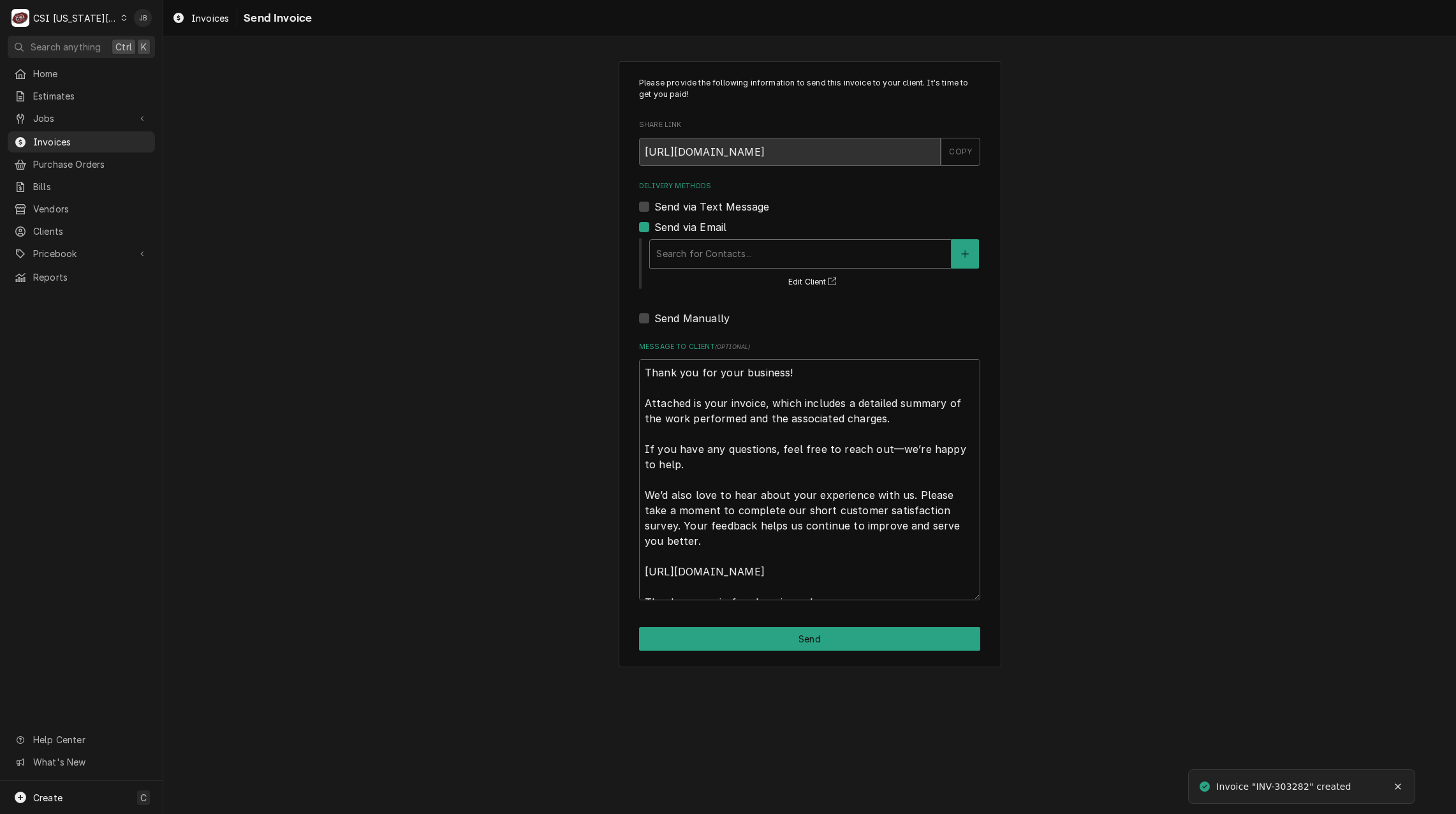
click at [700, 255] on div "Delivery Methods" at bounding box center [800, 254] width 289 height 23
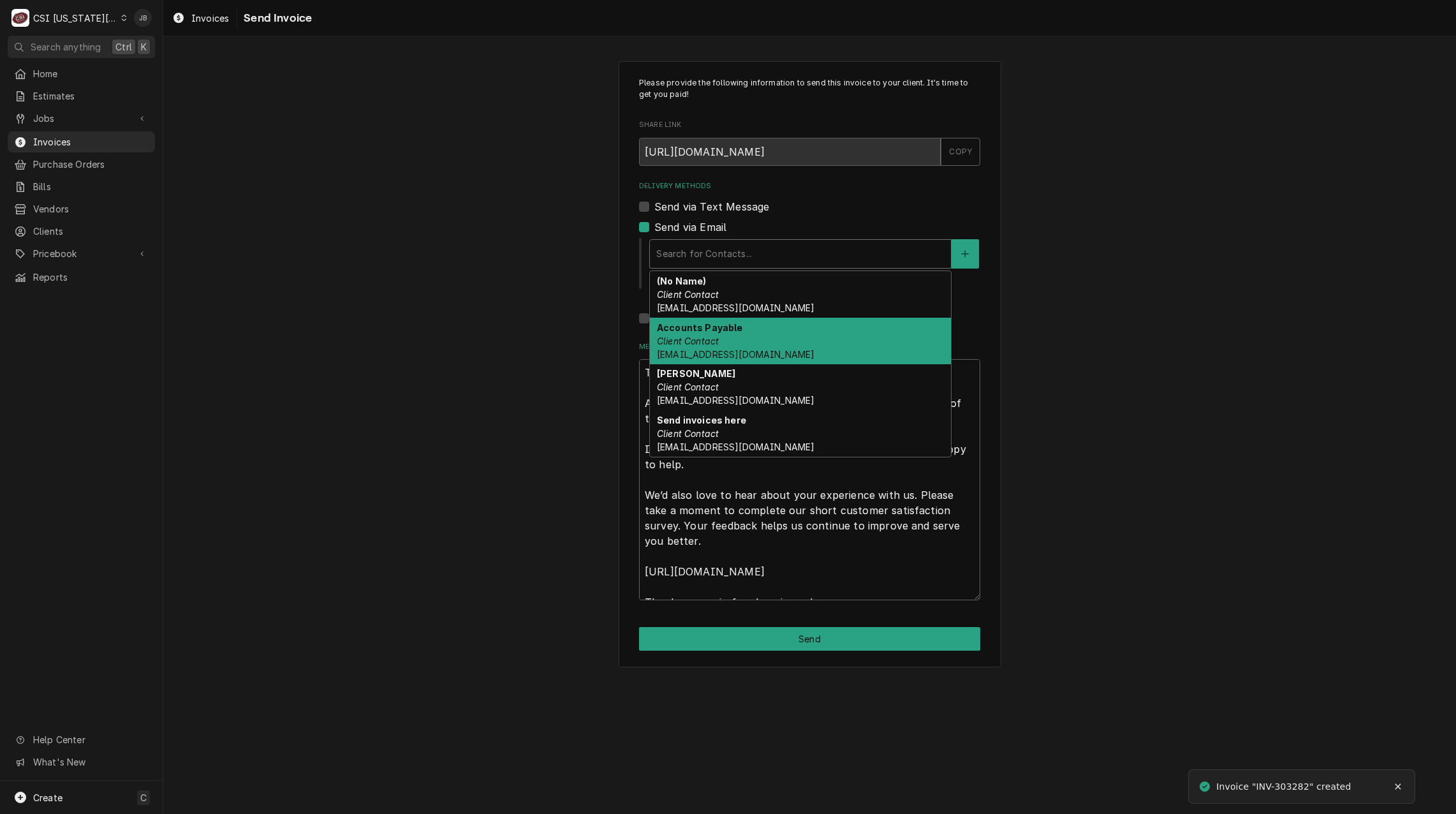
click at [735, 341] on div "Accounts Payable Client Contact [EMAIL_ADDRESS][DOMAIN_NAME]" at bounding box center [800, 341] width 301 height 46
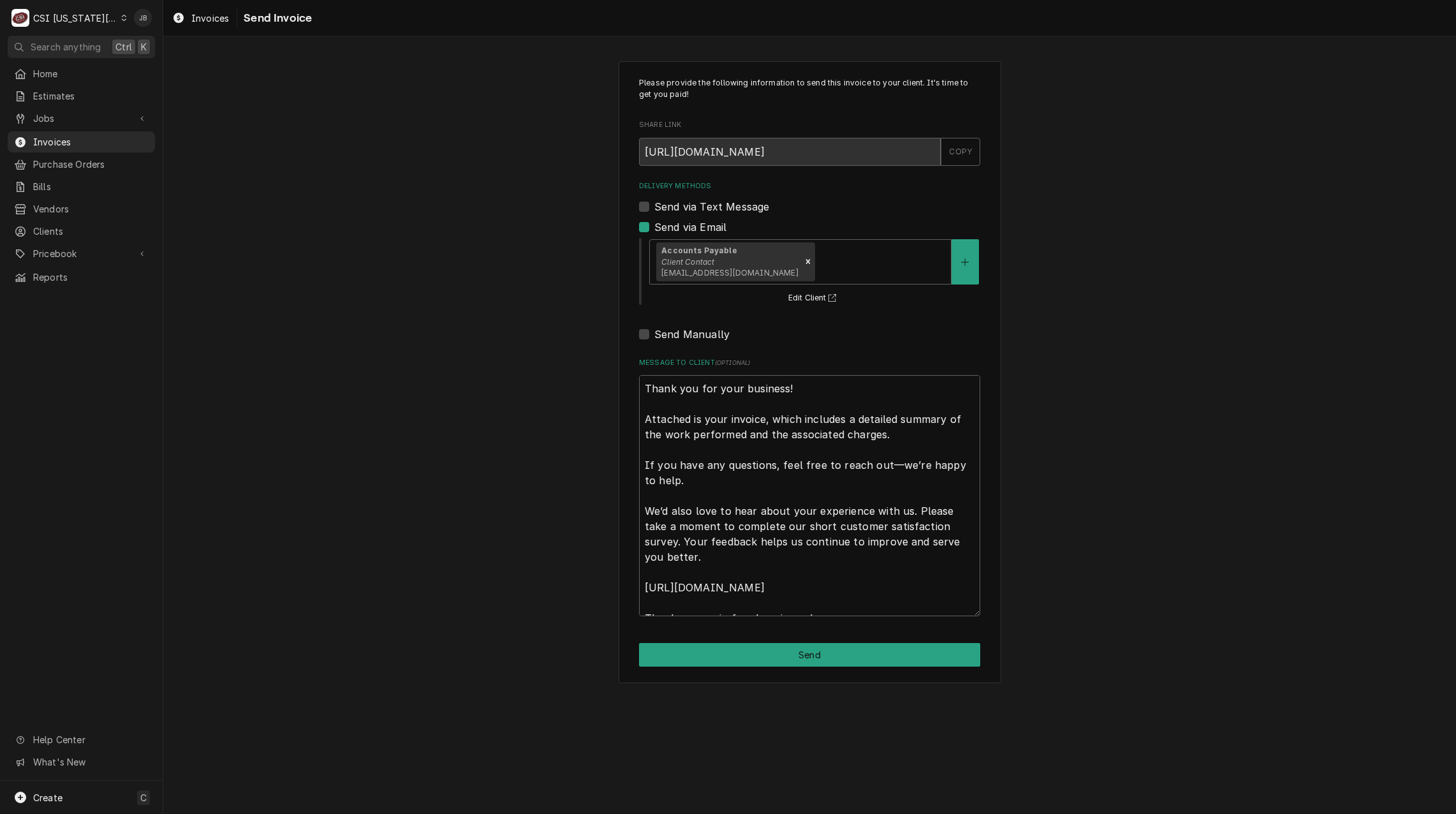
click at [742, 669] on div "Please provide the following information to send this invoice to your client. I…" at bounding box center [810, 372] width 383 height 621
click at [740, 664] on button "Send" at bounding box center [810, 654] width 341 height 24
type textarea "x"
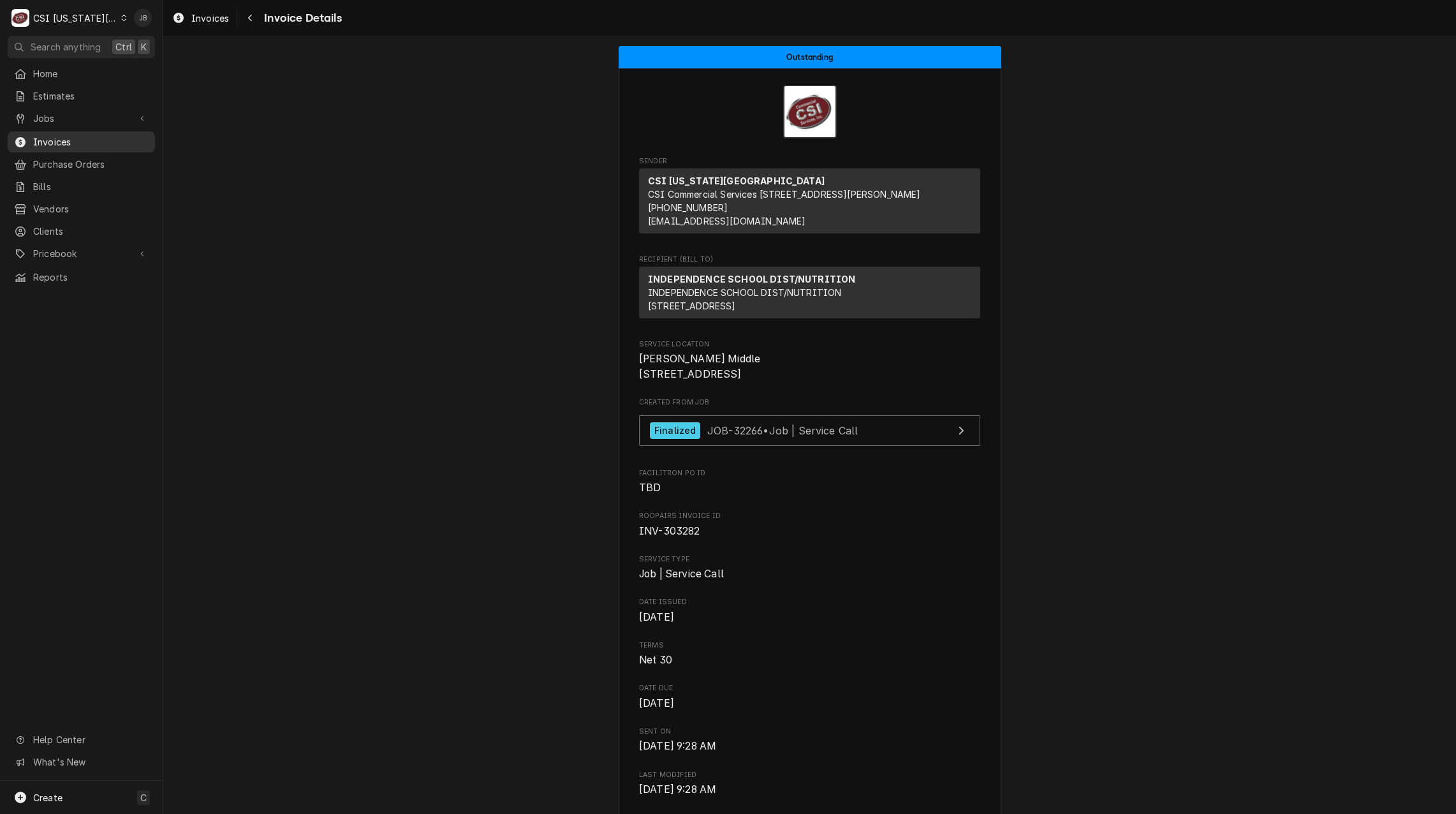
click at [108, 139] on span "Invoices" at bounding box center [91, 141] width 115 height 13
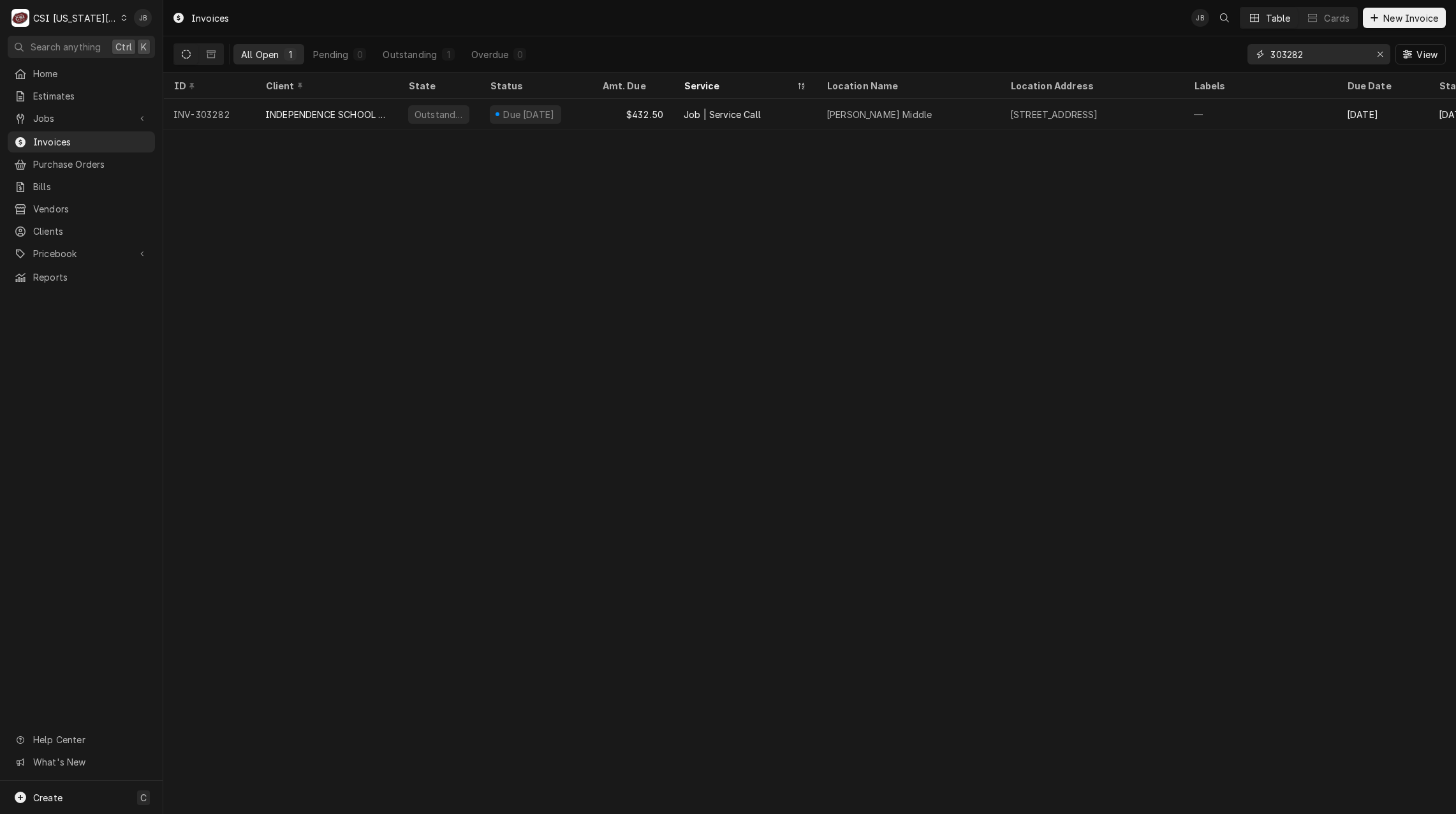
click at [1314, 59] on input "303282" at bounding box center [1318, 54] width 96 height 20
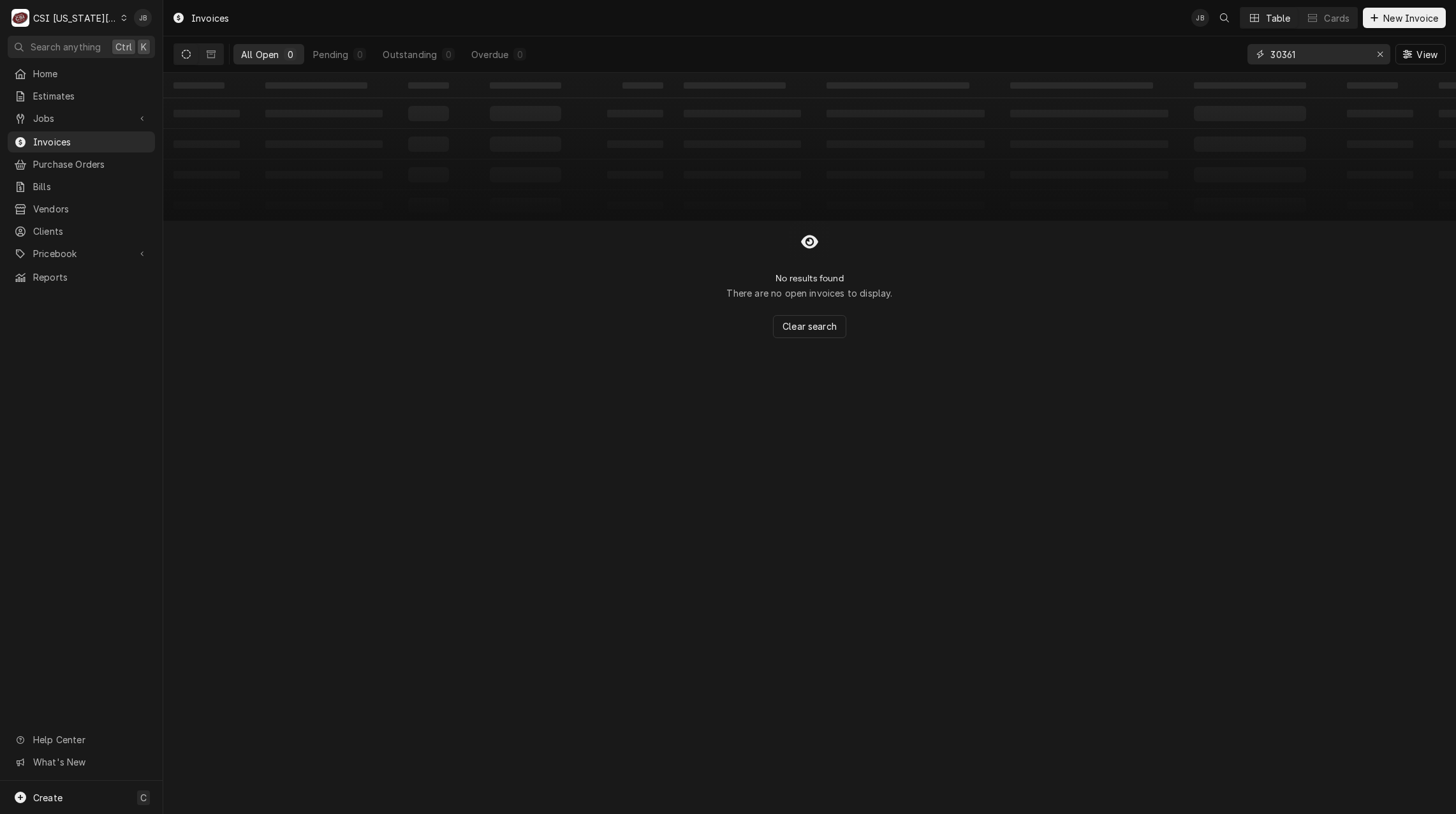
click at [1293, 56] on input "30361" at bounding box center [1318, 54] width 96 height 20
click at [1288, 53] on input "30361" at bounding box center [1318, 54] width 96 height 20
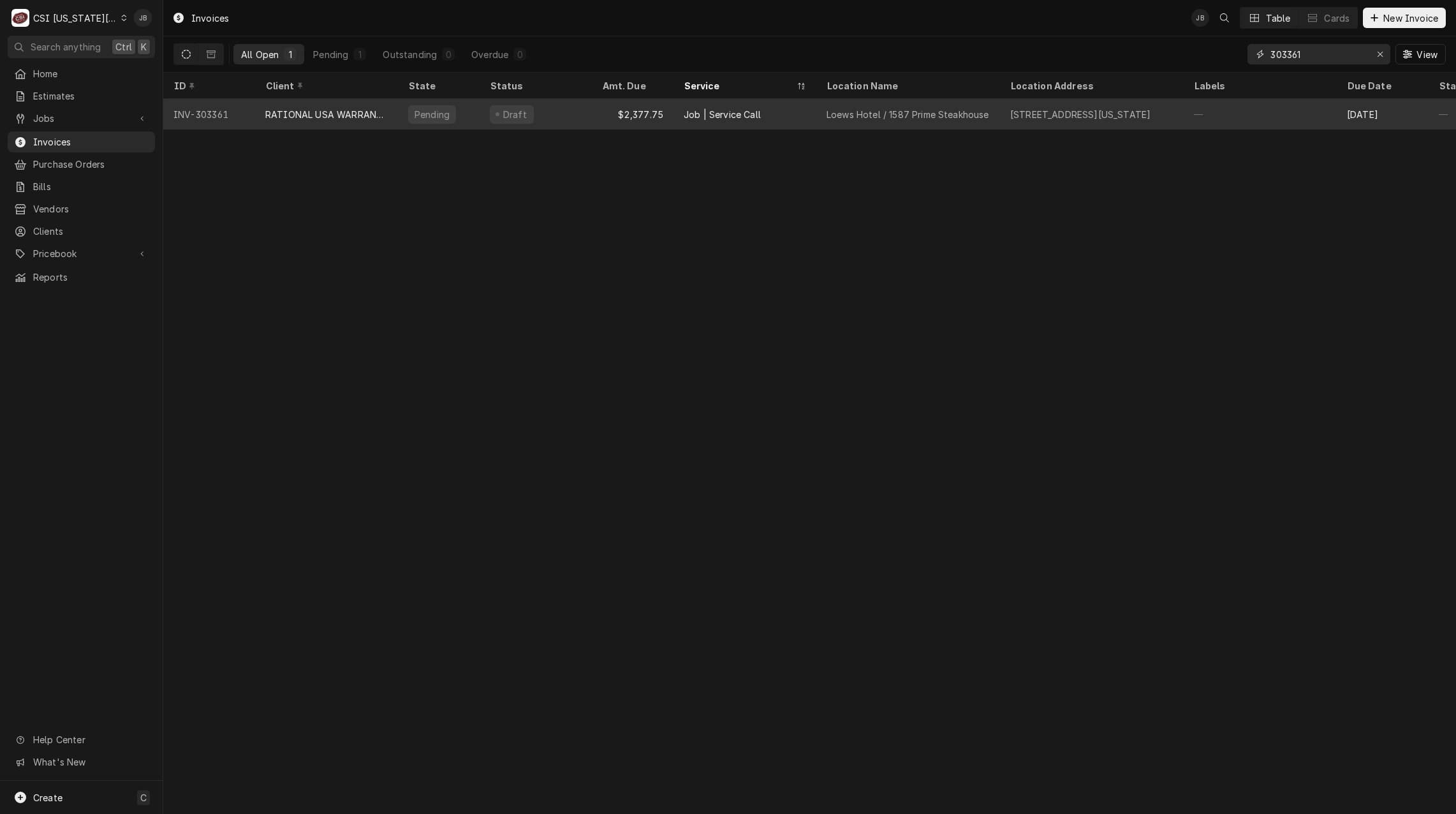
type input "303361"
click at [1136, 113] on div "[STREET_ADDRESS][US_STATE]" at bounding box center [1080, 114] width 140 height 13
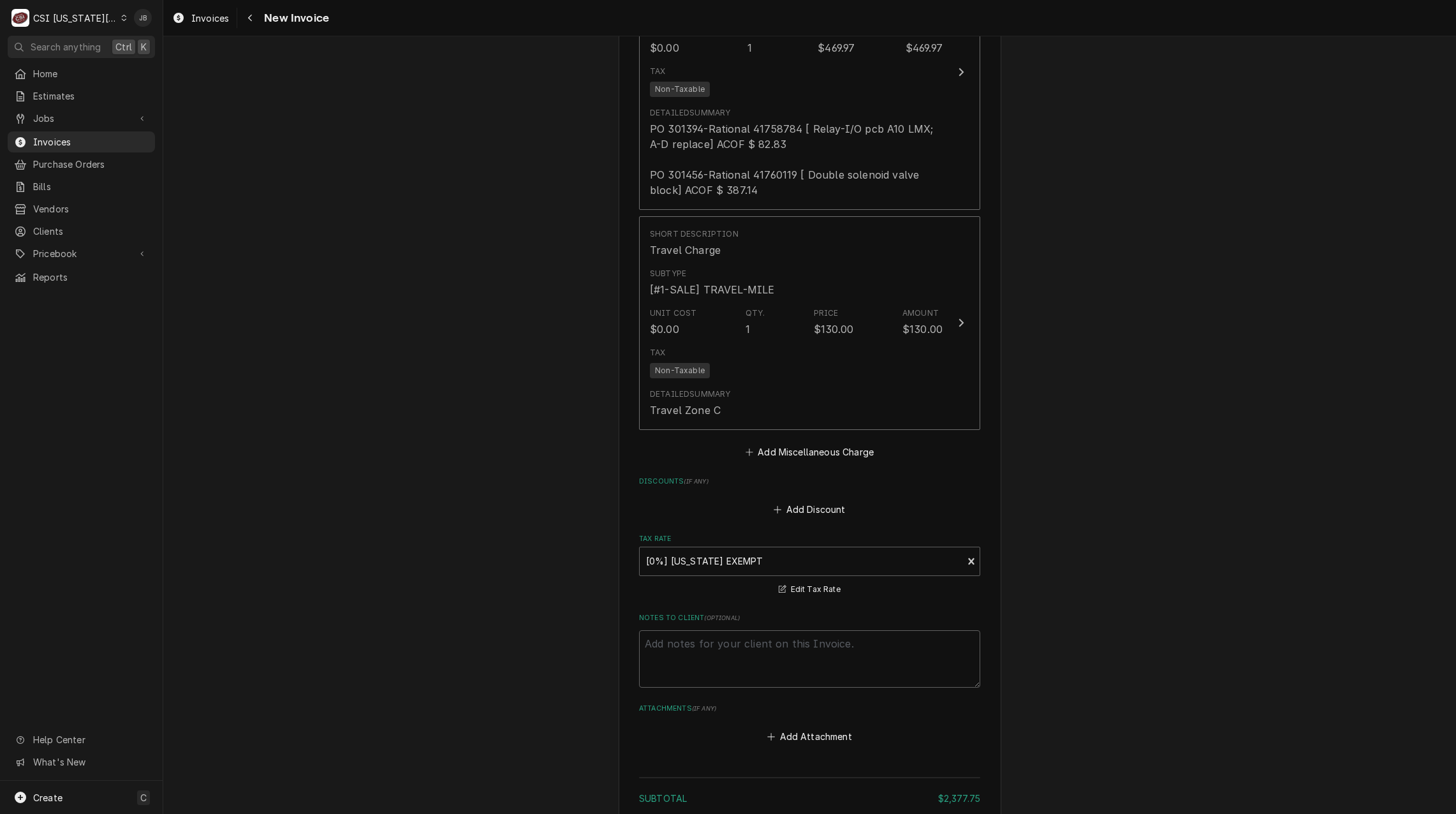
scroll to position [2614, 0]
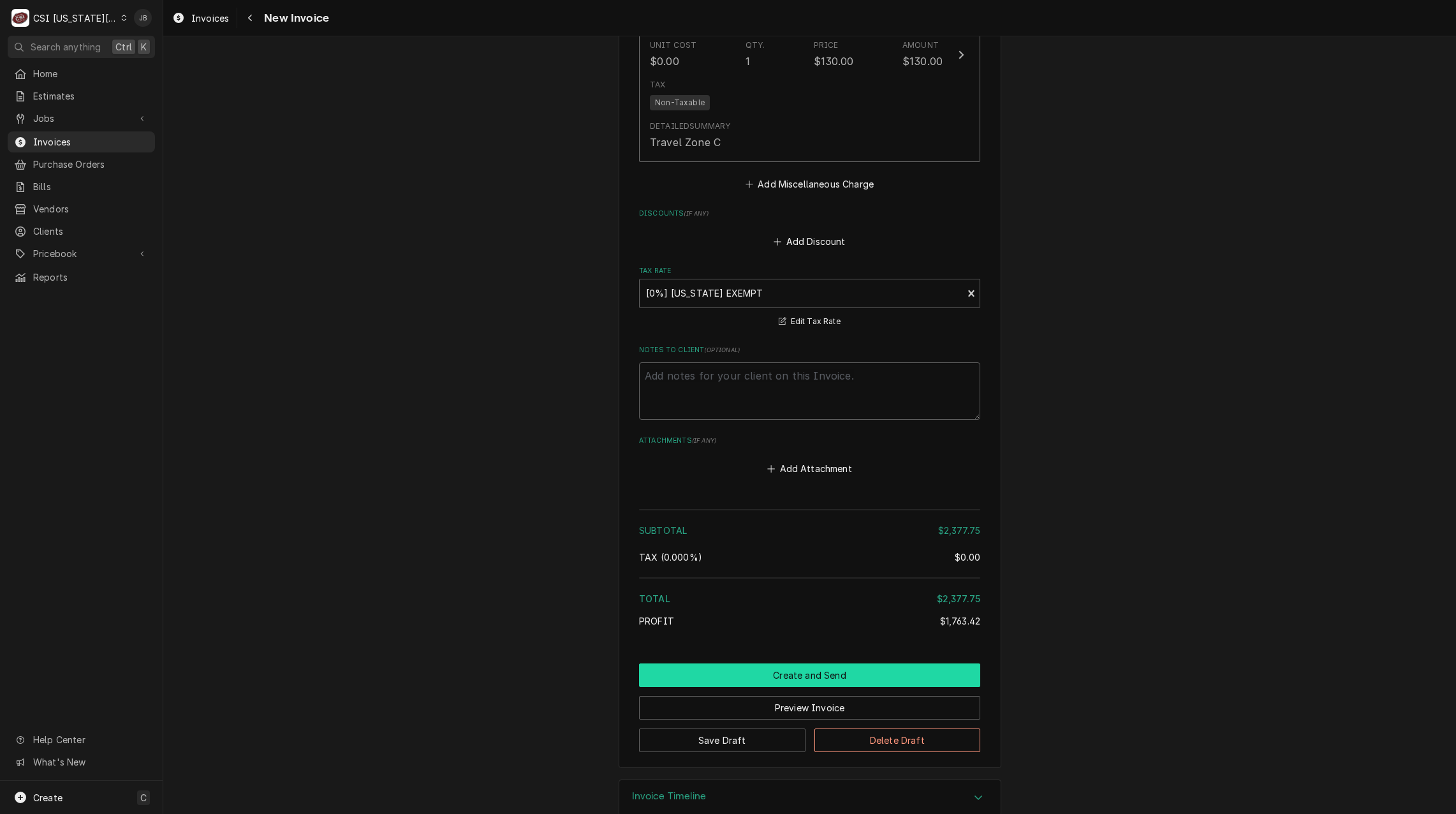
click at [763, 687] on button "Create and Send" at bounding box center [810, 675] width 341 height 24
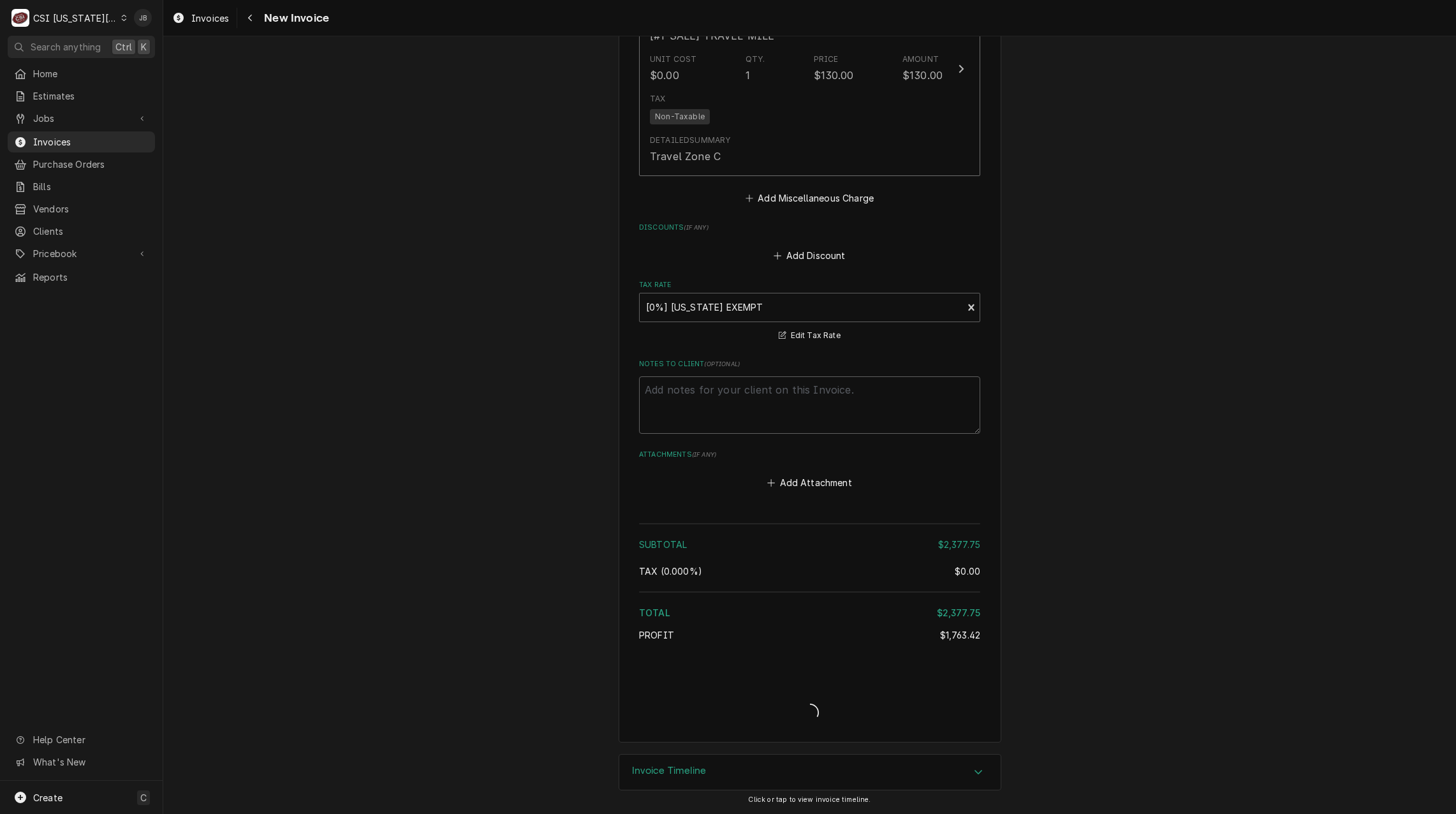
type textarea "x"
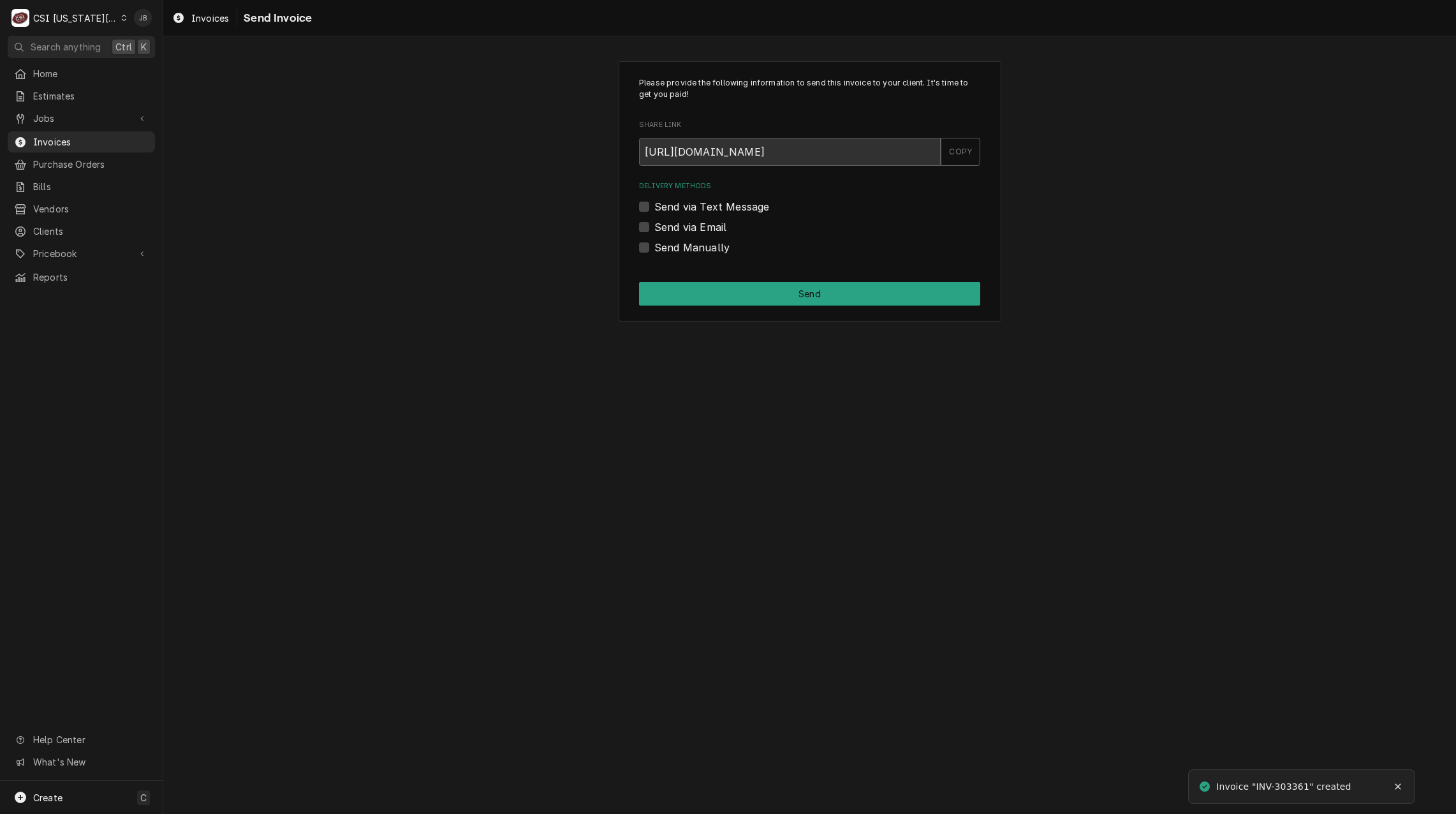
click at [678, 227] on label "Send via Email" at bounding box center [690, 226] width 72 height 15
click at [678, 227] on input "Send via Email" at bounding box center [825, 233] width 341 height 28
checkbox input "true"
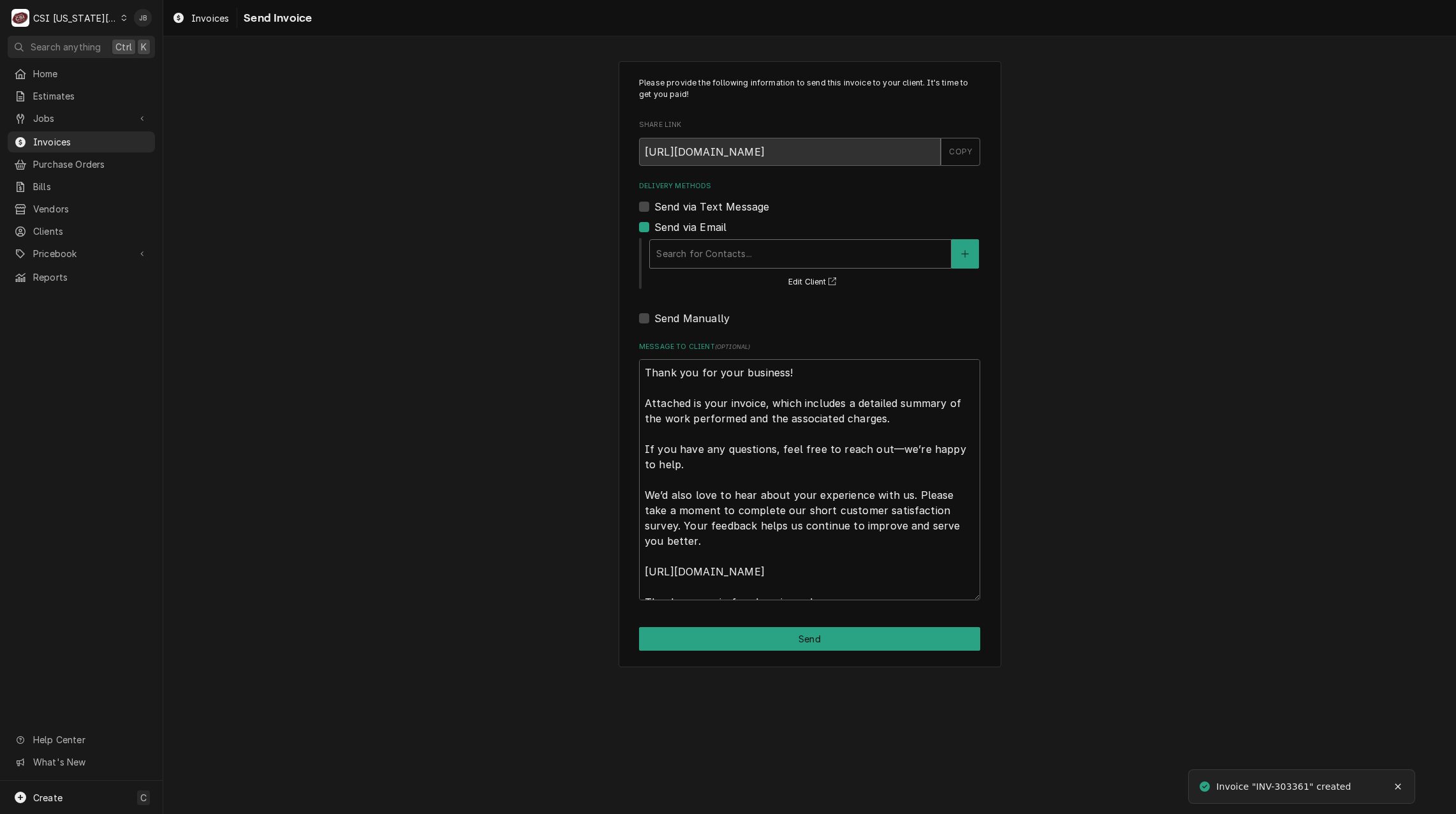
click at [708, 252] on div "Delivery Methods" at bounding box center [800, 254] width 289 height 23
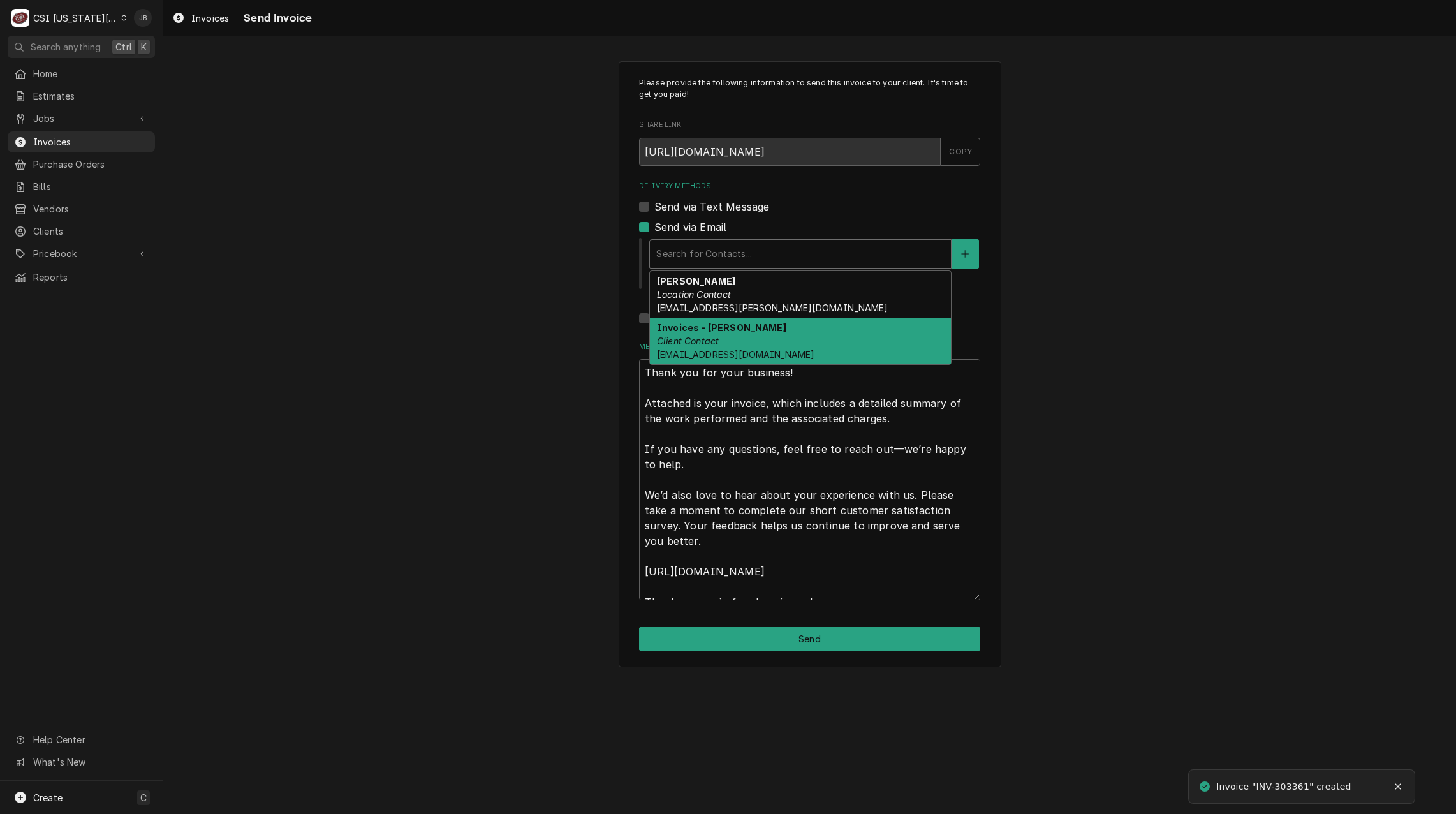
click at [728, 328] on strong "Invoices - Kelsey" at bounding box center [722, 328] width 130 height 11
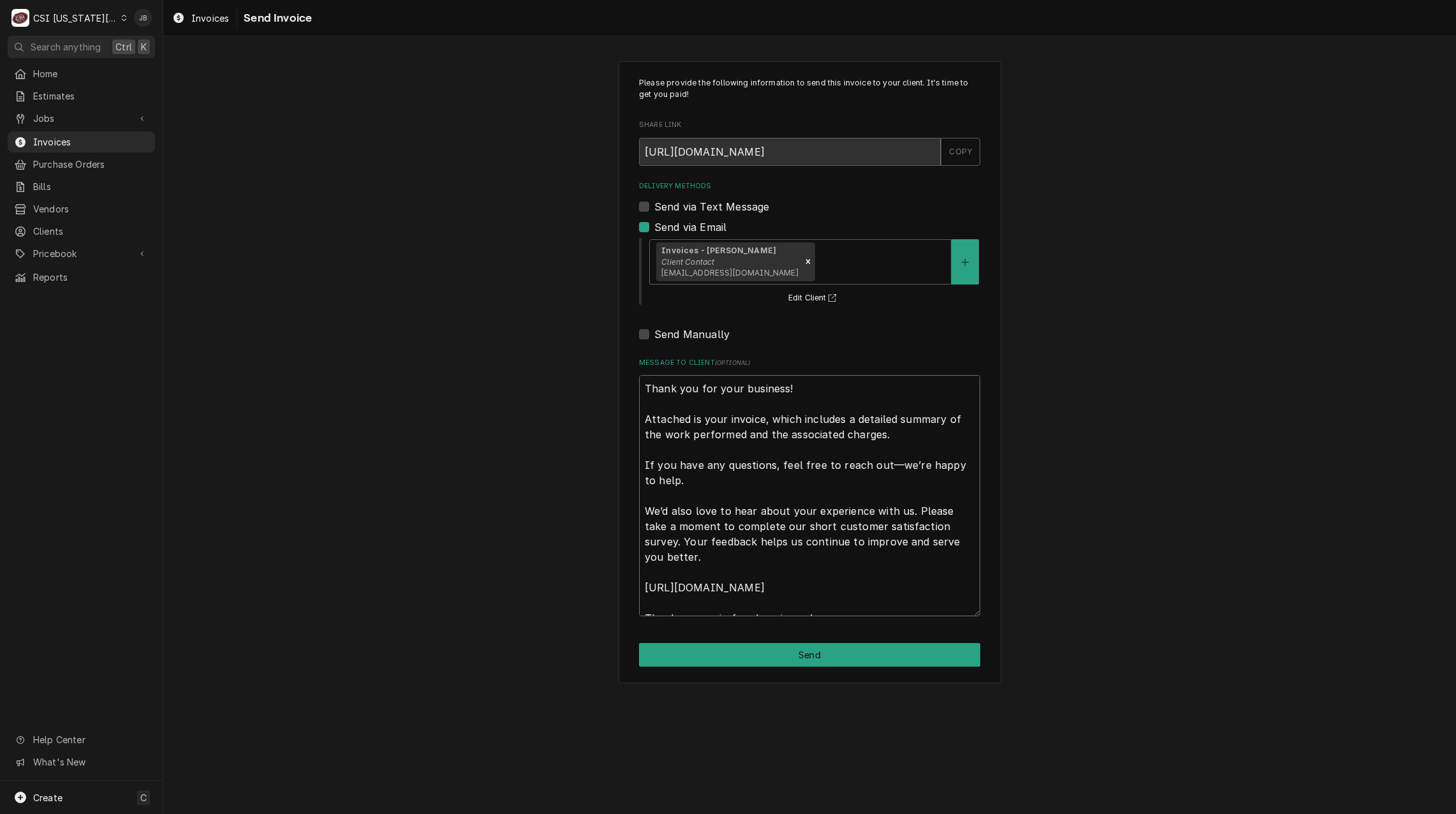
scroll to position [15, 0]
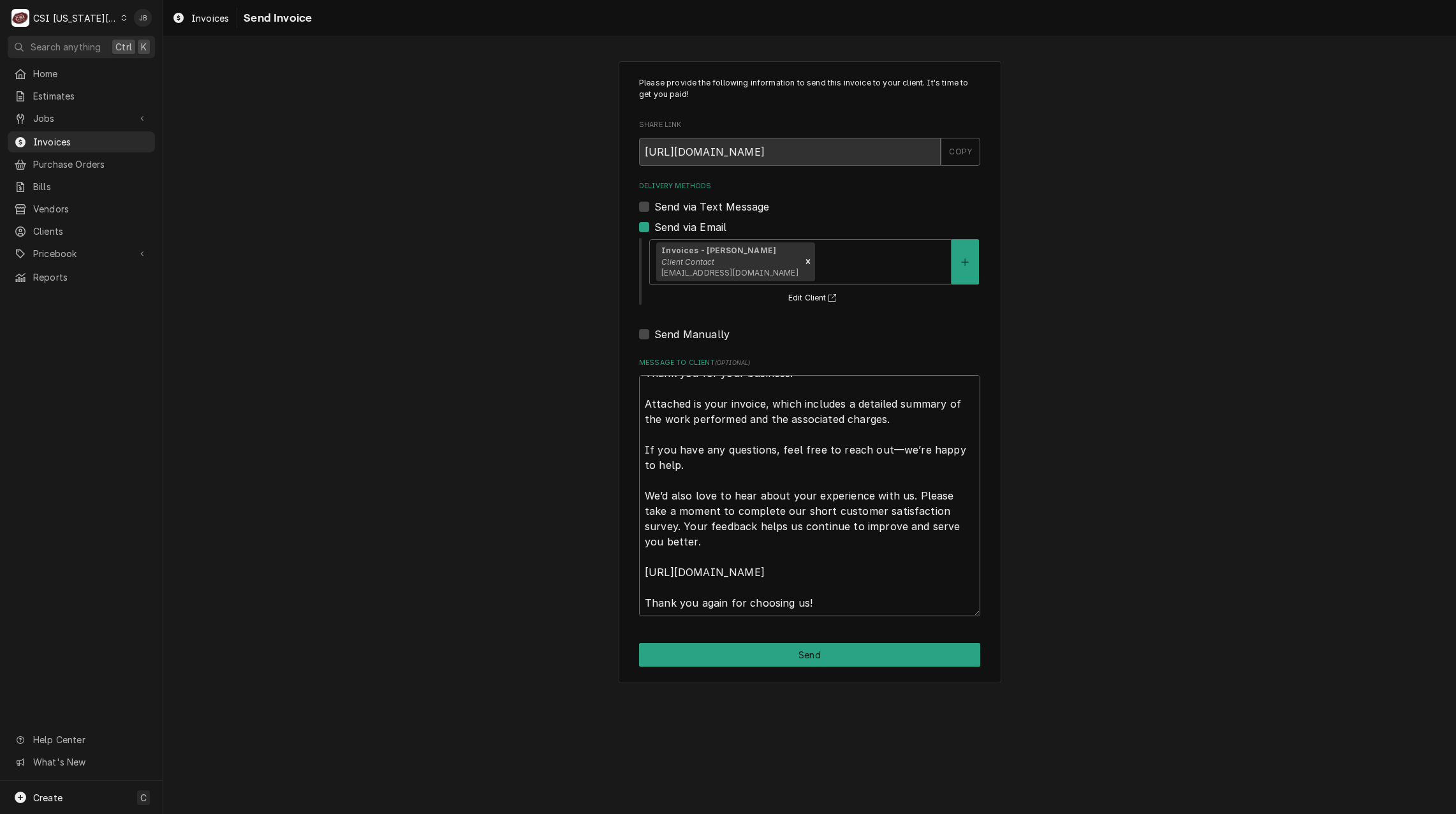
drag, startPoint x: 642, startPoint y: 392, endPoint x: 1598, endPoint y: 847, distance: 1058.8
click at [1455, 813] on html "C CSI Kansas City JB Search anything Ctrl K Home Estimates Jobs Jobs Job Series…" at bounding box center [728, 407] width 1456 height 814
type textarea "x"
type textarea "a"
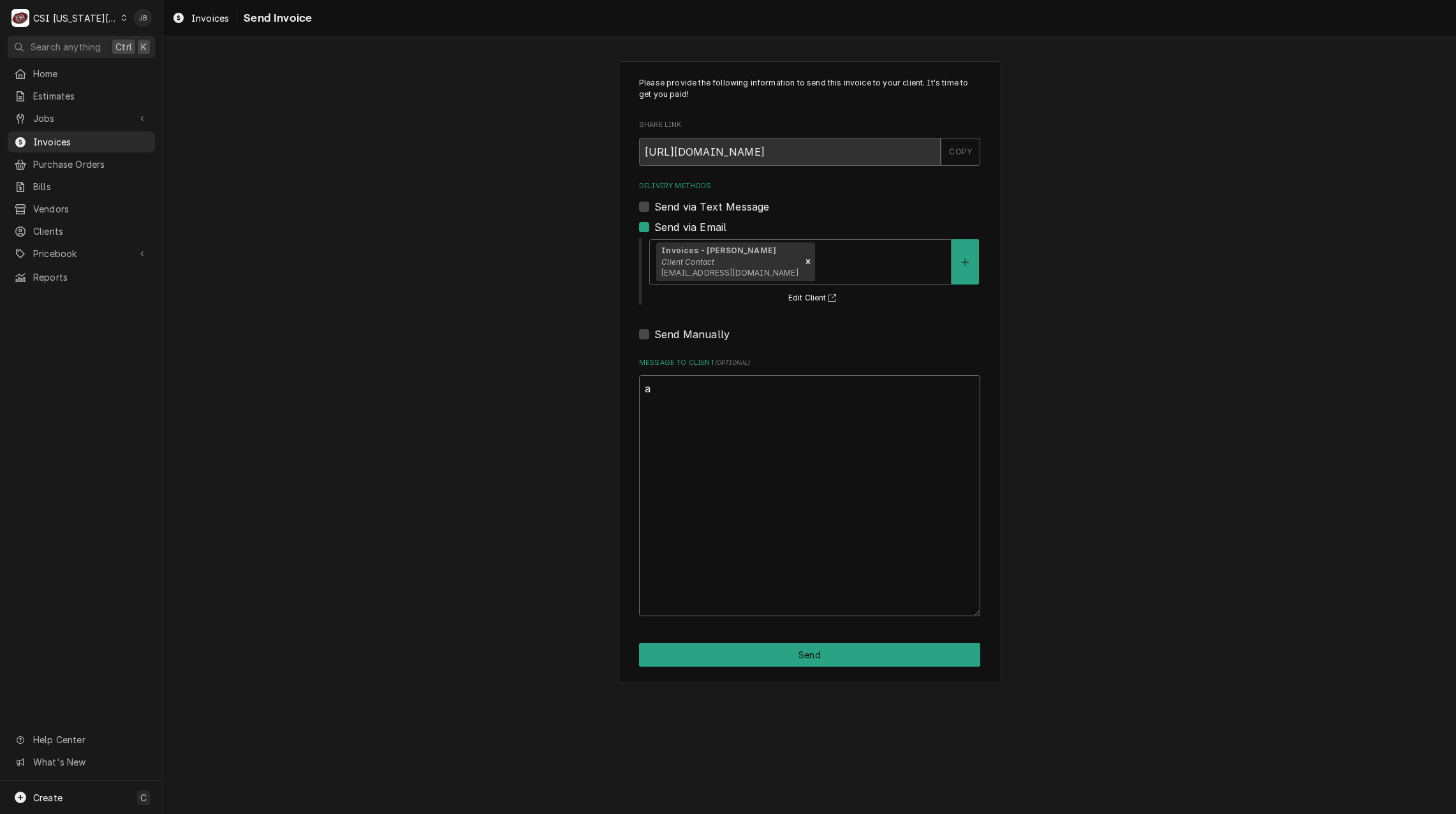
scroll to position [0, 0]
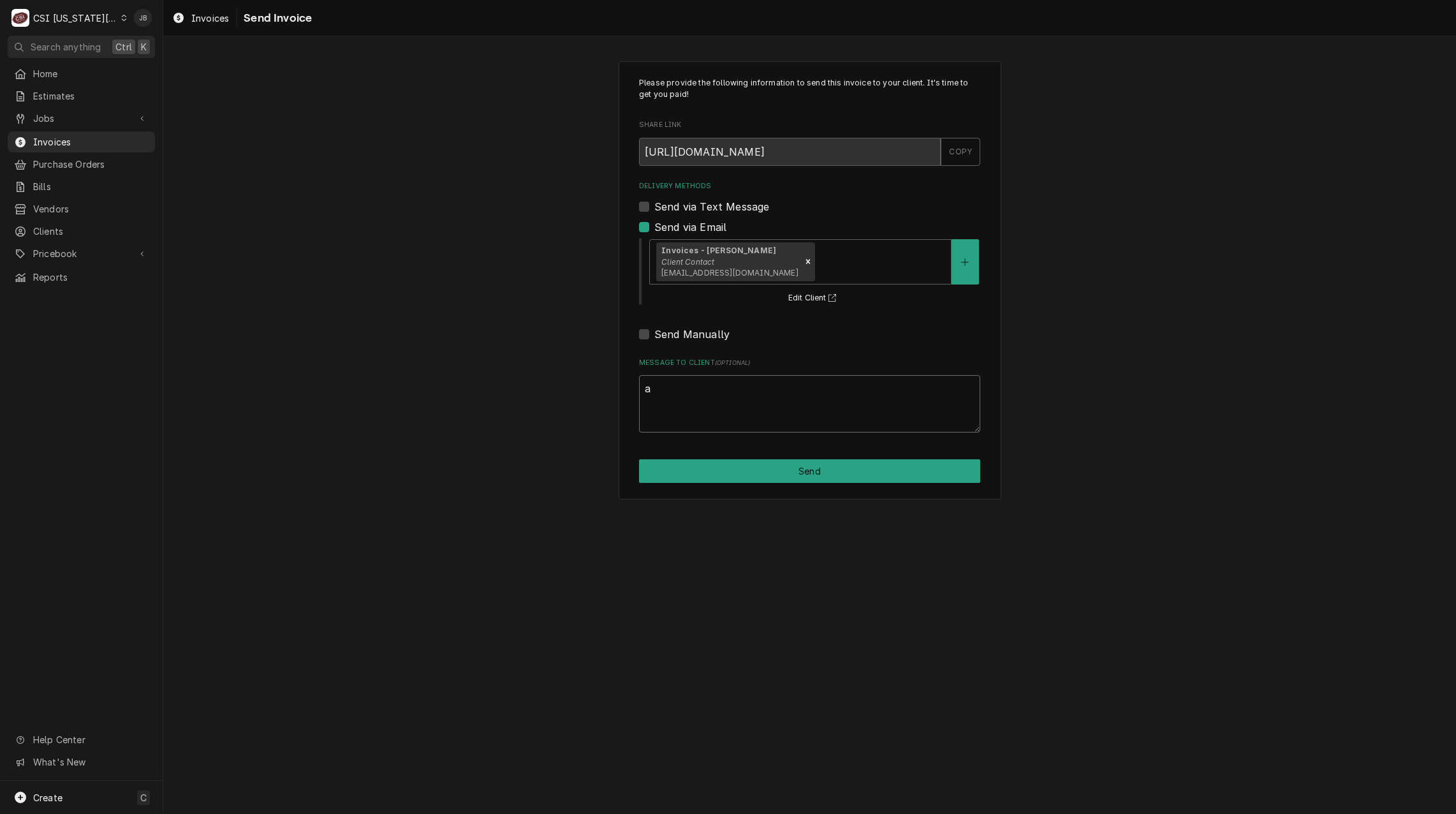
type textarea "x"
type textarea "ap"
type textarea "x"
type textarea "app"
type textarea "x"
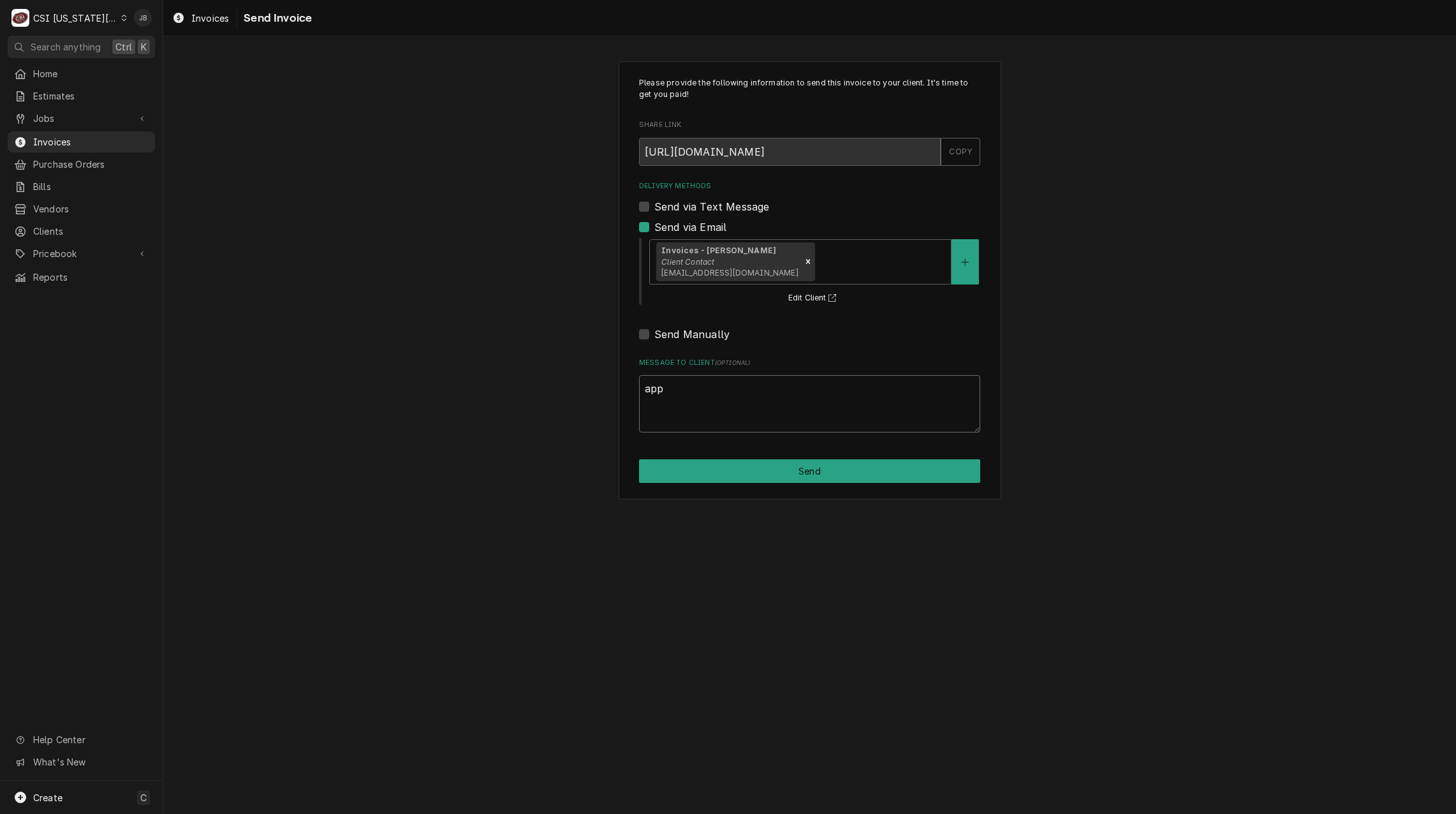
type textarea "appr"
type textarea "x"
type textarea "appro"
type textarea "x"
type textarea "approv"
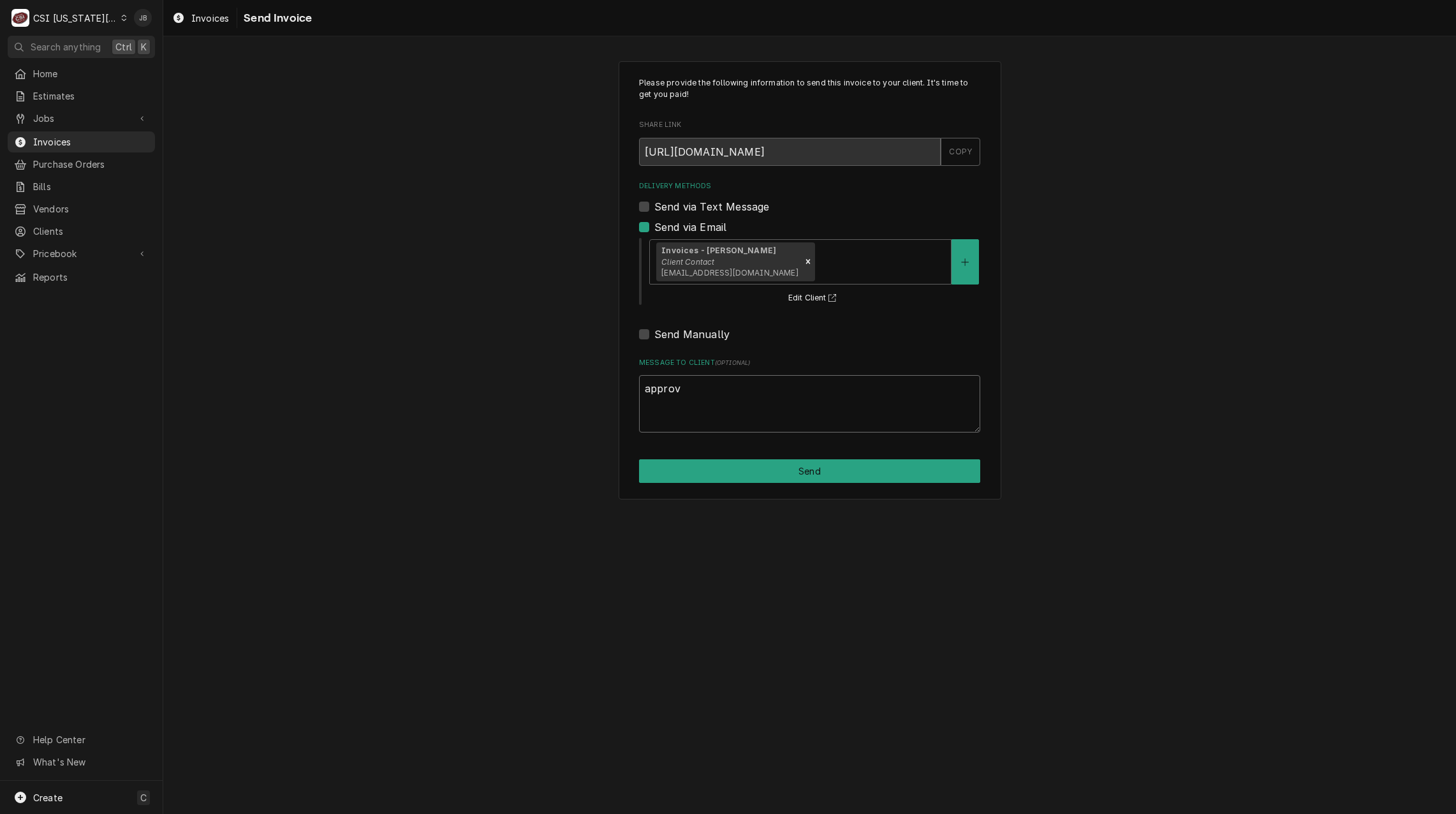
type textarea "x"
type textarea "approve"
type textarea "x"
type textarea "approved"
click at [686, 461] on button "Send" at bounding box center [810, 470] width 341 height 24
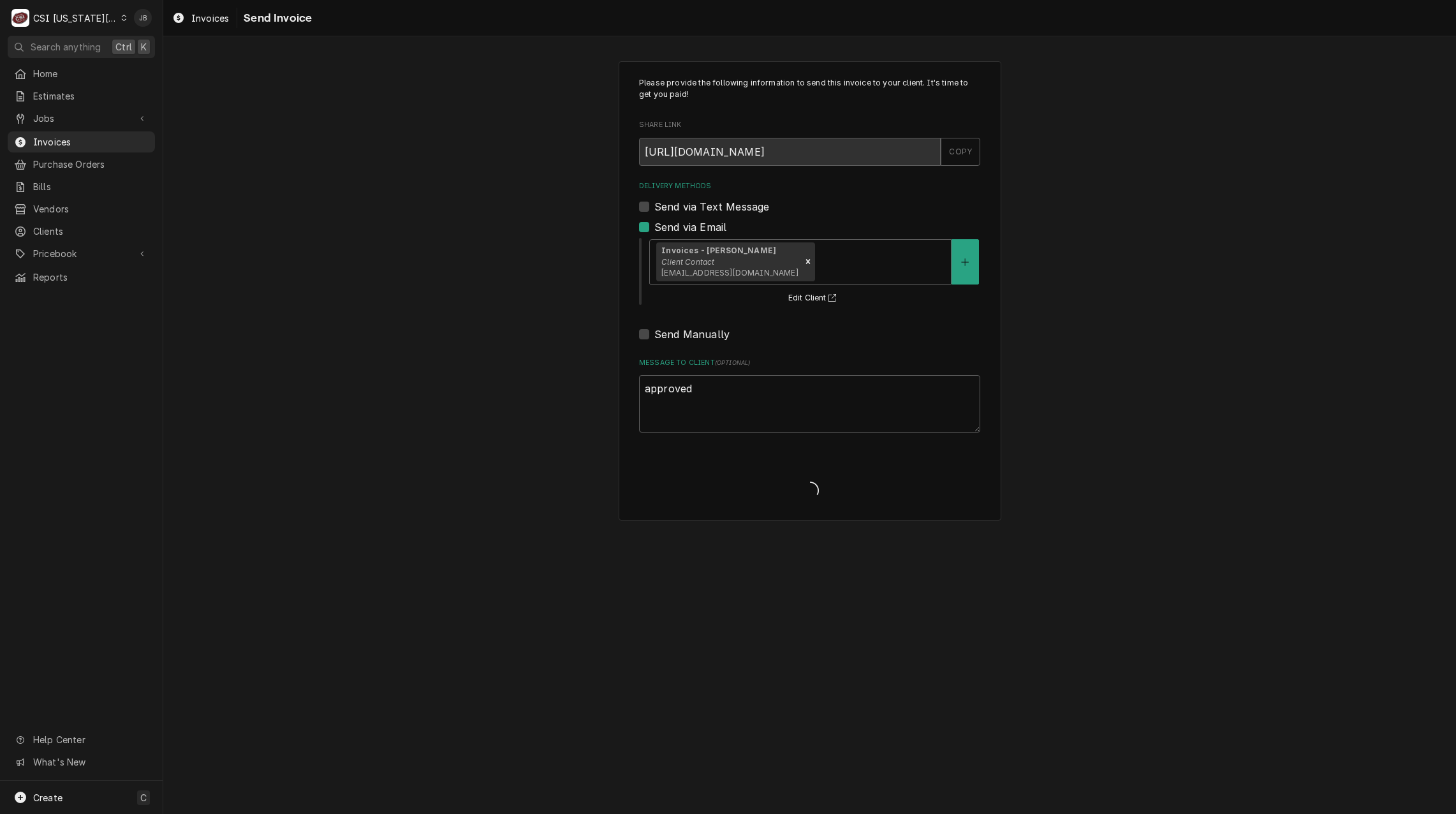
type textarea "x"
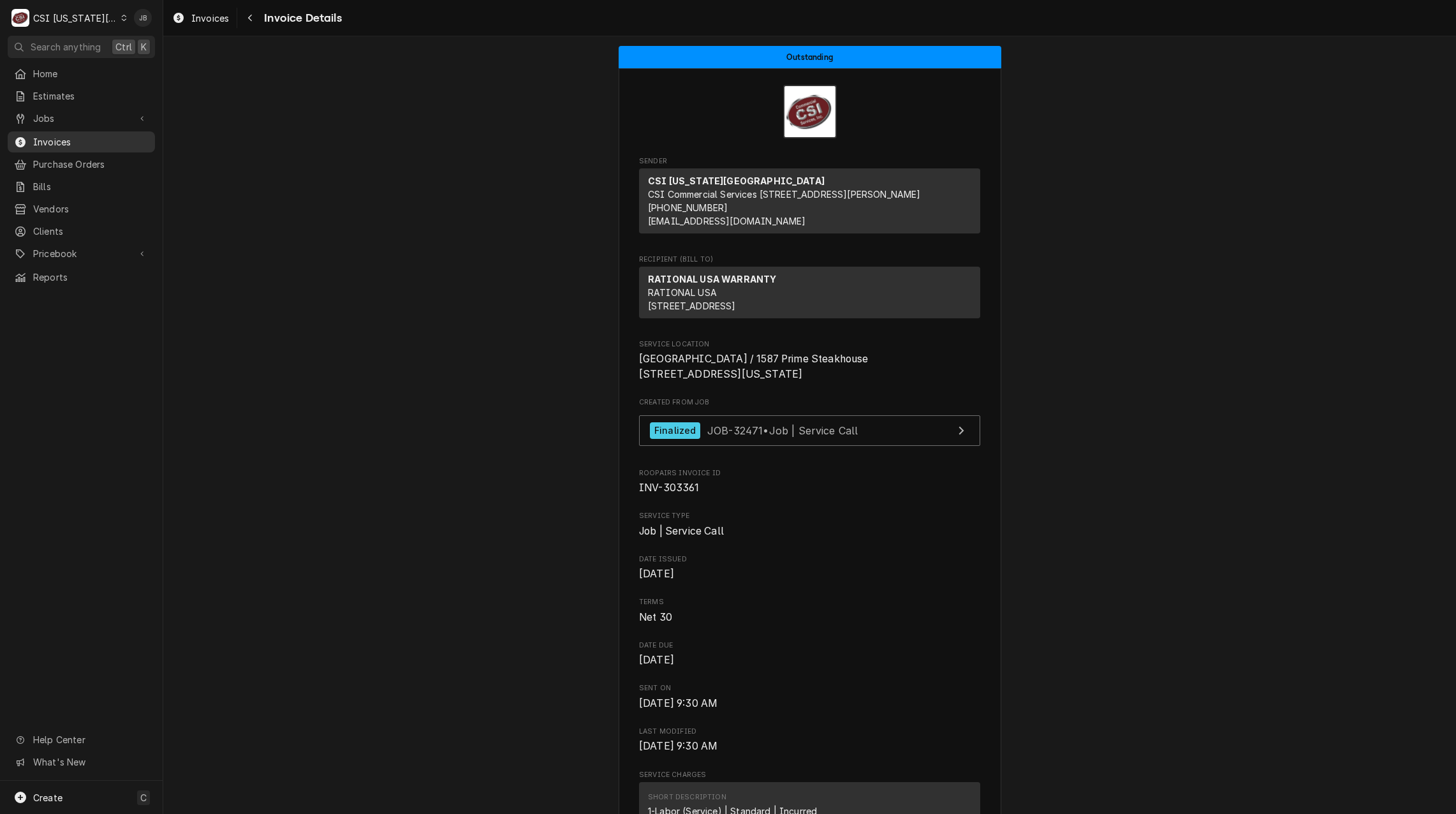
click at [81, 141] on span "Invoices" at bounding box center [91, 141] width 115 height 13
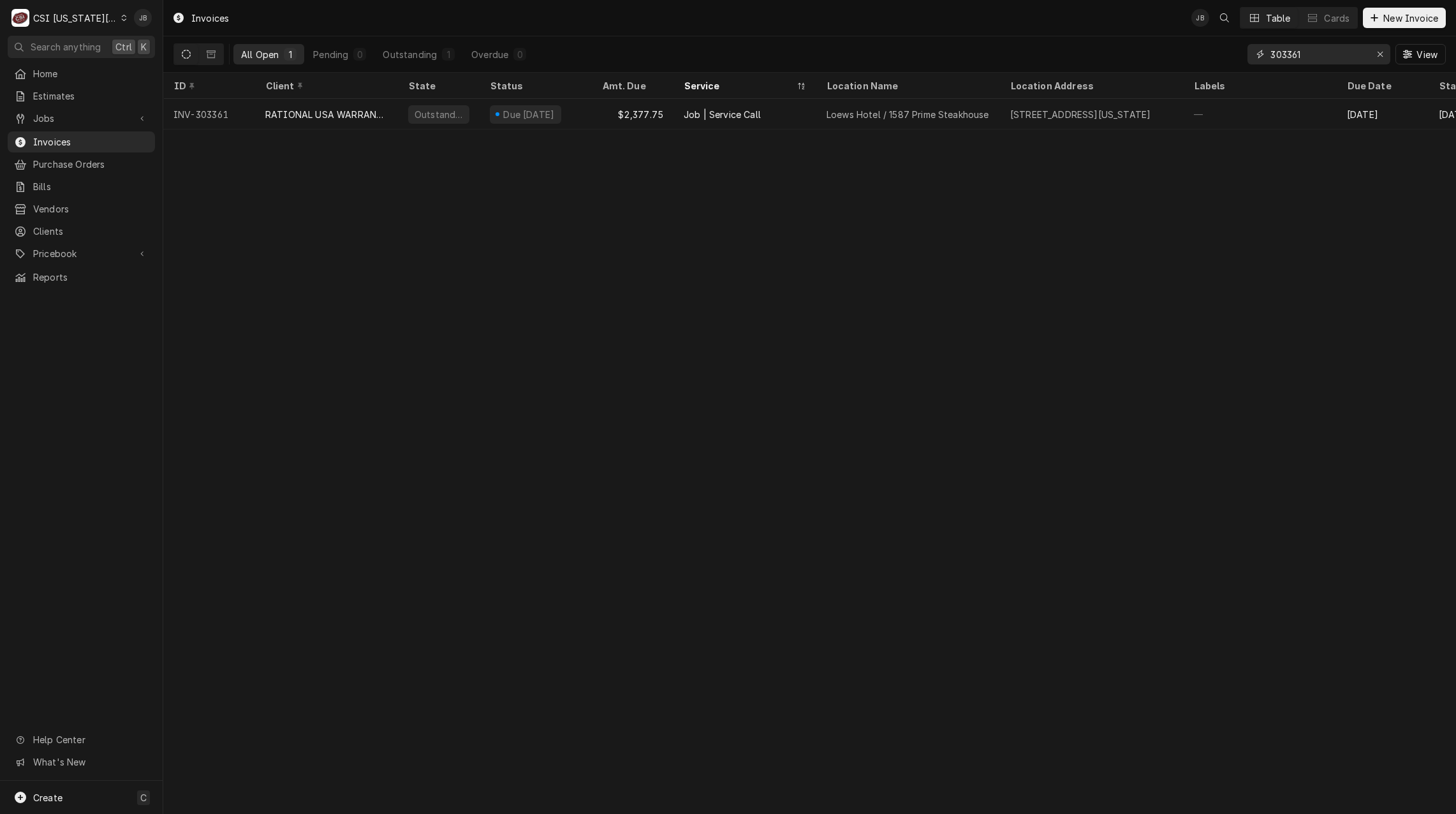
click at [1309, 57] on input "303361" at bounding box center [1318, 54] width 96 height 20
type input "303380"
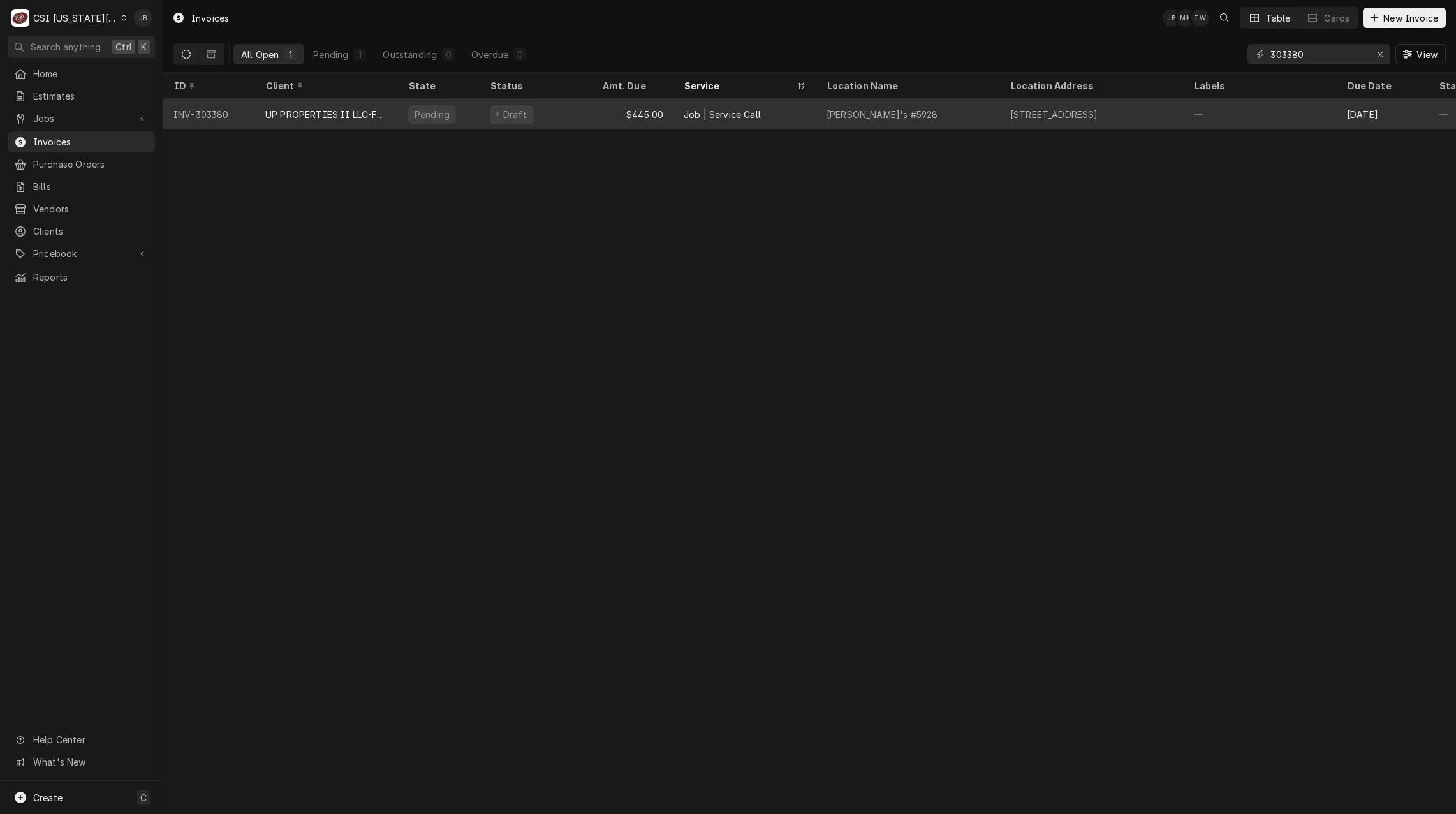
click at [787, 112] on div "Job | Service Call" at bounding box center [745, 114] width 143 height 30
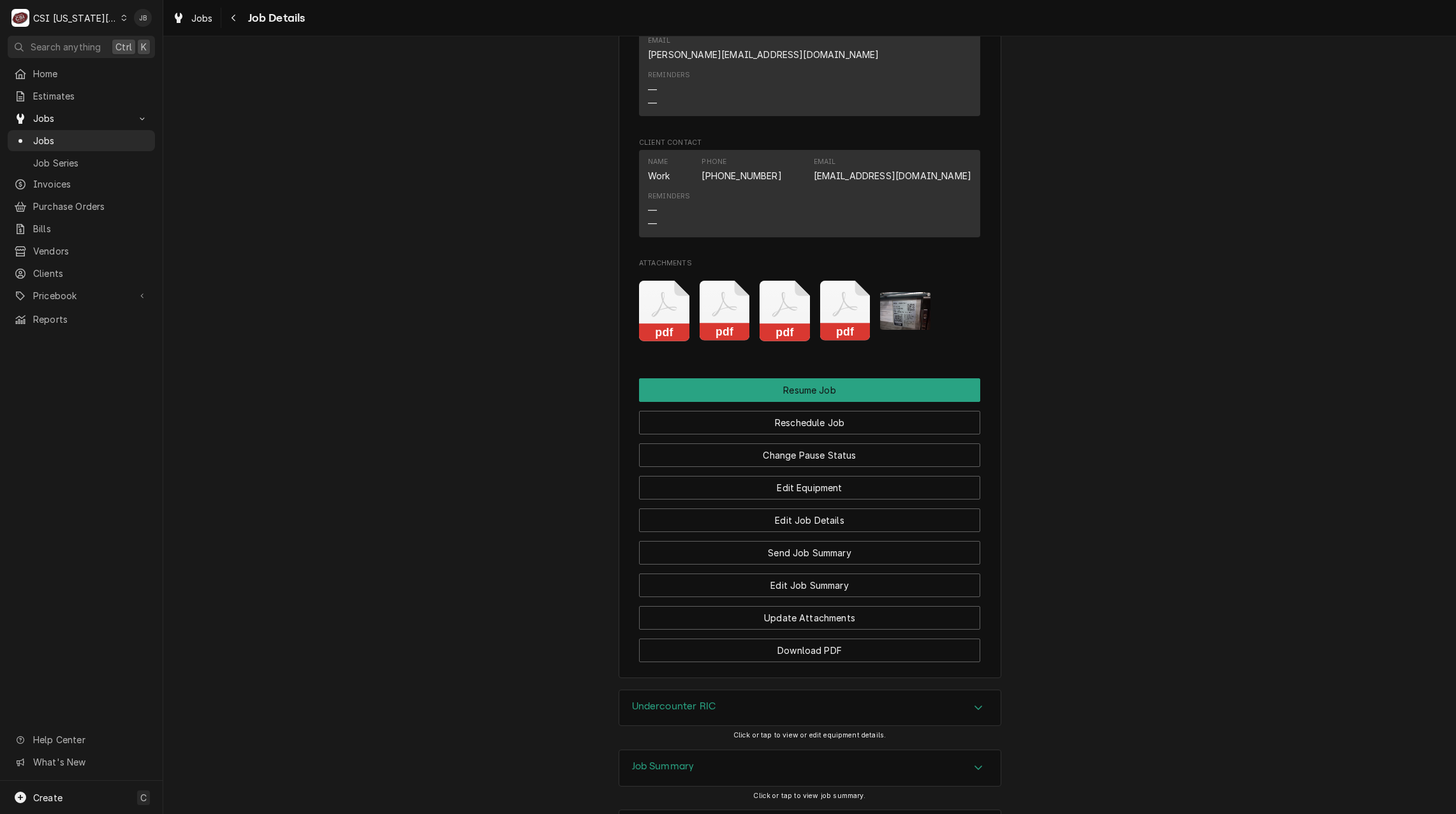
scroll to position [2047, 0]
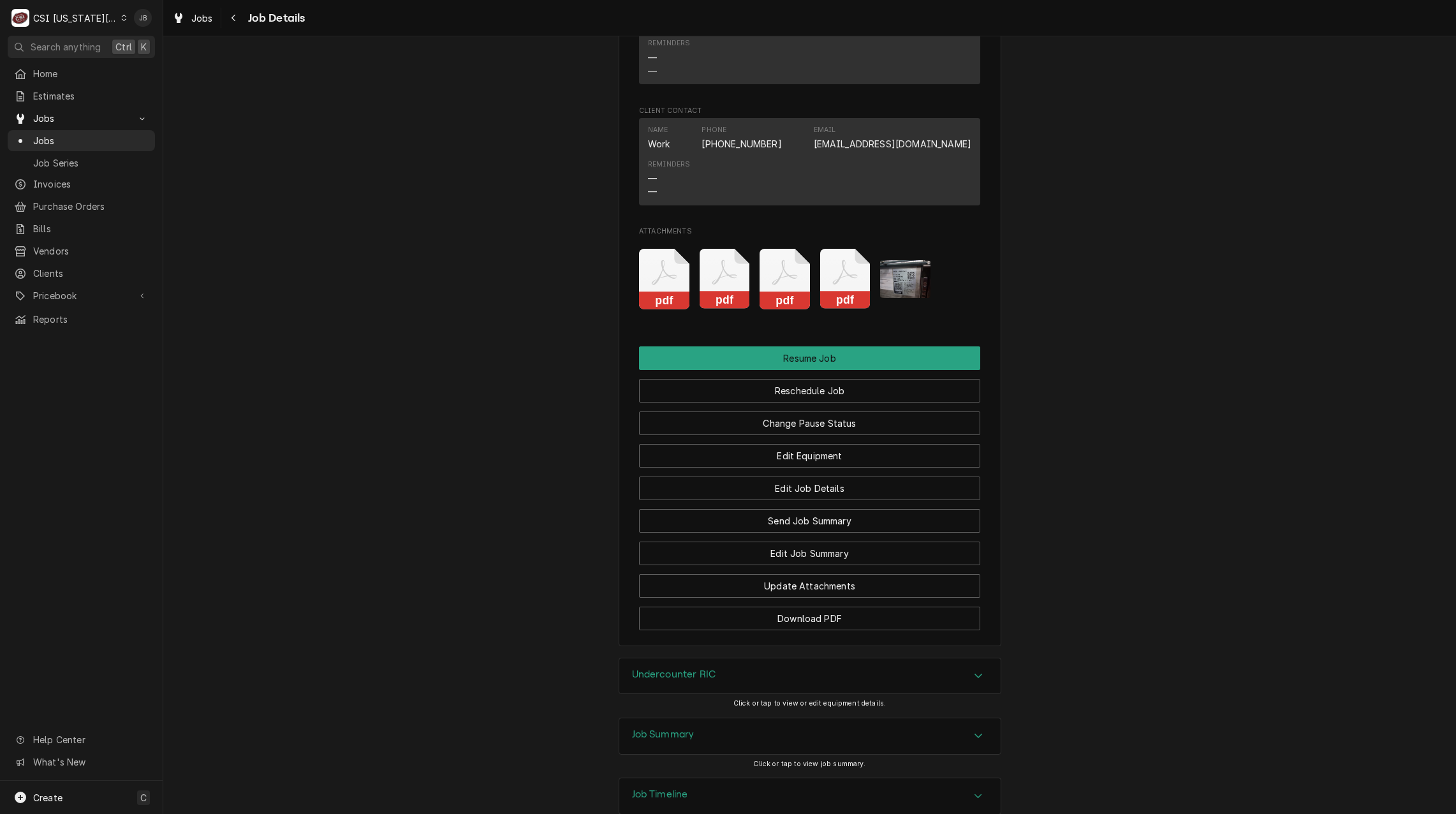
click at [692, 778] on div "Job Timeline" at bounding box center [810, 795] width 382 height 36
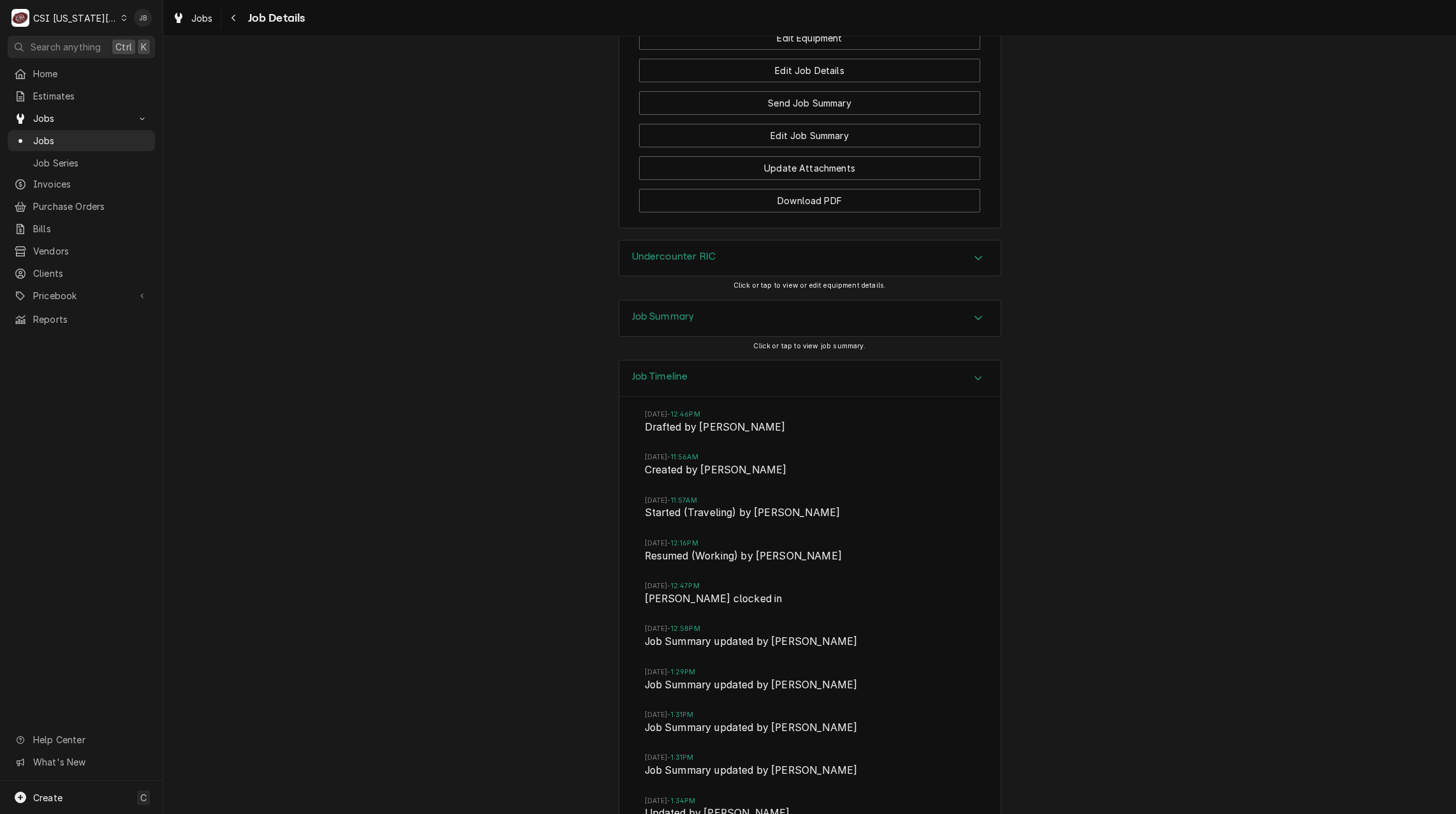
scroll to position [2082, 0]
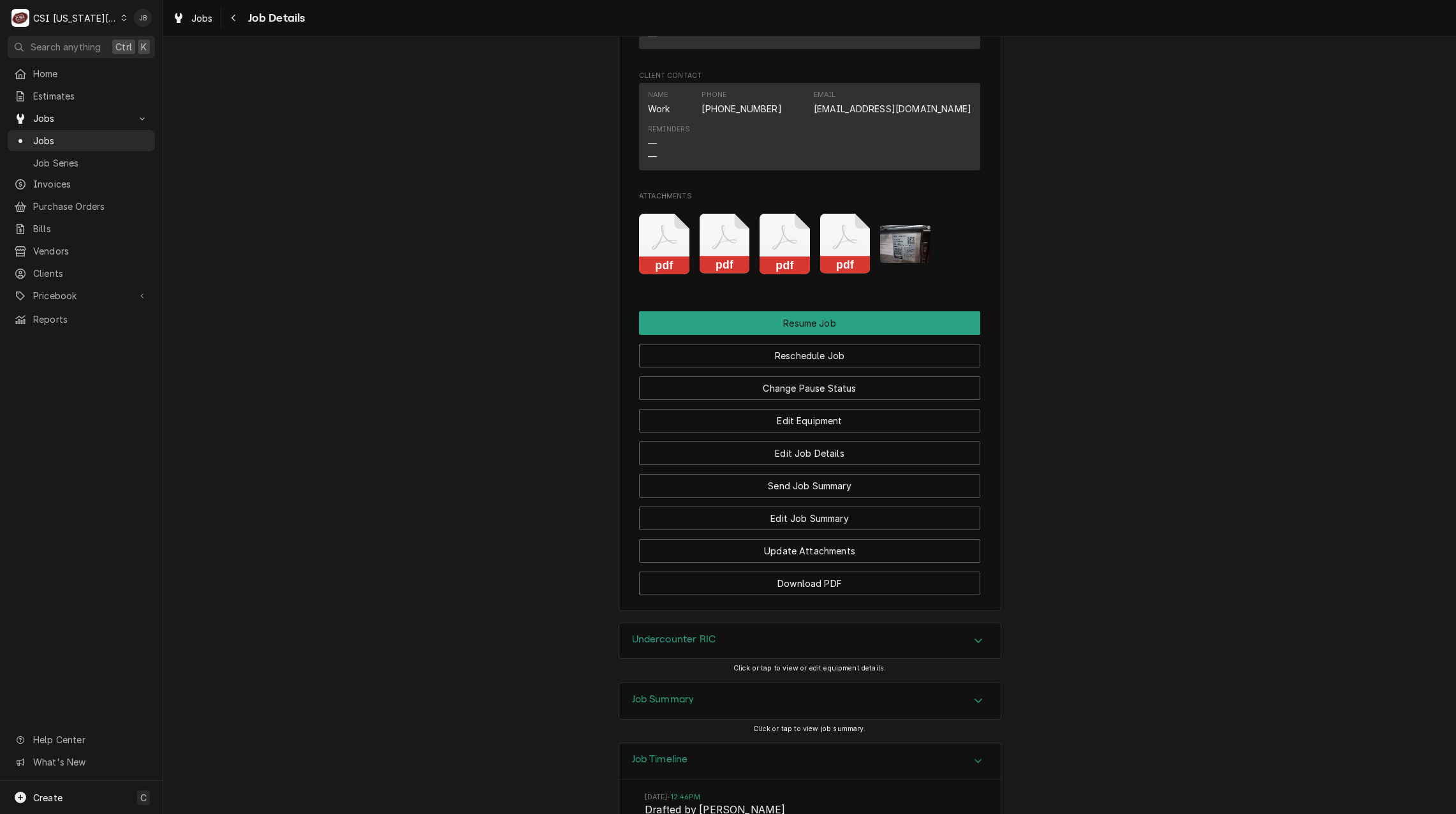
click at [694, 622] on div "Undercounter RIC Click or tap to view or edit equipment details." at bounding box center [810, 652] width 383 height 60
click at [684, 693] on h3 "Job Summary" at bounding box center [663, 699] width 62 height 12
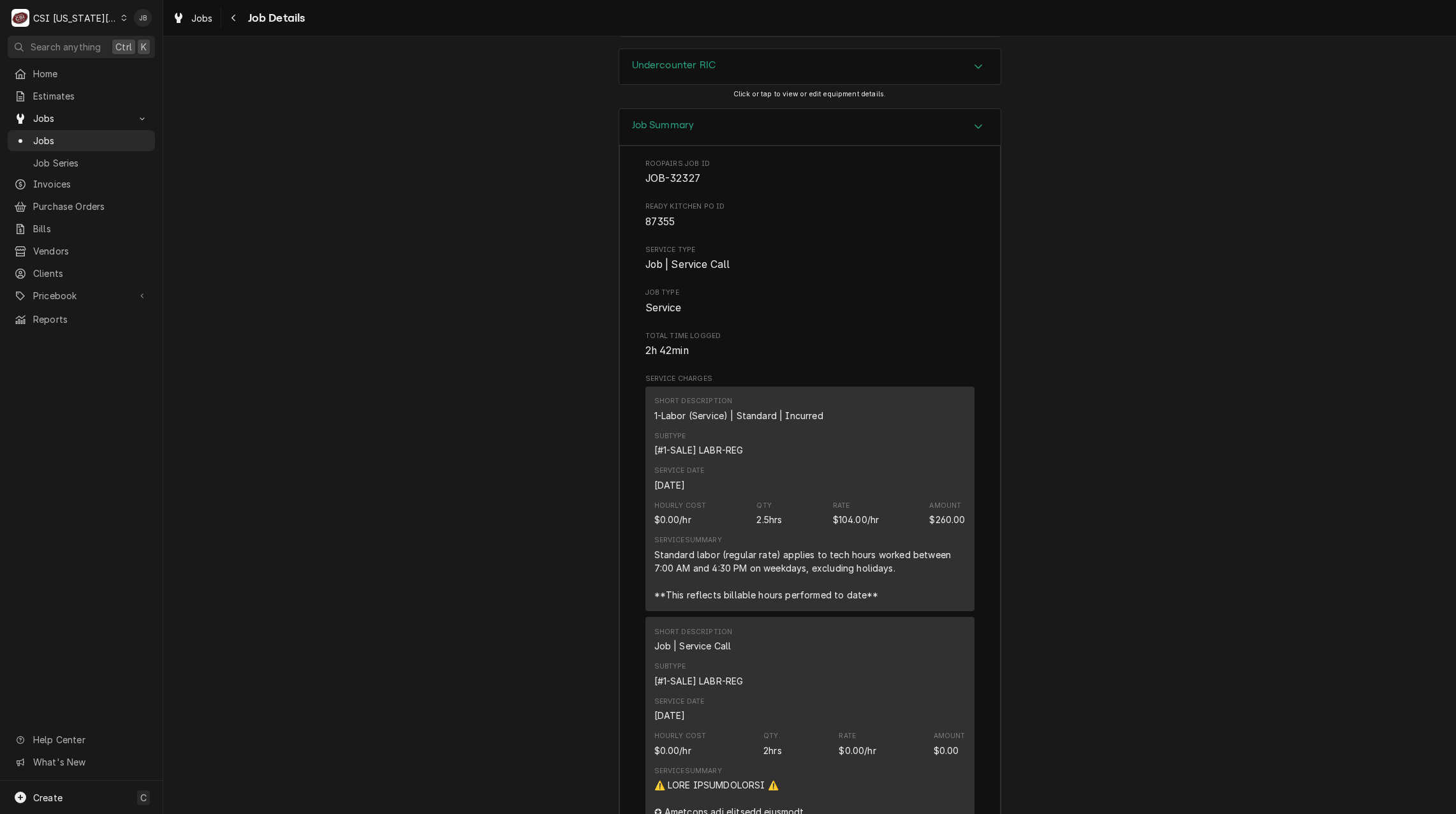
scroll to position [2464, 0]
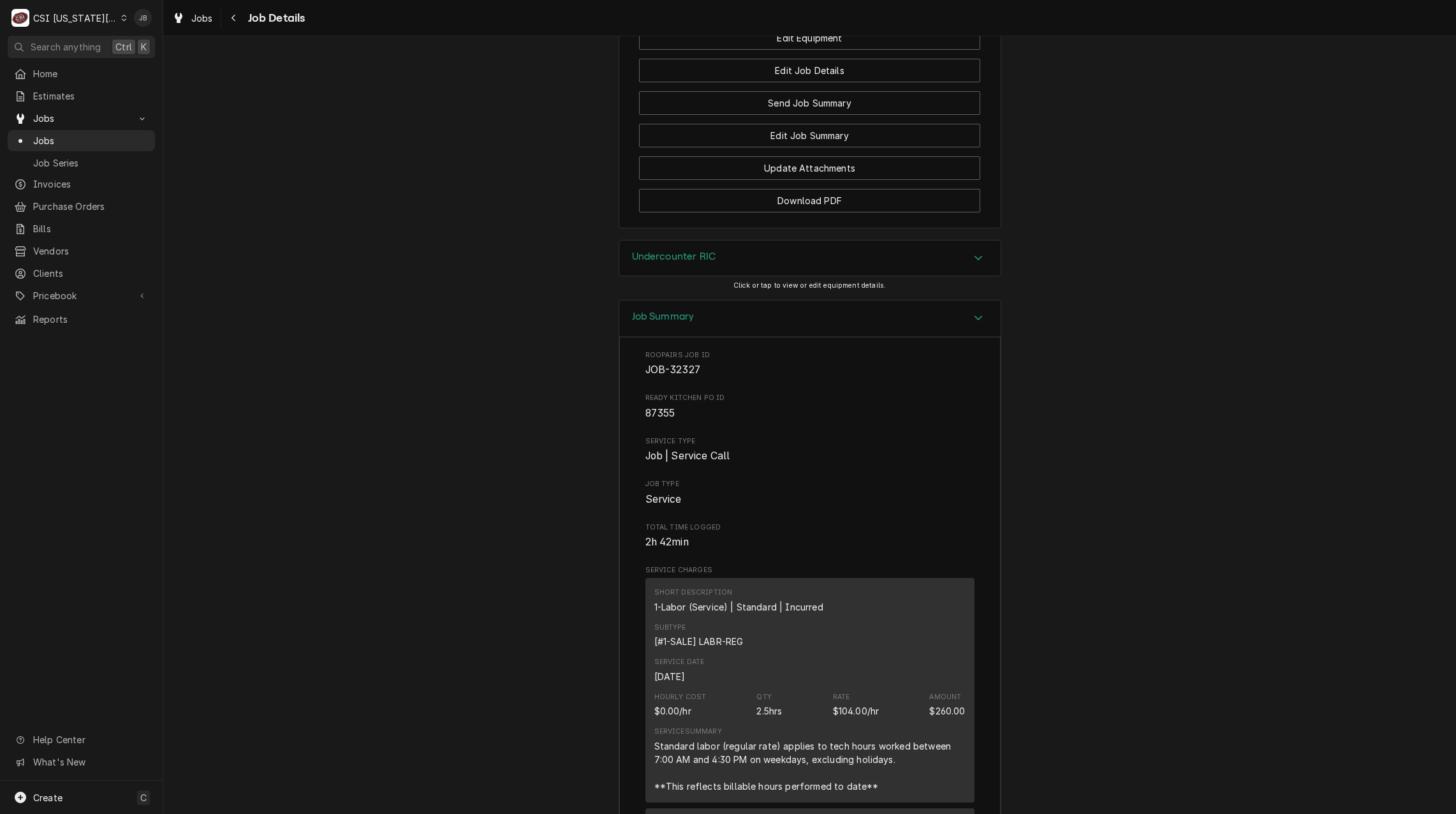
click at [805, 300] on div "Job Summary" at bounding box center [810, 318] width 382 height 36
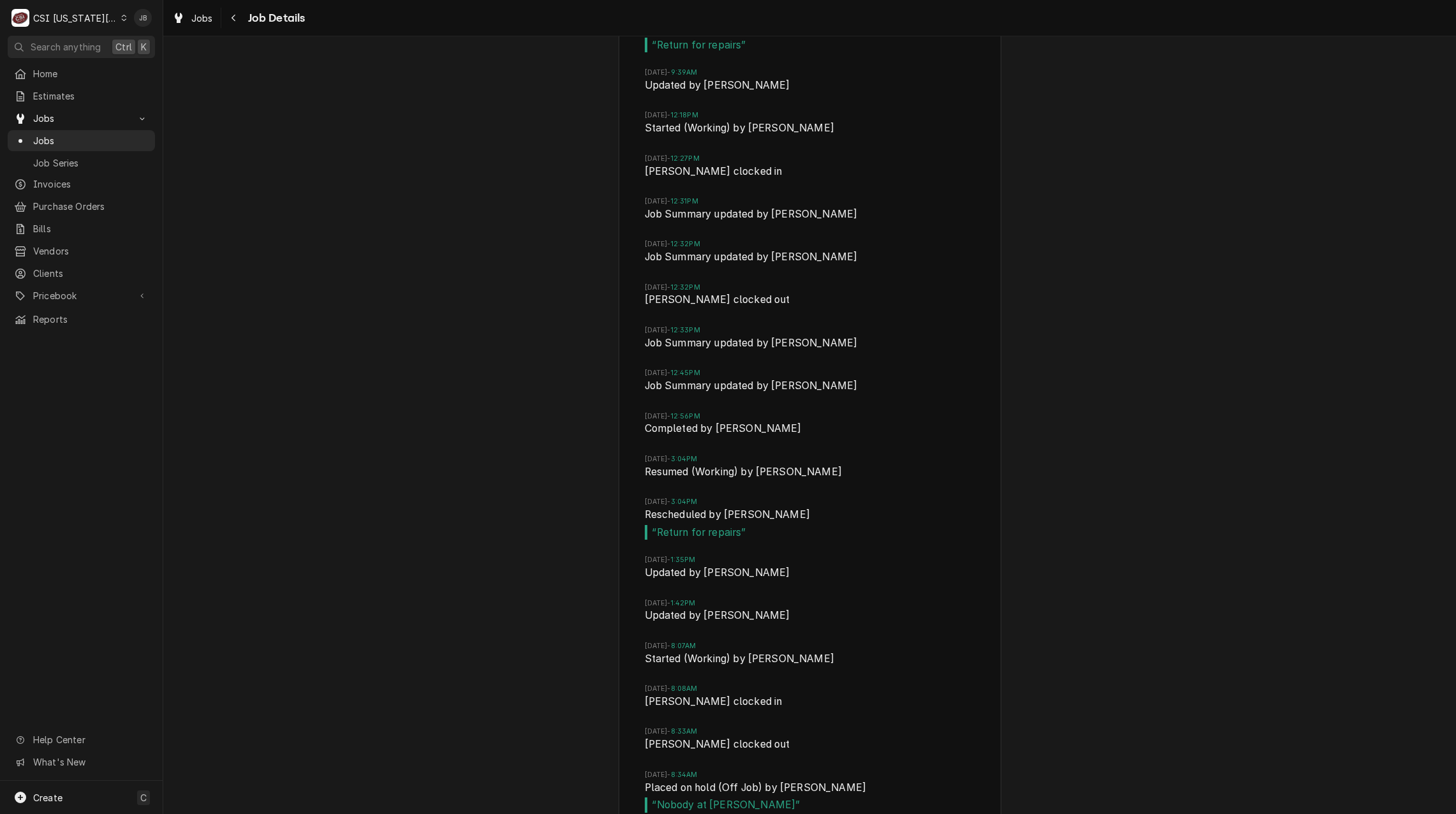
scroll to position [3485, 0]
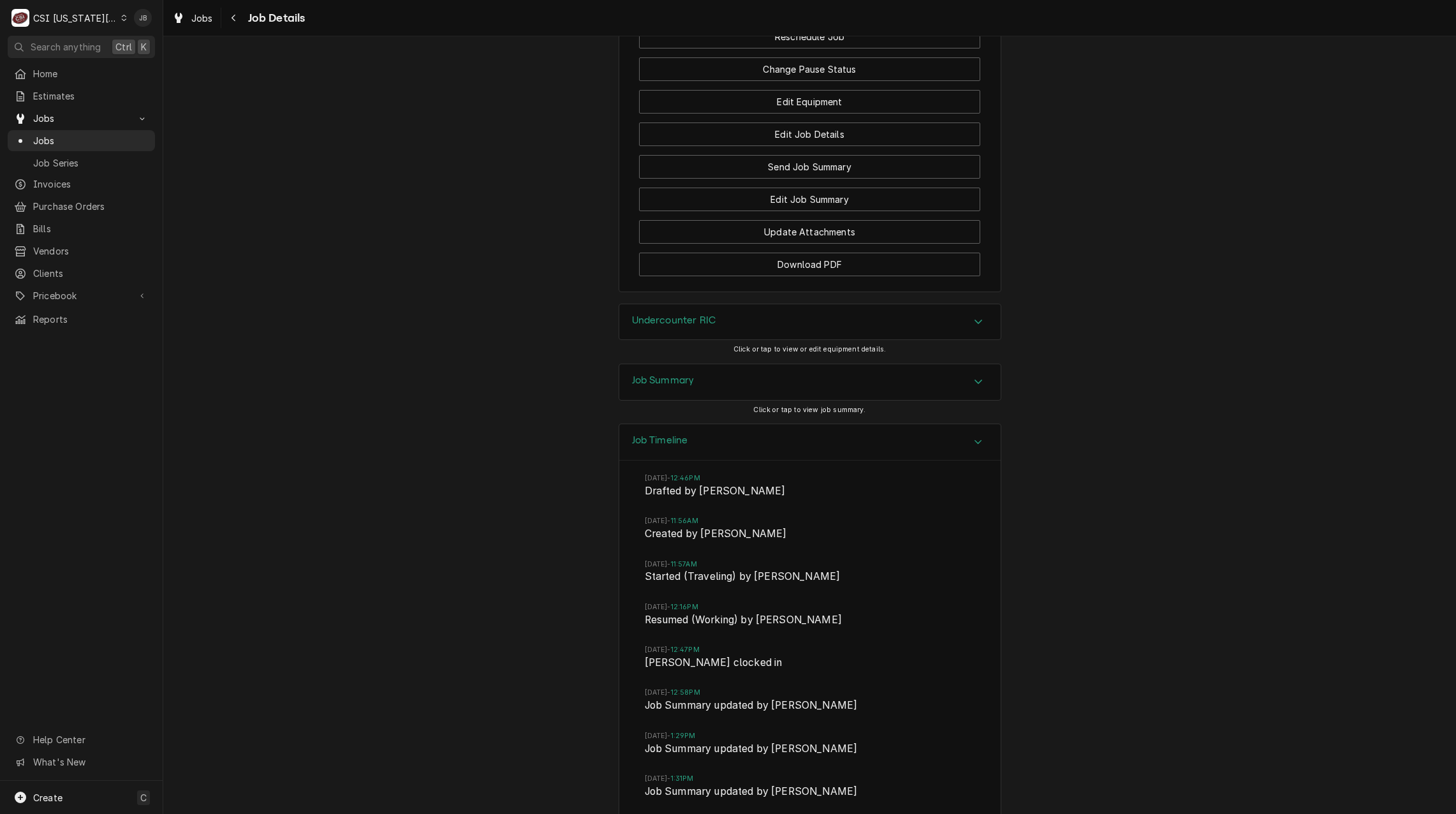
click at [683, 424] on div "Job Timeline" at bounding box center [810, 442] width 382 height 36
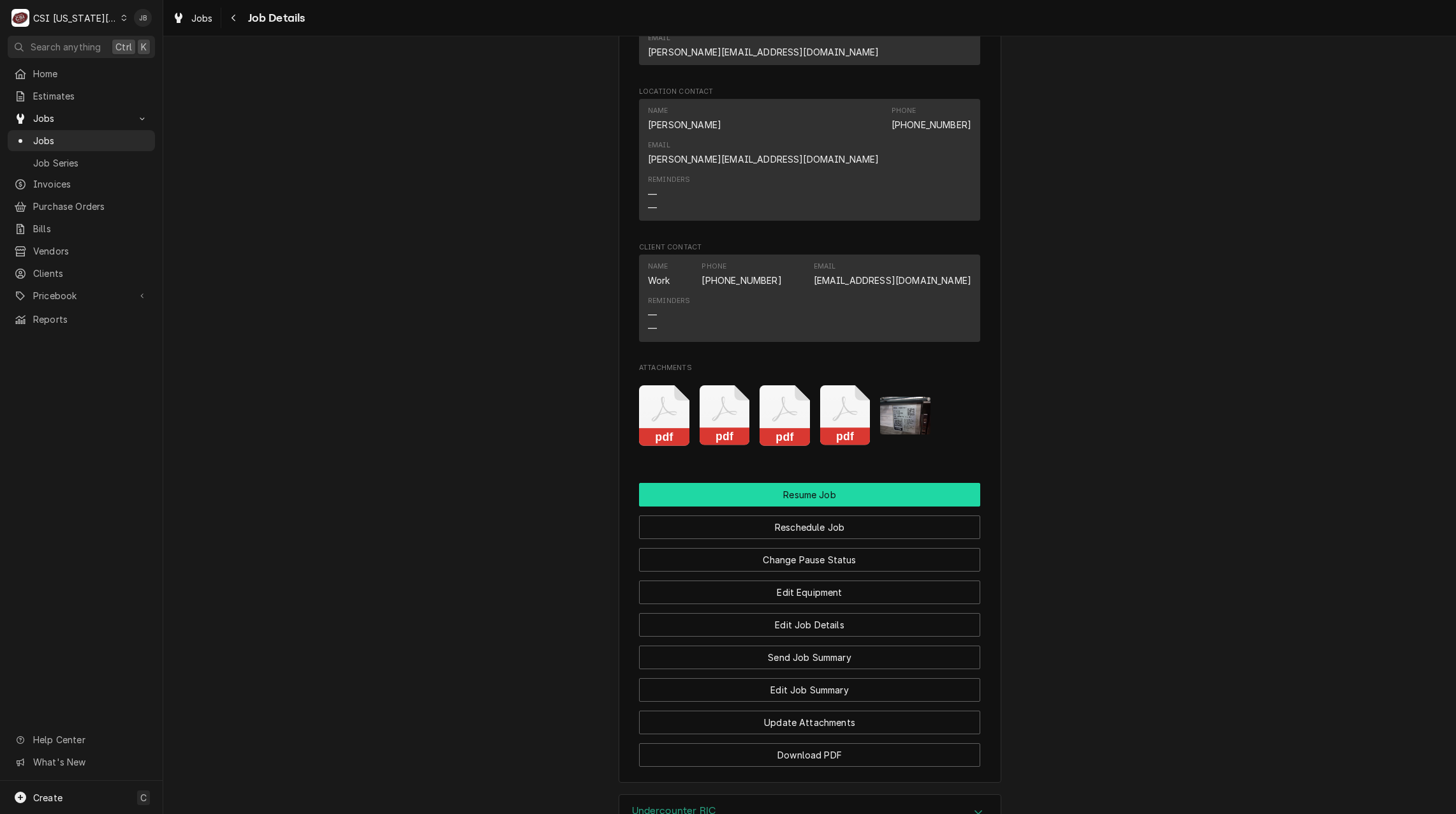
scroll to position [1600, 0]
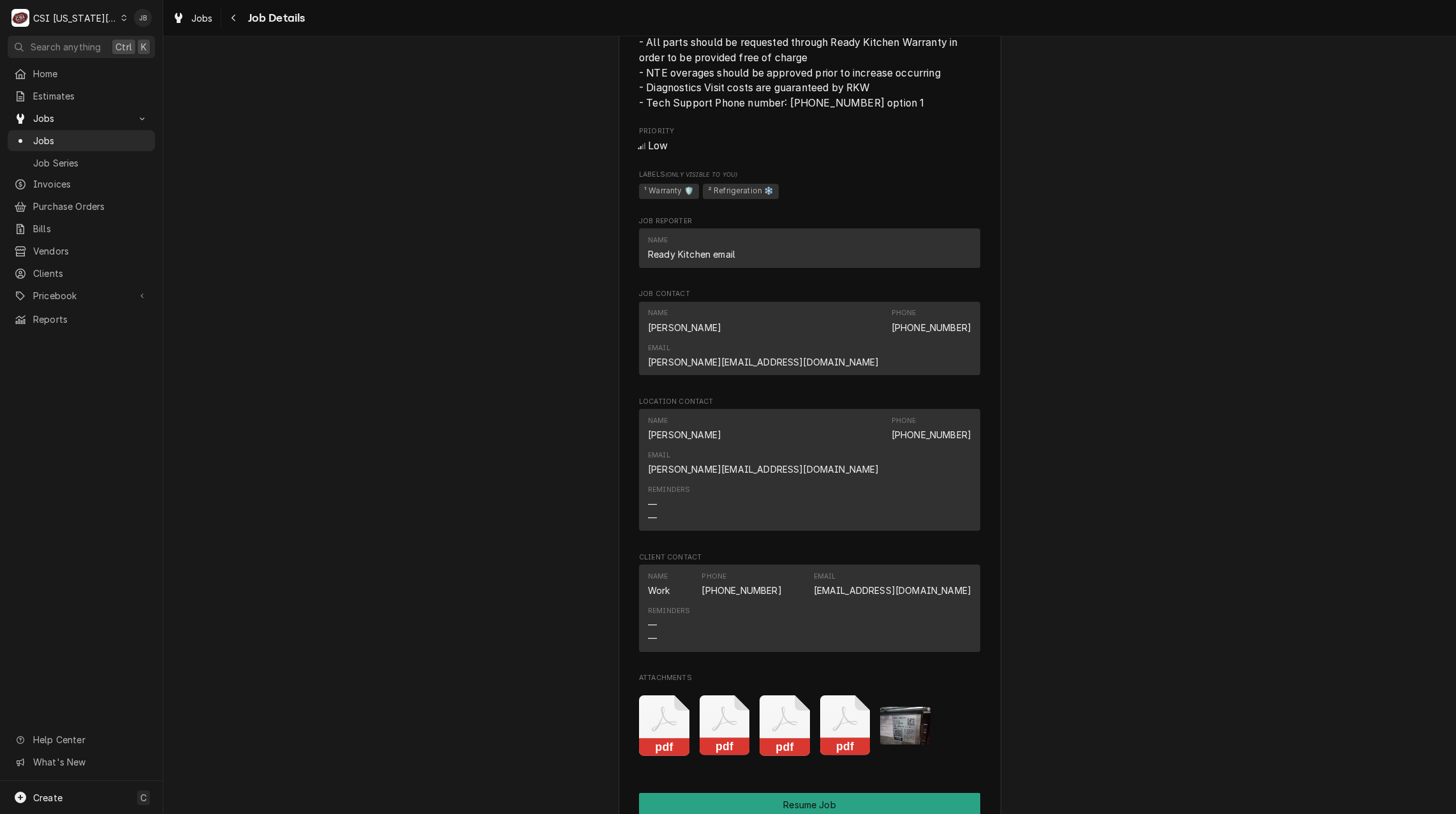
click at [890, 707] on img "Attachments" at bounding box center [905, 725] width 51 height 37
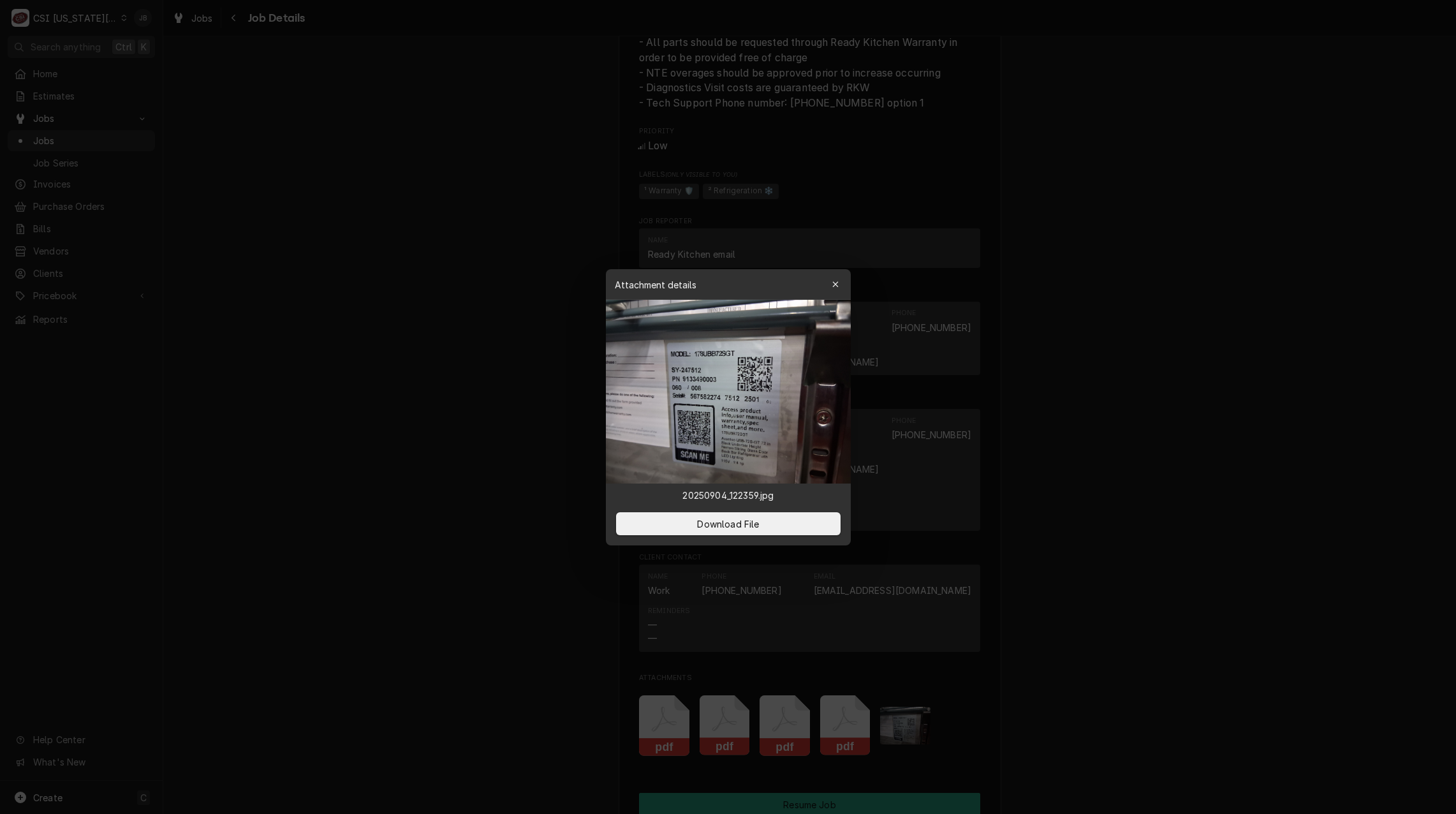
click at [359, 494] on div at bounding box center [728, 407] width 1456 height 814
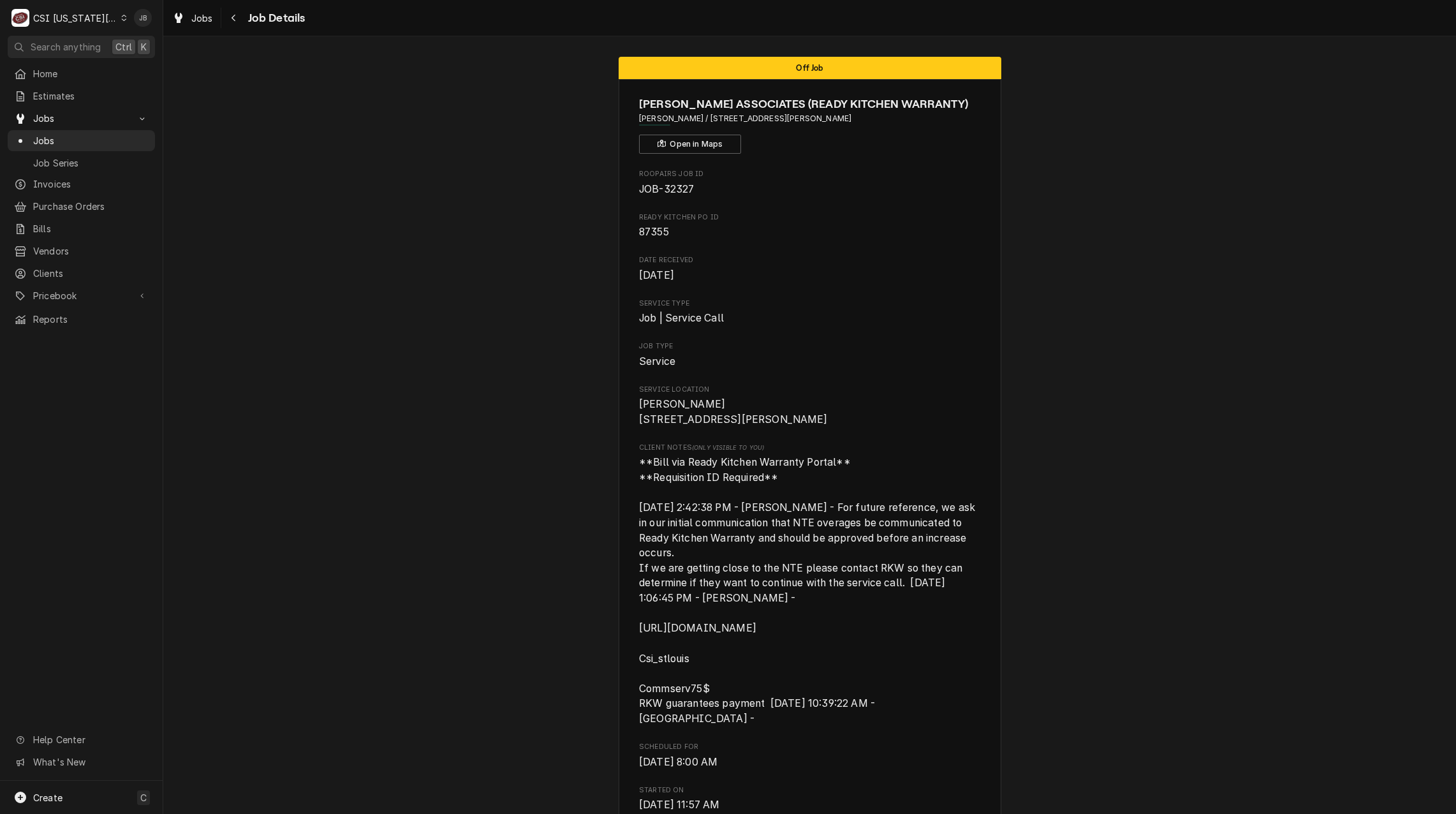
scroll to position [0, 0]
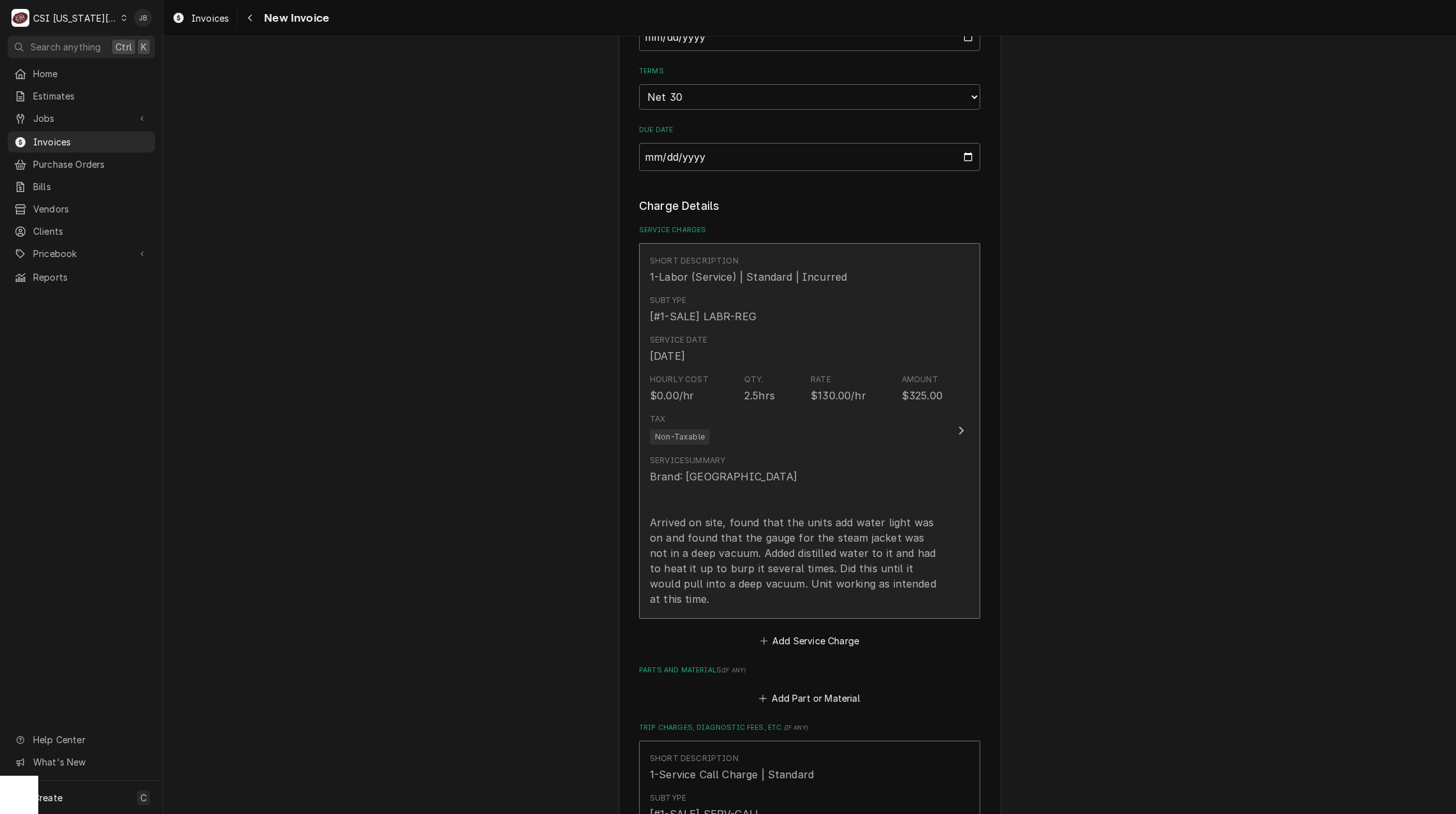
scroll to position [893, 0]
